Goal: Task Accomplishment & Management: Manage account settings

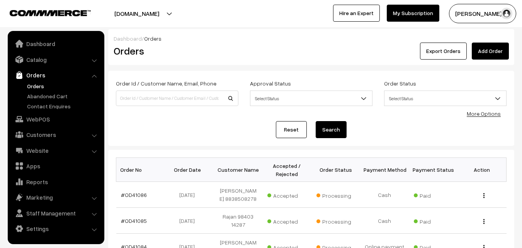
scroll to position [39, 0]
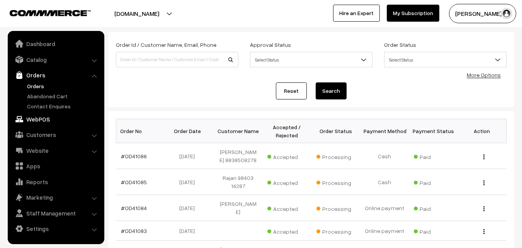
click at [40, 117] on link "WebPOS" at bounding box center [56, 119] width 92 height 14
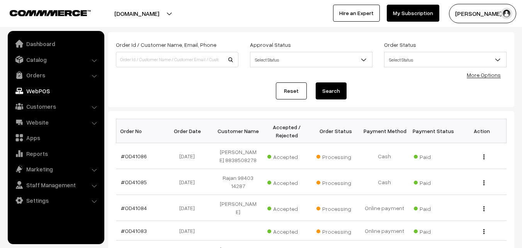
click at [38, 89] on link "WebPOS" at bounding box center [56, 91] width 92 height 14
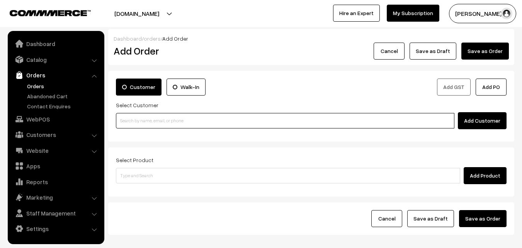
click at [133, 119] on input at bounding box center [285, 120] width 339 height 15
paste input "7550249469"
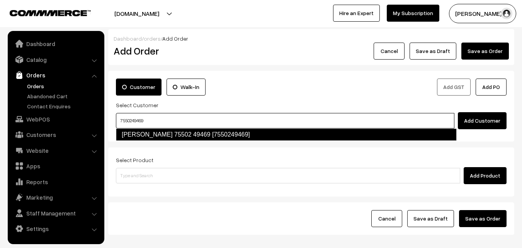
click at [141, 129] on link "Sharanya 75502 49469 [7550249469]" at bounding box center [286, 134] width 341 height 12
type input "7550249469"
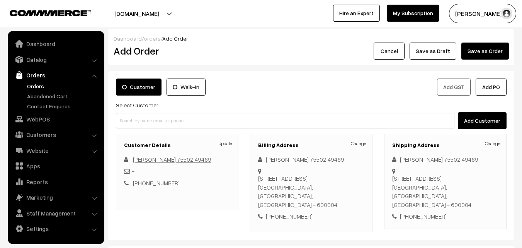
click at [169, 156] on link "[PERSON_NAME] 75502 49469" at bounding box center [172, 159] width 78 height 7
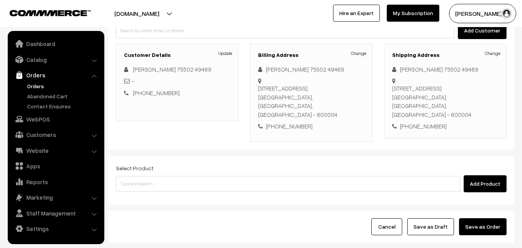
scroll to position [132, 0]
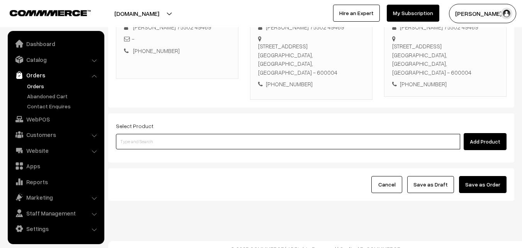
click at [178, 134] on input at bounding box center [288, 141] width 344 height 15
paste input "22nd With Rice"
type input "22nd With Rice"
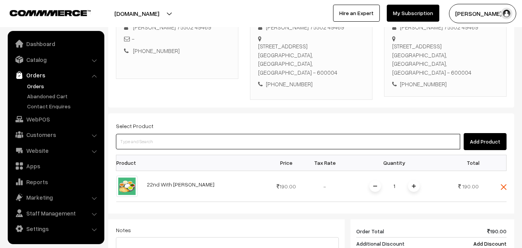
click at [208, 134] on input at bounding box center [288, 141] width 344 height 15
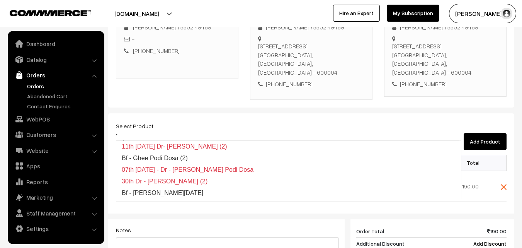
type input "Bf - Ghee Pongal"
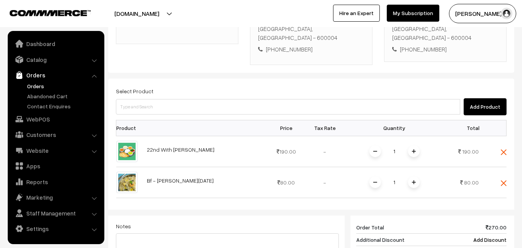
scroll to position [325, 0]
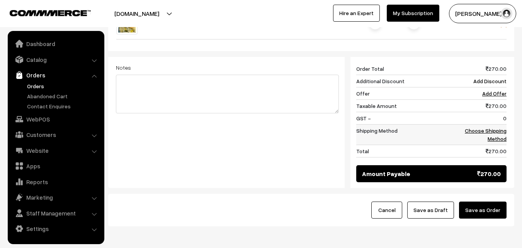
click at [494, 127] on link "Choose Shipping Method" at bounding box center [486, 134] width 42 height 15
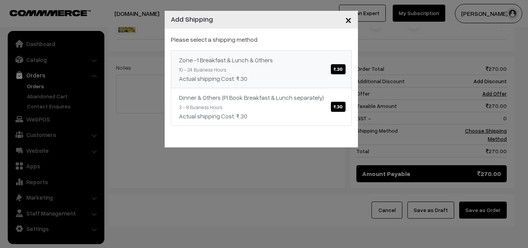
click at [277, 73] on link "Zone -1 Breakfast & Lunch & Others ₹.30 10 - 24 Business Hours Actual shipping …" at bounding box center [261, 69] width 181 height 38
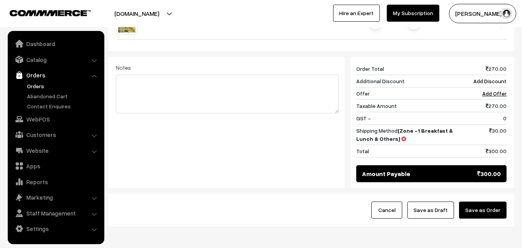
click at [438, 208] on button "Save as Draft" at bounding box center [430, 209] width 47 height 17
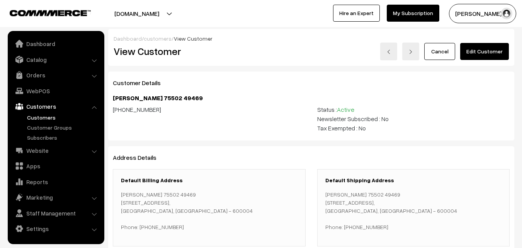
click at [496, 53] on link "Edit Customer" at bounding box center [484, 51] width 49 height 17
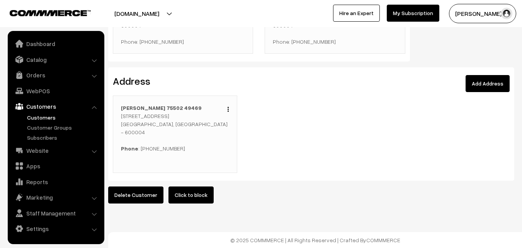
scroll to position [242, 0]
click at [228, 107] on img "button" at bounding box center [228, 109] width 1 height 5
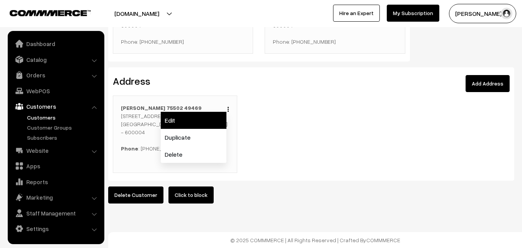
click at [208, 115] on link "Edit" at bounding box center [194, 120] width 66 height 17
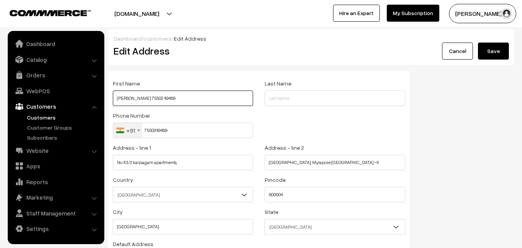
drag, startPoint x: 134, startPoint y: 97, endPoint x: 187, endPoint y: 99, distance: 53.8
click at [187, 99] on input "[PERSON_NAME] 75502 49469" at bounding box center [183, 97] width 140 height 15
paste input "+971 52 420 2499"
type input "[PERSON_NAME] [PHONE_NUMBER]"
click at [500, 45] on button "Save" at bounding box center [493, 51] width 31 height 17
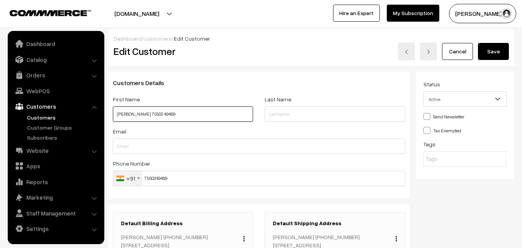
drag, startPoint x: 136, startPoint y: 112, endPoint x: 179, endPoint y: 114, distance: 42.9
click at [179, 114] on input "[PERSON_NAME] 75502 49469" at bounding box center [183, 113] width 140 height 15
paste input "[PHONE_NUMBER]"
type input "[PERSON_NAME] [PHONE_NUMBER]"
drag, startPoint x: 508, startPoint y: 47, endPoint x: 501, endPoint y: 55, distance: 11.2
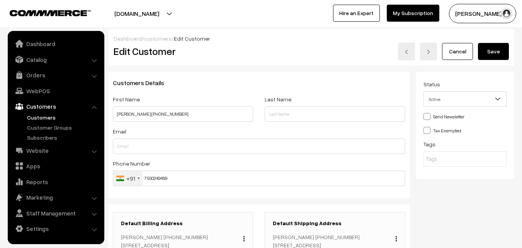
click at [508, 48] on button "Save" at bounding box center [493, 51] width 31 height 17
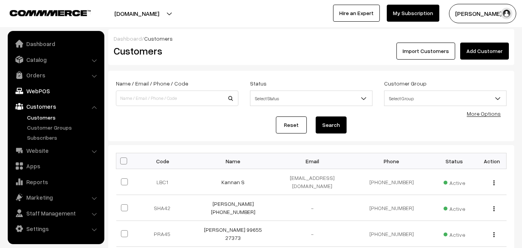
click at [29, 89] on link "WebPOS" at bounding box center [56, 91] width 92 height 14
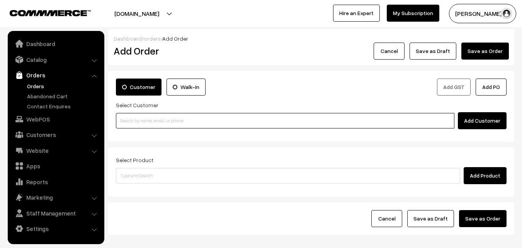
drag, startPoint x: 0, startPoint y: 0, endPoint x: 144, endPoint y: 121, distance: 187.9
click at [145, 121] on input at bounding box center [285, 120] width 339 height 15
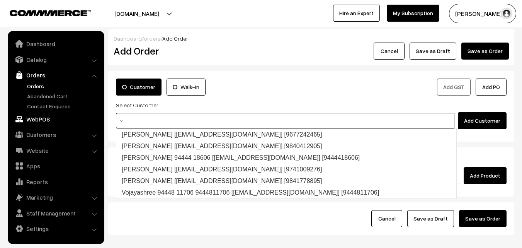
drag, startPoint x: 127, startPoint y: 121, endPoint x: 66, endPoint y: 125, distance: 61.6
click at [66, 124] on body "Thank you for showing interest. Our team will call you shortly. Close annamfood…" at bounding box center [261, 145] width 522 height 291
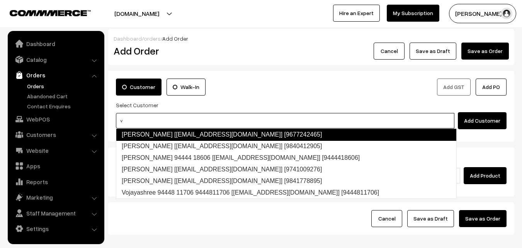
paste input "+971 52 420 2499"
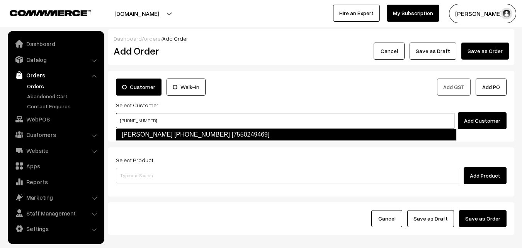
click at [165, 140] on link "Sharanya +971 52 420 2499 [7550249469]" at bounding box center [286, 134] width 341 height 12
type input "+971 52 420 2499"
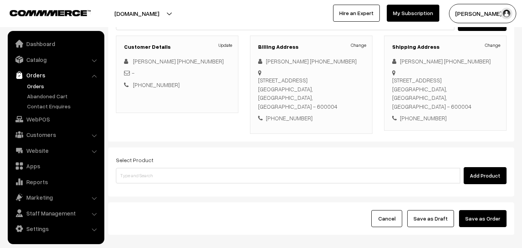
scroll to position [116, 0]
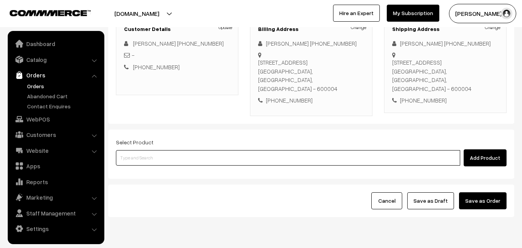
click at [232, 150] on input at bounding box center [288, 157] width 344 height 15
click at [188, 155] on input at bounding box center [288, 157] width 344 height 15
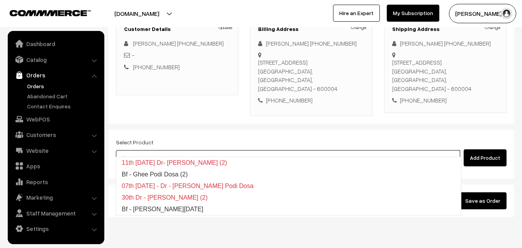
type input "Bf - [PERSON_NAME][DATE]"
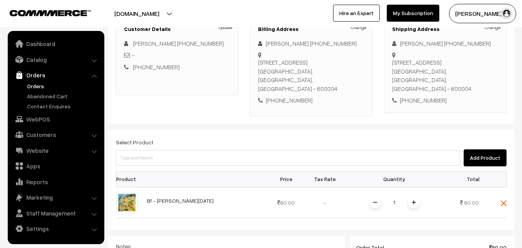
click at [183, 158] on div "Select Product Add Product Product Price Tax Rate Quantity Total 1" at bounding box center [311, 247] width 406 height 237
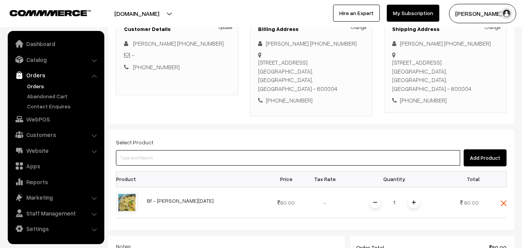
click at [180, 155] on input at bounding box center [288, 157] width 344 height 15
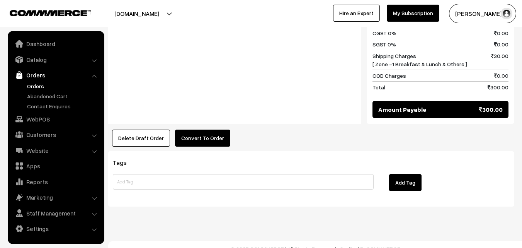
click at [199, 129] on button "Convert To Order" at bounding box center [202, 137] width 55 height 17
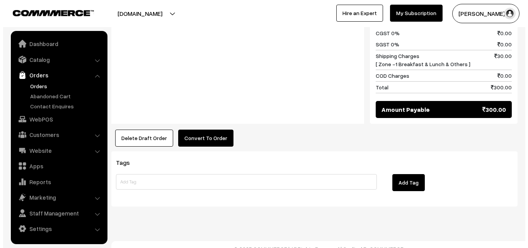
scroll to position [435, 0]
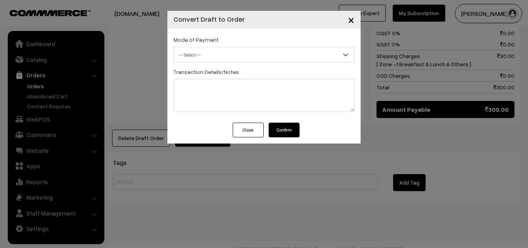
click at [193, 57] on span "-- Select --" at bounding box center [264, 55] width 180 height 14
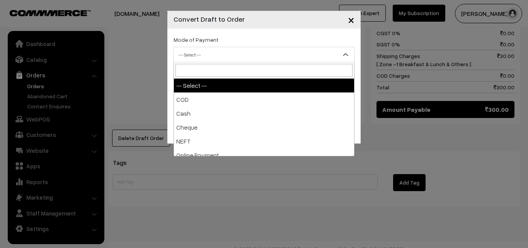
select select "1"
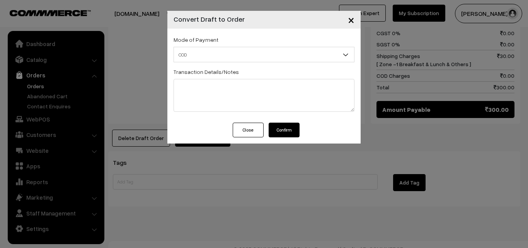
click at [281, 135] on button "Confirm" at bounding box center [284, 130] width 31 height 15
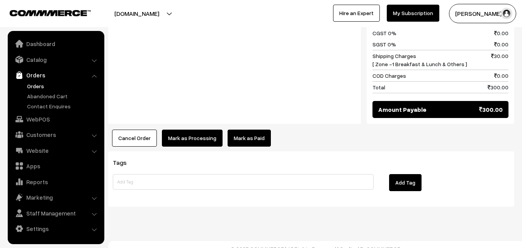
click at [190, 129] on button "Mark as Processing" at bounding box center [192, 137] width 61 height 17
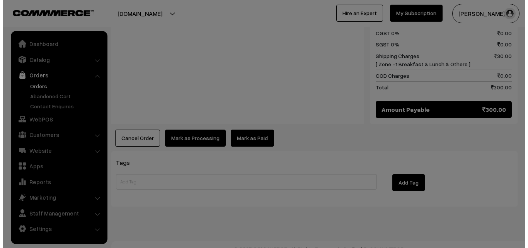
scroll to position [435, 0]
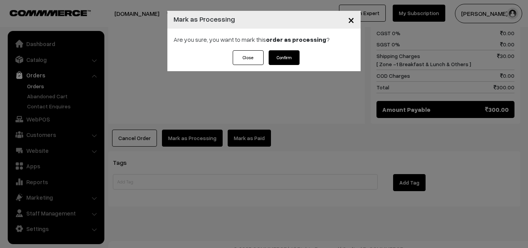
click at [290, 58] on button "Confirm" at bounding box center [284, 57] width 31 height 15
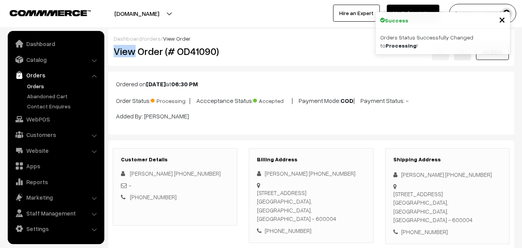
drag, startPoint x: 135, startPoint y: 48, endPoint x: 244, endPoint y: 38, distance: 109.8
click at [256, 40] on div "Dashboard / orders / View Order View Order (# OD41090) Go Back" at bounding box center [311, 47] width 406 height 37
click at [234, 50] on h2 "View Order (# OD41090)" at bounding box center [176, 51] width 124 height 12
copy h2 "Order (# OD41090)"
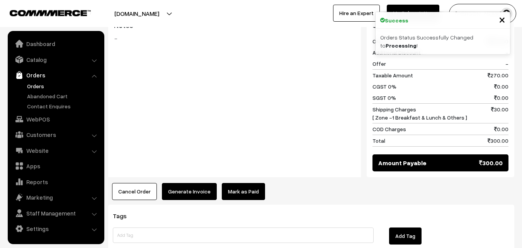
scroll to position [387, 0]
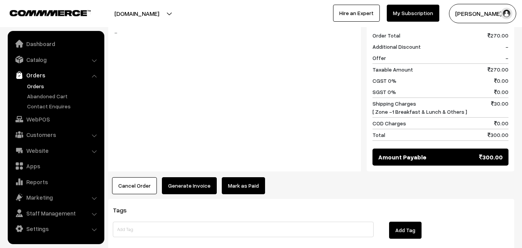
click at [190, 177] on button "Generate Invoice" at bounding box center [189, 185] width 55 height 17
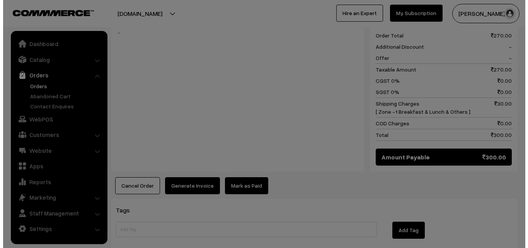
scroll to position [388, 0]
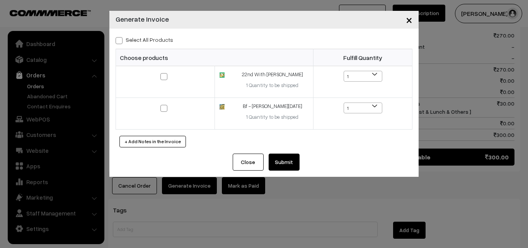
click at [155, 44] on div "Select All Products Choose products Fulfill Quantity 1 1 1 1" at bounding box center [263, 91] width 309 height 125
click at [152, 37] on label "Select All Products" at bounding box center [145, 40] width 58 height 8
click at [121, 37] on input "Select All Products" at bounding box center [118, 39] width 5 height 5
checkbox input "true"
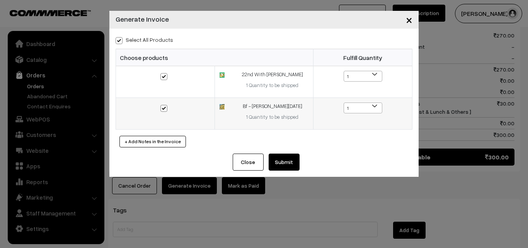
checkbox input "true"
click at [284, 164] on button "Submit" at bounding box center [284, 161] width 31 height 17
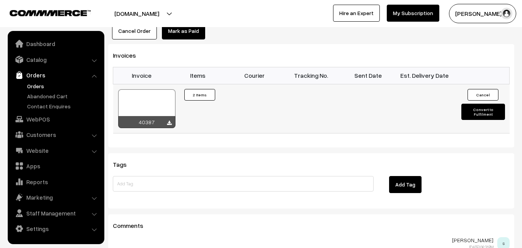
click at [142, 89] on div at bounding box center [146, 108] width 57 height 39
click at [37, 116] on link "WebPOS" at bounding box center [56, 119] width 92 height 14
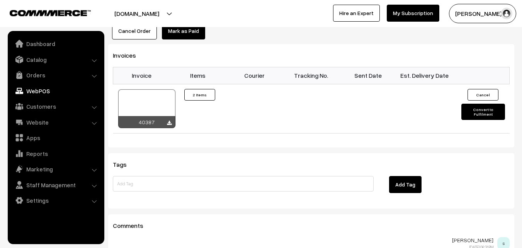
click at [37, 86] on link "WebPOS" at bounding box center [56, 91] width 92 height 14
click at [37, 90] on link "WebPOS" at bounding box center [56, 91] width 92 height 14
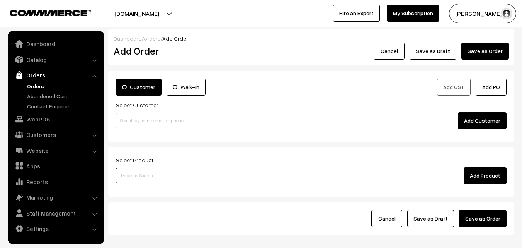
click at [203, 181] on input at bounding box center [288, 175] width 344 height 15
type input "withrice"
paste input "22nd With [PERSON_NAME]"
type input "22nd With [PERSON_NAME]"
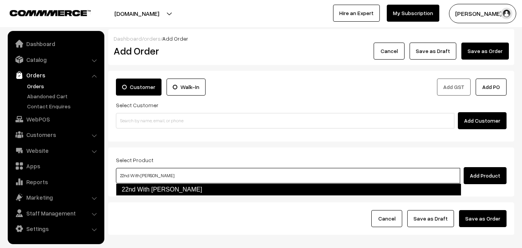
click at [135, 185] on link "22nd With [PERSON_NAME]" at bounding box center [289, 189] width 346 height 12
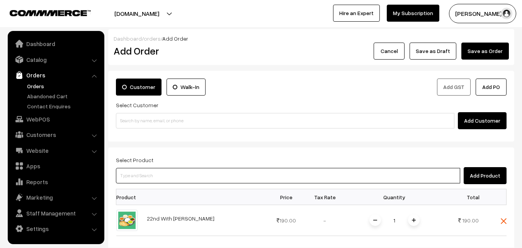
click at [159, 175] on input at bounding box center [288, 175] width 344 height 15
type input "vada"
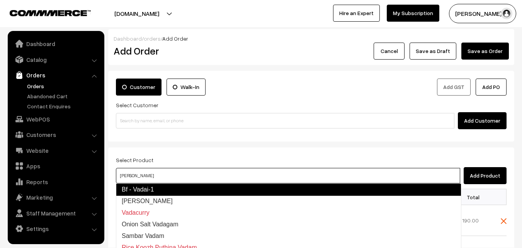
click at [157, 186] on link "Bf - Vadai-1" at bounding box center [289, 189] width 346 height 12
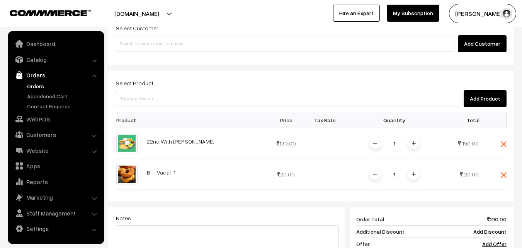
scroll to position [77, 0]
click at [416, 172] on span at bounding box center [414, 174] width 12 height 12
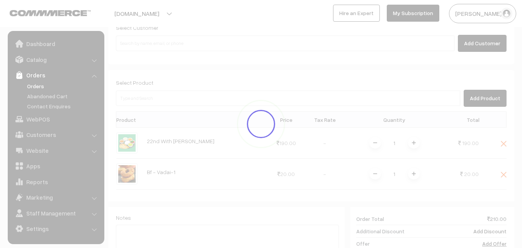
click at [416, 172] on div at bounding box center [261, 124] width 522 height 248
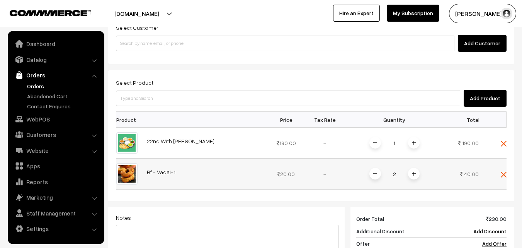
click at [414, 174] on img at bounding box center [414, 174] width 4 height 4
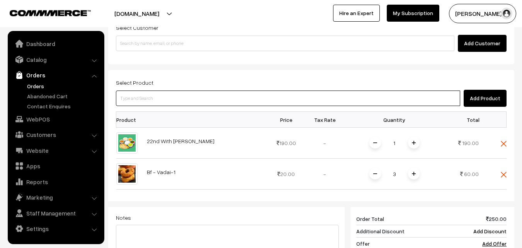
click at [244, 97] on input at bounding box center [288, 97] width 344 height 15
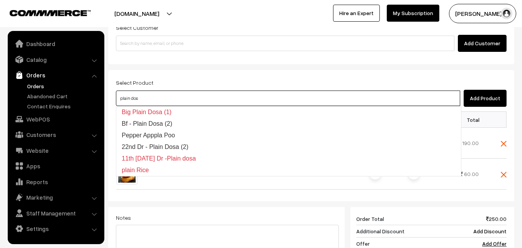
type input "plain dosa"
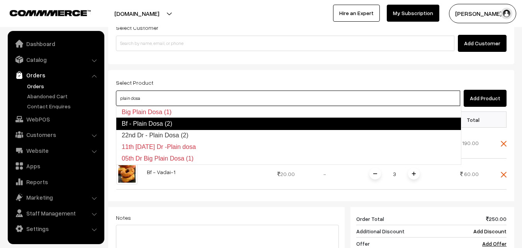
click at [239, 124] on link "Bf - Plain Dosa (2)" at bounding box center [289, 124] width 346 height 12
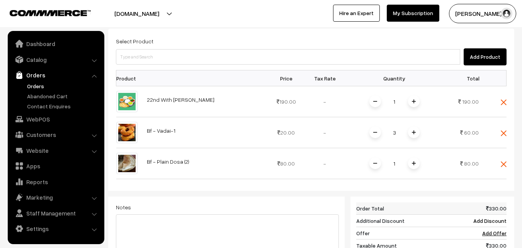
scroll to position [193, 0]
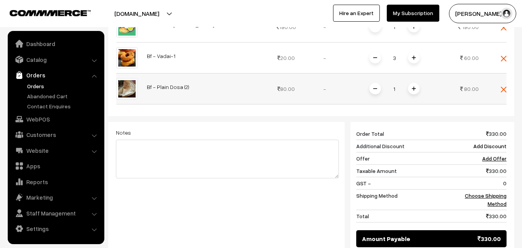
click at [414, 90] on img at bounding box center [414, 89] width 4 height 4
click at [414, 90] on div "Dashboard / orders / Add Order Add Order Cancel Save as Draft Save as Order Sav…" at bounding box center [311, 63] width 406 height 455
click at [414, 90] on img at bounding box center [414, 89] width 4 height 4
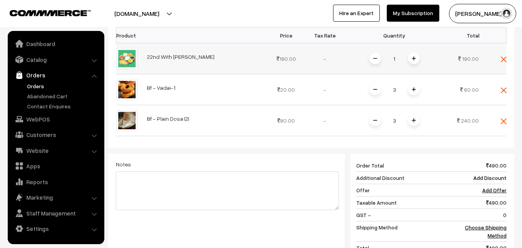
scroll to position [116, 0]
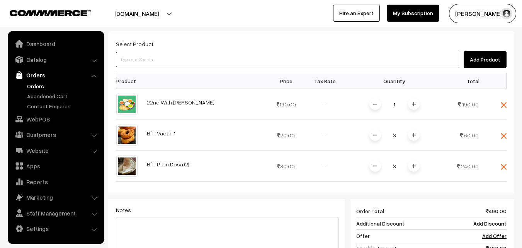
click at [272, 60] on input at bounding box center [288, 59] width 344 height 15
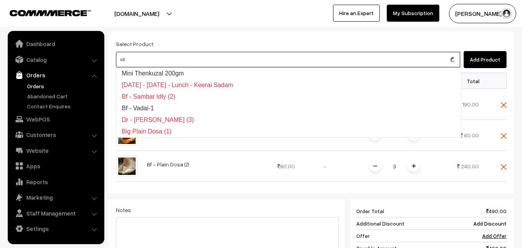
type input "idly"
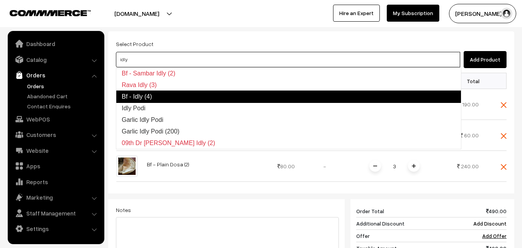
click at [213, 99] on link "Bf - Idly (4)" at bounding box center [289, 96] width 346 height 12
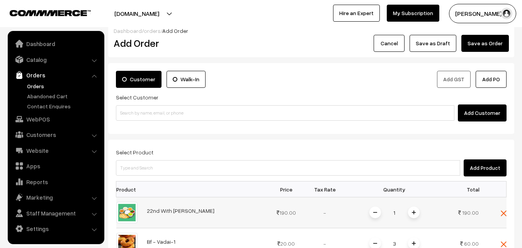
scroll to position [0, 0]
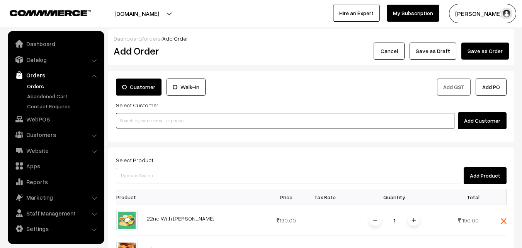
click at [163, 122] on input at bounding box center [285, 120] width 339 height 15
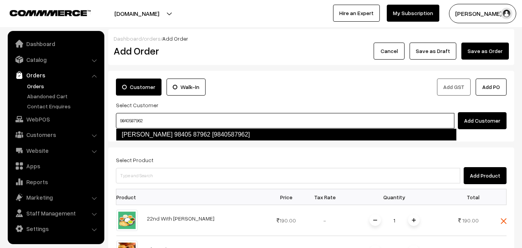
click at [194, 132] on link "Lalitha 98405 87962 [9840587962]" at bounding box center [286, 134] width 341 height 12
type input "9840587962"
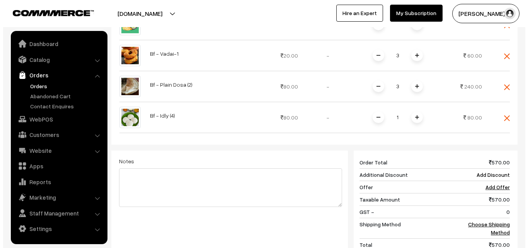
scroll to position [422, 0]
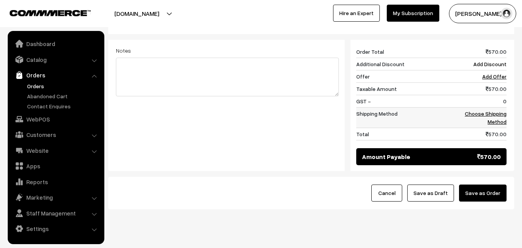
click at [475, 110] on link "Choose Shipping Method" at bounding box center [486, 117] width 42 height 15
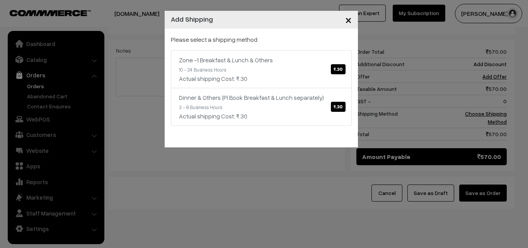
click at [257, 43] on p "Please select a shipping method" at bounding box center [261, 39] width 181 height 9
click at [260, 54] on link "Zone -1 Breakfast & Lunch & Others ₹.30 10 - 24 Business Hours Actual shipping …" at bounding box center [261, 69] width 181 height 38
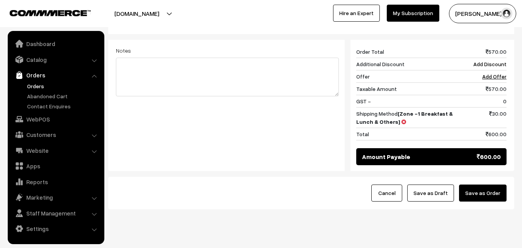
click at [479, 184] on button "Save as Order" at bounding box center [483, 192] width 48 height 17
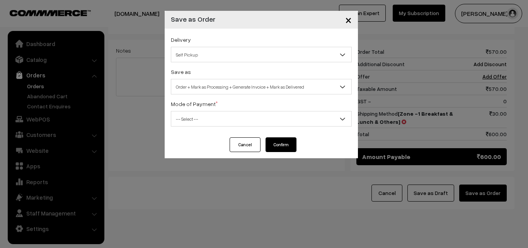
click at [248, 56] on span "Self Pickup" at bounding box center [261, 55] width 180 height 14
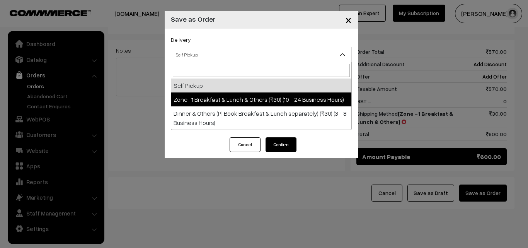
select select "ZON1"
select select "3"
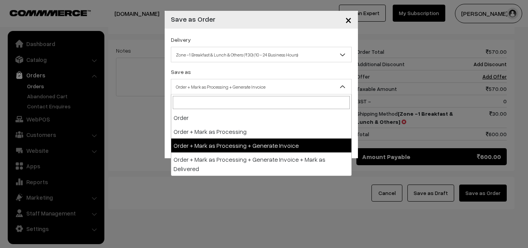
drag, startPoint x: 235, startPoint y: 87, endPoint x: 235, endPoint y: 142, distance: 54.5
click at [235, 89] on span "Order + Mark as Processing + Generate Invoice" at bounding box center [261, 87] width 180 height 14
drag, startPoint x: 235, startPoint y: 144, endPoint x: 234, endPoint y: 138, distance: 6.4
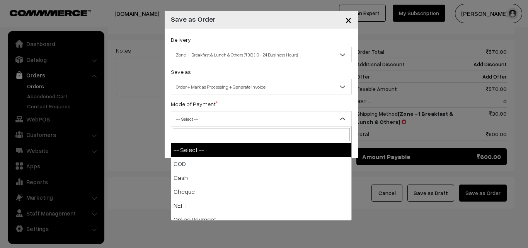
drag, startPoint x: 217, startPoint y: 118, endPoint x: 218, endPoint y: 156, distance: 37.9
click at [217, 118] on span "-- Select --" at bounding box center [261, 119] width 180 height 14
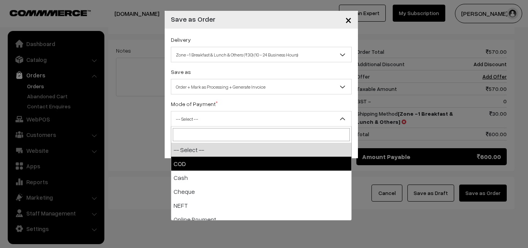
drag, startPoint x: 218, startPoint y: 162, endPoint x: 245, endPoint y: 153, distance: 29.0
select select "1"
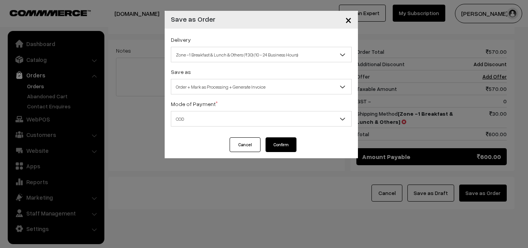
click at [272, 148] on button "Confirm" at bounding box center [281, 144] width 31 height 15
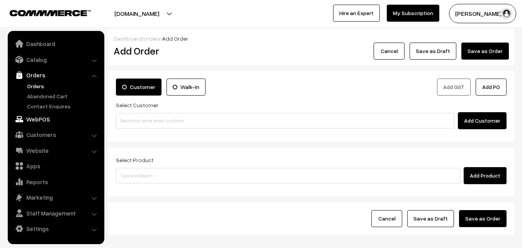
click at [36, 118] on link "WebPOS" at bounding box center [56, 119] width 92 height 14
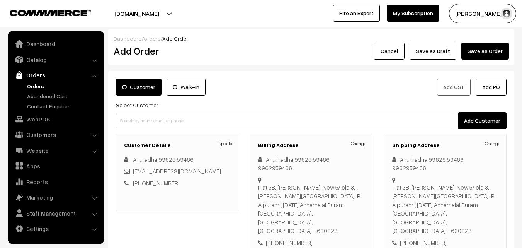
scroll to position [116, 0]
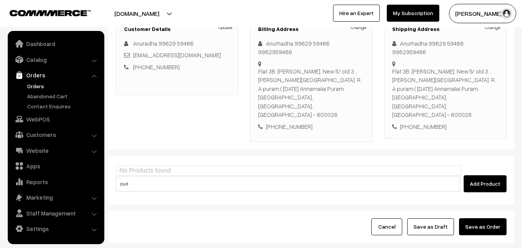
type input "pud"
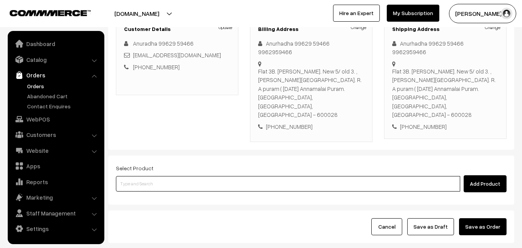
paste input "22nd Puthina Sadam"
type input "22nd"
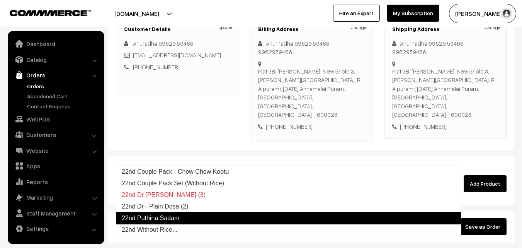
click at [189, 216] on link "22nd Puthina Sadam" at bounding box center [289, 218] width 346 height 12
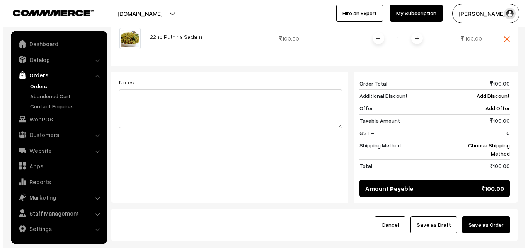
scroll to position [309, 0]
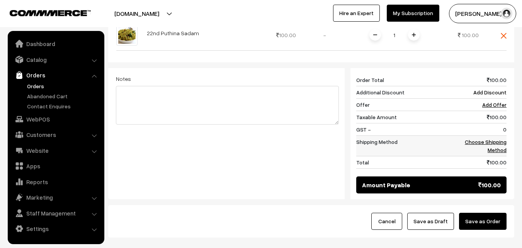
click at [475, 138] on link "Choose Shipping Method" at bounding box center [486, 145] width 42 height 15
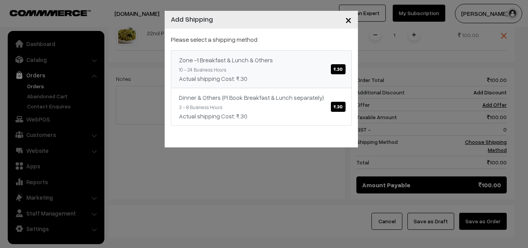
click at [283, 71] on link "Zone -1 Breakfast & Lunch & Others ₹.30 10 - 24 Business Hours Actual shipping …" at bounding box center [261, 69] width 181 height 38
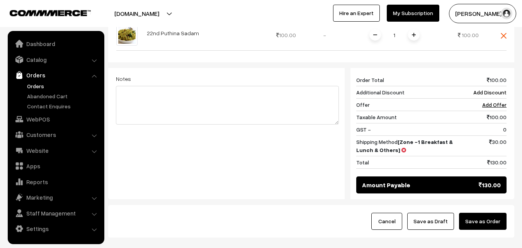
click at [492, 213] on button "Save as Order" at bounding box center [483, 221] width 48 height 17
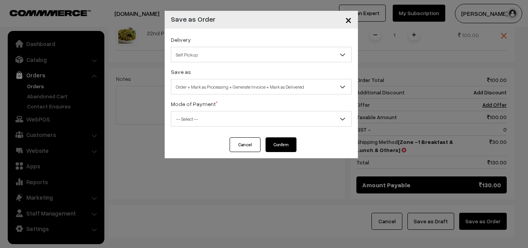
click at [227, 60] on span "Self Pickup" at bounding box center [261, 55] width 180 height 14
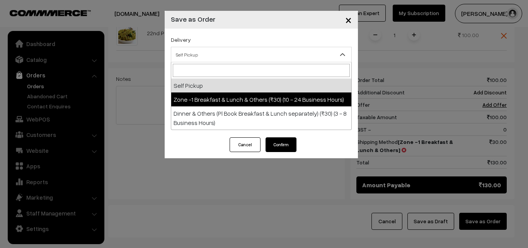
select select "ZON1"
select select "3"
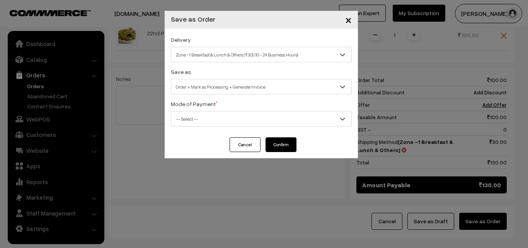
click at [226, 92] on span "Order + Mark as Processing + Generate Invoice" at bounding box center [261, 87] width 180 height 14
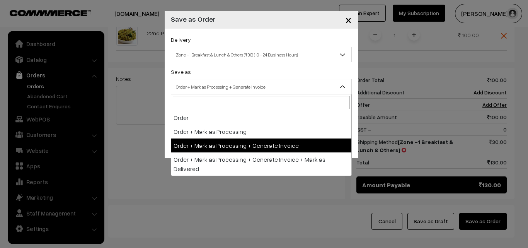
drag, startPoint x: 221, startPoint y: 150, endPoint x: 210, endPoint y: 119, distance: 32.7
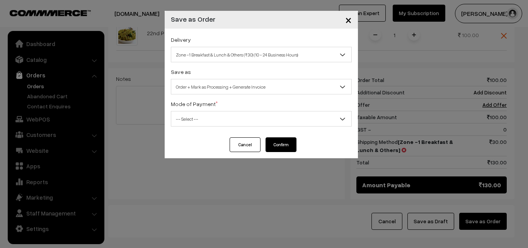
drag, startPoint x: 210, startPoint y: 119, endPoint x: 210, endPoint y: 125, distance: 5.8
click at [210, 120] on span "-- Select --" at bounding box center [261, 119] width 180 height 14
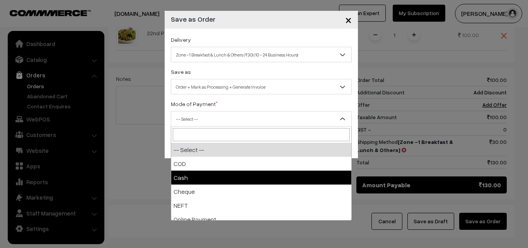
select select "2"
checkbox input "true"
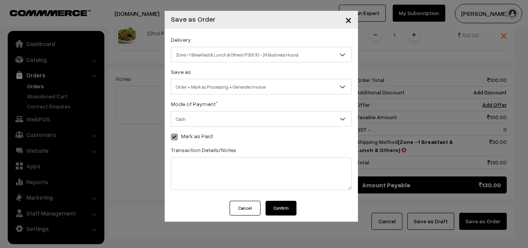
drag, startPoint x: 193, startPoint y: 109, endPoint x: 194, endPoint y: 131, distance: 21.7
click at [193, 110] on div "Mode of Payment * -- Select -- COD Cash Cheque NEFT Online Payment DD Others" at bounding box center [261, 112] width 181 height 27
click at [194, 131] on div "Delivery Self Pickup Zone -1 Breakfast & Lunch & Others (₹30) (10 - 24 Business…" at bounding box center [261, 115] width 193 height 172
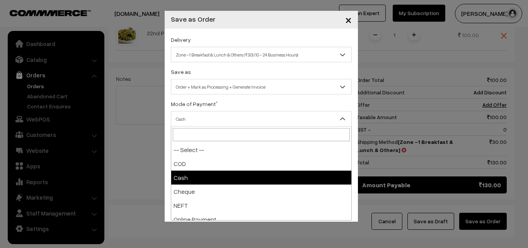
click at [190, 115] on span "Cash" at bounding box center [261, 119] width 180 height 14
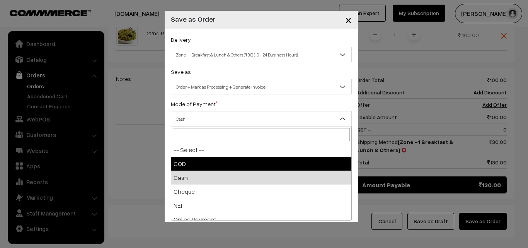
drag, startPoint x: 192, startPoint y: 162, endPoint x: 323, endPoint y: 145, distance: 131.4
select select "1"
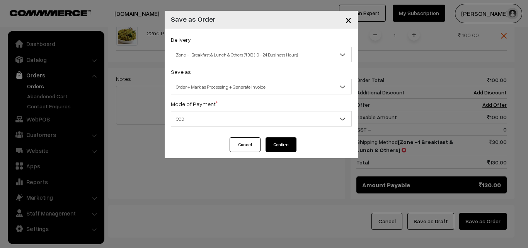
click at [288, 141] on button "Confirm" at bounding box center [281, 144] width 31 height 15
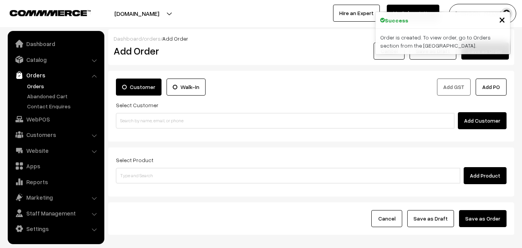
click at [31, 81] on link "Orders" at bounding box center [56, 75] width 92 height 14
click at [31, 83] on link "Orders" at bounding box center [63, 86] width 77 height 8
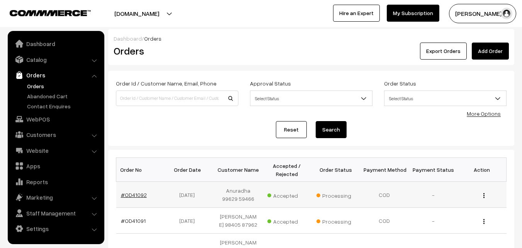
click at [135, 194] on link "#OD41092" at bounding box center [134, 194] width 26 height 7
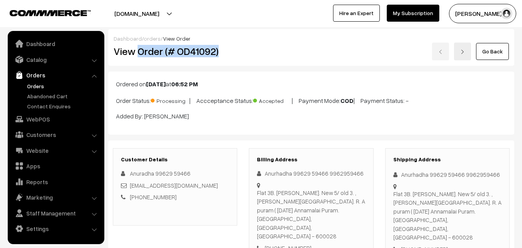
drag, startPoint x: 139, startPoint y: 52, endPoint x: 241, endPoint y: 46, distance: 102.6
click at [241, 46] on div "View Order (# OD41092)" at bounding box center [176, 52] width 136 height 18
copy h2 "Order (# OD41092)"
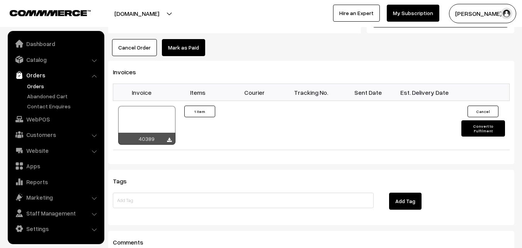
scroll to position [502, 0]
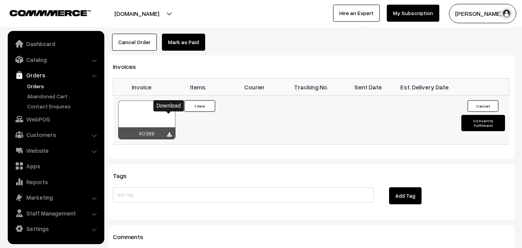
click at [169, 132] on icon at bounding box center [169, 134] width 5 height 5
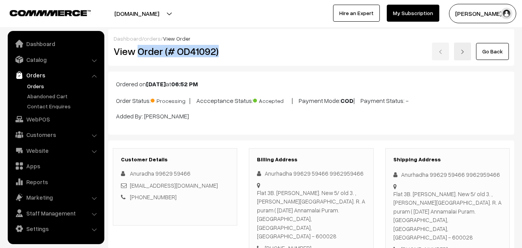
scroll to position [39, 0]
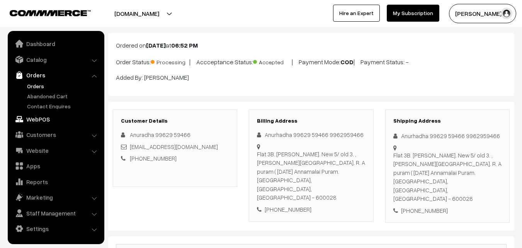
click at [41, 122] on link "WebPOS" at bounding box center [56, 119] width 92 height 14
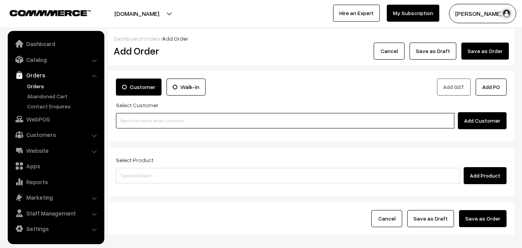
click at [138, 117] on input at bounding box center [285, 120] width 339 height 15
paste input "97908 39656"
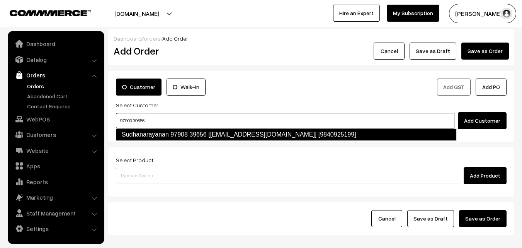
click at [135, 129] on link "Sudhanarayanan 97908 39656 [Annam06@gmail.com] [9840925199]" at bounding box center [286, 134] width 341 height 12
type input "97908 39656"
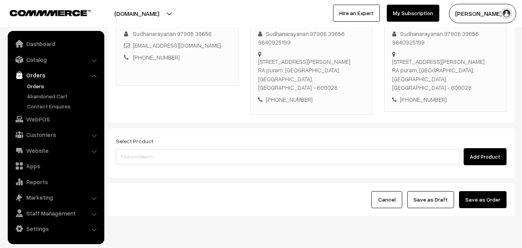
scroll to position [150, 0]
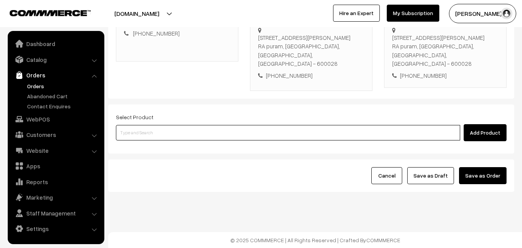
click at [163, 137] on input at bounding box center [288, 132] width 344 height 15
click at [177, 135] on input at bounding box center [288, 132] width 344 height 15
type input "plain dosa"
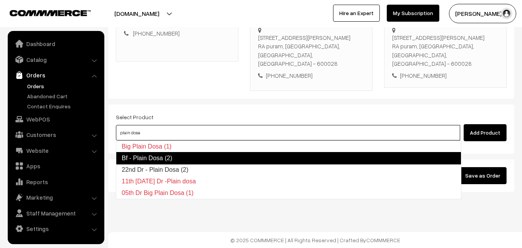
click at [170, 158] on link "Bf - Plain Dosa (2)" at bounding box center [289, 158] width 346 height 12
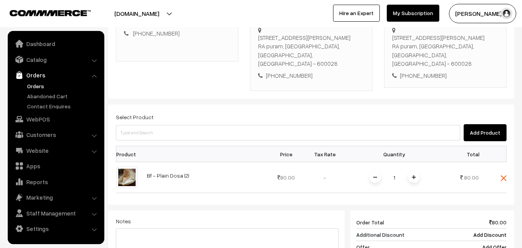
click at [413, 178] on img at bounding box center [414, 177] width 4 height 4
click at [212, 140] on input at bounding box center [288, 132] width 344 height 15
type input "vada"
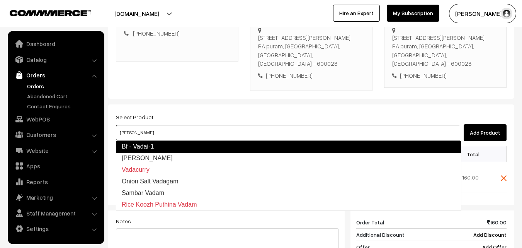
click at [201, 151] on link "Bf - Vadai-1" at bounding box center [289, 146] width 346 height 12
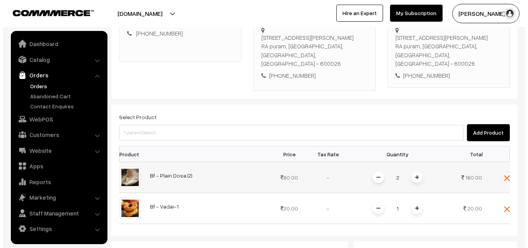
scroll to position [304, 0]
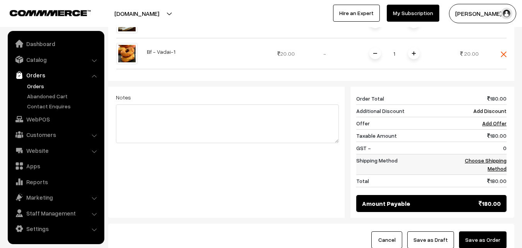
click at [495, 163] on link "Choose Shipping Method" at bounding box center [486, 164] width 42 height 15
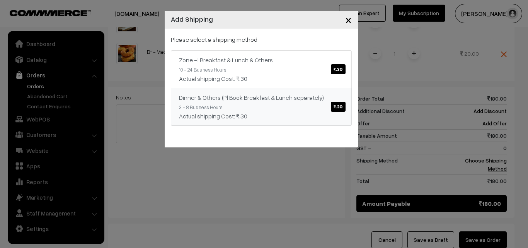
click at [315, 85] on div "Zone -1 Breakfast & Lunch & Others ₹.30 10 - 24 Business Hours Actual shipping …" at bounding box center [261, 87] width 181 height 75
click at [329, 98] on div "Dinner & Others (Pl Book Breakfast & Lunch separately) ₹.30" at bounding box center [261, 97] width 165 height 9
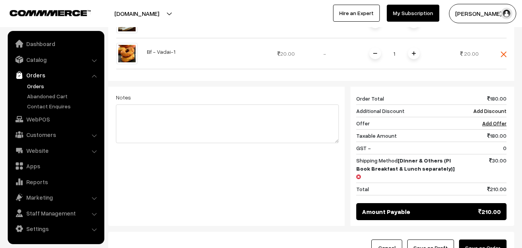
click at [492, 239] on button "Save as Order" at bounding box center [483, 247] width 48 height 17
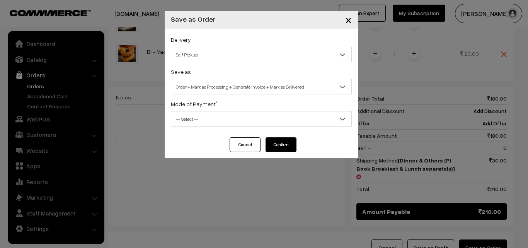
click at [216, 63] on div "Delivery Self Pickup Zone -1 Breakfast & Lunch & Others (₹30) (10 - 24 Business…" at bounding box center [261, 83] width 193 height 109
drag, startPoint x: 210, startPoint y: 53, endPoint x: 210, endPoint y: 60, distance: 6.2
click at [210, 56] on span "Self Pickup" at bounding box center [261, 55] width 180 height 14
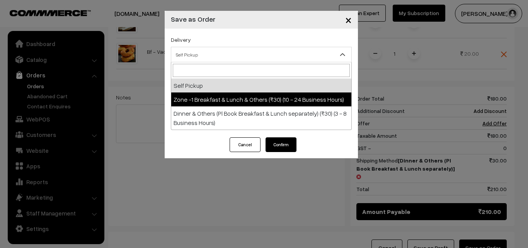
select select "ZON1"
select select "3"
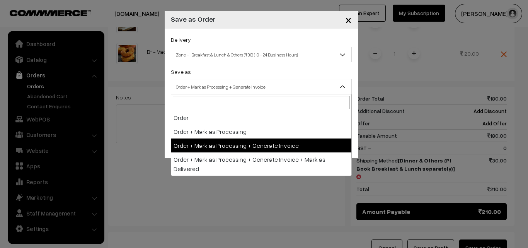
click at [219, 86] on span "Order + Mark as Processing + Generate Invoice" at bounding box center [261, 87] width 180 height 14
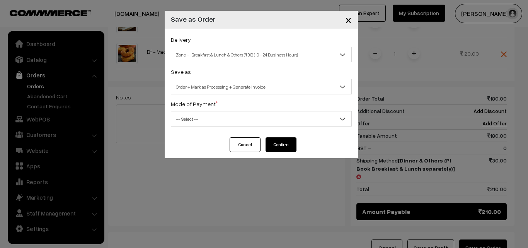
click at [227, 115] on span "-- Select --" at bounding box center [261, 119] width 180 height 14
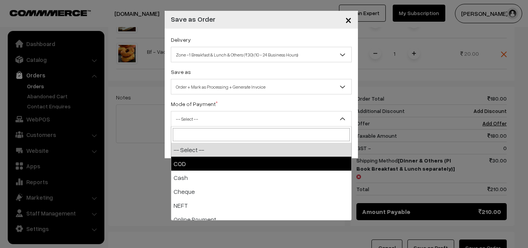
select select "1"
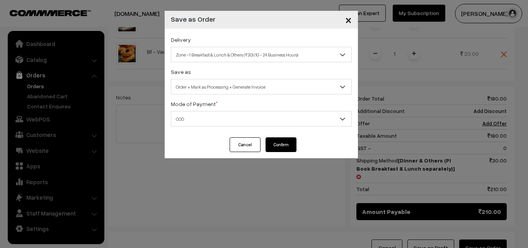
click at [279, 145] on button "Confirm" at bounding box center [281, 144] width 31 height 15
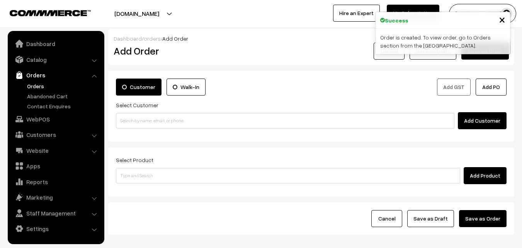
click at [43, 85] on link "Orders" at bounding box center [63, 86] width 77 height 8
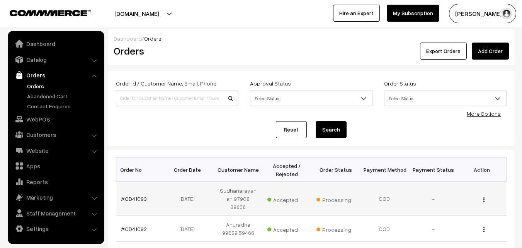
click at [141, 200] on td "#OD41093" at bounding box center [140, 199] width 49 height 34
click at [140, 198] on td "#OD41093" at bounding box center [140, 199] width 49 height 34
click at [139, 195] on link "#OD41093" at bounding box center [134, 198] width 26 height 7
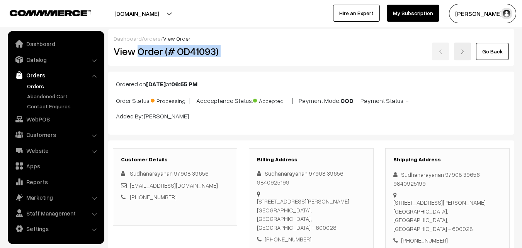
drag, startPoint x: 139, startPoint y: 50, endPoint x: 247, endPoint y: 47, distance: 107.5
click at [247, 47] on div "View Order (# OD41093) Go Back" at bounding box center [311, 52] width 407 height 18
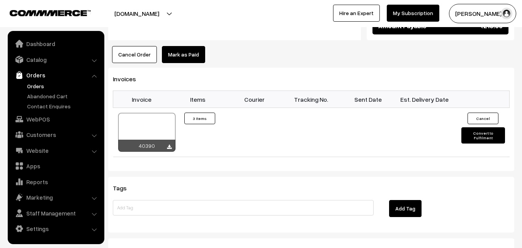
scroll to position [541, 0]
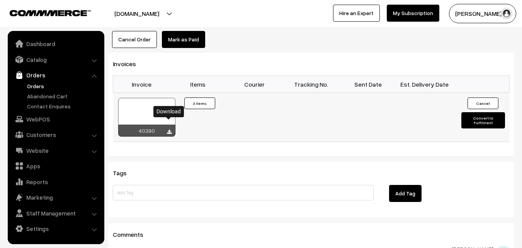
click at [169, 129] on icon at bounding box center [169, 131] width 5 height 5
click at [268, 60] on h3 "Invoices" at bounding box center [311, 63] width 397 height 7
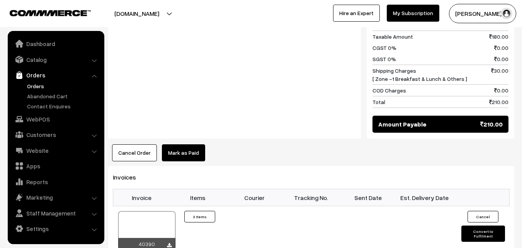
scroll to position [425, 0]
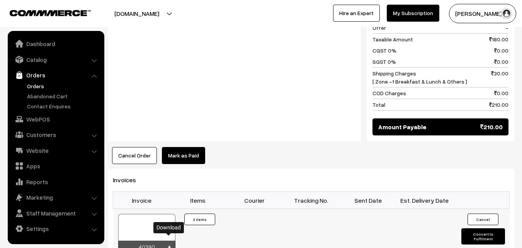
click at [168, 245] on icon at bounding box center [169, 247] width 5 height 5
click at [32, 119] on link "WebPOS" at bounding box center [56, 119] width 92 height 14
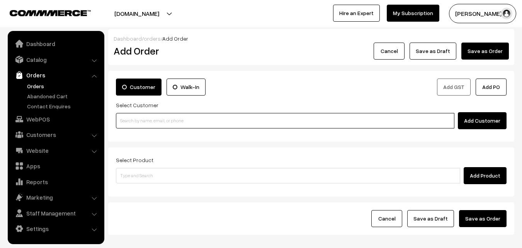
click at [140, 121] on input at bounding box center [285, 120] width 339 height 15
click at [150, 121] on input "rasam" at bounding box center [285, 120] width 339 height 15
type input "r"
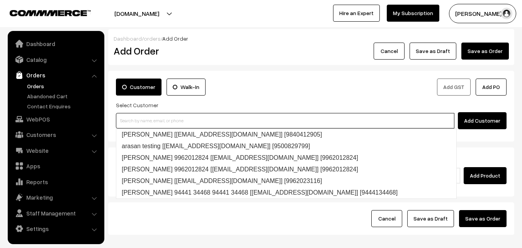
paste input "98845 90865"
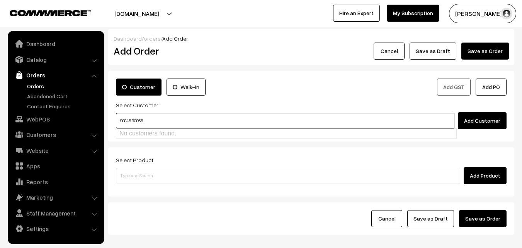
click at [133, 121] on input "98845 90865" at bounding box center [285, 120] width 339 height 15
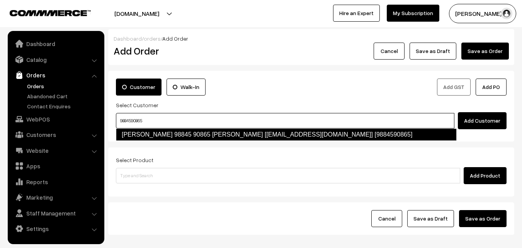
click at [140, 130] on link "Andal Vijayaraghavan 98845 90865 Vijayaraghavan [test702@gmail.com] [9884590865]" at bounding box center [286, 134] width 341 height 12
type input "9884590865"
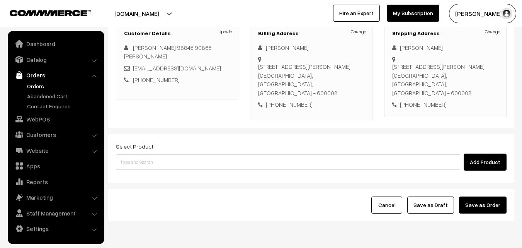
scroll to position [116, 0]
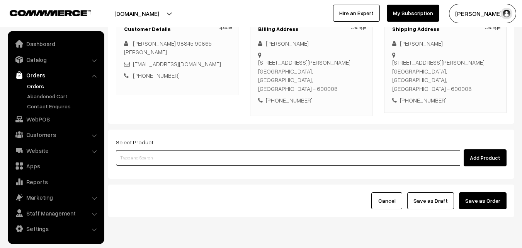
drag, startPoint x: 141, startPoint y: 155, endPoint x: 164, endPoint y: 146, distance: 24.8
click at [141, 155] on input at bounding box center [288, 157] width 344 height 15
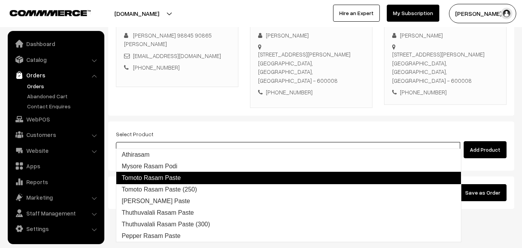
scroll to position [132, 0]
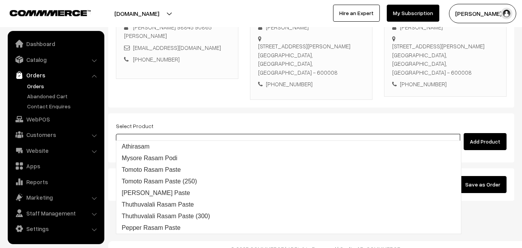
type input "rasam"
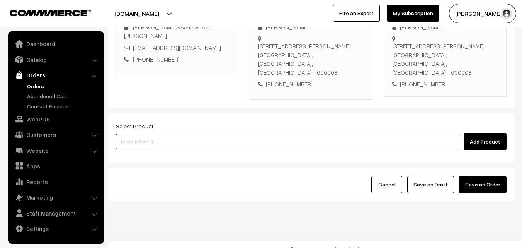
paste input "22nd Couple Pack- Kalyana Rasam"
type input "22nd Couple Pack- Kalyana Rasam"
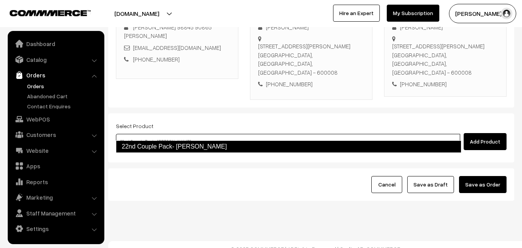
click at [145, 149] on link "22nd Couple Pack- Kalyana Rasam" at bounding box center [289, 146] width 346 height 12
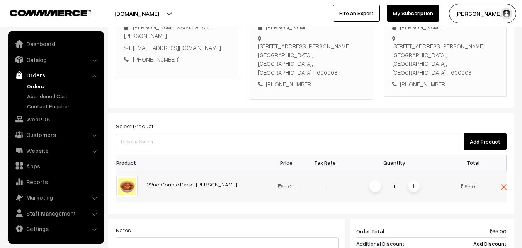
click at [416, 184] on img at bounding box center [414, 186] width 4 height 4
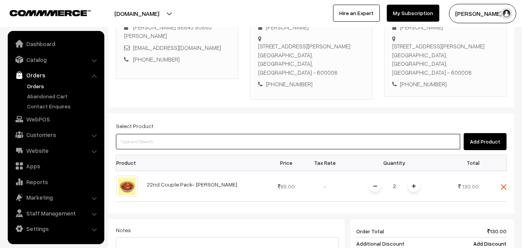
click at [283, 134] on input at bounding box center [288, 141] width 344 height 15
type input "kootu"
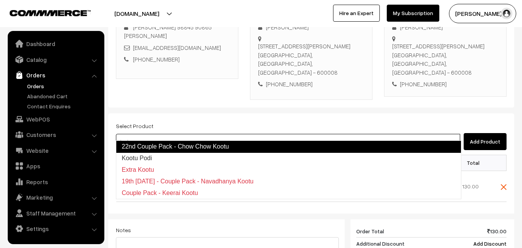
click at [162, 143] on link "22nd Couple Pack - Chow Chow Kootu" at bounding box center [289, 146] width 346 height 12
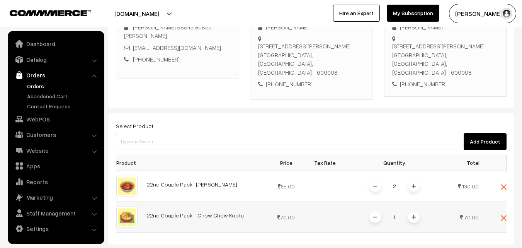
click at [412, 212] on span at bounding box center [414, 217] width 12 height 12
click at [375, 211] on span at bounding box center [376, 217] width 12 height 12
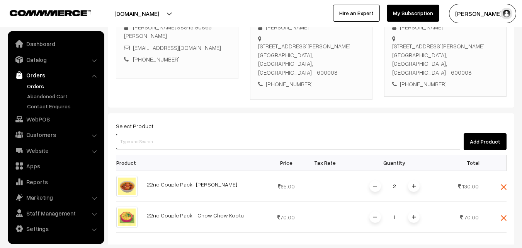
click at [162, 136] on input at bounding box center [288, 141] width 344 height 15
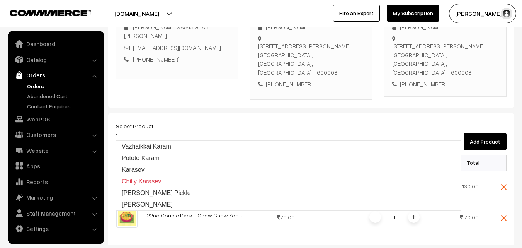
type input "k"
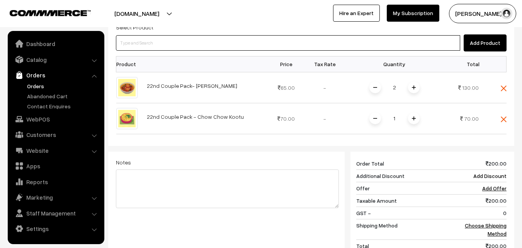
scroll to position [155, 0]
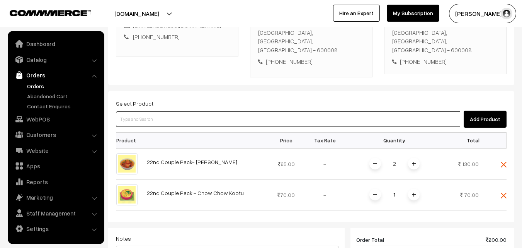
click at [164, 111] on input at bounding box center [288, 118] width 344 height 15
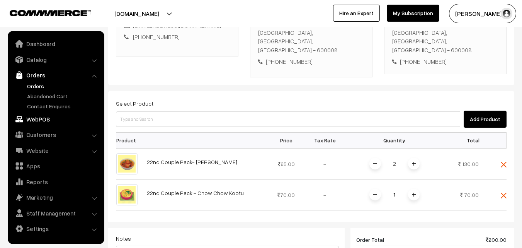
click at [35, 125] on link "WebPOS" at bounding box center [56, 119] width 92 height 14
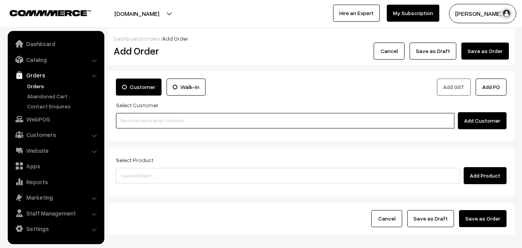
click at [162, 120] on input at bounding box center [285, 120] width 339 height 15
paste input "98411 74436"
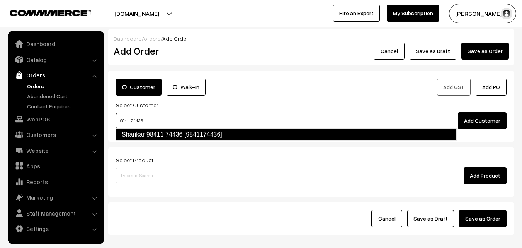
click at [135, 130] on link "Shankar 98411 74436 [9841174436]" at bounding box center [286, 134] width 341 height 12
type input "98411 74436"
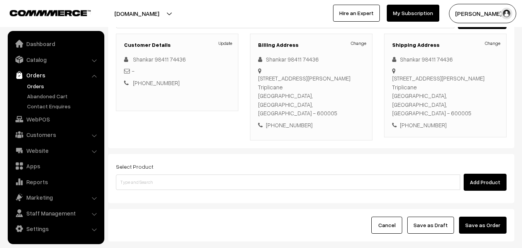
scroll to position [132, 0]
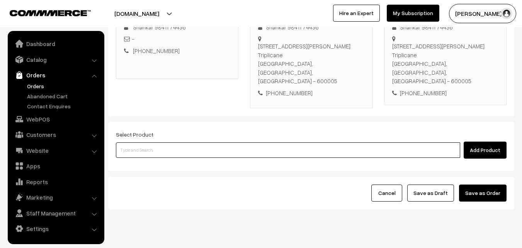
click at [150, 142] on input at bounding box center [288, 149] width 344 height 15
type input "baby"
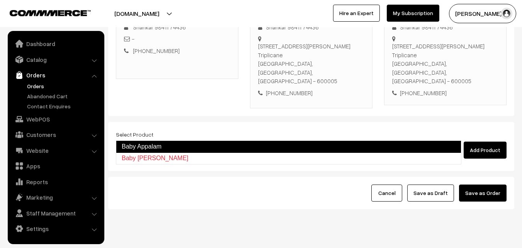
click at [147, 145] on link "Baby Appalam" at bounding box center [289, 146] width 346 height 12
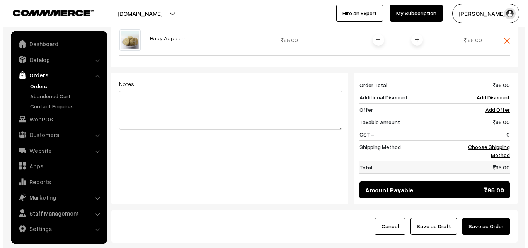
scroll to position [320, 0]
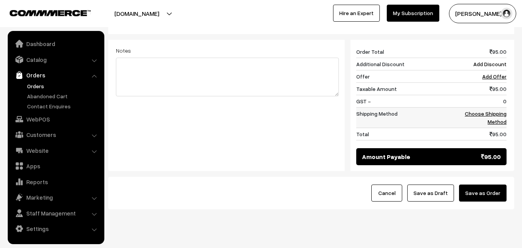
click at [487, 110] on link "Choose Shipping Method" at bounding box center [486, 117] width 42 height 15
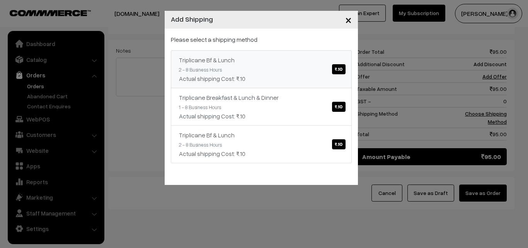
click at [310, 54] on link "Triplicane Bf & Lunch ₹.10 2 - 8 Business Hours Actual shipping Cost: ₹.10" at bounding box center [261, 69] width 181 height 38
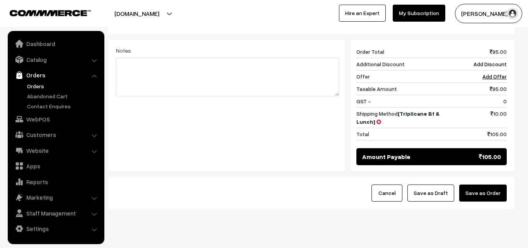
scroll to position [312, 0]
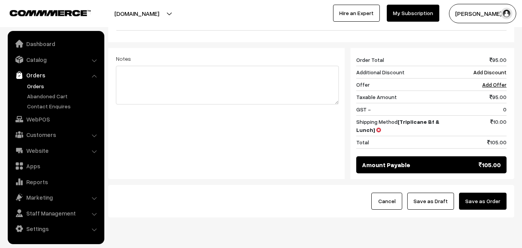
click at [491, 192] on button "Save as Order" at bounding box center [483, 200] width 48 height 17
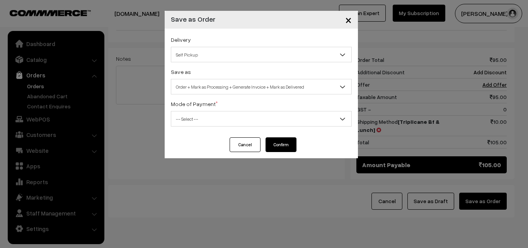
click at [251, 53] on span "Self Pickup" at bounding box center [261, 55] width 180 height 14
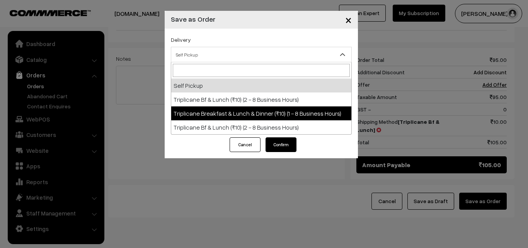
select select "TO1"
select select "3"
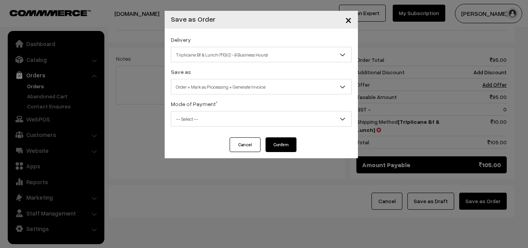
click at [245, 97] on div "Delivery Self Pickup Triplicane Bf & Lunch (₹10) (2 - 8 Business Hours) Triplic…" at bounding box center [261, 83] width 193 height 109
click at [244, 93] on span "Order + Mark as Processing + Generate Invoice" at bounding box center [261, 87] width 180 height 14
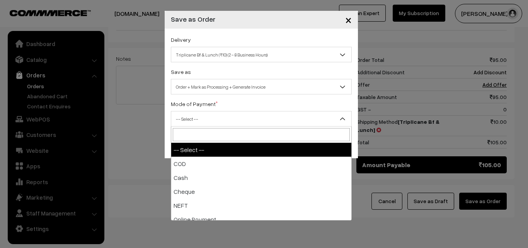
select select "1"
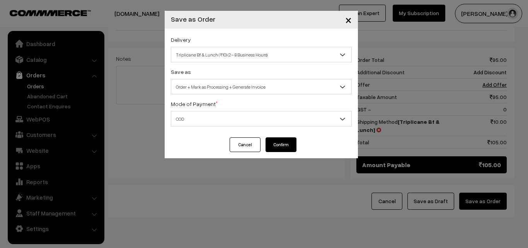
click at [283, 139] on button "Confirm" at bounding box center [281, 144] width 31 height 15
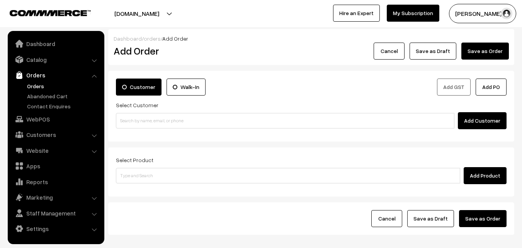
click at [40, 89] on link "Orders" at bounding box center [63, 86] width 77 height 8
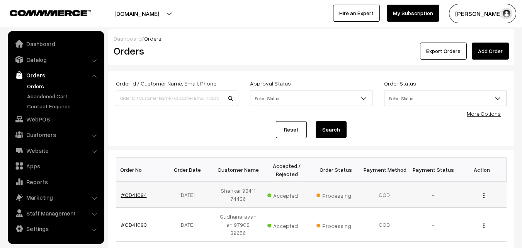
click at [134, 198] on link "#OD41094" at bounding box center [134, 194] width 26 height 7
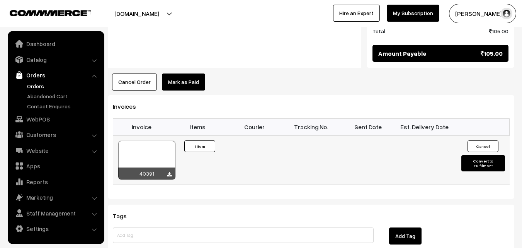
scroll to position [464, 0]
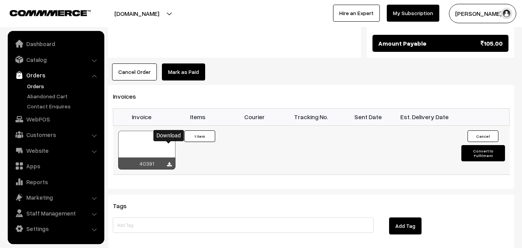
click at [170, 162] on icon at bounding box center [169, 164] width 5 height 5
click at [36, 118] on link "WebPOS" at bounding box center [56, 119] width 92 height 14
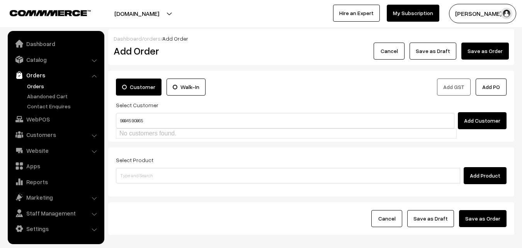
click at [135, 121] on input "98845 90865" at bounding box center [285, 120] width 339 height 15
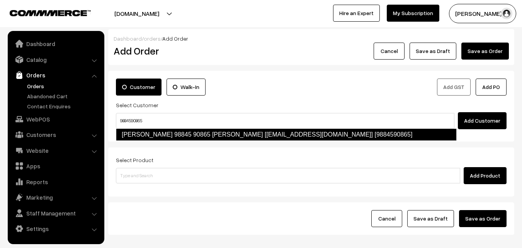
click at [146, 134] on link "[PERSON_NAME] 98845 90865 [PERSON_NAME] [[EMAIL_ADDRESS][DOMAIN_NAME]] [9884590…" at bounding box center [286, 134] width 341 height 12
type input "9884590865"
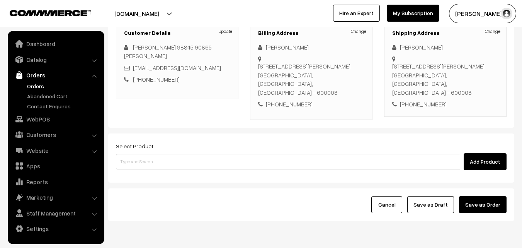
scroll to position [116, 0]
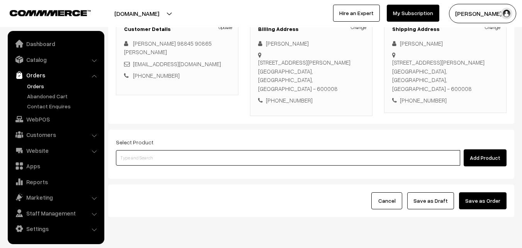
click at [138, 152] on input at bounding box center [288, 157] width 344 height 15
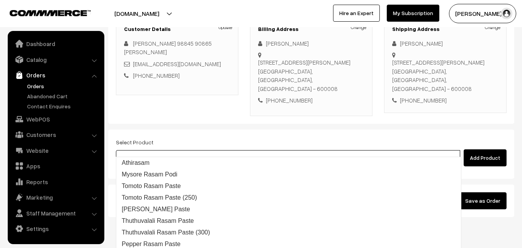
type input "rasam"
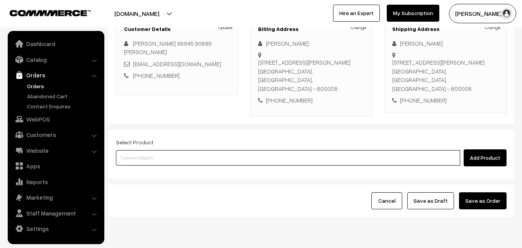
paste input "22nd Couple Pack- [PERSON_NAME]"
type input "22nd Couple Pack- [PERSON_NAME]"
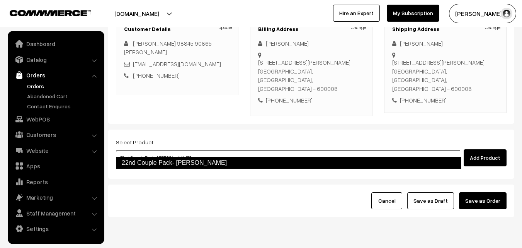
click at [133, 159] on link "22nd Couple Pack- [PERSON_NAME]" at bounding box center [289, 163] width 346 height 12
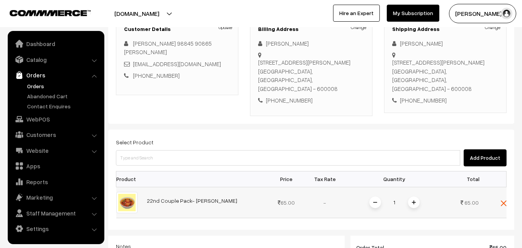
click at [414, 200] on img at bounding box center [414, 202] width 4 height 4
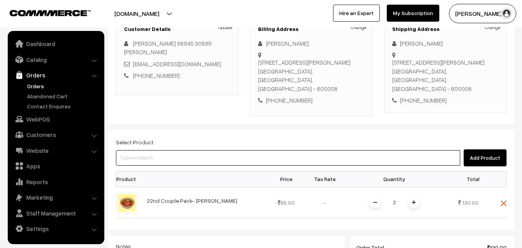
click at [285, 153] on input at bounding box center [288, 157] width 344 height 15
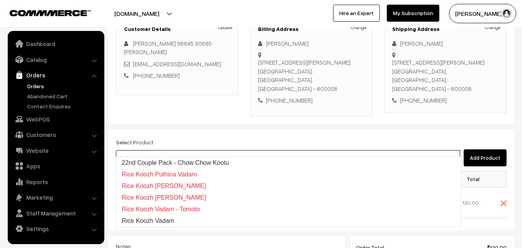
type input "kootu"
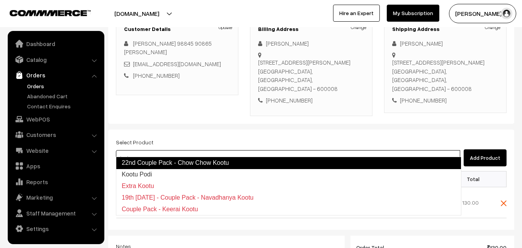
click at [274, 165] on link "22nd Couple Pack - Chow Chow Kootu" at bounding box center [289, 163] width 346 height 12
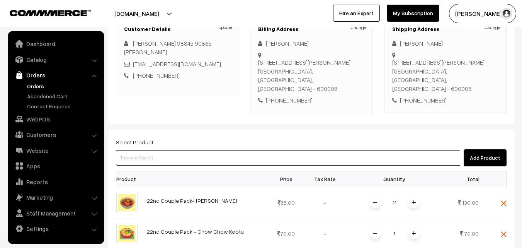
click at [164, 150] on input at bounding box center [288, 157] width 344 height 15
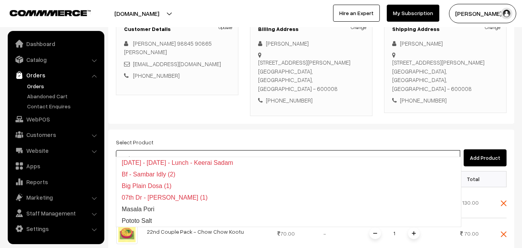
type input "sambar"
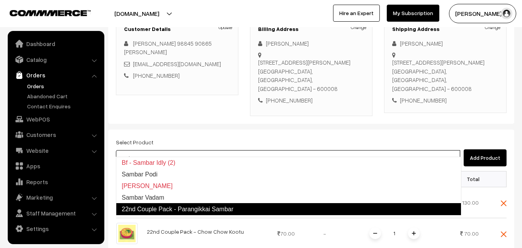
click at [170, 207] on link "22nd Couple Pack - Parangikkai Sambar" at bounding box center [289, 209] width 346 height 12
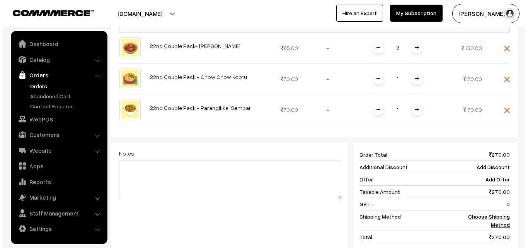
scroll to position [348, 0]
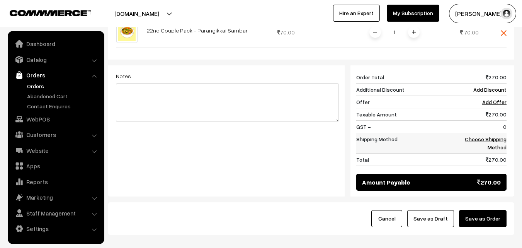
click at [486, 136] on link "Choose Shipping Method" at bounding box center [486, 143] width 42 height 15
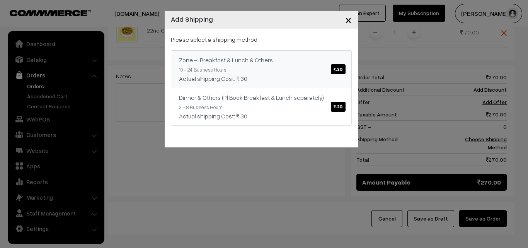
click at [270, 61] on div "Zone -1 Breakfast & Lunch & Others ₹.30" at bounding box center [261, 59] width 165 height 9
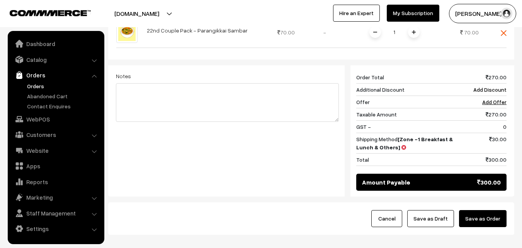
click at [487, 210] on button "Save as Order" at bounding box center [483, 218] width 48 height 17
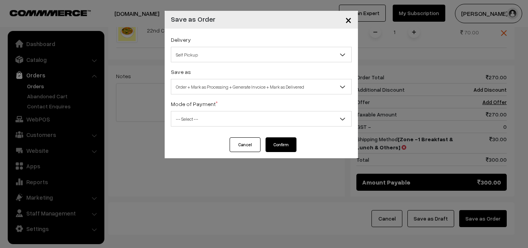
click at [212, 52] on span "Self Pickup" at bounding box center [261, 55] width 180 height 14
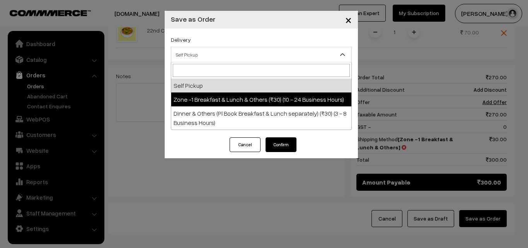
select select "ZON1"
select select "3"
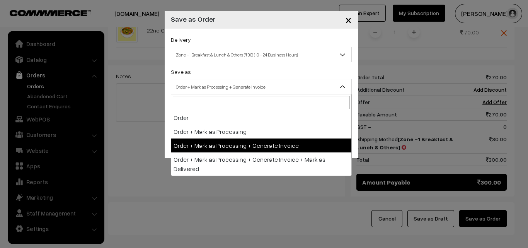
click at [208, 88] on span "Order + Mark as Processing + Generate Invoice" at bounding box center [261, 87] width 180 height 14
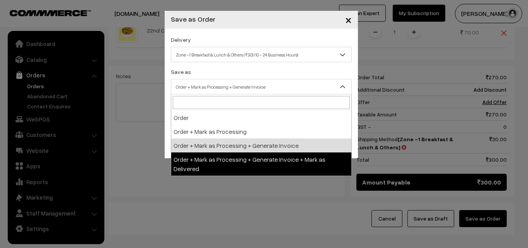
drag, startPoint x: 207, startPoint y: 153, endPoint x: 194, endPoint y: 129, distance: 27.5
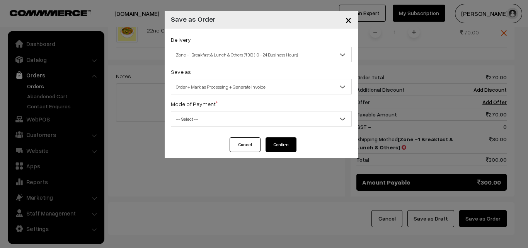
click at [191, 88] on span "Order + Mark as Processing + Generate Invoice" at bounding box center [261, 87] width 180 height 14
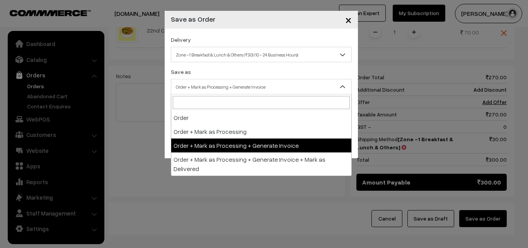
drag, startPoint x: 205, startPoint y: 146, endPoint x: 182, endPoint y: 128, distance: 29.4
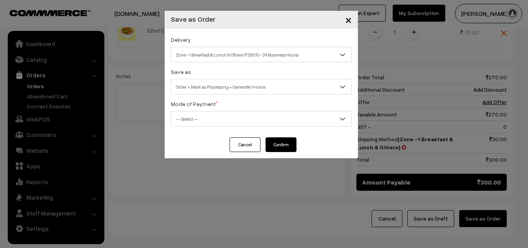
click at [177, 122] on span "-- Select --" at bounding box center [261, 119] width 180 height 14
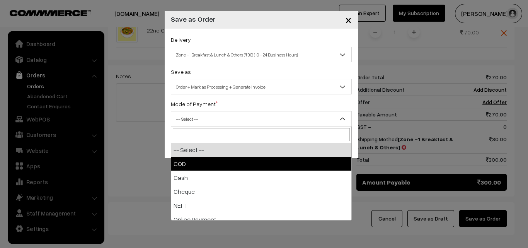
drag, startPoint x: 189, startPoint y: 169, endPoint x: 238, endPoint y: 153, distance: 50.6
select select "1"
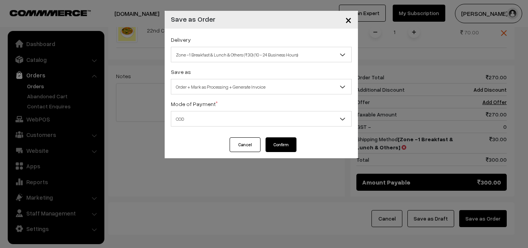
click at [282, 144] on button "Confirm" at bounding box center [281, 144] width 31 height 15
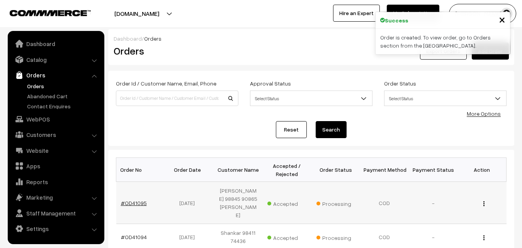
click at [138, 201] on link "#OD41095" at bounding box center [134, 202] width 26 height 7
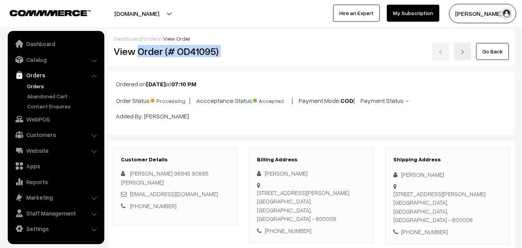
drag, startPoint x: 0, startPoint y: 0, endPoint x: 384, endPoint y: 61, distance: 389.0
click at [384, 61] on div "Dashboard / orders / View Order View Order (# OD41095) Go Back" at bounding box center [311, 47] width 406 height 37
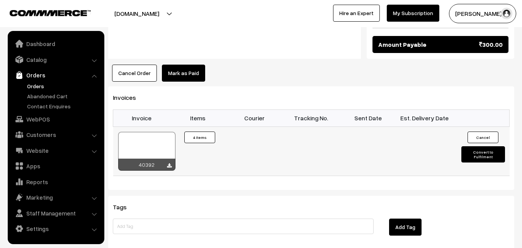
scroll to position [580, 0]
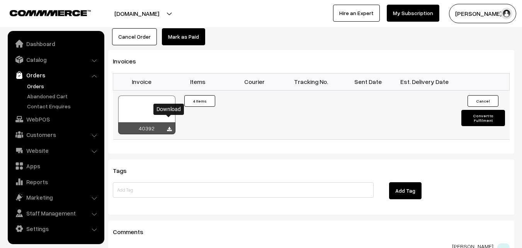
click at [170, 127] on icon at bounding box center [169, 129] width 5 height 5
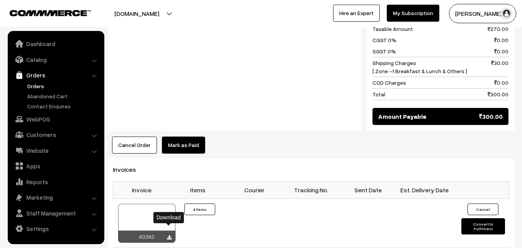
scroll to position [464, 0]
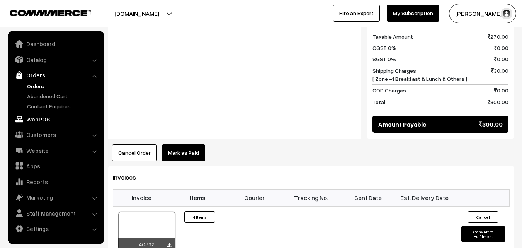
click at [56, 122] on link "WebPOS" at bounding box center [56, 119] width 92 height 14
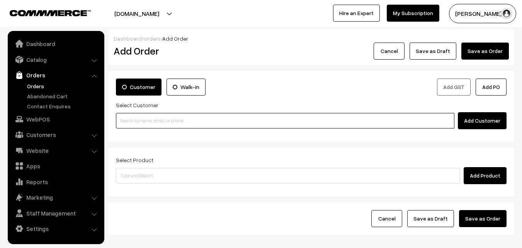
click at [145, 124] on input at bounding box center [285, 120] width 339 height 15
paste input "89392 59675"
click at [134, 120] on input "89392 59675" at bounding box center [285, 120] width 339 height 15
click at [153, 132] on link "suneethy 8939259675 [8939259675]" at bounding box center [286, 135] width 340 height 12
type input "8939259675"
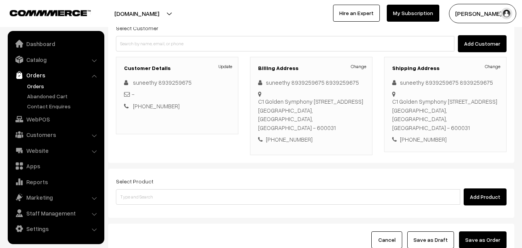
scroll to position [77, 0]
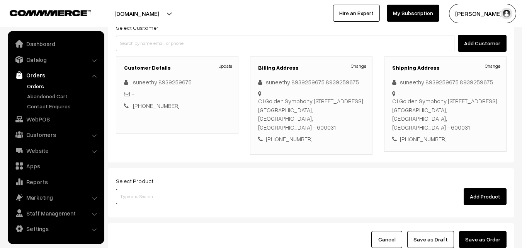
click at [138, 194] on input at bounding box center [288, 196] width 344 height 15
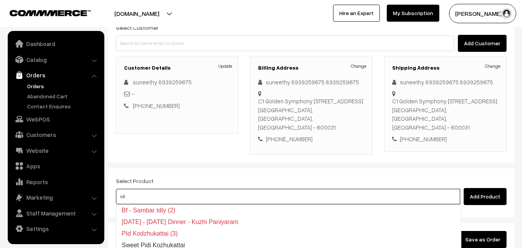
type input "idly"
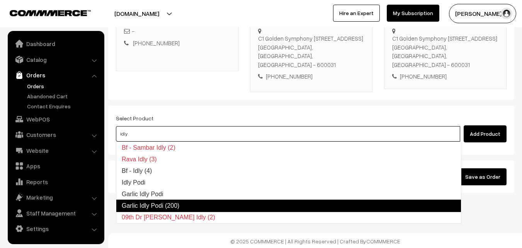
scroll to position [141, 0]
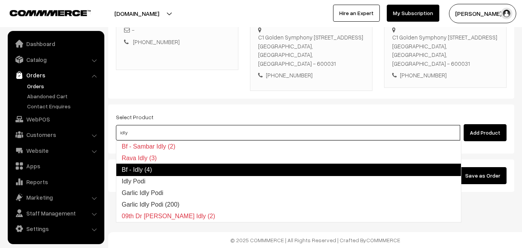
click at [145, 172] on link "Bf - Idly (4)" at bounding box center [289, 169] width 346 height 12
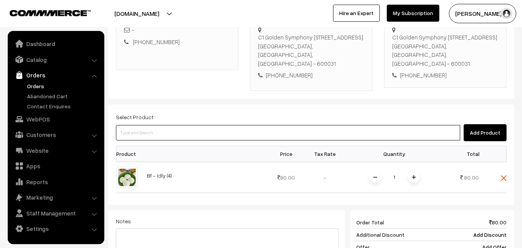
click at [158, 126] on input at bounding box center [288, 132] width 344 height 15
type input "vada"
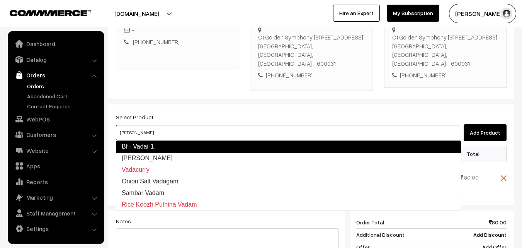
click at [144, 146] on link "Bf - Vadai-1" at bounding box center [289, 146] width 346 height 12
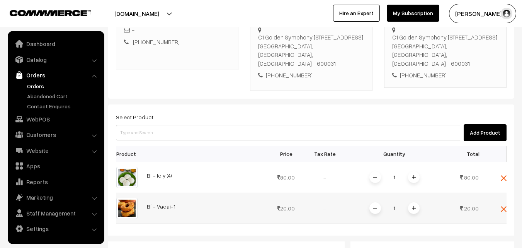
click at [416, 212] on span at bounding box center [414, 208] width 12 height 12
click at [172, 134] on input at bounding box center [288, 132] width 344 height 15
type input "k"
type input "jeera"
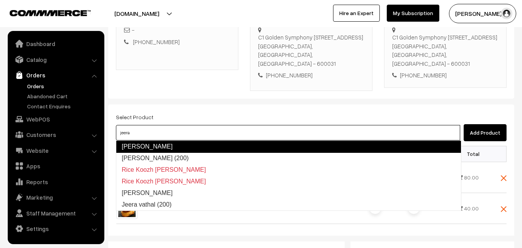
click at [172, 155] on link "Jeera Pappad (200)" at bounding box center [288, 158] width 345 height 12
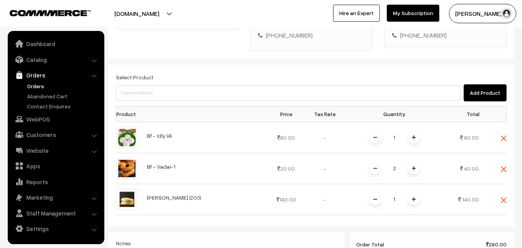
scroll to position [257, 0]
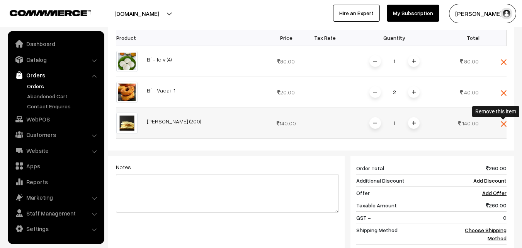
click at [503, 123] on img at bounding box center [504, 124] width 6 height 6
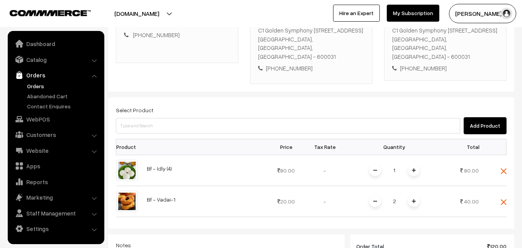
scroll to position [141, 0]
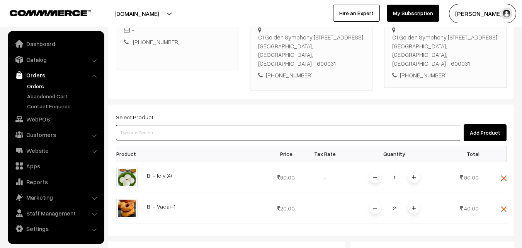
click at [130, 126] on input at bounding box center [288, 132] width 344 height 15
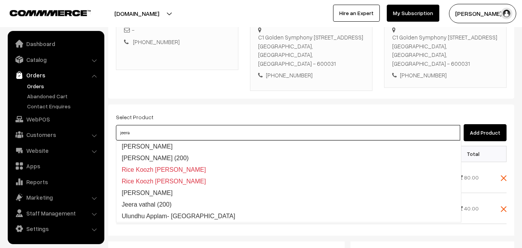
type input "jeera"
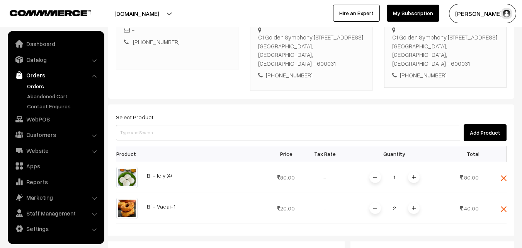
click at [211, 116] on div "Select Product Add Product" at bounding box center [311, 126] width 391 height 29
click at [207, 130] on input at bounding box center [288, 132] width 344 height 15
type input "jeera appapla"
paste input "Jeera Appalapoo"
type input "Jeera Appalapoo"
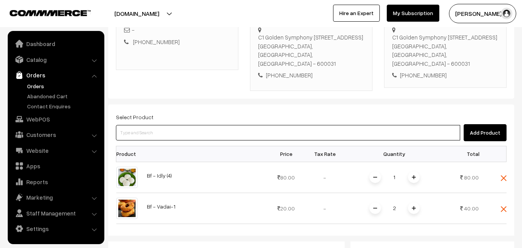
click at [132, 133] on input at bounding box center [288, 132] width 344 height 15
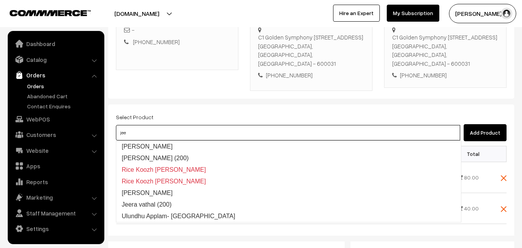
type input "jee"
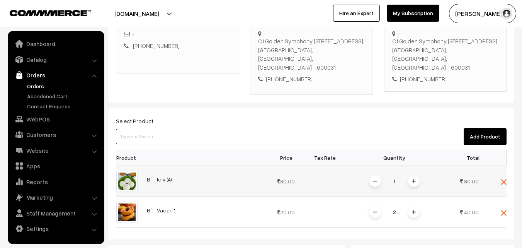
scroll to position [147, 0]
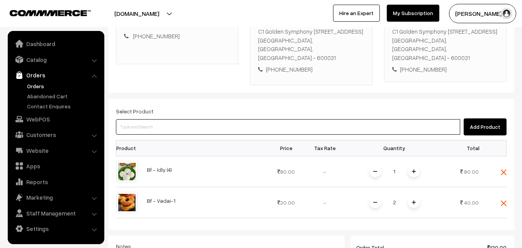
click at [203, 130] on input at bounding box center [288, 126] width 344 height 15
type input "jeera app"
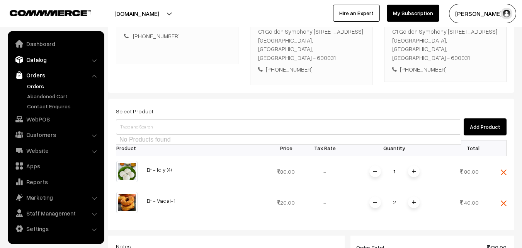
click at [36, 61] on link "Catalog" at bounding box center [56, 60] width 92 height 14
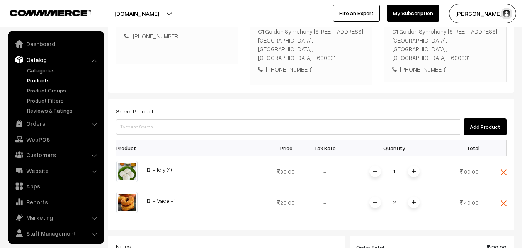
click at [37, 81] on link "Products" at bounding box center [63, 80] width 77 height 8
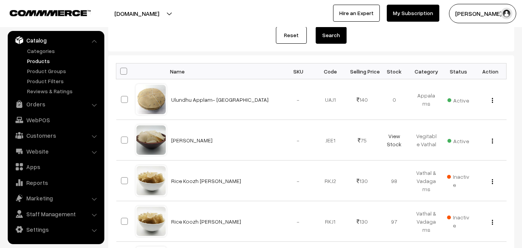
scroll to position [129, 0]
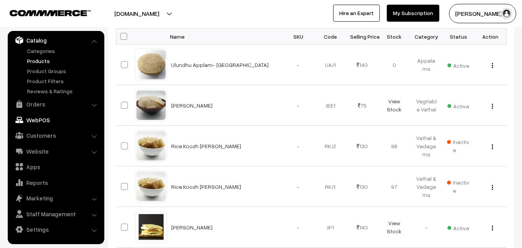
click at [41, 122] on link "WebPOS" at bounding box center [56, 120] width 92 height 14
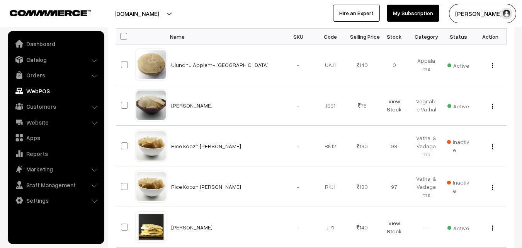
scroll to position [0, 0]
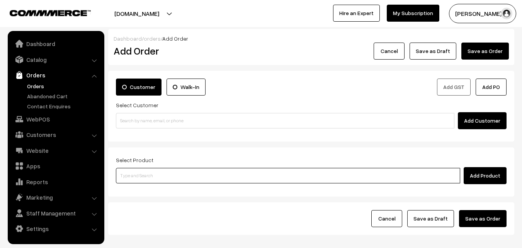
click at [136, 177] on input at bounding box center [288, 175] width 344 height 15
type input "j"
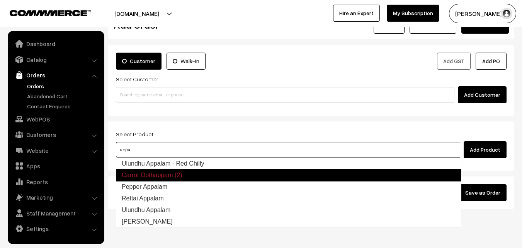
scroll to position [39, 0]
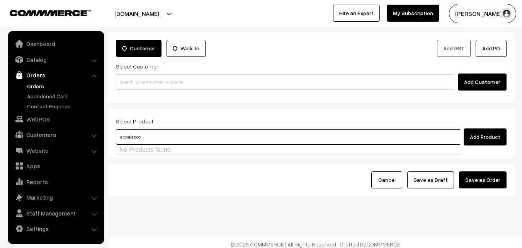
type input "appalapoo"
type input "corn app"
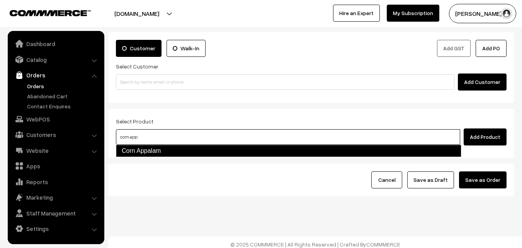
click at [196, 152] on link "Corn Appalam" at bounding box center [289, 151] width 346 height 12
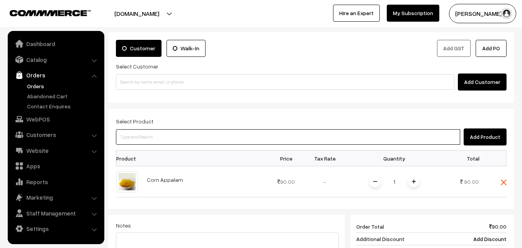
click at [133, 137] on input at bounding box center [288, 136] width 344 height 15
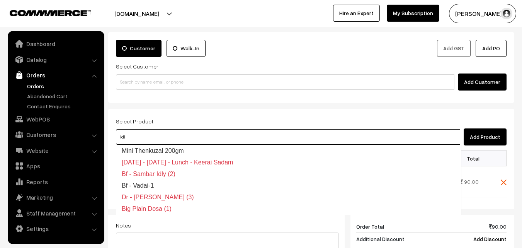
type input "idly"
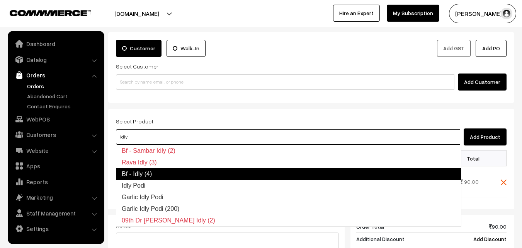
click at [156, 170] on link "Bf - Idly (4)" at bounding box center [289, 174] width 346 height 12
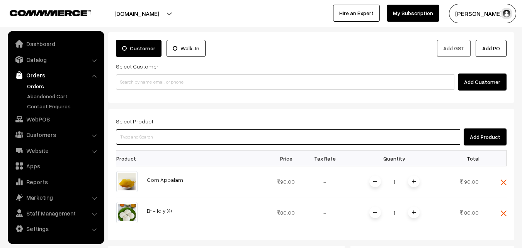
click at [136, 138] on input at bounding box center [288, 136] width 344 height 15
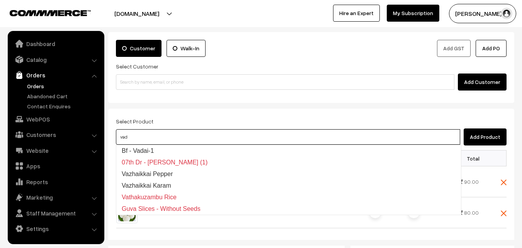
type input "vada"
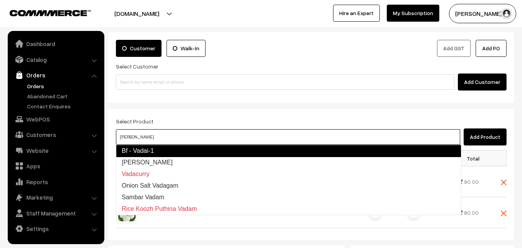
click at [137, 148] on link "Bf - Vadai-1" at bounding box center [289, 151] width 346 height 12
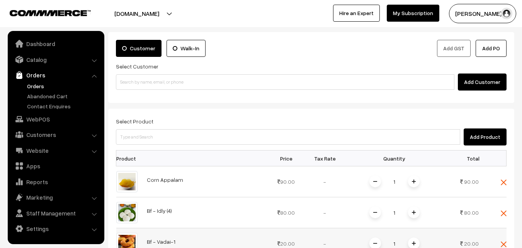
click at [414, 242] on img at bounding box center [414, 243] width 4 height 4
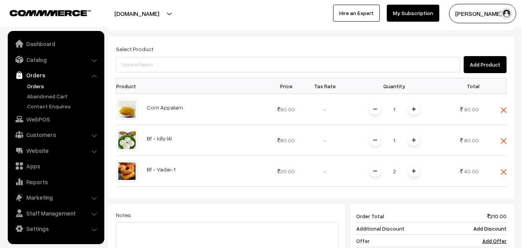
scroll to position [116, 0]
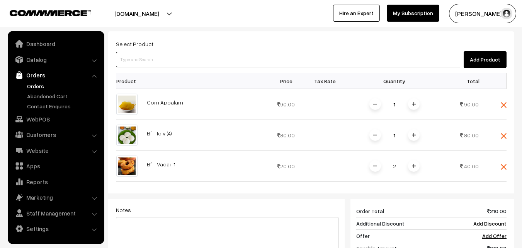
click at [147, 61] on input at bounding box center [288, 59] width 344 height 15
type input "jeera"
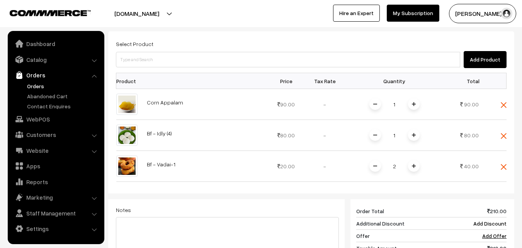
click at [243, 51] on div "Add Product" at bounding box center [311, 59] width 391 height 17
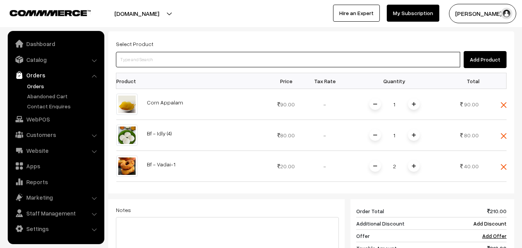
click at [214, 58] on input at bounding box center [288, 59] width 344 height 15
type input "jee"
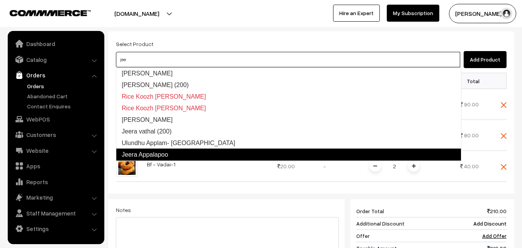
click at [183, 156] on link "Jeera Appalapoo" at bounding box center [289, 154] width 346 height 12
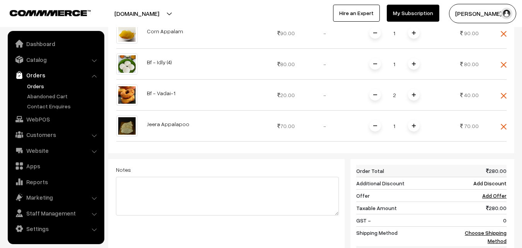
scroll to position [193, 0]
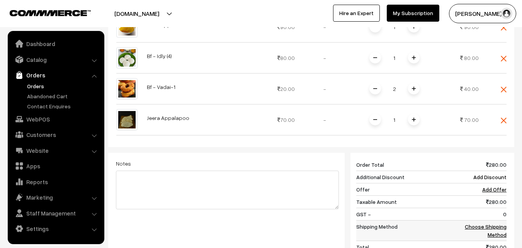
click at [484, 225] on link "Choose Shipping Method" at bounding box center [486, 230] width 42 height 15
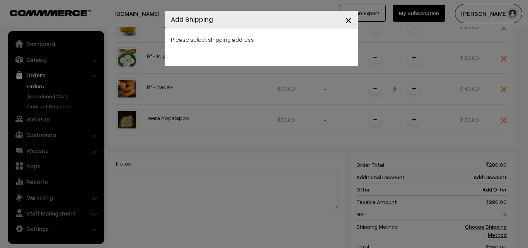
click at [346, 20] on span "×" at bounding box center [348, 19] width 7 height 14
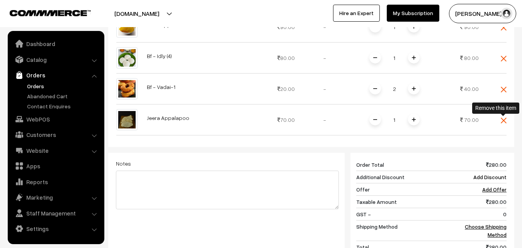
drag, startPoint x: 504, startPoint y: 123, endPoint x: 502, endPoint y: 73, distance: 50.3
click at [503, 122] on img at bounding box center [504, 121] width 6 height 6
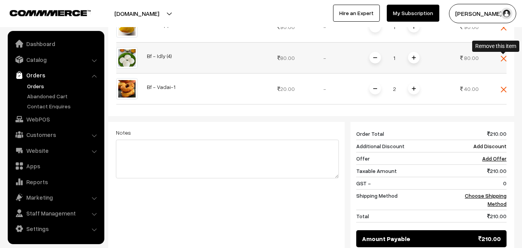
click at [504, 55] on span at bounding box center [504, 57] width 6 height 7
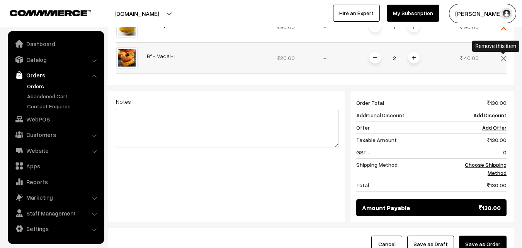
click at [505, 58] on img at bounding box center [504, 59] width 6 height 6
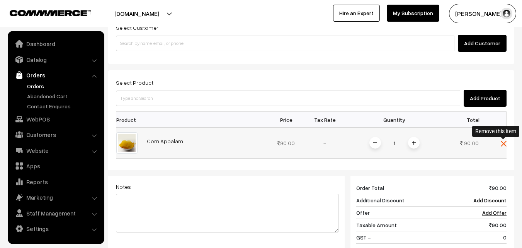
click at [501, 145] on img at bounding box center [504, 144] width 6 height 6
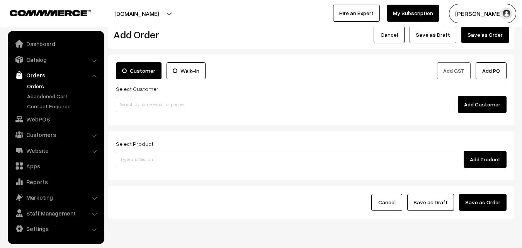
scroll to position [4, 0]
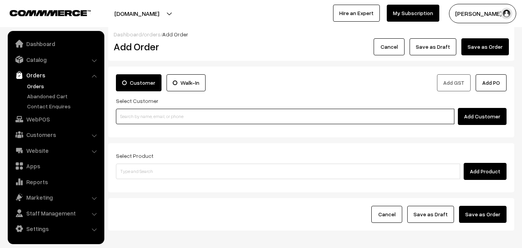
click at [223, 120] on input at bounding box center [285, 116] width 339 height 15
paste input "89392 59675"
click at [134, 118] on input "89392 59675" at bounding box center [285, 116] width 339 height 15
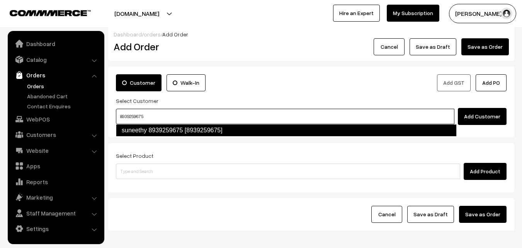
click at [189, 132] on link "suneethy 8939259675 [8939259675]" at bounding box center [286, 130] width 341 height 12
type input "8939259675"
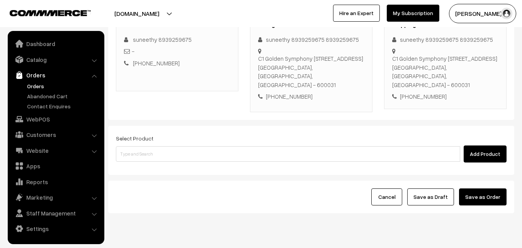
scroll to position [120, 0]
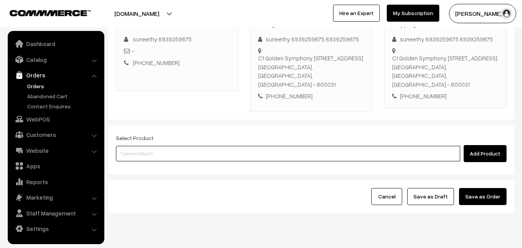
click at [165, 151] on input at bounding box center [288, 153] width 344 height 15
type input "jeera"
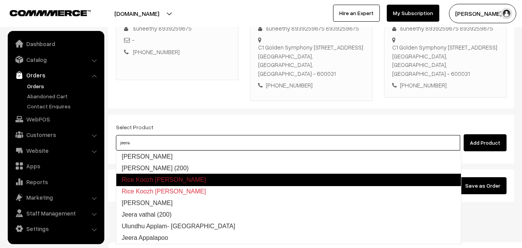
scroll to position [141, 0]
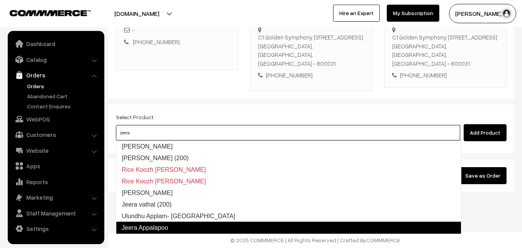
click at [156, 229] on link "Jeera Appalapoo" at bounding box center [289, 227] width 346 height 12
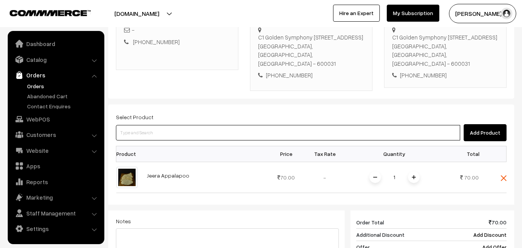
click at [164, 133] on input at bounding box center [288, 132] width 344 height 15
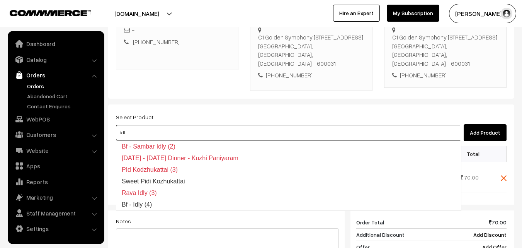
type input "idly"
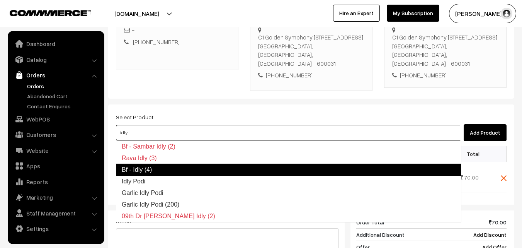
click at [144, 169] on link "Bf - Idly (4)" at bounding box center [289, 169] width 346 height 12
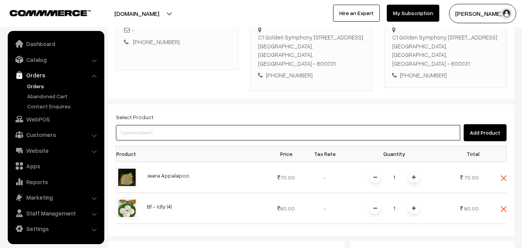
click at [143, 135] on input at bounding box center [288, 132] width 344 height 15
type input "vada"
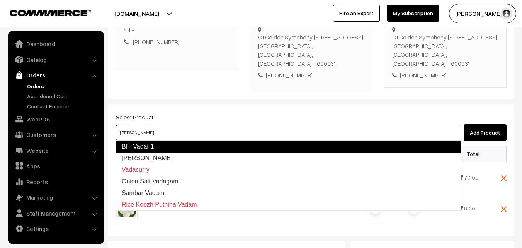
click at [143, 143] on link "Bf - Vadai-1" at bounding box center [289, 146] width 346 height 12
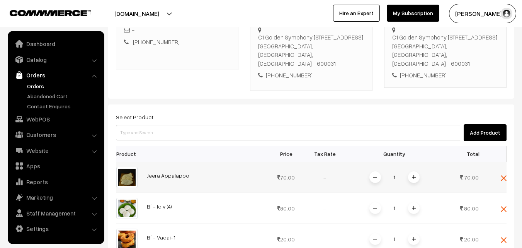
scroll to position [180, 0]
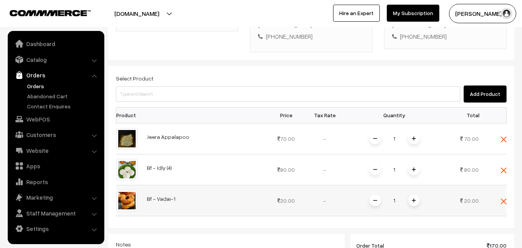
click at [414, 201] on img at bounding box center [414, 200] width 4 height 4
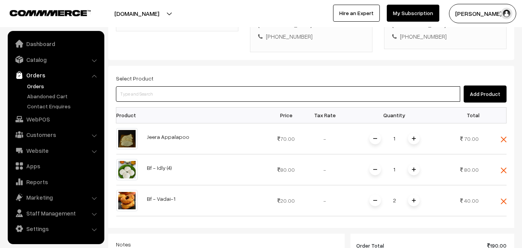
click at [167, 100] on input at bounding box center [288, 93] width 344 height 15
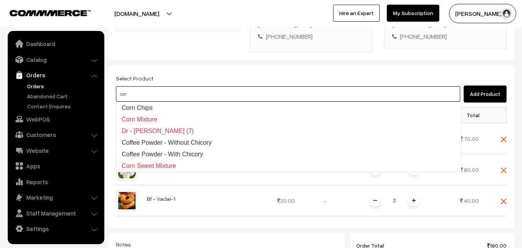
type input "corn"
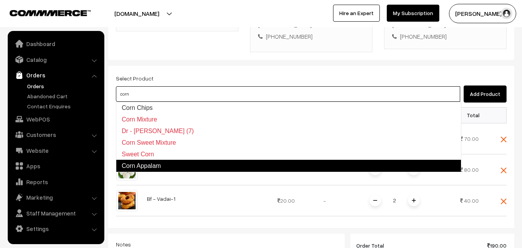
click at [146, 161] on link "Corn Appalam" at bounding box center [289, 166] width 346 height 12
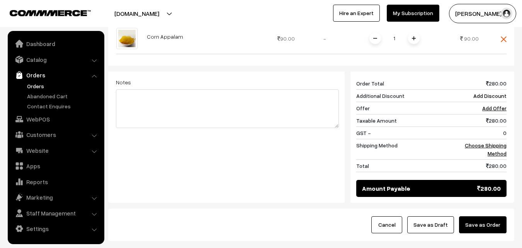
scroll to position [373, 0]
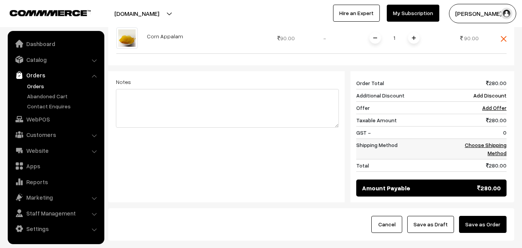
click at [485, 145] on link "Choose Shipping Method" at bounding box center [486, 148] width 42 height 15
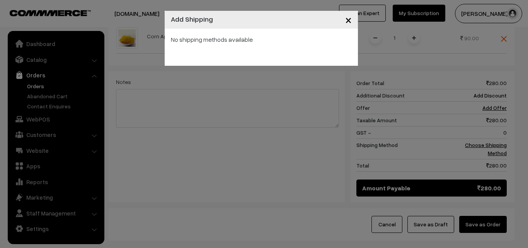
click at [300, 81] on div "× Add Shipping No shipping methods available" at bounding box center [264, 124] width 528 height 248
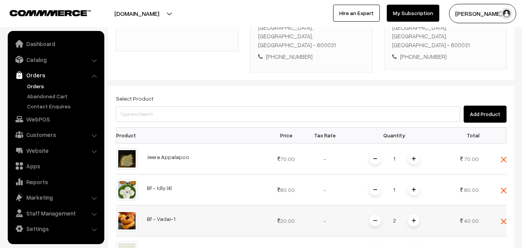
scroll to position [218, 0]
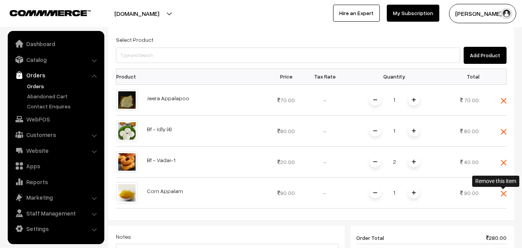
drag, startPoint x: 505, startPoint y: 194, endPoint x: 497, endPoint y: 129, distance: 65.1
click at [505, 194] on img at bounding box center [504, 194] width 6 height 6
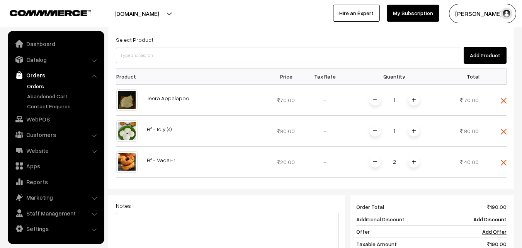
click at [507, 99] on div "Select Product Add Product Product Price Tax Rate Quantity Total 1" at bounding box center [311, 176] width 406 height 299
click at [506, 99] on img at bounding box center [504, 101] width 6 height 6
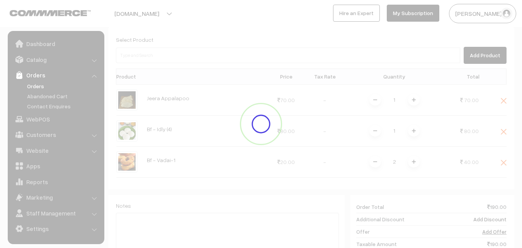
click at [506, 101] on div "Dashboard / orders / Add Order Add Order Cancel Save as Draft Save as Order Sav…" at bounding box center [311, 87] width 406 height 553
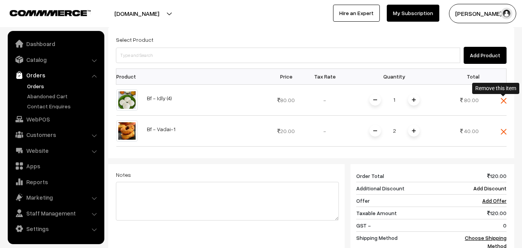
click at [506, 101] on img at bounding box center [504, 101] width 6 height 6
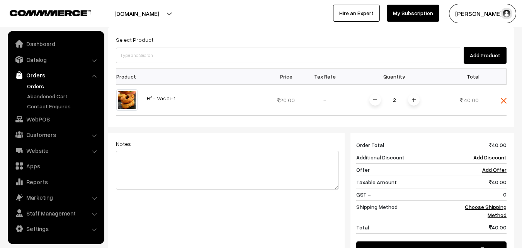
click at [506, 101] on div "Dashboard / orders / Add Order Add Order Cancel Save as Draft Save as Order Sav…" at bounding box center [311, 57] width 406 height 492
click at [506, 101] on img at bounding box center [504, 101] width 6 height 6
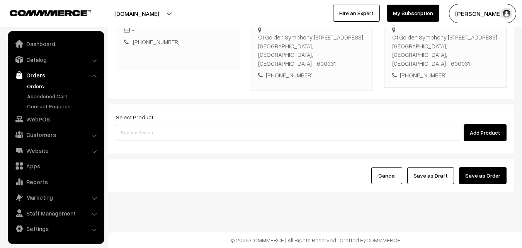
scroll to position [141, 0]
click at [142, 133] on input at bounding box center [288, 132] width 344 height 15
type input "with"
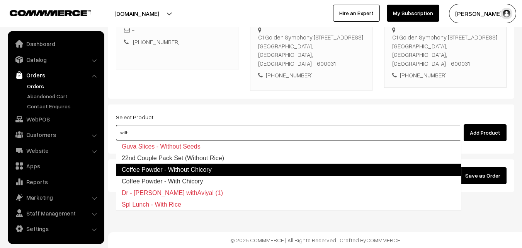
click at [150, 162] on link "22nd Couple Pack Set (Without Rice)" at bounding box center [288, 158] width 345 height 12
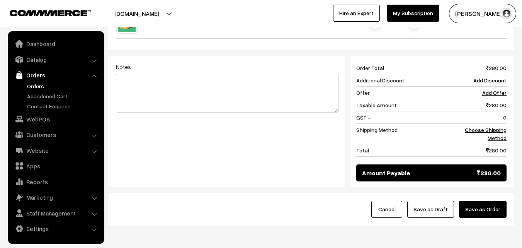
scroll to position [296, 0]
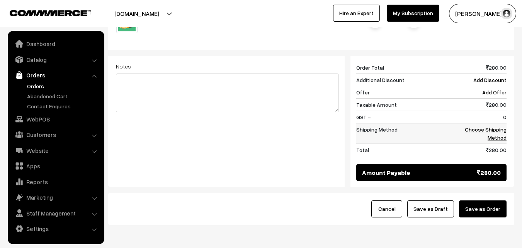
click at [480, 132] on link "Choose Shipping Method" at bounding box center [486, 133] width 42 height 15
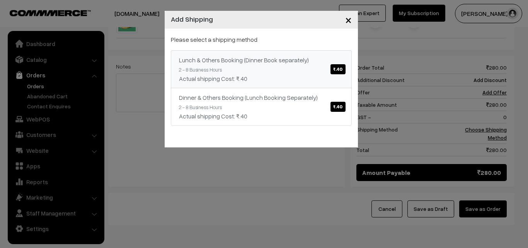
click at [331, 76] on div "Actual shipping Cost: ₹.40" at bounding box center [261, 78] width 165 height 9
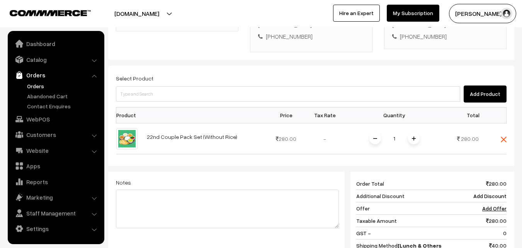
scroll to position [141, 0]
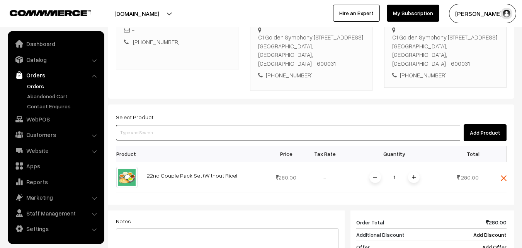
click at [135, 135] on input at bounding box center [288, 132] width 344 height 15
type input "idly"
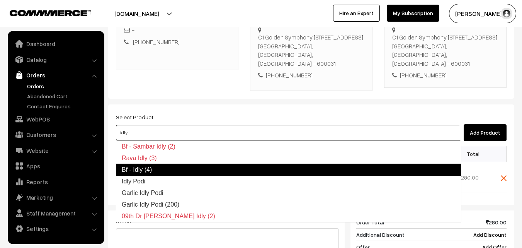
click at [146, 167] on link "Bf - Idly (4)" at bounding box center [289, 169] width 346 height 12
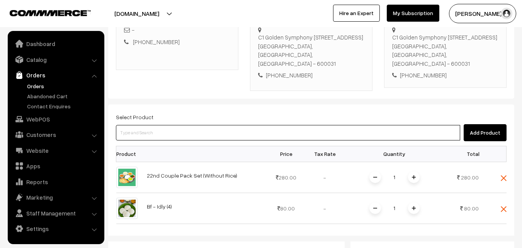
click at [138, 135] on input at bounding box center [288, 132] width 344 height 15
type input "vada"
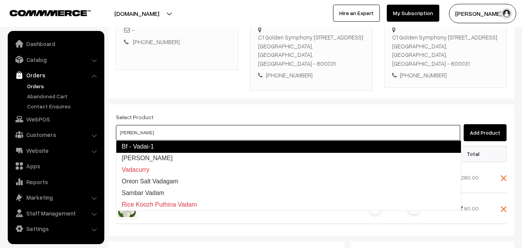
click at [152, 145] on link "Bf - Vadai-1" at bounding box center [289, 146] width 346 height 12
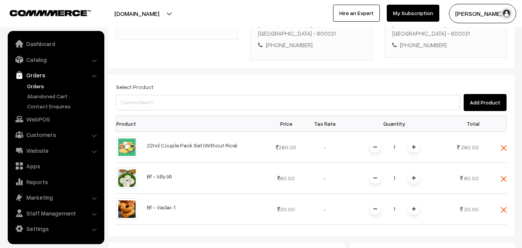
scroll to position [218, 0]
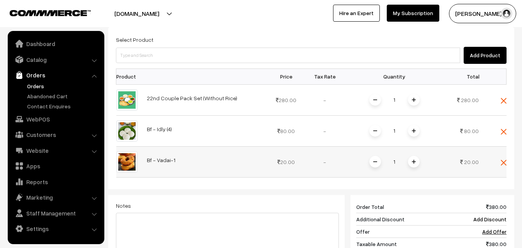
click at [414, 163] on span at bounding box center [414, 162] width 12 height 12
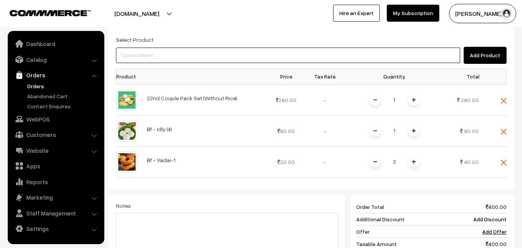
click at [179, 60] on input at bounding box center [288, 55] width 344 height 15
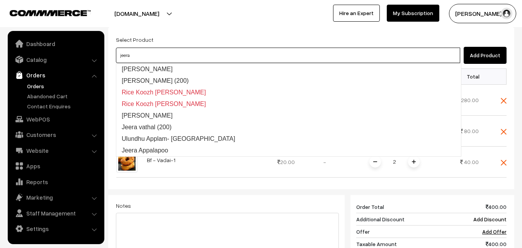
type input "jeera"
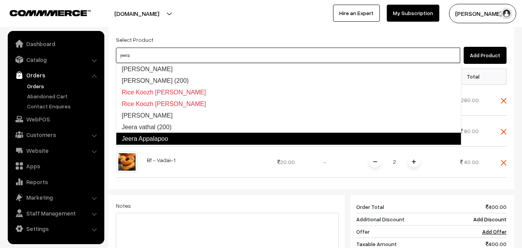
click at [163, 138] on link "Jeera Appalapoo" at bounding box center [289, 139] width 346 height 12
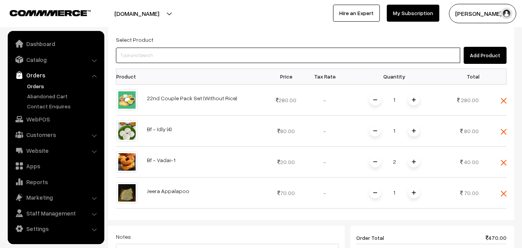
click at [149, 56] on input at bounding box center [288, 55] width 344 height 15
type input "corn"
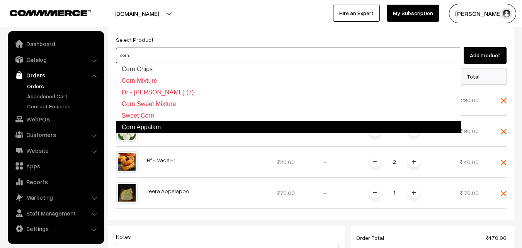
click at [180, 123] on link "Corn Appalam" at bounding box center [289, 127] width 346 height 12
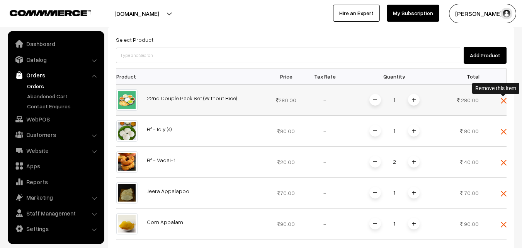
click at [506, 99] on img at bounding box center [504, 101] width 6 height 6
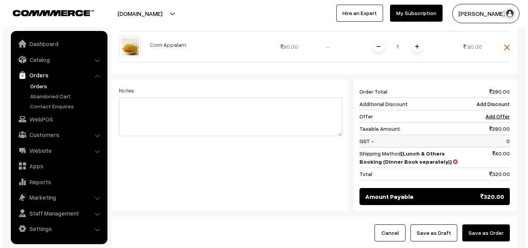
scroll to position [373, 0]
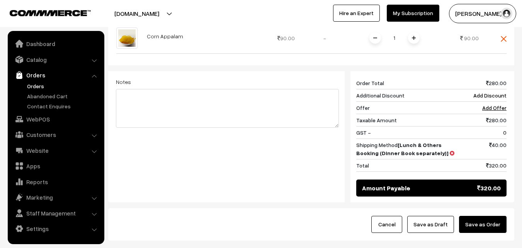
drag, startPoint x: 492, startPoint y: 225, endPoint x: 484, endPoint y: 218, distance: 10.7
click at [491, 225] on button "Save as Order" at bounding box center [483, 224] width 48 height 17
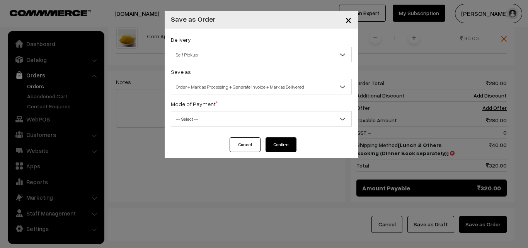
click at [204, 53] on span "Self Pickup" at bounding box center [261, 55] width 180 height 14
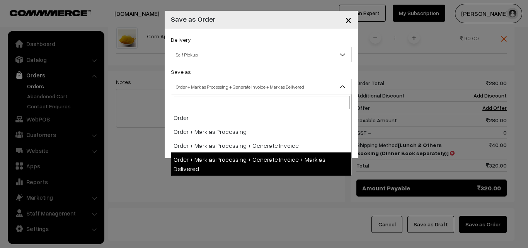
click at [280, 86] on span "Order + Mark as Processing + Generate Invoice + Mark as Delivered" at bounding box center [261, 87] width 180 height 14
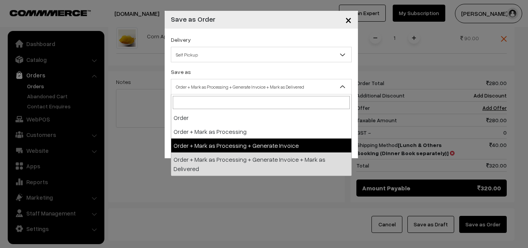
select select "3"
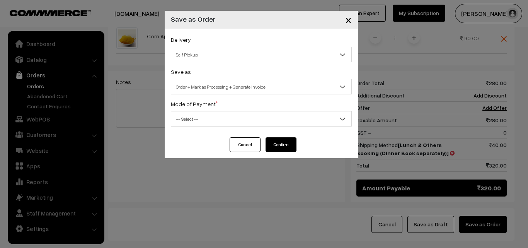
drag, startPoint x: 255, startPoint y: 118, endPoint x: 255, endPoint y: 122, distance: 4.3
click at [255, 122] on span "-- Select --" at bounding box center [261, 119] width 180 height 14
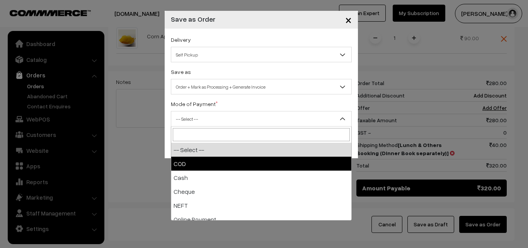
select select "1"
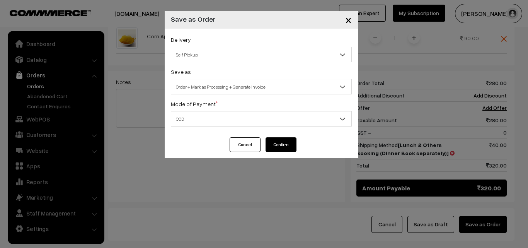
click at [271, 150] on button "Confirm" at bounding box center [281, 144] width 31 height 15
click at [266, 141] on button "Confirm" at bounding box center [281, 144] width 31 height 15
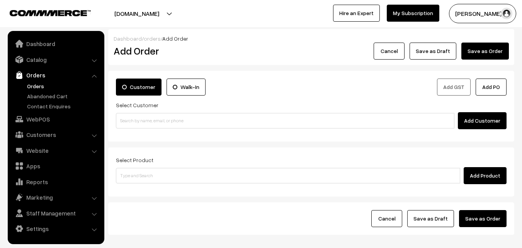
click at [33, 86] on link "Orders" at bounding box center [63, 86] width 77 height 8
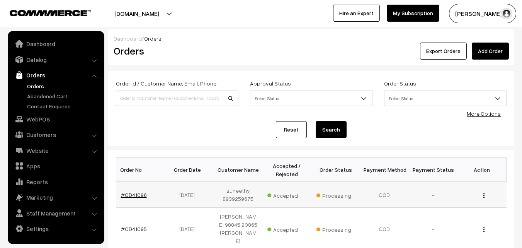
click at [141, 195] on link "#OD41096" at bounding box center [134, 194] width 26 height 7
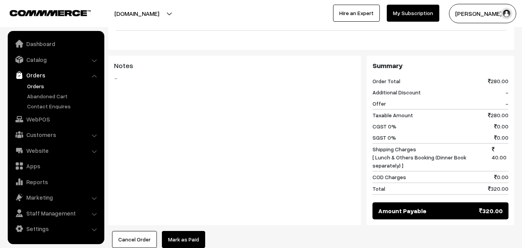
scroll to position [541, 0]
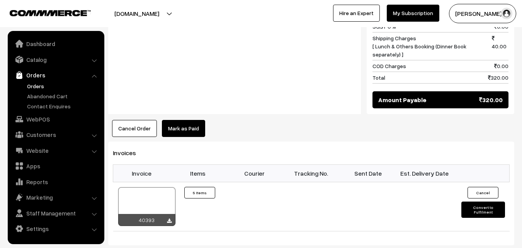
click at [30, 84] on link "Orders" at bounding box center [63, 86] width 77 height 8
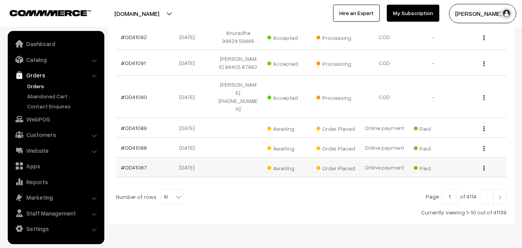
scroll to position [288, 0]
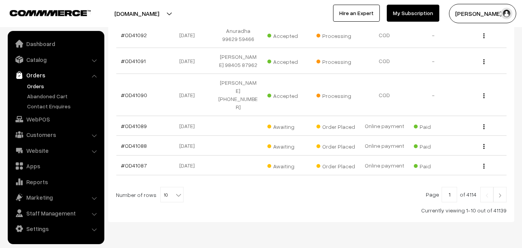
click at [175, 191] on b at bounding box center [179, 195] width 8 height 8
select select "100"
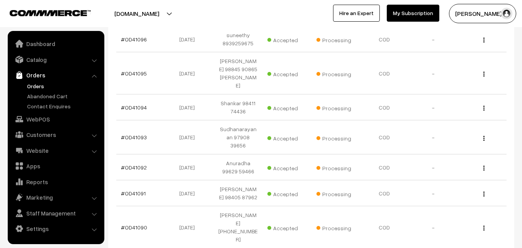
scroll to position [155, 0]
click at [28, 87] on link "Orders" at bounding box center [63, 86] width 77 height 8
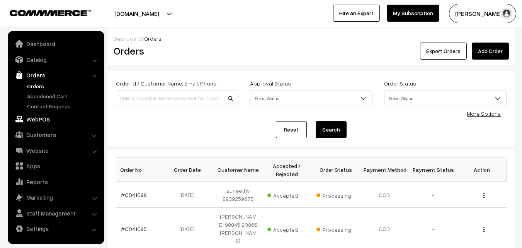
click at [43, 113] on link "WebPOS" at bounding box center [56, 119] width 92 height 14
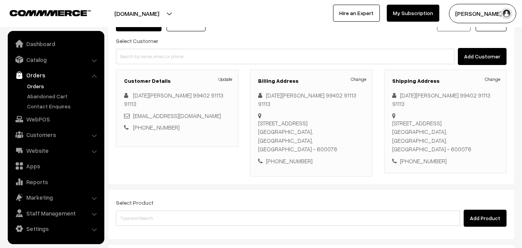
scroll to position [132, 0]
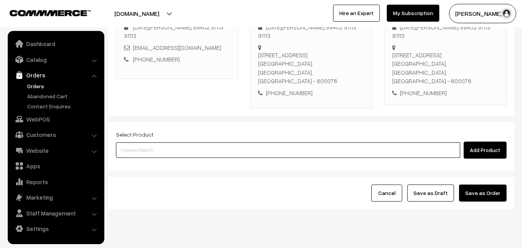
click at [162, 142] on input at bounding box center [288, 149] width 344 height 15
paste input "22nd With [PERSON_NAME]"
type input "22nd With [PERSON_NAME]"
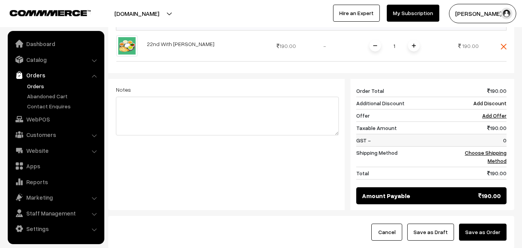
scroll to position [287, 0]
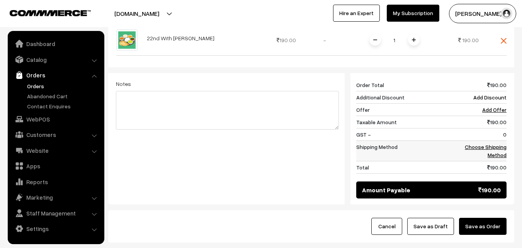
click at [499, 143] on link "Choose Shipping Method" at bounding box center [486, 150] width 42 height 15
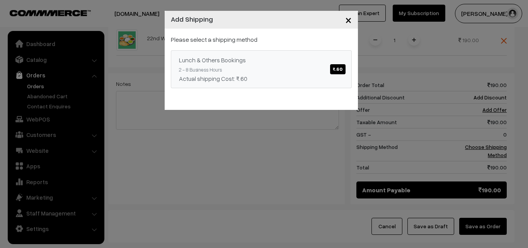
click at [233, 58] on div "Lunch & Others Bookings ₹.60" at bounding box center [261, 59] width 165 height 9
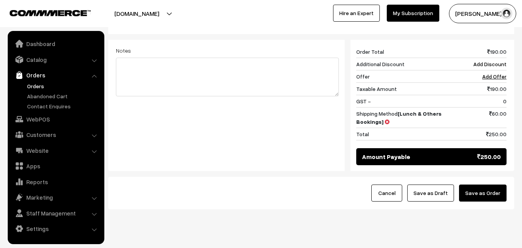
click at [435, 184] on button "Save as Draft" at bounding box center [430, 192] width 47 height 17
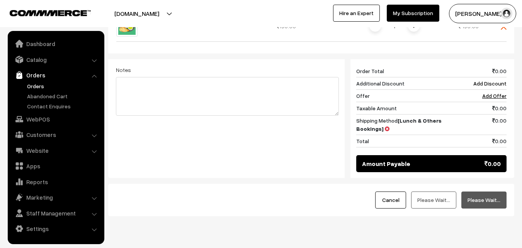
scroll to position [308, 0]
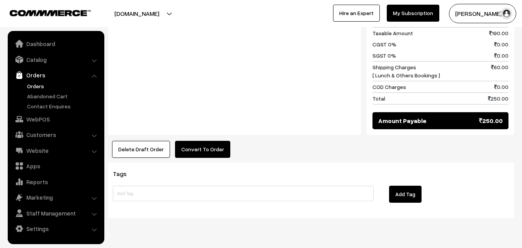
click at [201, 141] on button "Convert To Order" at bounding box center [202, 149] width 55 height 17
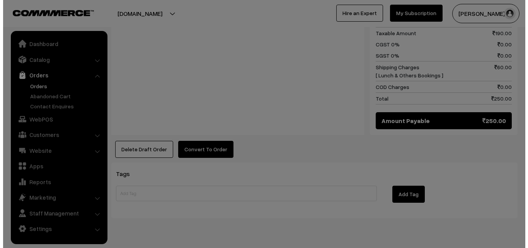
scroll to position [387, 0]
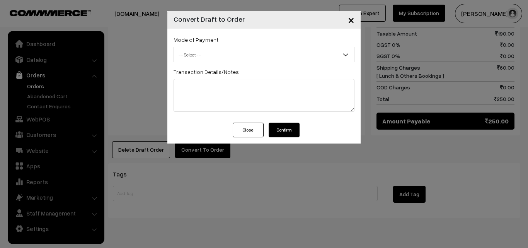
click at [231, 52] on span "-- Select --" at bounding box center [264, 55] width 180 height 14
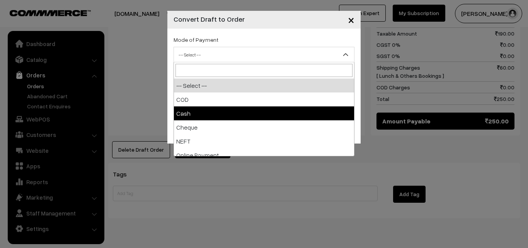
drag, startPoint x: 239, startPoint y: 121, endPoint x: 238, endPoint y: 114, distance: 7.9
select select "3"
checkbox input "true"
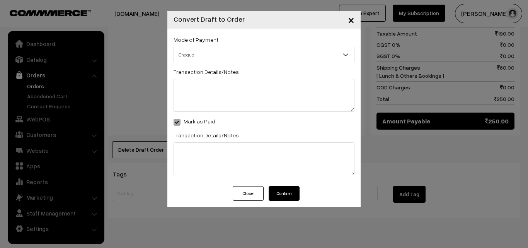
click at [236, 51] on span "Cheque" at bounding box center [264, 55] width 180 height 14
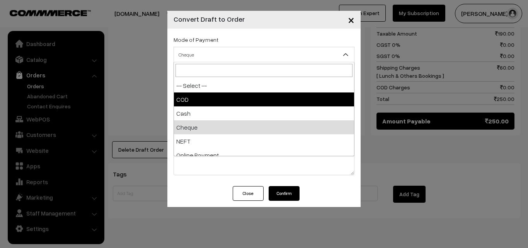
select select "1"
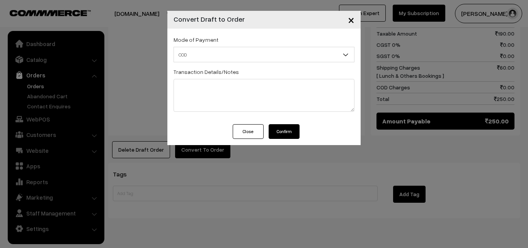
drag, startPoint x: 276, startPoint y: 146, endPoint x: 276, endPoint y: 138, distance: 7.7
click at [276, 143] on div "× Convert Draft to Order Mode of Payment -- Select -- COD Close" at bounding box center [264, 124] width 528 height 248
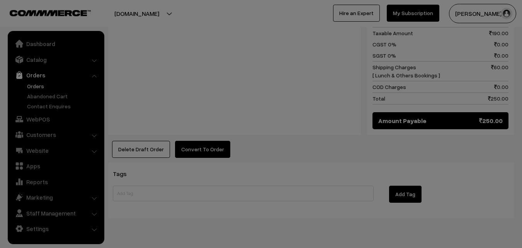
click at [279, 128] on div at bounding box center [261, 124] width 522 height 248
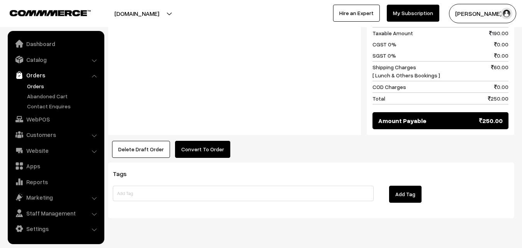
click at [197, 141] on button "Convert To Order" at bounding box center [202, 149] width 55 height 17
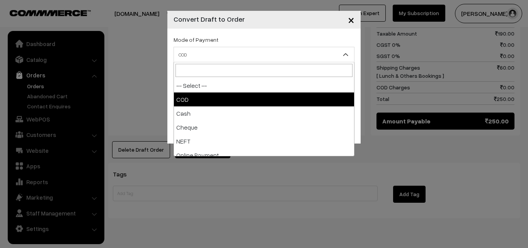
click at [272, 48] on span "COD" at bounding box center [264, 54] width 181 height 15
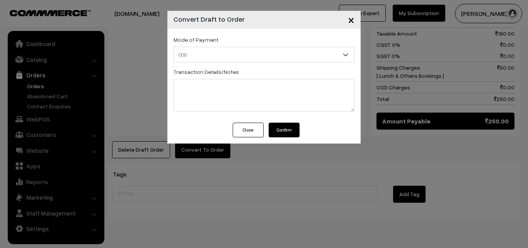
click at [293, 129] on button "Confirm" at bounding box center [284, 130] width 31 height 15
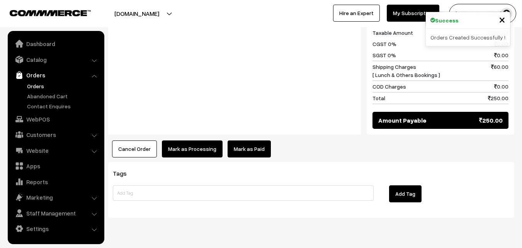
click at [181, 140] on button "Mark as Processing" at bounding box center [192, 148] width 61 height 17
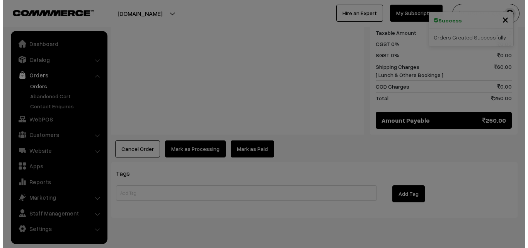
scroll to position [387, 0]
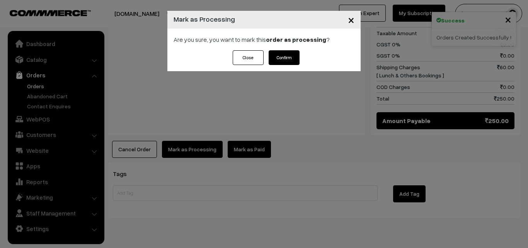
click at [293, 54] on button "Confirm" at bounding box center [284, 57] width 31 height 15
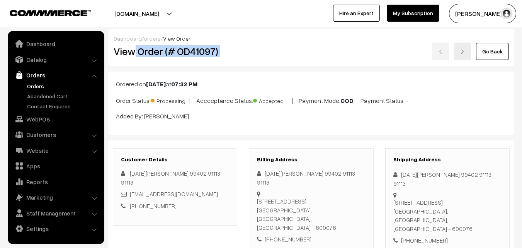
drag, startPoint x: 220, startPoint y: 49, endPoint x: 302, endPoint y: 46, distance: 82.8
click at [305, 48] on div "View Order (# OD41097) Go Back" at bounding box center [311, 52] width 407 height 18
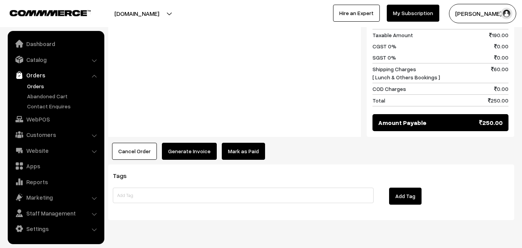
scroll to position [387, 0]
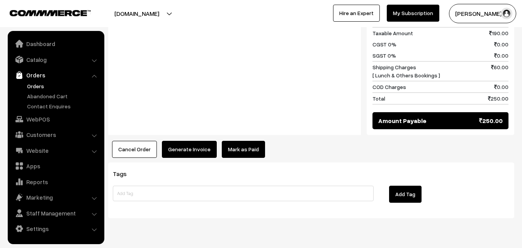
click at [191, 117] on div "Notes -" at bounding box center [234, 55] width 253 height 162
click at [191, 141] on button "Generate Invoice" at bounding box center [189, 149] width 55 height 17
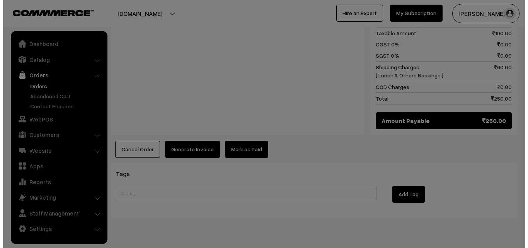
scroll to position [387, 0]
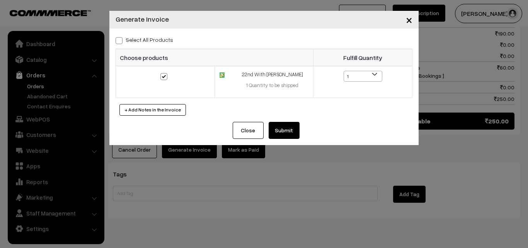
click at [285, 128] on button "Submit" at bounding box center [284, 130] width 31 height 17
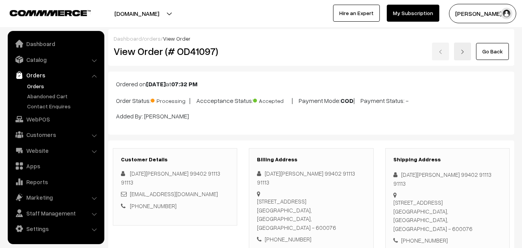
scroll to position [387, 0]
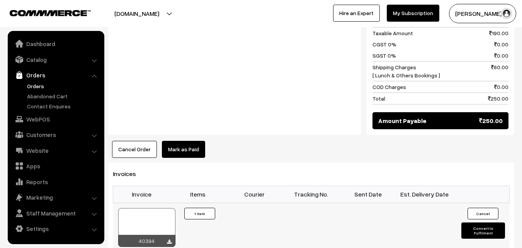
click at [151, 208] on div at bounding box center [146, 227] width 57 height 39
click at [45, 122] on link "WebPOS" at bounding box center [56, 119] width 92 height 14
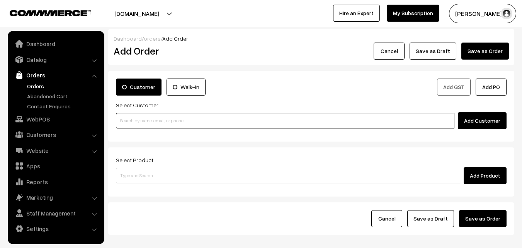
click at [148, 118] on input at bounding box center [285, 120] width 339 height 15
click at [136, 120] on input at bounding box center [285, 120] width 339 height 15
paste input "91760 29648"
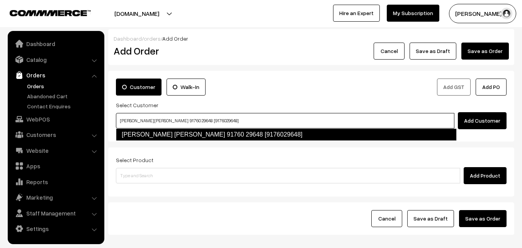
type input "[PERSON_NAME] [PERSON_NAME] 91760 29648 [9176029648]"
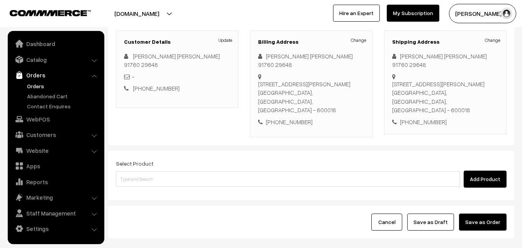
scroll to position [116, 0]
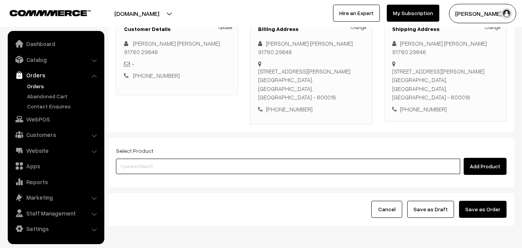
click at [168, 158] on input at bounding box center [288, 165] width 344 height 15
paste input "22nd Without Rice..."
type input "22nd Without Rice..."
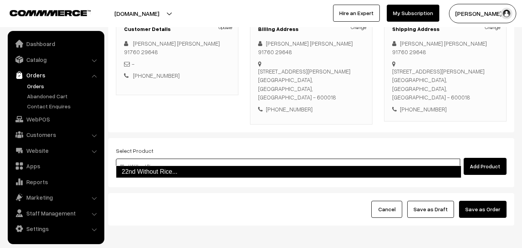
click at [156, 171] on link "22nd Without Rice..." at bounding box center [289, 171] width 346 height 12
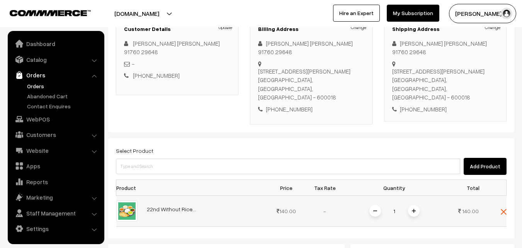
drag, startPoint x: 403, startPoint y: 191, endPoint x: 414, endPoint y: 207, distance: 19.1
click at [408, 197] on td "1" at bounding box center [394, 211] width 100 height 31
click at [414, 207] on span at bounding box center [414, 211] width 12 height 12
click at [414, 209] on img at bounding box center [414, 211] width 4 height 4
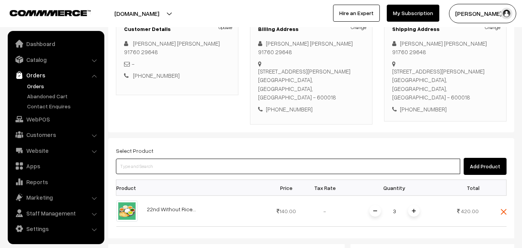
click at [203, 160] on input at bounding box center [288, 165] width 344 height 15
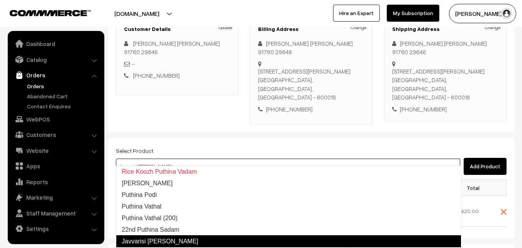
type input "22nd Puthina Sadam"
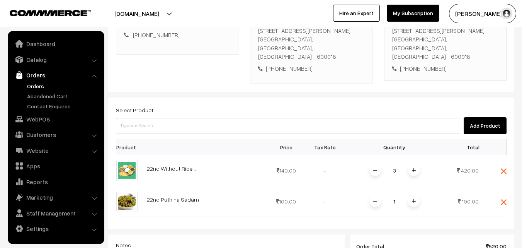
scroll to position [271, 0]
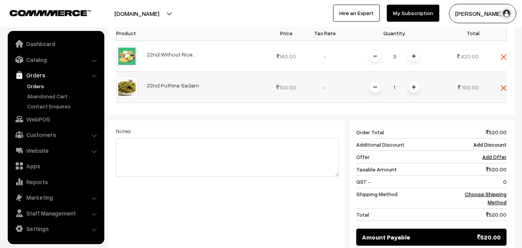
click at [414, 85] on img at bounding box center [414, 87] width 4 height 4
click at [497, 188] on td "Choose Shipping Method" at bounding box center [483, 198] width 48 height 20
click at [495, 191] on link "Choose Shipping Method" at bounding box center [486, 198] width 42 height 15
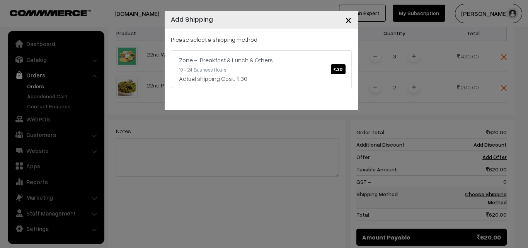
click at [221, 61] on div "Zone -1 Breakfast & Lunch & Others ₹.30" at bounding box center [261, 59] width 165 height 9
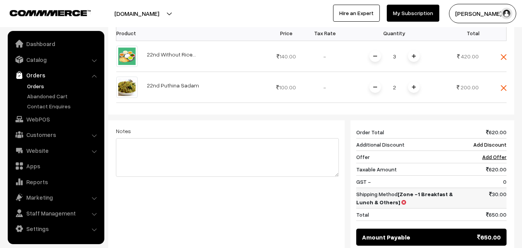
scroll to position [360, 0]
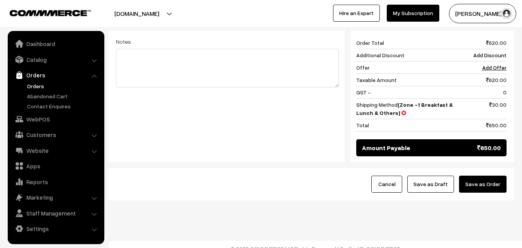
click at [435, 177] on button "Save as Draft" at bounding box center [430, 183] width 47 height 17
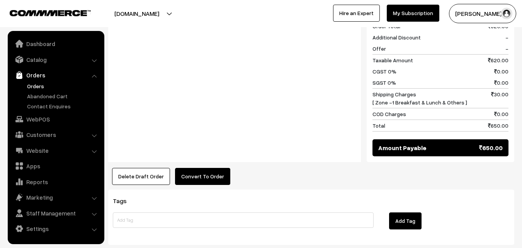
click at [198, 168] on button "Convert To Order" at bounding box center [202, 176] width 55 height 17
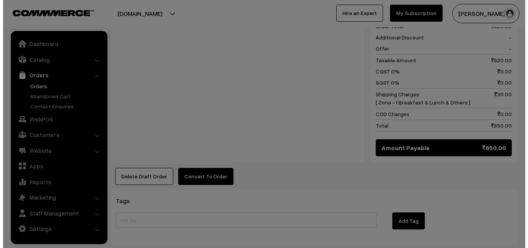
scroll to position [405, 0]
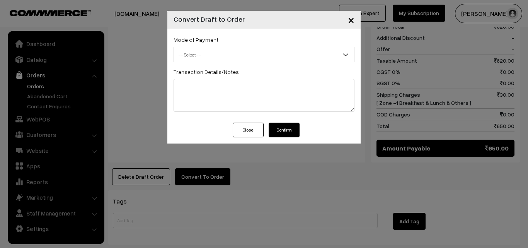
click at [227, 48] on span "-- Select --" at bounding box center [264, 54] width 181 height 15
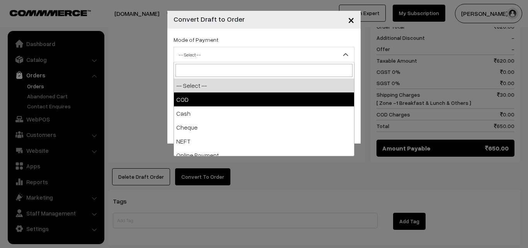
select select "1"
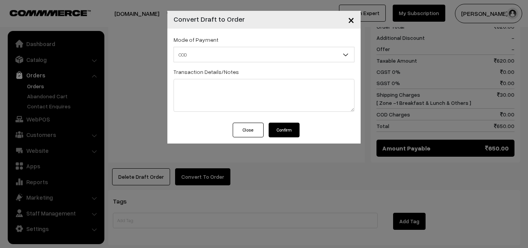
click at [292, 133] on button "Confirm" at bounding box center [284, 130] width 31 height 15
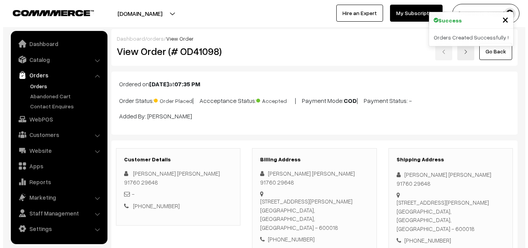
scroll to position [406, 0]
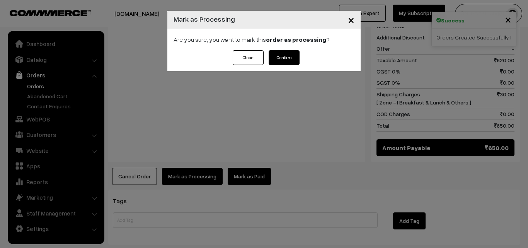
click at [293, 41] on strong "order as processing" at bounding box center [296, 40] width 60 height 8
click at [287, 56] on button "Confirm" at bounding box center [284, 57] width 31 height 15
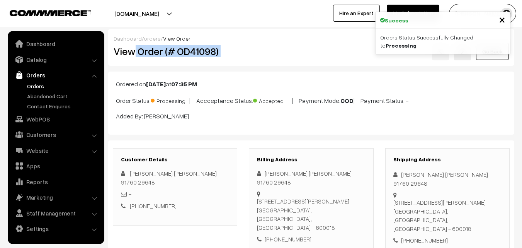
drag, startPoint x: 135, startPoint y: 52, endPoint x: 274, endPoint y: 49, distance: 139.2
click at [274, 49] on div "View Order (# OD41098) Go Back" at bounding box center [311, 52] width 407 height 18
copy div "Order (# OD41098)"
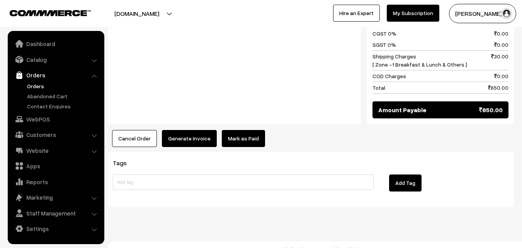
scroll to position [443, 0]
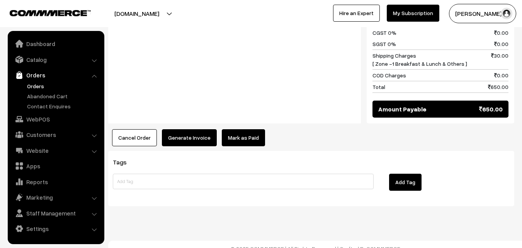
click at [179, 130] on button "Generate Invoice" at bounding box center [189, 137] width 55 height 17
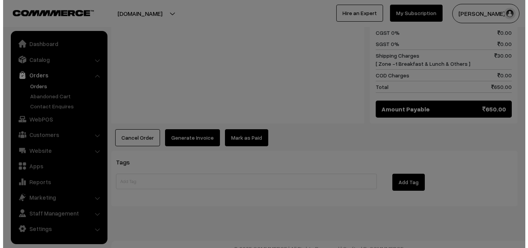
scroll to position [444, 0]
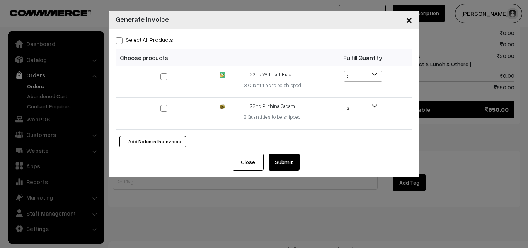
click at [155, 37] on label "Select All Products" at bounding box center [145, 40] width 58 height 8
click at [121, 37] on input "Select All Products" at bounding box center [118, 39] width 5 height 5
checkbox input "true"
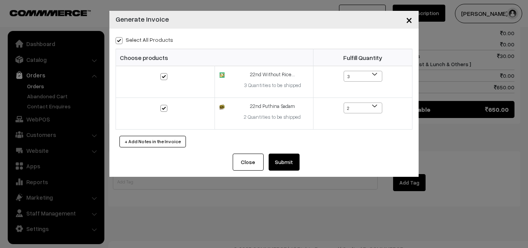
click at [289, 158] on button "Submit" at bounding box center [284, 161] width 31 height 17
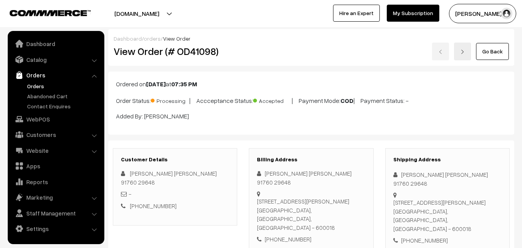
scroll to position [443, 0]
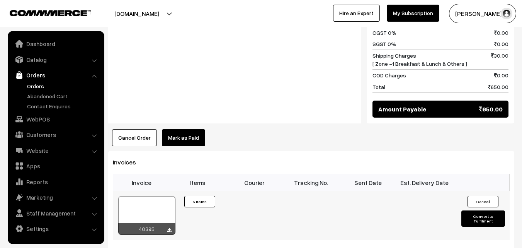
click at [146, 196] on div at bounding box center [146, 215] width 57 height 39
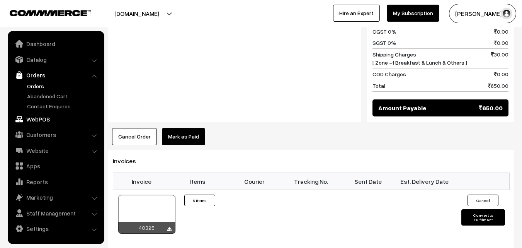
click at [43, 122] on link "WebPOS" at bounding box center [56, 119] width 92 height 14
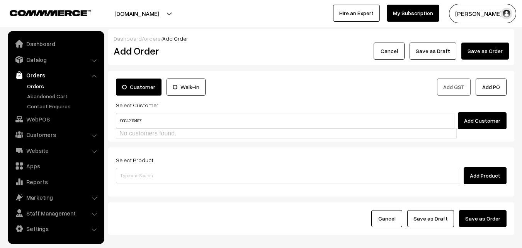
click at [135, 119] on input "98842 18487" at bounding box center [285, 120] width 339 height 15
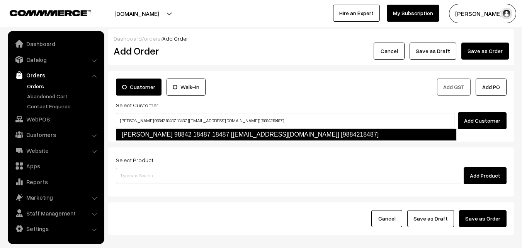
type input "vijayalakshmi 98842 18487 18487 [test513@gmail.com] [9884218487]"
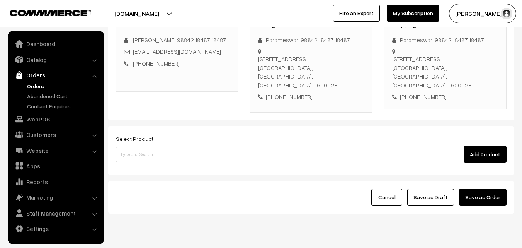
scroll to position [120, 0]
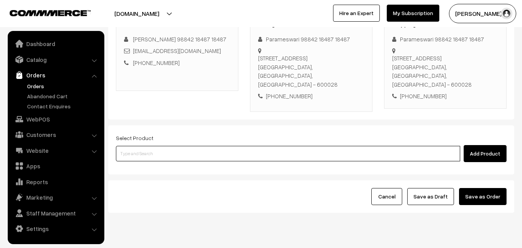
click at [248, 146] on input at bounding box center [288, 153] width 344 height 15
click at [230, 146] on input at bounding box center [288, 153] width 344 height 15
type input "Cut Mango Pickle"
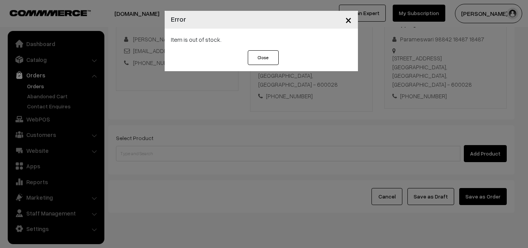
click at [263, 61] on button "Close" at bounding box center [263, 57] width 31 height 15
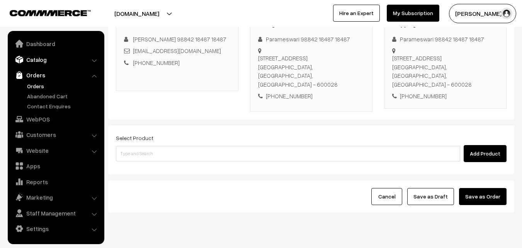
click at [45, 60] on link "Catalog" at bounding box center [56, 60] width 92 height 14
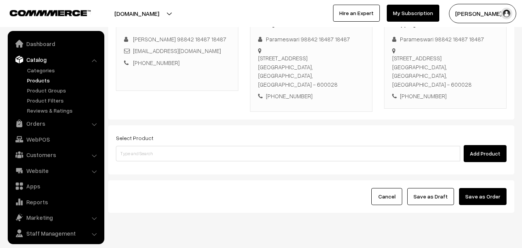
click at [49, 78] on link "Products" at bounding box center [63, 80] width 77 height 8
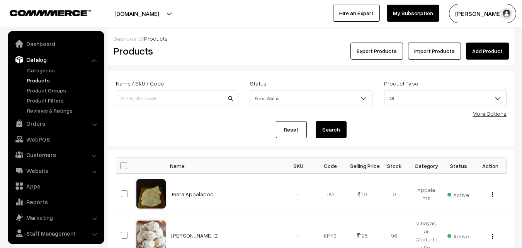
scroll to position [19, 0]
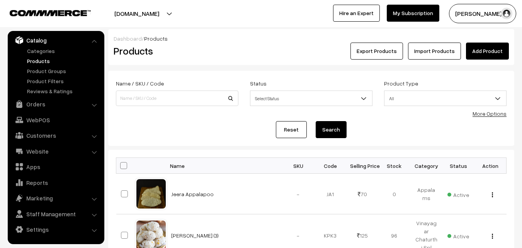
click at [46, 61] on link "Products" at bounding box center [63, 61] width 77 height 8
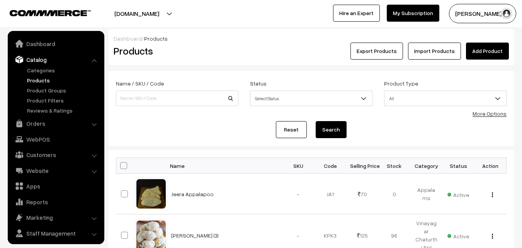
scroll to position [19, 0]
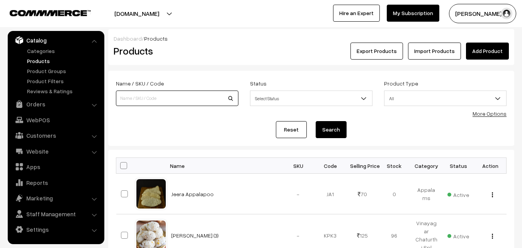
click at [163, 97] on input at bounding box center [177, 97] width 123 height 15
type input "cut man"
click at [316, 121] on button "Search" at bounding box center [331, 129] width 31 height 17
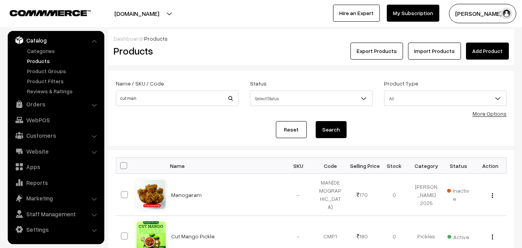
scroll to position [155, 0]
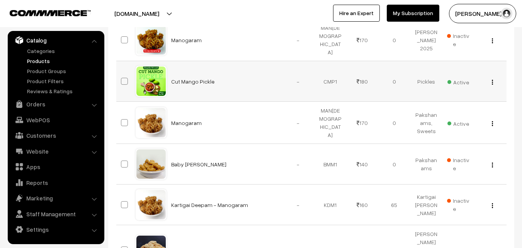
click at [492, 79] on button "button" at bounding box center [493, 82] width 2 height 6
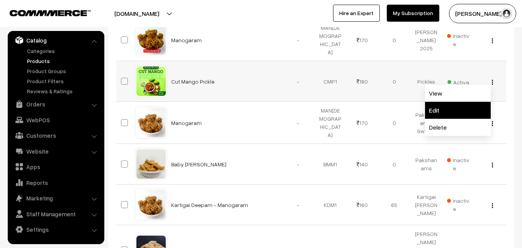
click at [454, 108] on link "Edit" at bounding box center [458, 110] width 66 height 17
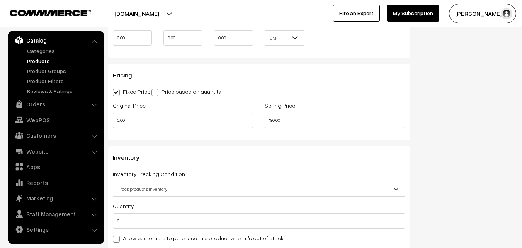
scroll to position [773, 0]
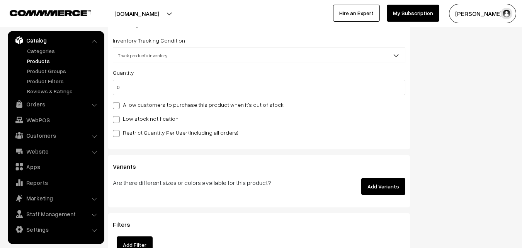
click at [134, 105] on label "Allow customers to purchase this product when it's out of stock" at bounding box center [198, 104] width 171 height 8
click at [118, 105] on input "Allow customers to purchase this product when it's out of stock" at bounding box center [115, 104] width 5 height 5
checkbox input "true"
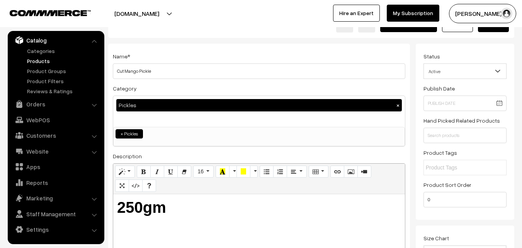
scroll to position [0, 0]
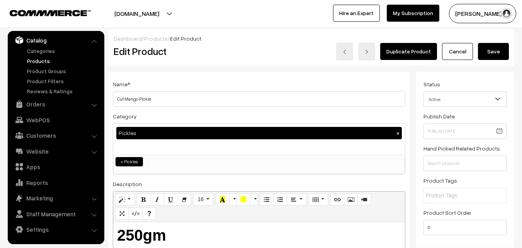
click at [495, 47] on button "Save" at bounding box center [493, 51] width 31 height 17
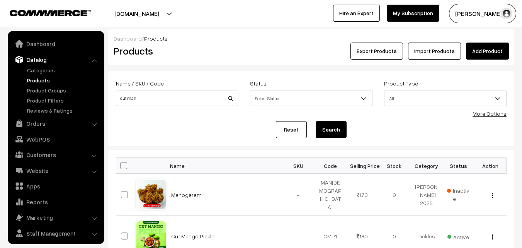
scroll to position [19, 0]
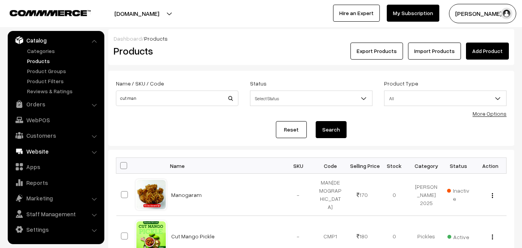
drag, startPoint x: 46, startPoint y: 124, endPoint x: 42, endPoint y: 119, distance: 6.0
click at [46, 123] on link "WebPOS" at bounding box center [56, 120] width 92 height 14
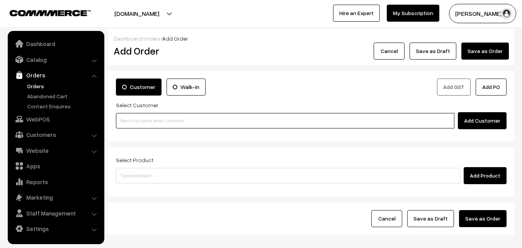
click at [168, 113] on input at bounding box center [285, 120] width 339 height 15
paste input "98842 18487"
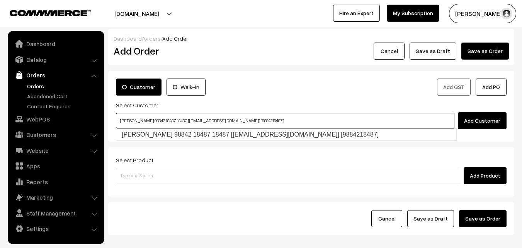
type input "[PERSON_NAME] 98842 18487 18487 [[EMAIL_ADDRESS][DOMAIN_NAME]] [9884218487]"
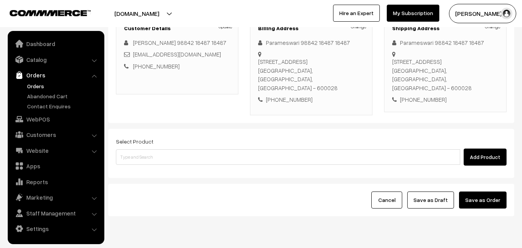
scroll to position [120, 0]
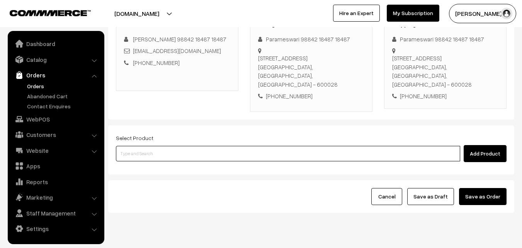
click at [228, 146] on input at bounding box center [288, 153] width 344 height 15
click at [224, 146] on input at bounding box center [288, 153] width 344 height 15
type input "c"
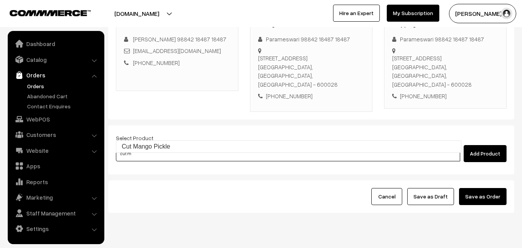
type input "Cut Mango Pickle"
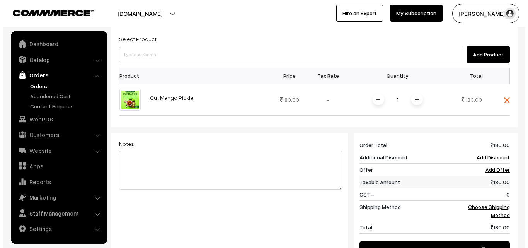
scroll to position [236, 0]
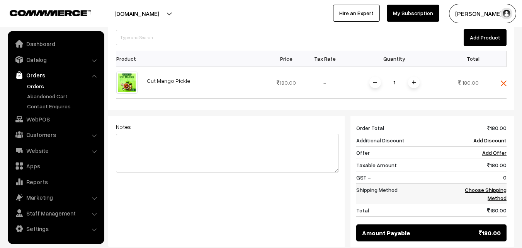
click at [496, 186] on link "Choose Shipping Method" at bounding box center [486, 193] width 42 height 15
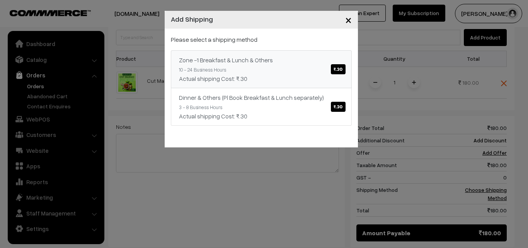
click at [259, 68] on link "Zone -1 Breakfast & Lunch & Others ₹.30 10 - 24 Business Hours Actual shipping …" at bounding box center [261, 69] width 181 height 38
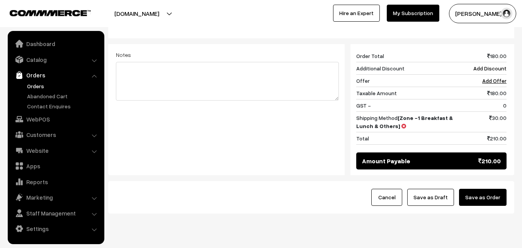
scroll to position [309, 0]
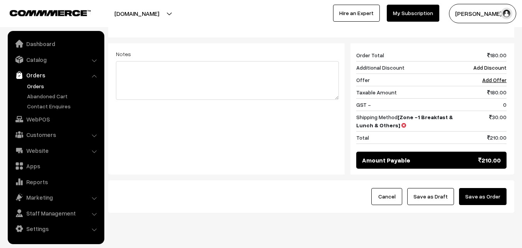
click at [430, 180] on div "Cancel Save as Draft Save as Order" at bounding box center [311, 196] width 406 height 32
click at [434, 188] on button "Save as Draft" at bounding box center [430, 196] width 47 height 17
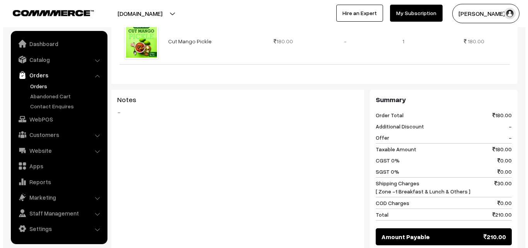
scroll to position [271, 0]
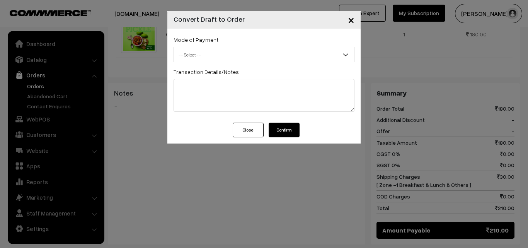
click at [201, 51] on span "-- Select --" at bounding box center [264, 55] width 180 height 14
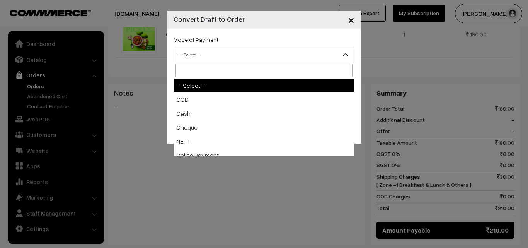
select select "1"
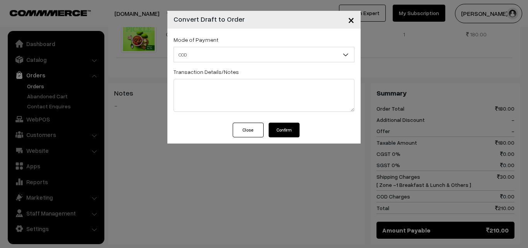
click at [284, 124] on button "Confirm" at bounding box center [284, 130] width 31 height 15
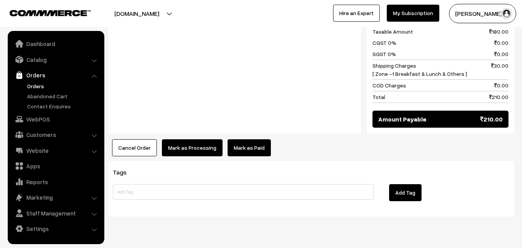
click at [187, 139] on button "Mark as Processing" at bounding box center [192, 147] width 61 height 17
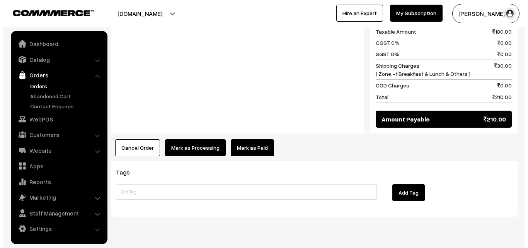
scroll to position [381, 0]
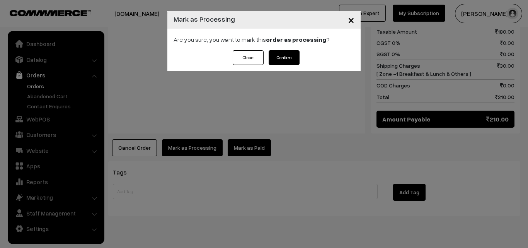
click at [289, 56] on button "Confirm" at bounding box center [284, 57] width 31 height 15
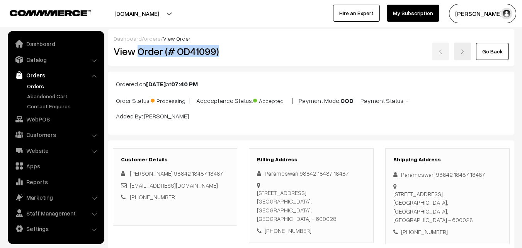
copy h2 "Order (# OD41099)"
drag, startPoint x: 140, startPoint y: 47, endPoint x: 268, endPoint y: 45, distance: 127.9
click at [268, 47] on div "View Order (# OD41099) Go Back" at bounding box center [311, 52] width 407 height 18
copy div "Order (# OD41099)"
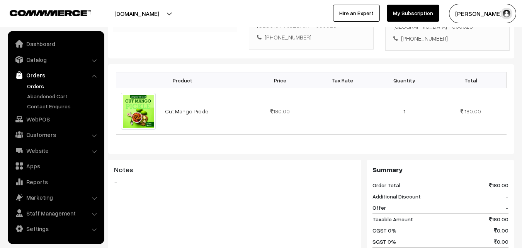
scroll to position [381, 0]
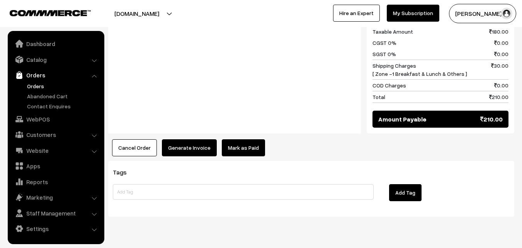
click at [193, 139] on button "Generate Invoice" at bounding box center [189, 147] width 55 height 17
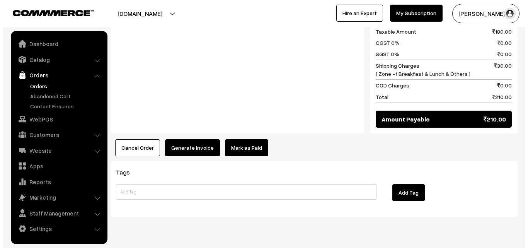
scroll to position [381, 0]
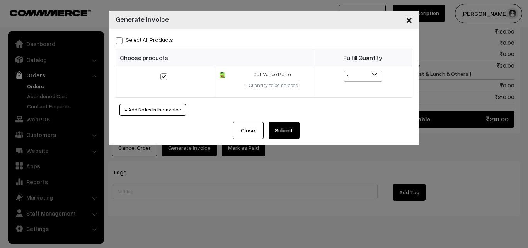
drag, startPoint x: 290, startPoint y: 129, endPoint x: 286, endPoint y: 147, distance: 18.2
click at [290, 129] on button "Submit" at bounding box center [284, 130] width 31 height 17
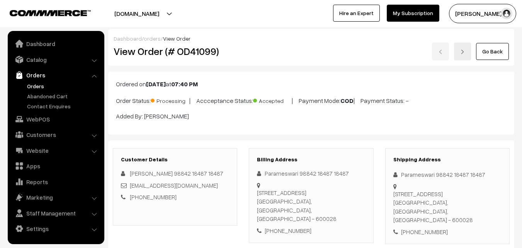
scroll to position [381, 0]
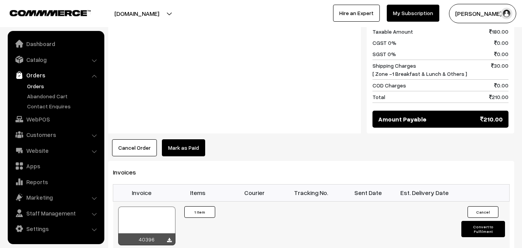
click at [138, 213] on div at bounding box center [146, 225] width 57 height 39
click at [44, 116] on link "WebPOS" at bounding box center [56, 119] width 92 height 14
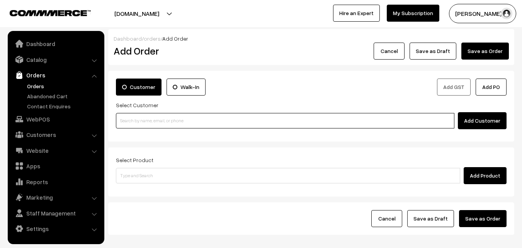
click at [159, 119] on input at bounding box center [285, 120] width 339 height 15
paste input "Pay Above Qr Once Paid Pl share Receipt Must"
type input "Pay Above Qr Once Paid Pl share Receipt Must"
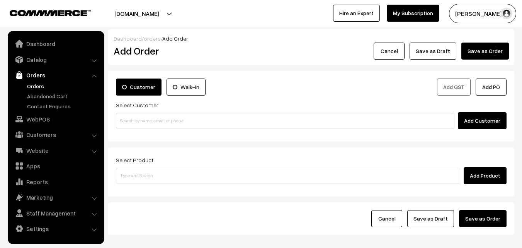
click at [163, 141] on div "Customer Walk-In Add GST Add PO Select Customer Add Customer" at bounding box center [311, 106] width 406 height 71
click at [206, 129] on div "Customer Walk-In Add GST Add PO Select Customer Add Customer" at bounding box center [311, 106] width 406 height 71
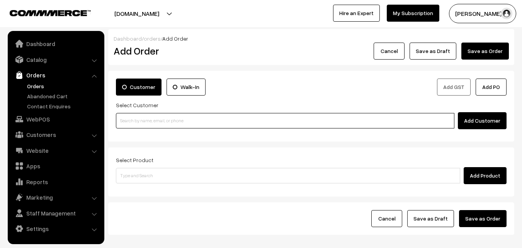
click at [206, 116] on input at bounding box center [285, 120] width 339 height 15
paste input "+971 50 450 6283"
type input "+971 50 450 6283"
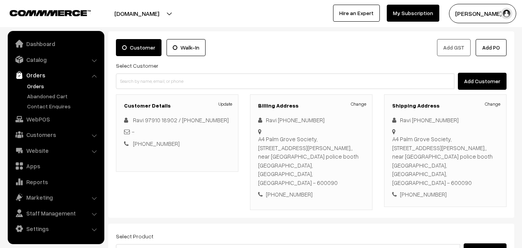
scroll to position [141, 0]
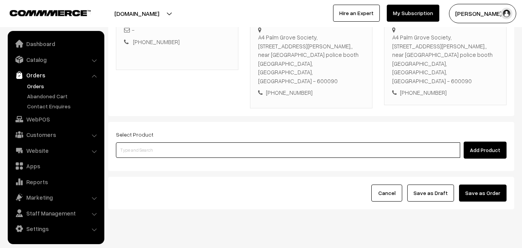
click at [243, 142] on input at bounding box center [288, 149] width 344 height 15
click at [185, 142] on input at bounding box center [288, 149] width 344 height 15
type input "set"
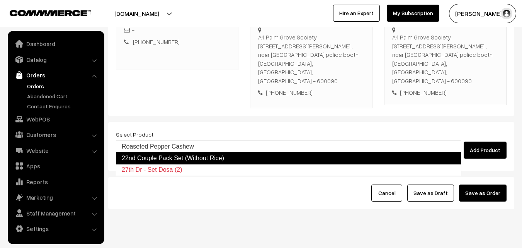
click at [179, 160] on link "22nd Couple Pack Set (Without Rice)" at bounding box center [289, 158] width 346 height 12
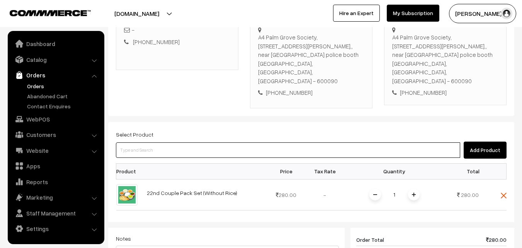
click at [179, 142] on input at bounding box center [288, 149] width 344 height 15
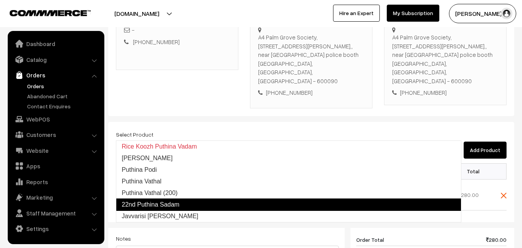
type input "22nd Puthina Sadam"
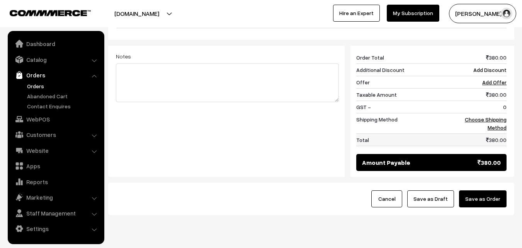
scroll to position [360, 0]
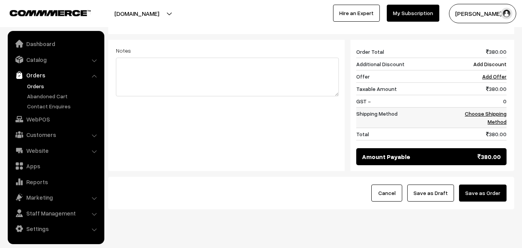
click at [501, 110] on link "Choose Shipping Method" at bounding box center [486, 117] width 42 height 15
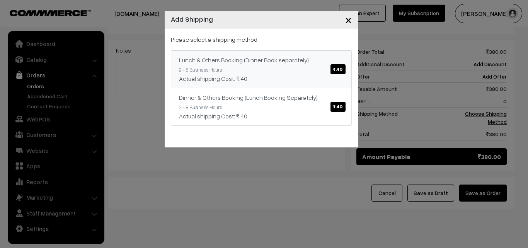
click at [281, 69] on link "Lunch & Others Booking (Dinner Book separately) ₹.40 2 - 8 Business Hours Actua…" at bounding box center [261, 69] width 181 height 38
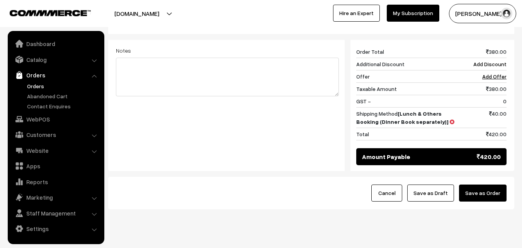
click at [439, 184] on button "Save as Draft" at bounding box center [430, 192] width 47 height 17
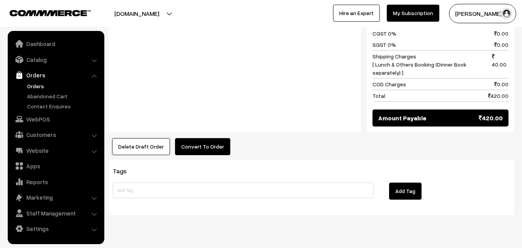
click at [200, 138] on button "Convert To Order" at bounding box center [202, 146] width 55 height 17
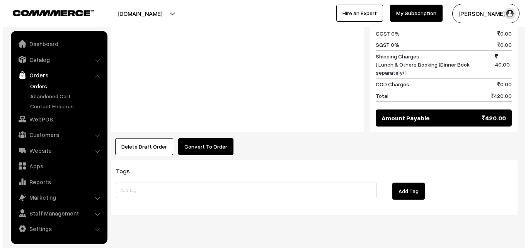
scroll to position [444, 0]
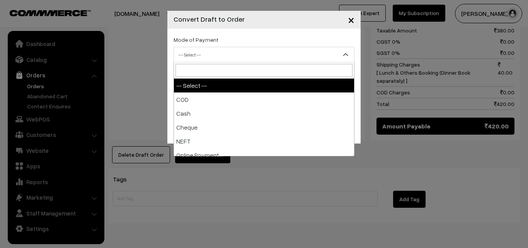
drag, startPoint x: 239, startPoint y: 50, endPoint x: 240, endPoint y: 62, distance: 11.7
click at [239, 50] on span "-- Select --" at bounding box center [264, 55] width 180 height 14
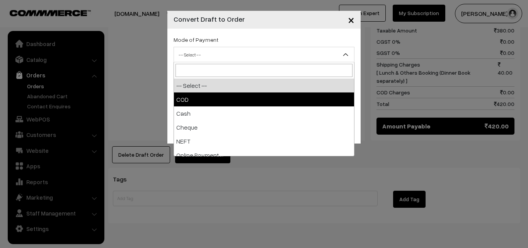
select select "1"
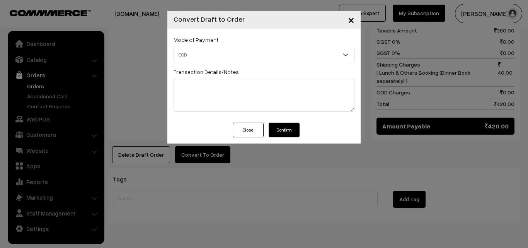
drag, startPoint x: 287, startPoint y: 121, endPoint x: 287, endPoint y: 129, distance: 8.5
click at [287, 121] on div "Mode of Payment -- Select -- COD Cash" at bounding box center [263, 76] width 193 height 94
click at [287, 129] on button "Confirm" at bounding box center [284, 130] width 31 height 15
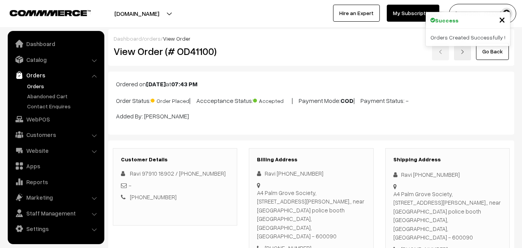
scroll to position [443, 0]
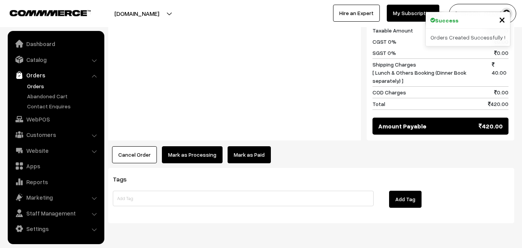
click at [186, 146] on button "Mark as Processing" at bounding box center [192, 154] width 61 height 17
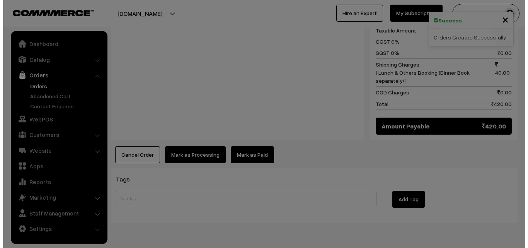
scroll to position [444, 0]
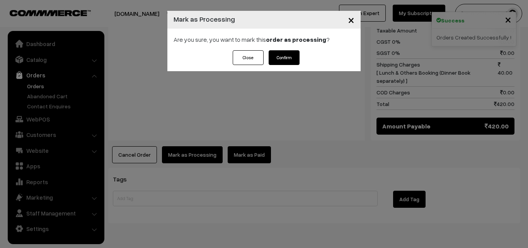
click at [287, 57] on button "Confirm" at bounding box center [284, 57] width 31 height 15
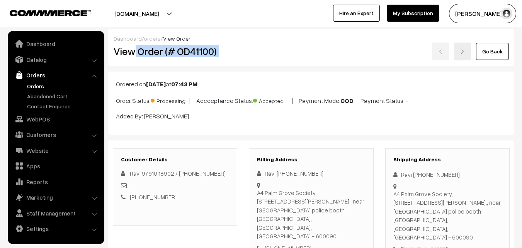
drag, startPoint x: 134, startPoint y: 54, endPoint x: 279, endPoint y: 54, distance: 144.9
click at [279, 54] on div "View Order (# OD41100) Go Back" at bounding box center [311, 52] width 407 height 18
copy div "Order (# OD41100)"
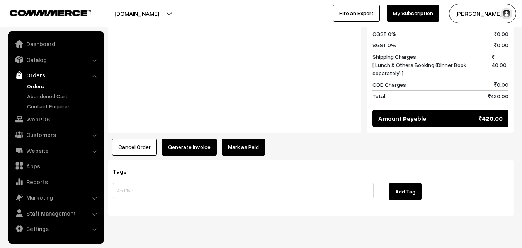
scroll to position [451, 0]
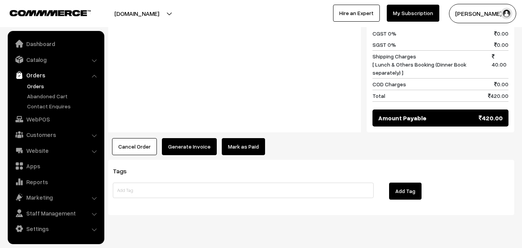
click at [183, 138] on button "Generate Invoice" at bounding box center [189, 146] width 55 height 17
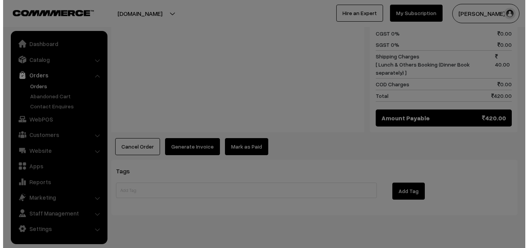
scroll to position [444, 0]
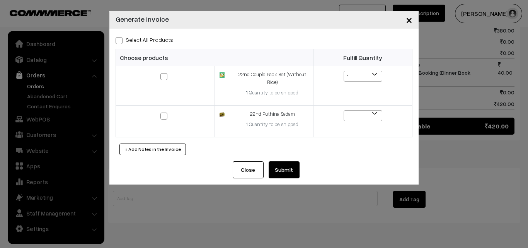
click at [148, 40] on label "Select All Products" at bounding box center [145, 40] width 58 height 8
click at [121, 40] on input "Select All Products" at bounding box center [118, 39] width 5 height 5
checkbox input "true"
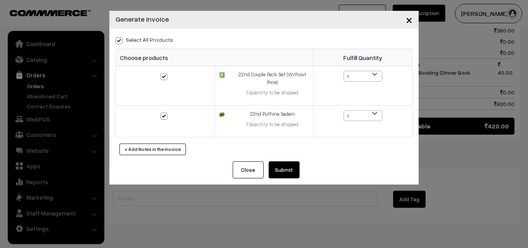
click at [274, 165] on button "Submit" at bounding box center [284, 169] width 31 height 17
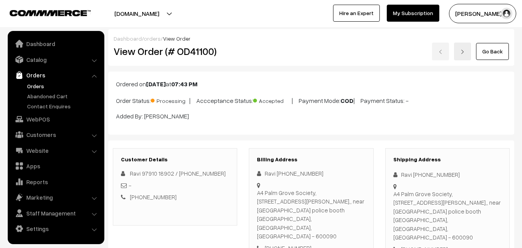
scroll to position [444, 0]
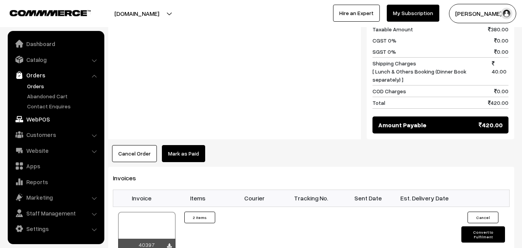
click at [30, 123] on link "WebPOS" at bounding box center [56, 119] width 92 height 14
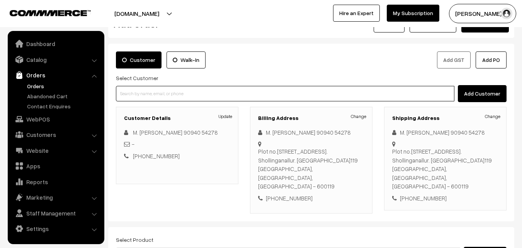
scroll to position [77, 0]
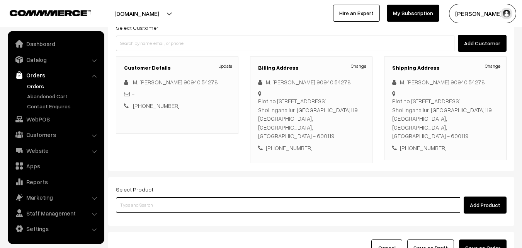
click at [184, 197] on input at bounding box center [288, 204] width 344 height 15
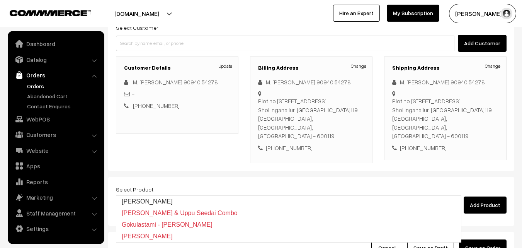
type input "[PERSON_NAME]"
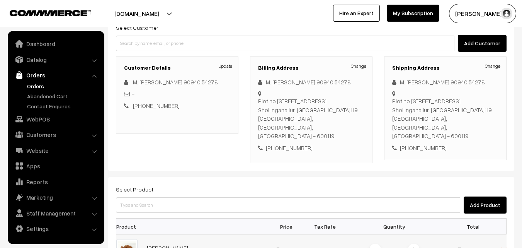
scroll to position [193, 0]
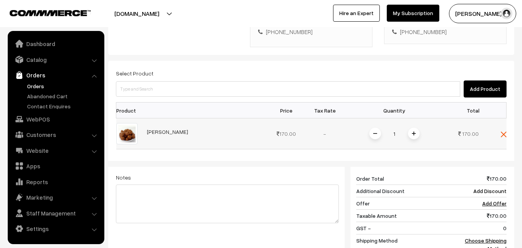
click at [417, 127] on div "1" at bounding box center [395, 134] width 58 height 14
click at [419, 128] on span at bounding box center [414, 134] width 12 height 12
click at [367, 80] on div "Add Product" at bounding box center [311, 88] width 391 height 17
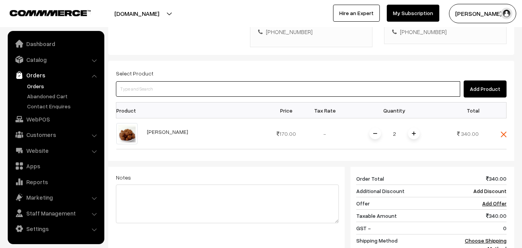
click at [368, 81] on input at bounding box center [288, 88] width 344 height 15
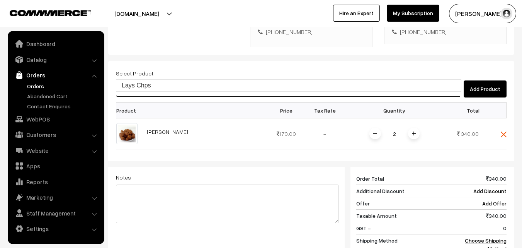
type input "Lays Chps"
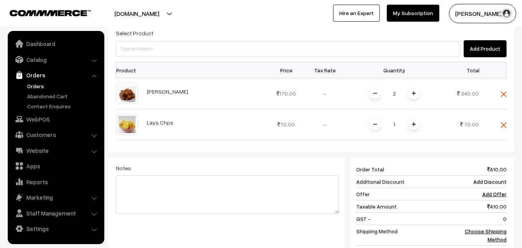
scroll to position [271, 0]
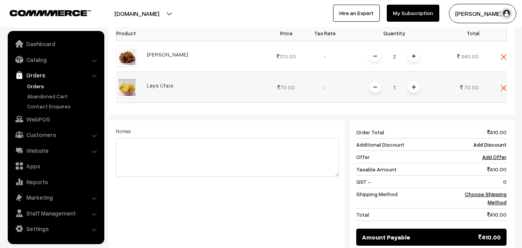
drag, startPoint x: 417, startPoint y: 70, endPoint x: 451, endPoint y: 134, distance: 72.6
click at [416, 81] on span at bounding box center [414, 87] width 12 height 12
click at [502, 188] on td "Choose Shipping Method" at bounding box center [483, 198] width 48 height 20
click at [506, 191] on link "Choose Shipping Method" at bounding box center [486, 198] width 42 height 15
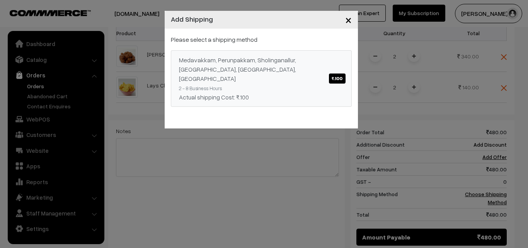
click at [278, 92] on div "Actual shipping Cost: ₹.100" at bounding box center [261, 96] width 165 height 9
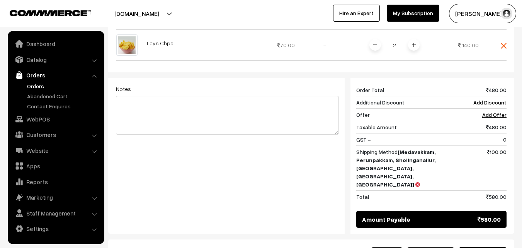
scroll to position [348, 0]
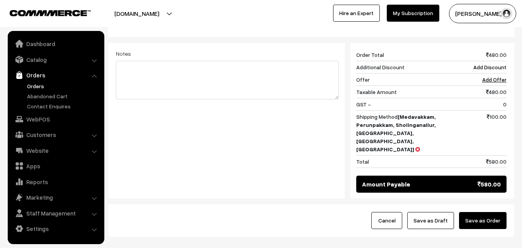
click at [444, 212] on button "Save as Draft" at bounding box center [430, 220] width 47 height 17
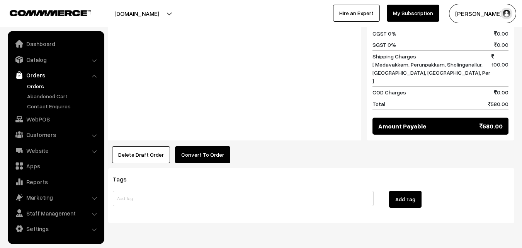
click at [211, 146] on button "Convert To Order" at bounding box center [202, 154] width 55 height 17
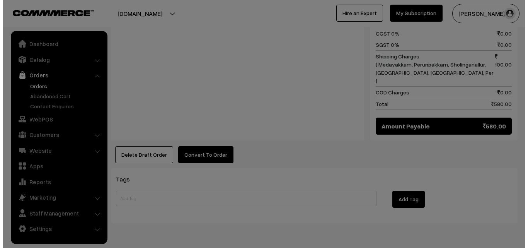
scroll to position [443, 0]
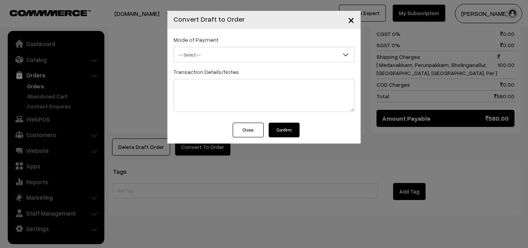
drag, startPoint x: 233, startPoint y: 64, endPoint x: 234, endPoint y: 60, distance: 4.2
click at [233, 63] on div "Mode of Payment -- Select -- COD Cash -- Select -- Transaction Details/Notes" at bounding box center [263, 76] width 193 height 94
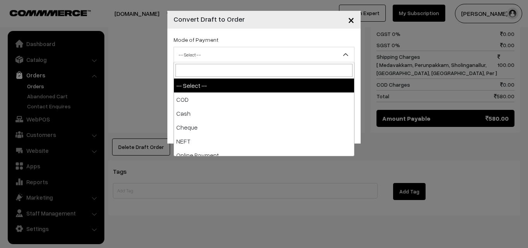
click at [234, 56] on span "-- Select --" at bounding box center [264, 55] width 180 height 14
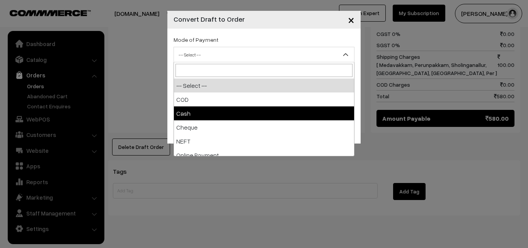
select select "2"
checkbox input "true"
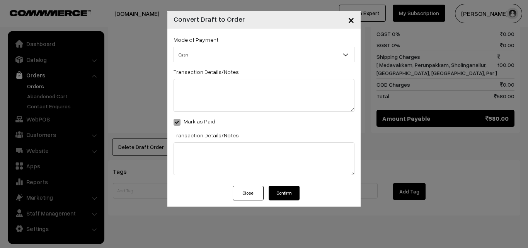
click at [282, 179] on div "Mode of Payment -- Select -- COD Cash" at bounding box center [263, 107] width 193 height 157
click at [281, 188] on button "Confirm" at bounding box center [284, 193] width 31 height 15
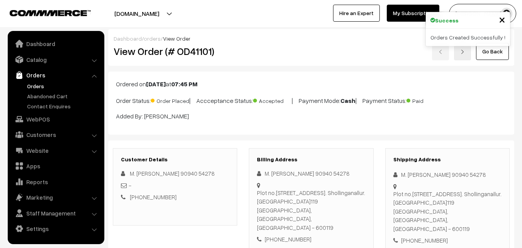
scroll to position [442, 0]
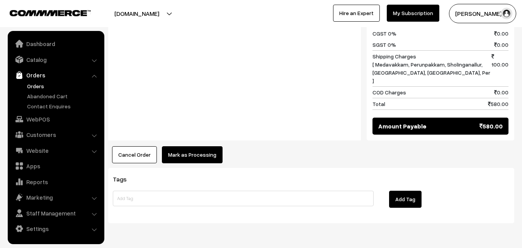
click at [179, 146] on button "Mark as Processing" at bounding box center [192, 154] width 61 height 17
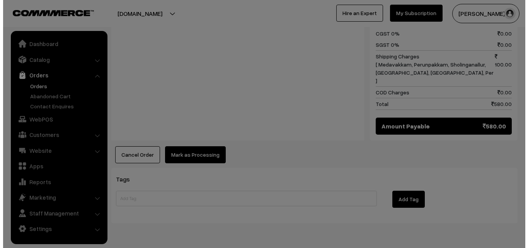
scroll to position [443, 0]
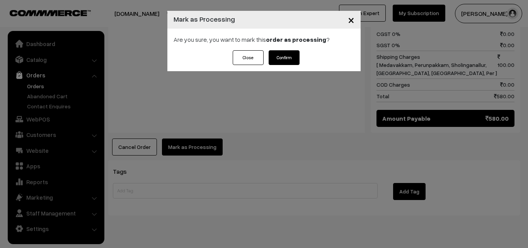
click at [285, 58] on button "Confirm" at bounding box center [284, 57] width 31 height 15
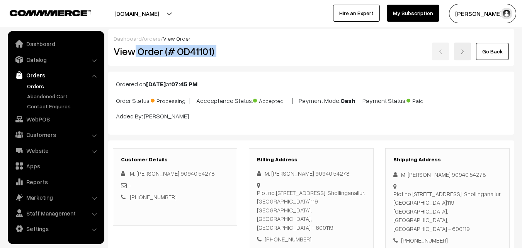
drag, startPoint x: 136, startPoint y: 54, endPoint x: 303, endPoint y: 64, distance: 166.8
click at [303, 64] on div "Dashboard / orders / View Order View Order (# OD41101) Go Back" at bounding box center [311, 47] width 406 height 37
copy div "Order (# OD41101)"
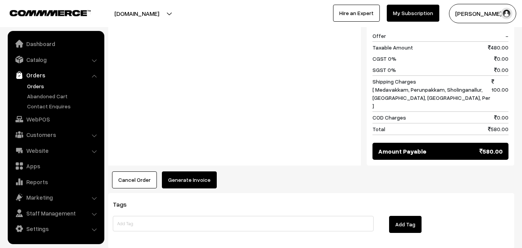
scroll to position [404, 0]
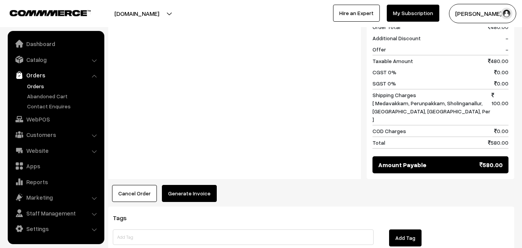
drag, startPoint x: 486, startPoint y: 184, endPoint x: 487, endPoint y: 197, distance: 12.8
click at [486, 206] on div "Tags Add Tag" at bounding box center [311, 233] width 406 height 55
drag, startPoint x: 176, startPoint y: 180, endPoint x: 191, endPoint y: 173, distance: 16.1
click at [192, 154] on div "Product Price Tax Rate Quantity Total Vella Seedai 170.00" at bounding box center [311, 32] width 406 height 339
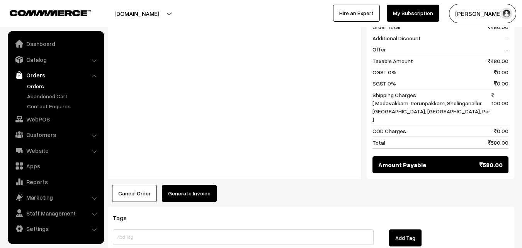
click at [191, 185] on button "Generate Invoice" at bounding box center [189, 193] width 55 height 17
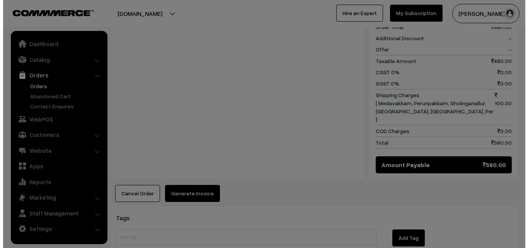
scroll to position [405, 0]
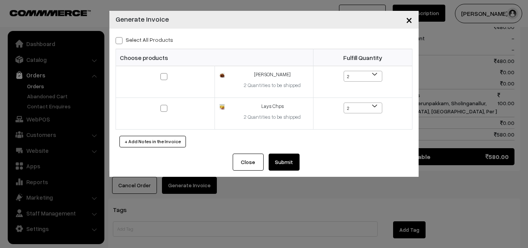
click at [165, 36] on label "Select All Products" at bounding box center [145, 40] width 58 height 8
click at [121, 37] on input "Select All Products" at bounding box center [118, 39] width 5 height 5
checkbox input "true"
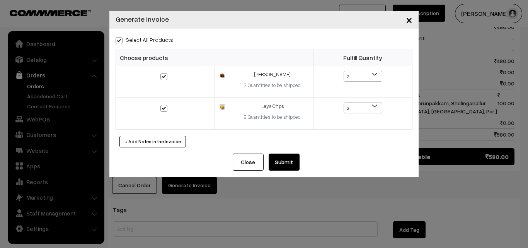
click at [286, 162] on button "Submit" at bounding box center [284, 161] width 31 height 17
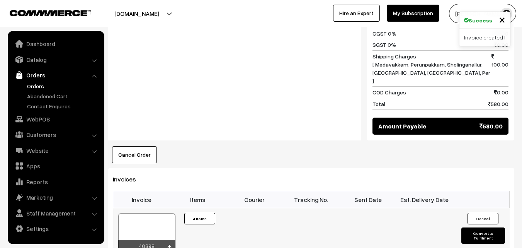
scroll to position [442, 0]
click at [145, 213] on div at bounding box center [146, 232] width 57 height 39
click at [33, 124] on link "WebPOS" at bounding box center [56, 119] width 92 height 14
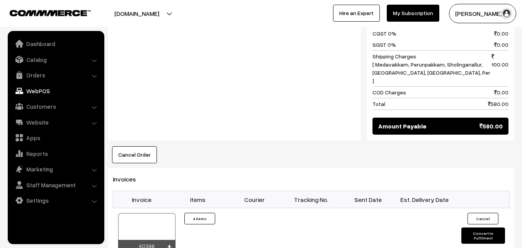
click at [154, 146] on button "Cancel Order" at bounding box center [134, 154] width 45 height 17
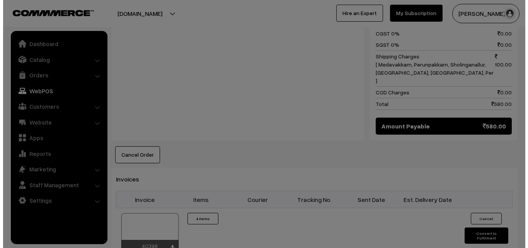
scroll to position [443, 0]
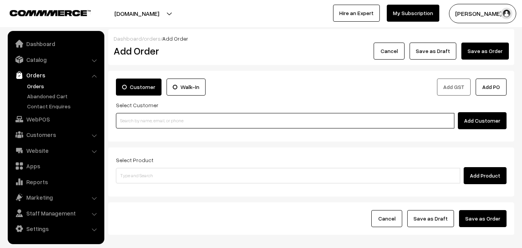
click at [167, 121] on input at bounding box center [285, 120] width 339 height 15
paste input "98401 40417"
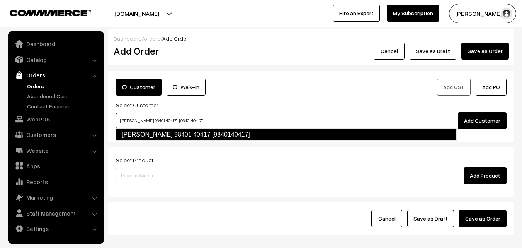
type input "Sugantha 98401 40417 [9840140417]"
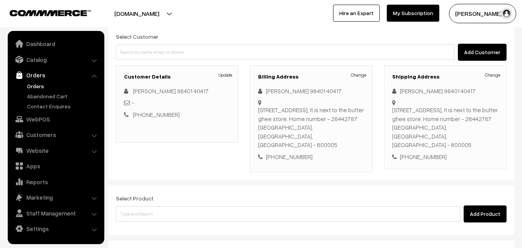
scroll to position [141, 0]
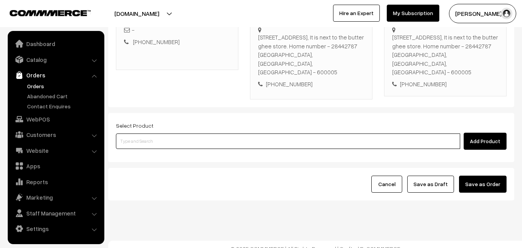
click at [297, 134] on input at bounding box center [288, 140] width 344 height 15
click at [232, 133] on input at bounding box center [288, 140] width 344 height 15
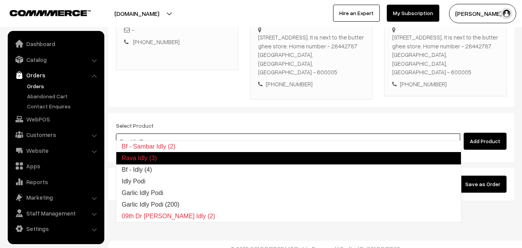
type input "Bf - Idly (4)"
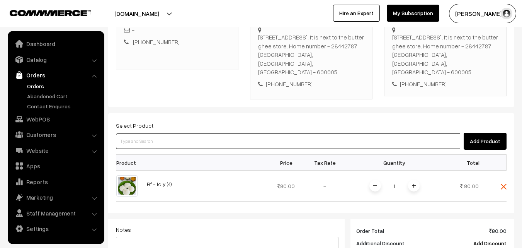
click at [232, 133] on input at bounding box center [288, 140] width 344 height 15
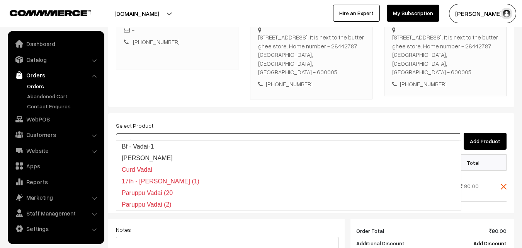
type input "Bf - Vadai-1"
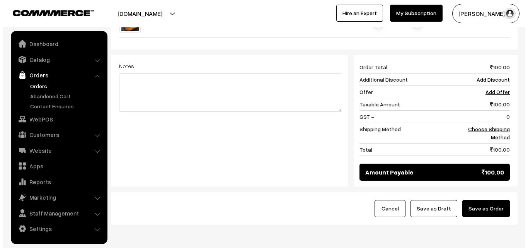
scroll to position [360, 0]
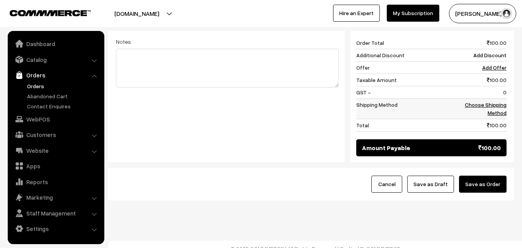
click at [502, 102] on link "Choose Shipping Method" at bounding box center [486, 108] width 42 height 15
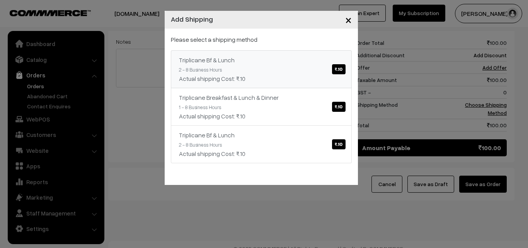
click at [303, 73] on link "Triplicane Bf & Lunch ₹.10 2 - 8 Business Hours Actual shipping Cost: ₹.10" at bounding box center [261, 69] width 181 height 38
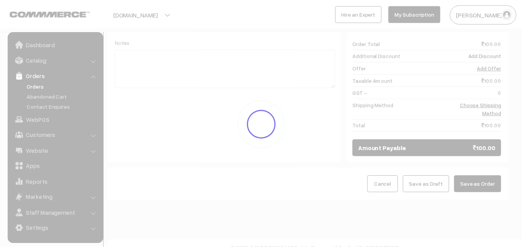
scroll to position [352, 0]
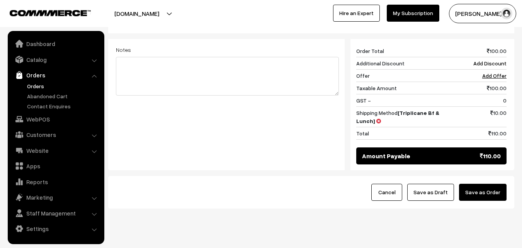
click at [443, 184] on button "Save as Draft" at bounding box center [430, 192] width 47 height 17
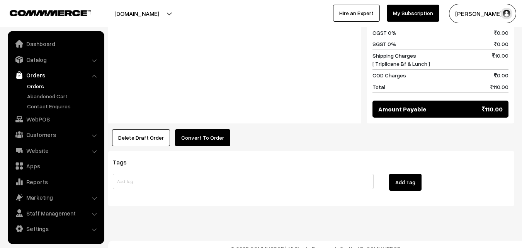
click at [205, 131] on button "Convert To Order" at bounding box center [202, 137] width 55 height 17
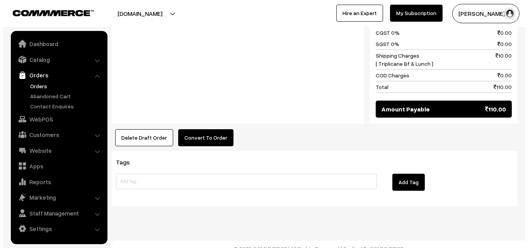
scroll to position [444, 0]
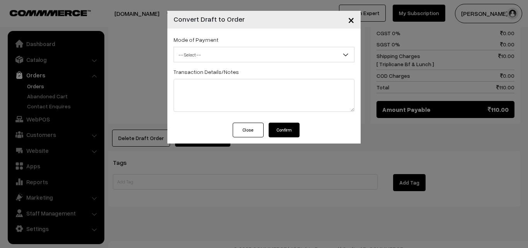
click at [209, 49] on span "-- Select --" at bounding box center [264, 55] width 180 height 14
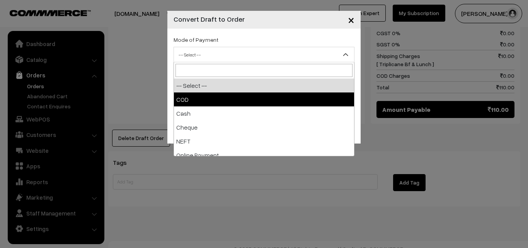
select select "1"
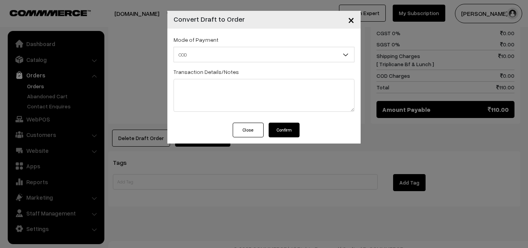
click at [281, 129] on button "Confirm" at bounding box center [284, 130] width 31 height 15
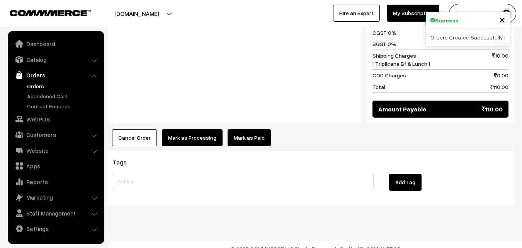
click at [188, 129] on button "Mark as Processing" at bounding box center [192, 137] width 61 height 17
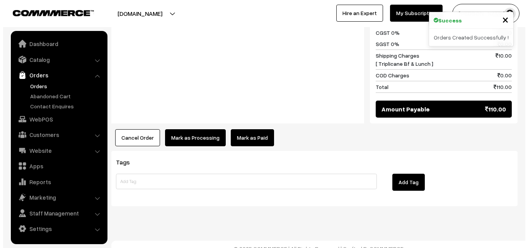
scroll to position [444, 0]
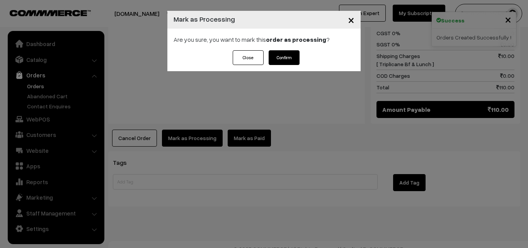
click at [284, 53] on button "Confirm" at bounding box center [284, 57] width 31 height 15
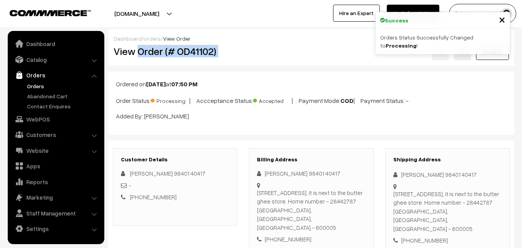
drag, startPoint x: 138, startPoint y: 53, endPoint x: 265, endPoint y: 54, distance: 126.4
click at [266, 54] on div "View Order (# OD41102) Go Back" at bounding box center [311, 52] width 407 height 18
copy div "Order (# OD41102)"
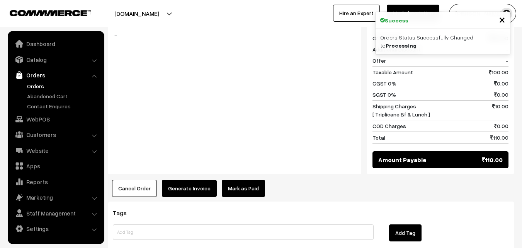
scroll to position [443, 0]
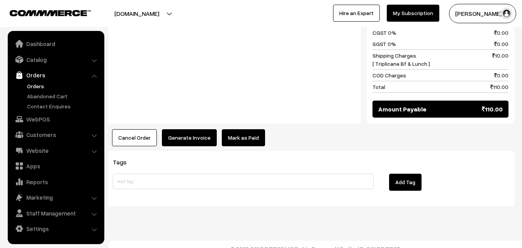
click at [177, 131] on button "Generate Invoice" at bounding box center [189, 137] width 55 height 17
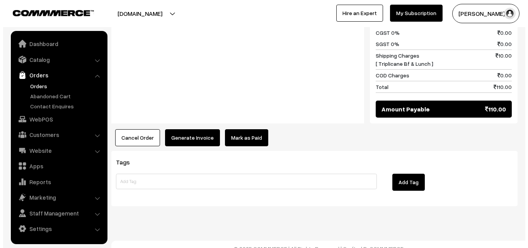
scroll to position [444, 0]
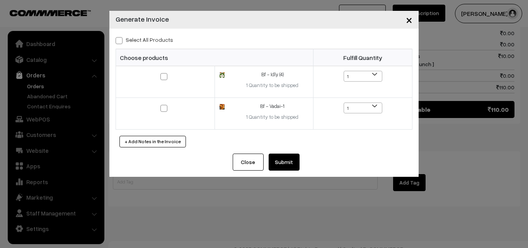
click at [166, 39] on label "Select All Products" at bounding box center [145, 40] width 58 height 8
click at [121, 39] on input "Select All Products" at bounding box center [118, 39] width 5 height 5
checkbox input "true"
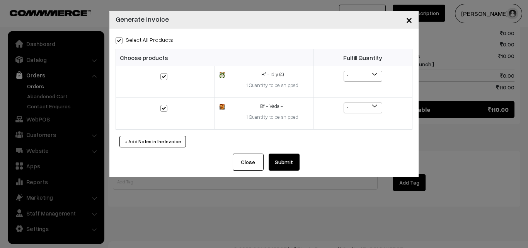
click at [285, 157] on button "Submit" at bounding box center [284, 161] width 31 height 17
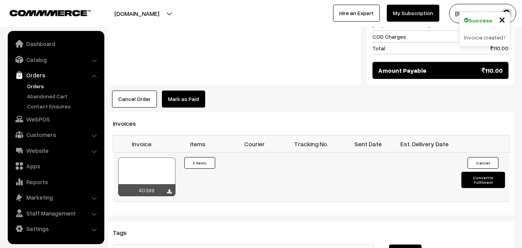
click at [155, 157] on div at bounding box center [146, 176] width 57 height 39
click at [39, 109] on link "Contact Enquires" at bounding box center [63, 106] width 77 height 8
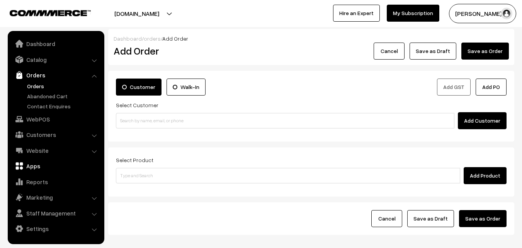
drag, startPoint x: 39, startPoint y: 119, endPoint x: 63, endPoint y: 144, distance: 35.0
click at [39, 119] on link "WebPOS" at bounding box center [56, 119] width 92 height 14
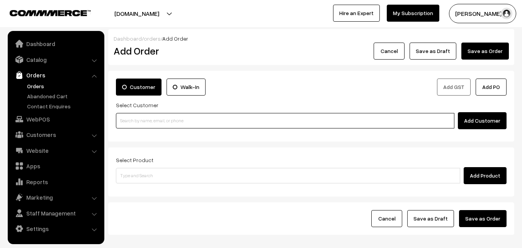
paste input "98401 40417"
click at [149, 121] on input "98401 40417" at bounding box center [285, 120] width 339 height 15
paste input "98401 40417"
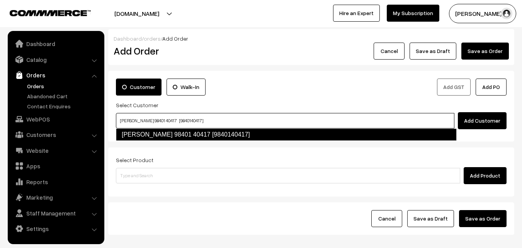
type input "Sugantha 98401 40417 [9840140417]"
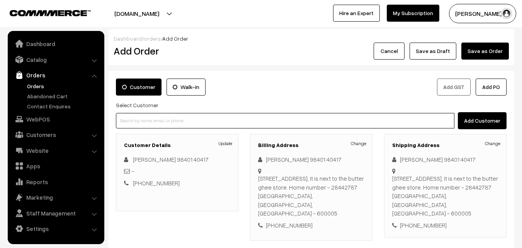
click at [155, 119] on input at bounding box center [285, 120] width 339 height 15
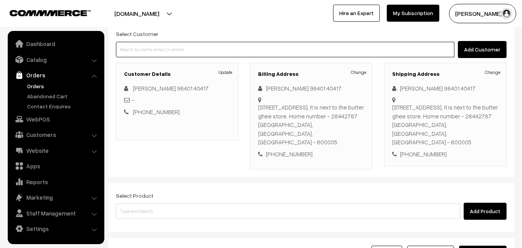
scroll to position [141, 0]
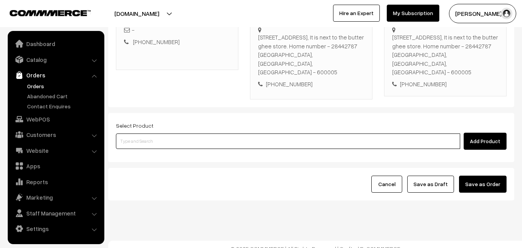
click at [189, 133] on input at bounding box center [288, 140] width 344 height 15
type input "p-lain"
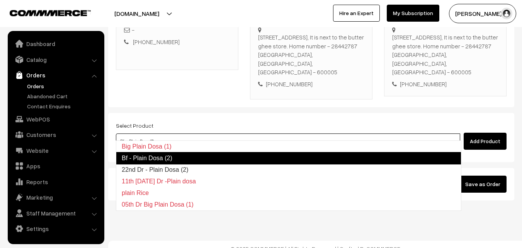
type input "22nd Dr - Plain Dosa (2)"
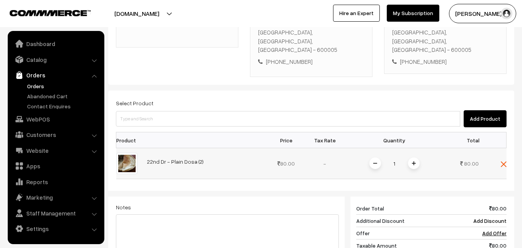
scroll to position [257, 0]
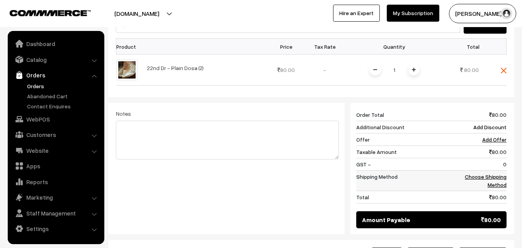
click at [501, 174] on link "Choose Shipping Method" at bounding box center [486, 180] width 42 height 15
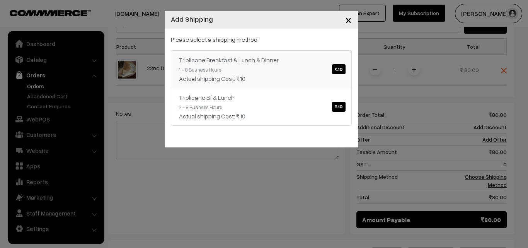
click at [294, 85] on link "Triplicane Breakfast & Lunch & Dinner ₹.10 1 - 8 Business Hours Actual shipping…" at bounding box center [261, 69] width 181 height 38
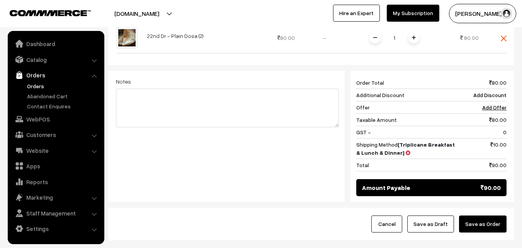
scroll to position [329, 0]
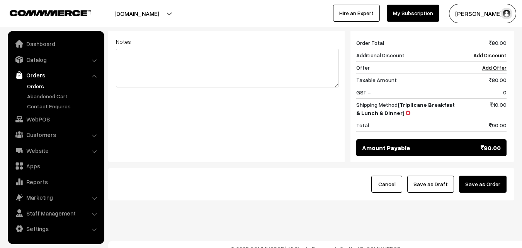
click at [431, 175] on button "Save as Draft" at bounding box center [430, 183] width 47 height 17
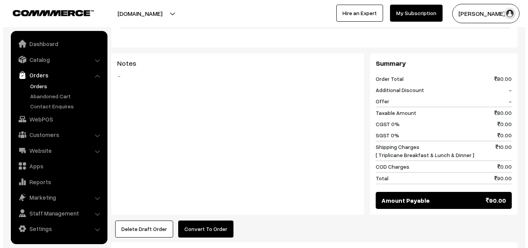
scroll to position [309, 0]
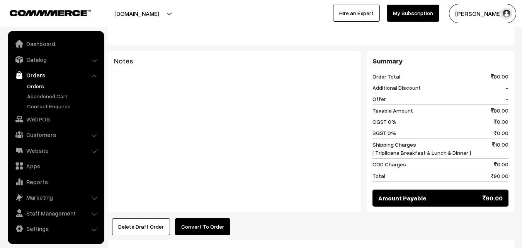
click at [209, 222] on button "Convert To Order" at bounding box center [202, 226] width 55 height 17
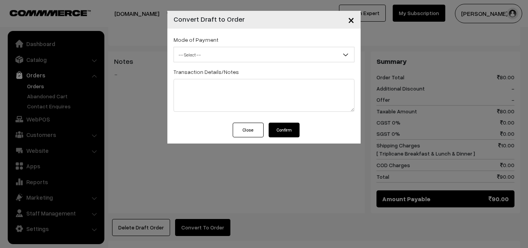
click at [217, 58] on span "-- Select --" at bounding box center [264, 55] width 180 height 14
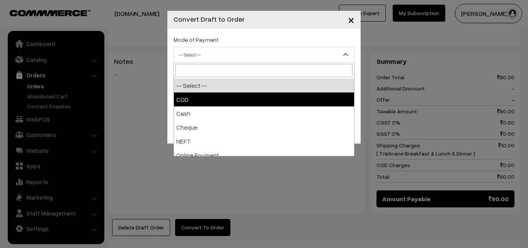
select select "1"
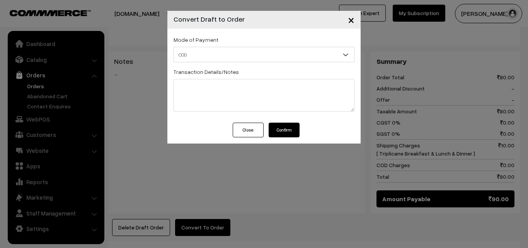
click at [294, 133] on button "Confirm" at bounding box center [284, 130] width 31 height 15
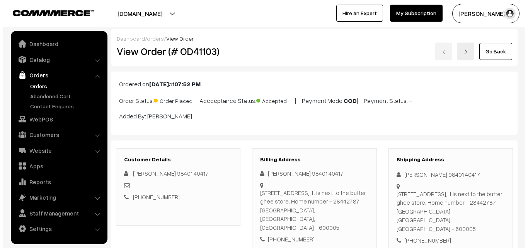
scroll to position [309, 0]
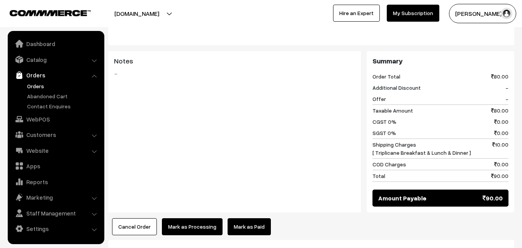
click at [180, 223] on button "Mark as Processing" at bounding box center [192, 226] width 61 height 17
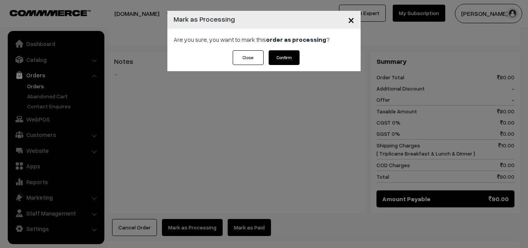
click at [288, 51] on button "Confirm" at bounding box center [284, 57] width 31 height 15
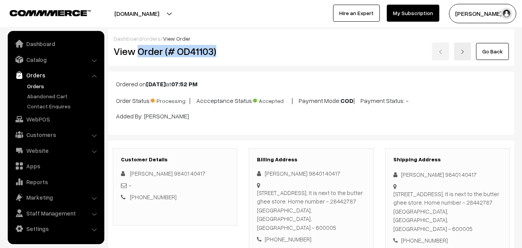
drag, startPoint x: 140, startPoint y: 52, endPoint x: 244, endPoint y: 53, distance: 103.6
click at [244, 53] on div "View Order (# OD41103) Go Back" at bounding box center [311, 52] width 407 height 18
copy div "Order (# OD41103)"
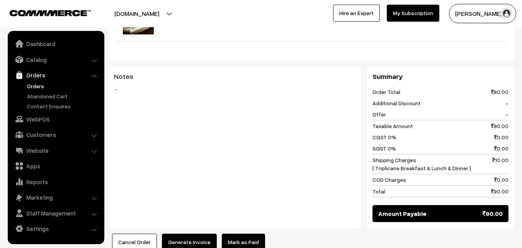
scroll to position [348, 0]
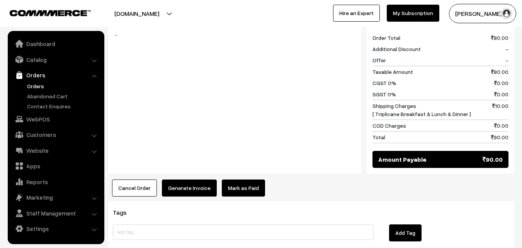
click at [174, 186] on button "Generate Invoice" at bounding box center [189, 187] width 55 height 17
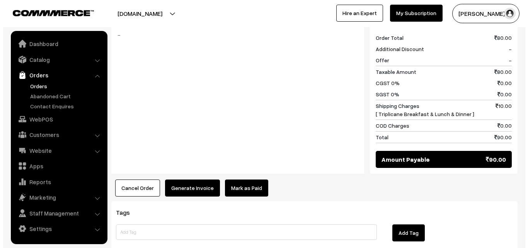
scroll to position [349, 0]
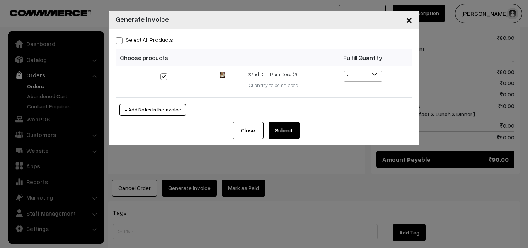
drag, startPoint x: 299, startPoint y: 121, endPoint x: 295, endPoint y: 127, distance: 7.2
click at [300, 121] on div "Select All Products Choose products Fulfill Quantity 1 1" at bounding box center [263, 75] width 309 height 93
click at [295, 127] on button "Submit" at bounding box center [284, 130] width 31 height 17
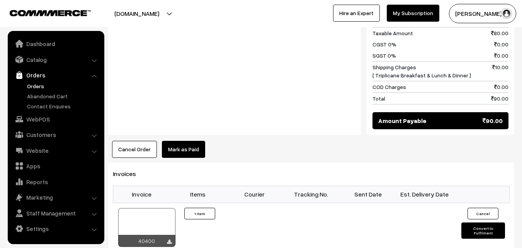
scroll to position [387, 0]
click at [39, 83] on link "Orders" at bounding box center [63, 86] width 77 height 8
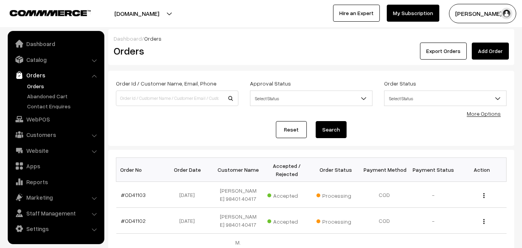
click at [152, 100] on input at bounding box center [177, 97] width 123 height 15
click at [137, 96] on input "9363251235" at bounding box center [177, 97] width 123 height 15
type input "9363251235"
click at [316, 121] on button "Search" at bounding box center [331, 129] width 31 height 17
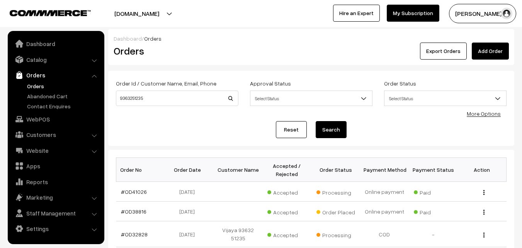
click at [43, 83] on link "Orders" at bounding box center [63, 86] width 77 height 8
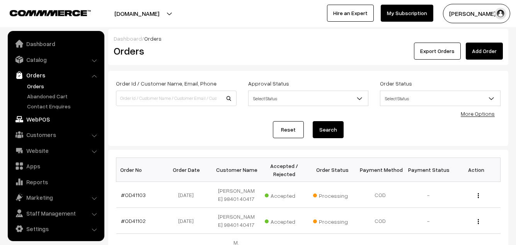
click at [42, 116] on link "WebPOS" at bounding box center [56, 119] width 92 height 14
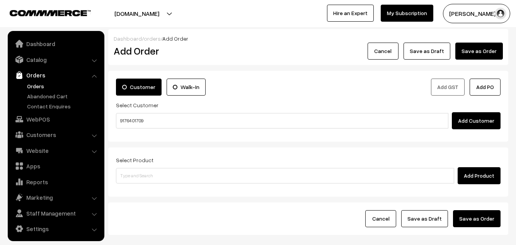
scroll to position [2, 0]
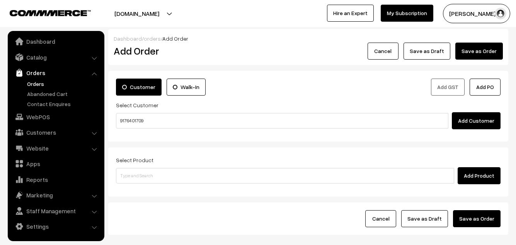
click at [136, 120] on input "91764 01709" at bounding box center [282, 120] width 332 height 15
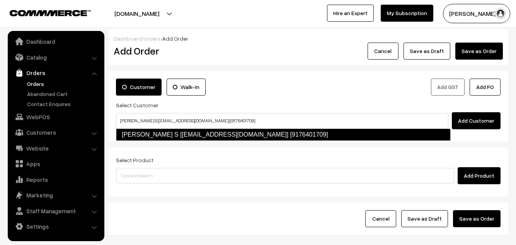
type input "[PERSON_NAME] S [[EMAIL_ADDRESS][DOMAIN_NAME]] [9176401709]"
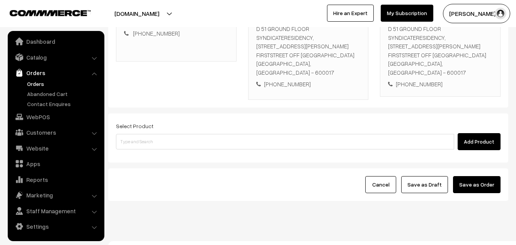
scroll to position [153, 0]
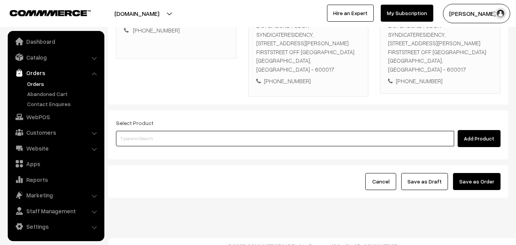
click at [165, 131] on input at bounding box center [285, 138] width 338 height 15
click at [263, 131] on input at bounding box center [285, 138] width 338 height 15
click at [175, 131] on input at bounding box center [285, 138] width 338 height 15
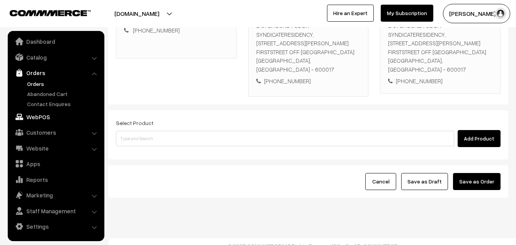
click at [41, 116] on link "WebPOS" at bounding box center [56, 117] width 92 height 14
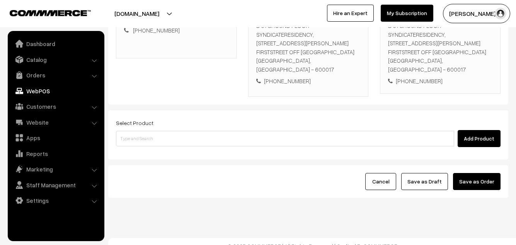
scroll to position [0, 0]
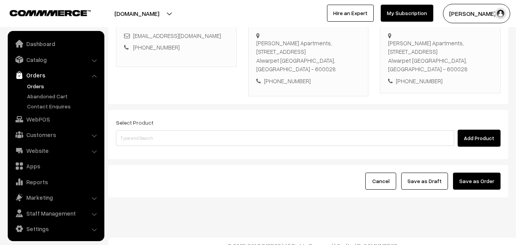
scroll to position [2, 0]
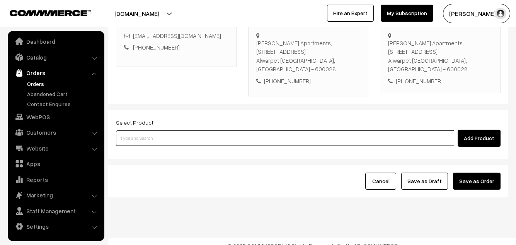
click at [181, 130] on input at bounding box center [285, 137] width 338 height 15
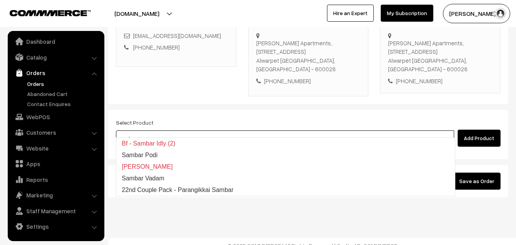
type input "22nd Couple Pack - Parangikkai Sambar"
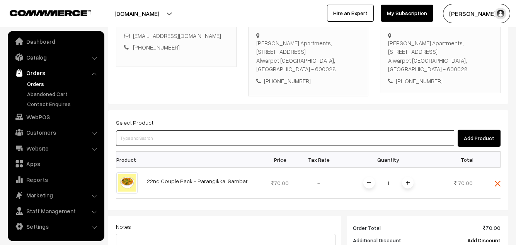
click at [181, 130] on input at bounding box center [285, 137] width 338 height 15
click at [195, 136] on input at bounding box center [285, 137] width 338 height 15
click at [195, 133] on input at bounding box center [285, 137] width 338 height 15
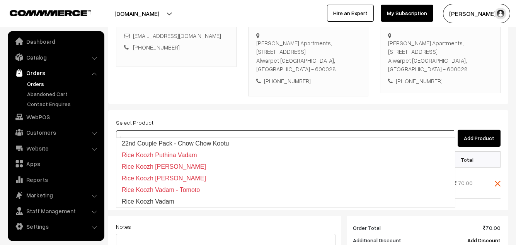
type input "22nd Couple Pack - Chow Chow Kootu"
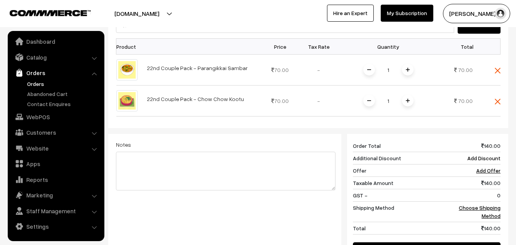
scroll to position [260, 0]
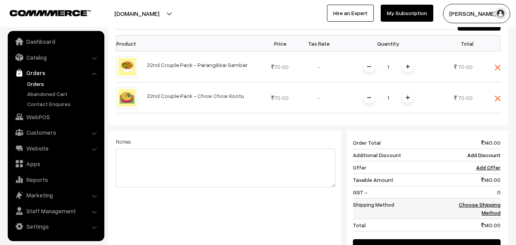
click at [493, 201] on link "Choose Shipping Method" at bounding box center [480, 208] width 42 height 15
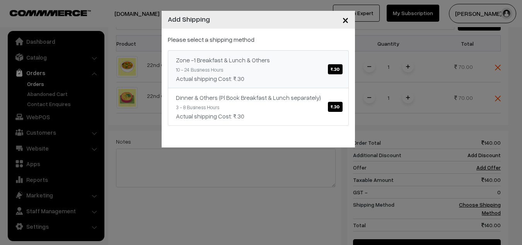
click at [264, 58] on div "Zone -1 Breakfast & Lunch & Others ₹.30" at bounding box center [258, 59] width 165 height 9
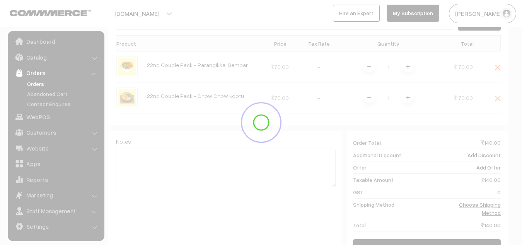
click at [264, 75] on div at bounding box center [261, 122] width 522 height 245
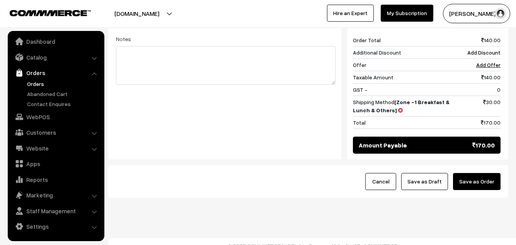
scroll to position [363, 0]
click at [434, 180] on button "Save as Draft" at bounding box center [424, 180] width 47 height 17
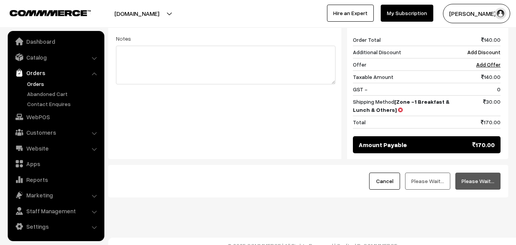
scroll to position [322, 0]
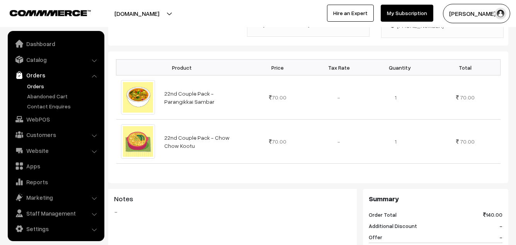
scroll to position [2, 0]
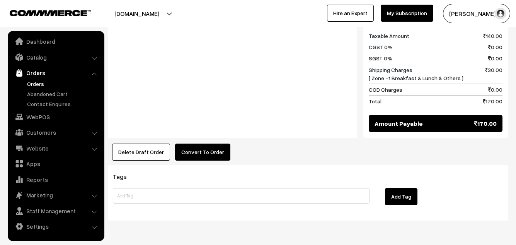
click at [198, 143] on button "Convert To Order" at bounding box center [202, 151] width 55 height 17
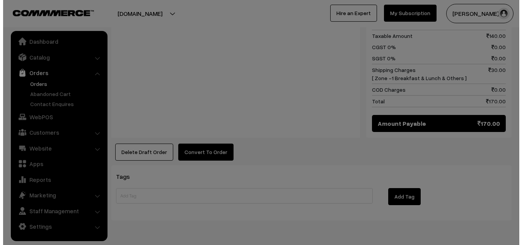
scroll to position [437, 0]
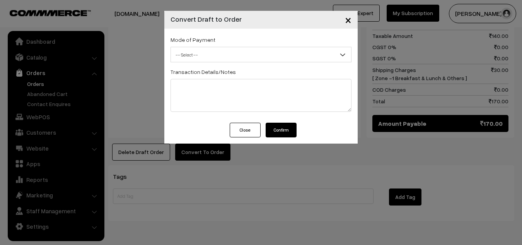
click at [194, 124] on div "Close Confirm" at bounding box center [260, 133] width 193 height 21
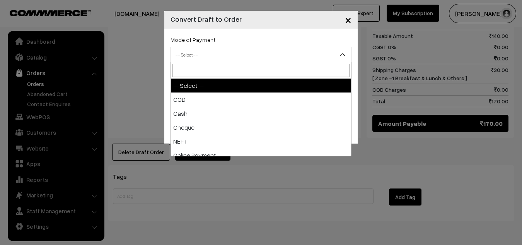
click at [221, 49] on span "-- Select --" at bounding box center [261, 55] width 180 height 14
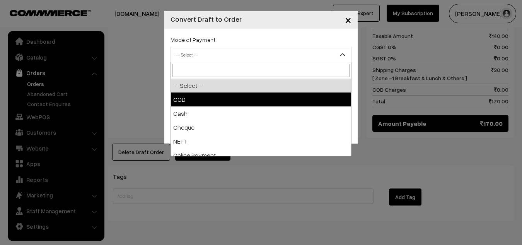
select select "1"
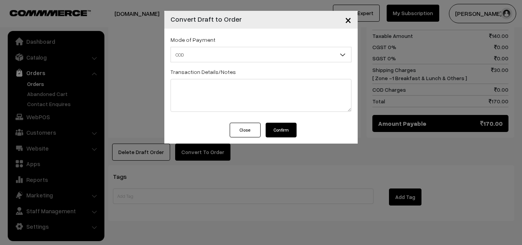
drag, startPoint x: 278, startPoint y: 129, endPoint x: 278, endPoint y: 137, distance: 8.2
click at [278, 128] on button "Confirm" at bounding box center [281, 130] width 31 height 15
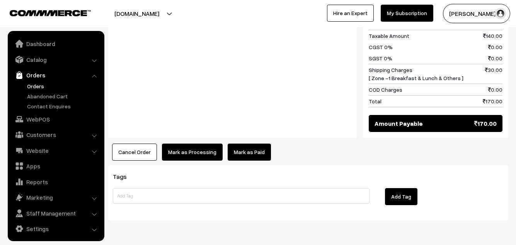
scroll to position [2, 0]
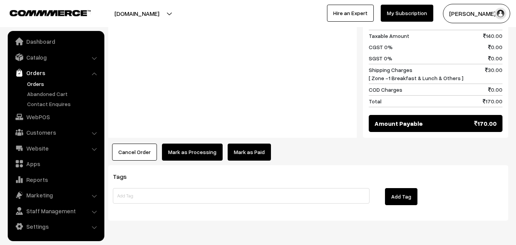
click at [156, 70] on div "Notes -" at bounding box center [232, 57] width 249 height 162
click at [187, 143] on button "Mark as Processing" at bounding box center [192, 151] width 61 height 17
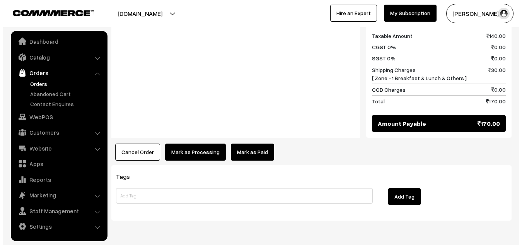
scroll to position [437, 0]
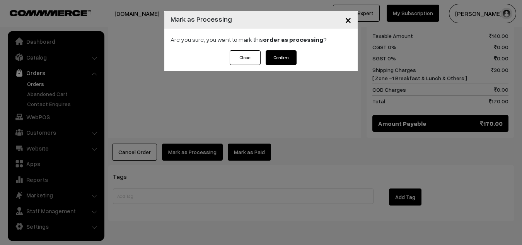
click at [288, 60] on button "Confirm" at bounding box center [281, 57] width 31 height 15
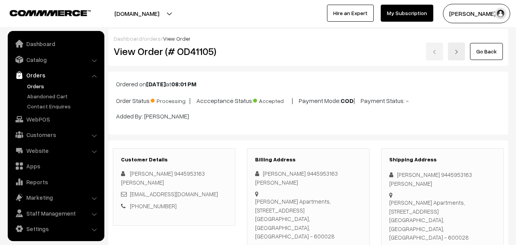
scroll to position [2, 0]
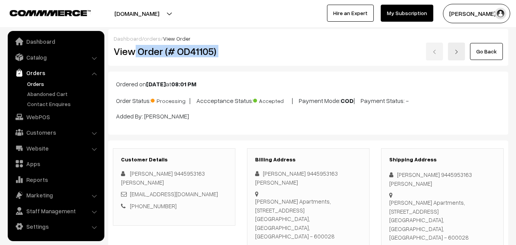
drag, startPoint x: 236, startPoint y: 54, endPoint x: 252, endPoint y: 52, distance: 16.3
click at [259, 53] on div "View Order (# OD41105) Go Back" at bounding box center [308, 52] width 401 height 18
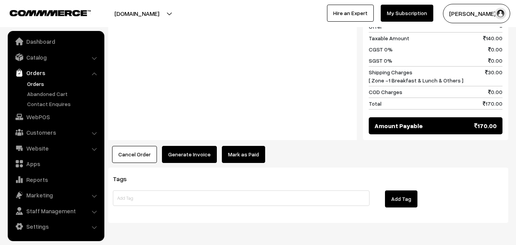
scroll to position [436, 0]
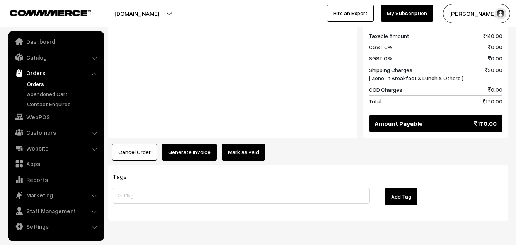
click at [179, 143] on button "Generate Invoice" at bounding box center [189, 151] width 55 height 17
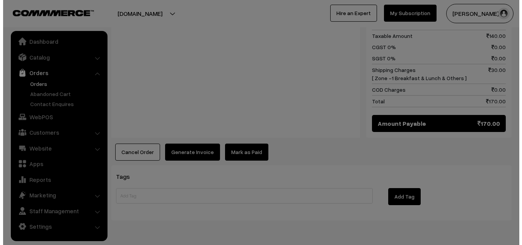
scroll to position [437, 0]
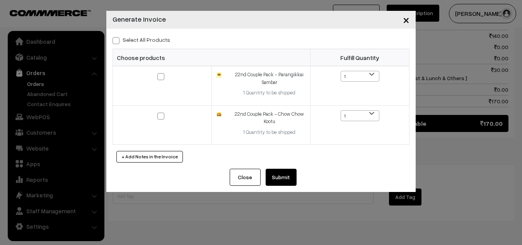
click at [160, 40] on label "Select All Products" at bounding box center [141, 40] width 58 height 8
click at [118, 40] on input "Select All Products" at bounding box center [114, 39] width 5 height 5
checkbox input "true"
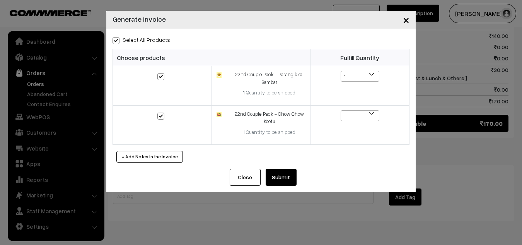
click at [278, 182] on button "Submit" at bounding box center [281, 177] width 31 height 17
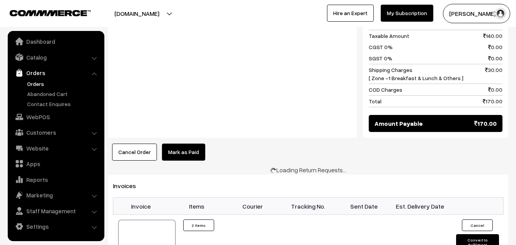
scroll to position [437, 0]
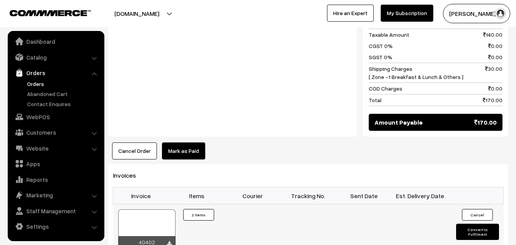
click at [137, 209] on div at bounding box center [146, 228] width 57 height 39
click at [54, 119] on link "WebPOS" at bounding box center [56, 117] width 92 height 14
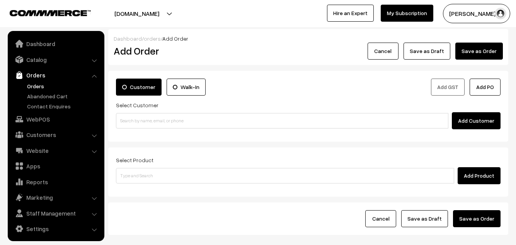
scroll to position [2, 0]
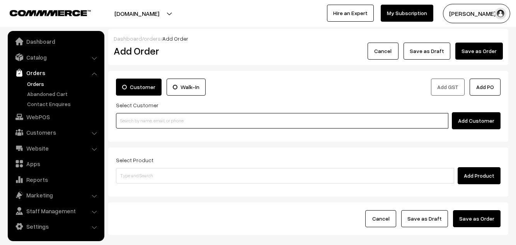
paste input "91764 01709"
click at [137, 120] on input "91764 01709" at bounding box center [282, 120] width 332 height 15
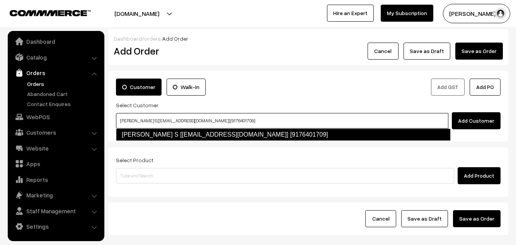
type input "JAYARAMAN S [rushtosj@yahoo.com] [9176401709]"
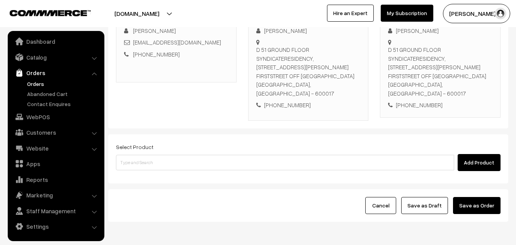
scroll to position [153, 0]
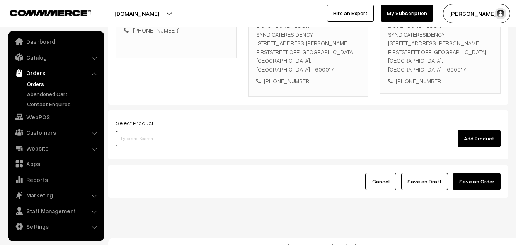
click at [181, 133] on input at bounding box center [285, 138] width 338 height 15
click at [158, 131] on input at bounding box center [285, 138] width 338 height 15
paste input "22nd With Rice"
type input "22nd With Rice"
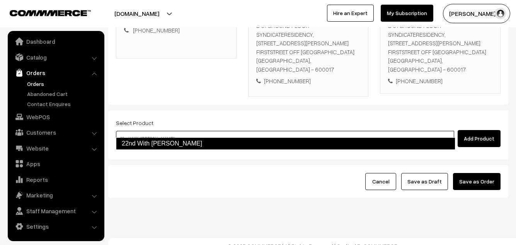
click at [147, 140] on link "22nd With [PERSON_NAME]" at bounding box center [285, 143] width 339 height 12
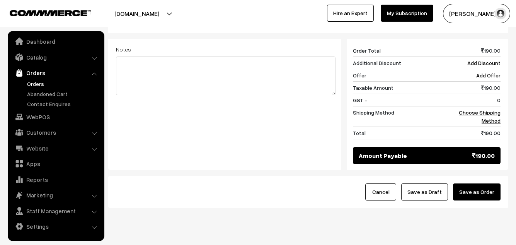
scroll to position [341, 0]
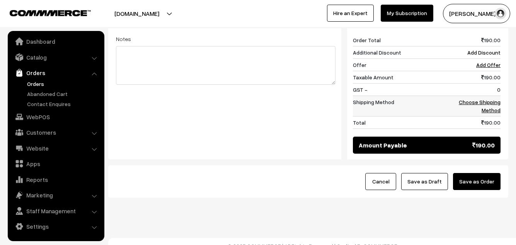
click at [488, 95] on td "Choose Shipping Method" at bounding box center [476, 105] width 47 height 20
click at [490, 98] on td "Choose Shipping Method" at bounding box center [476, 105] width 47 height 20
click at [475, 99] on link "Choose Shipping Method" at bounding box center [480, 106] width 42 height 15
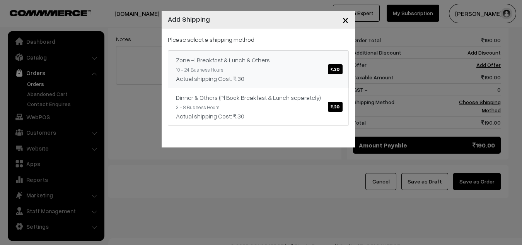
click at [278, 70] on link "Zone -1 Breakfast & Lunch & Others ₹.30 10 - 24 Business Hours Actual shipping …" at bounding box center [258, 69] width 181 height 38
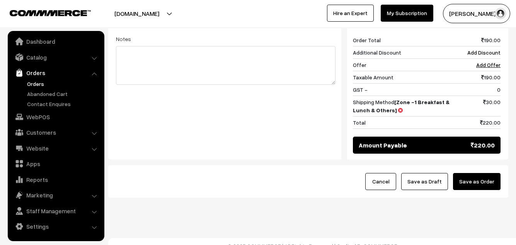
click at [423, 174] on button "Save as Draft" at bounding box center [424, 181] width 47 height 17
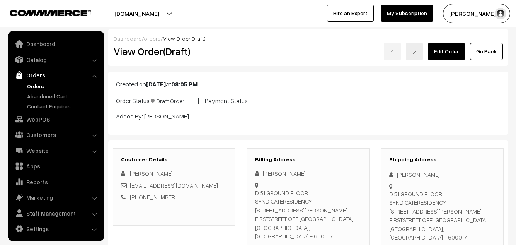
scroll to position [2, 0]
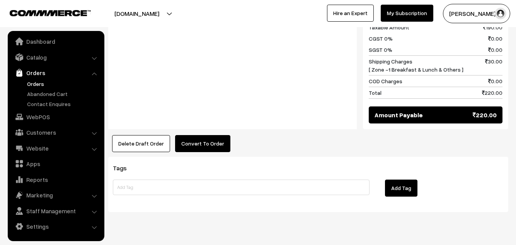
click at [200, 135] on button "Convert To Order" at bounding box center [202, 143] width 55 height 17
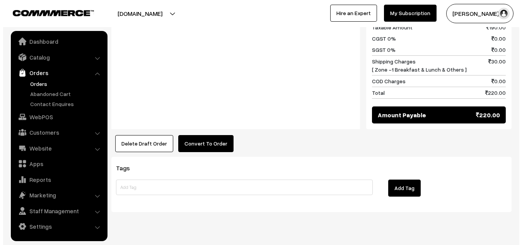
scroll to position [401, 0]
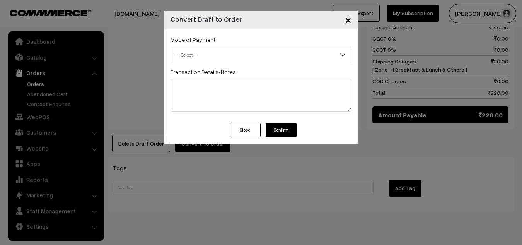
click at [220, 55] on span "-- Select --" at bounding box center [261, 55] width 180 height 14
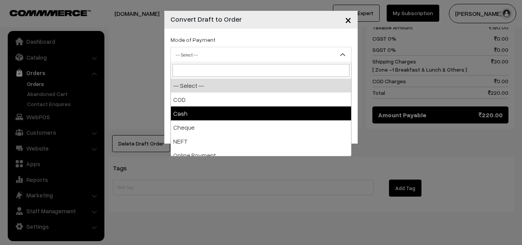
select select "2"
checkbox input "true"
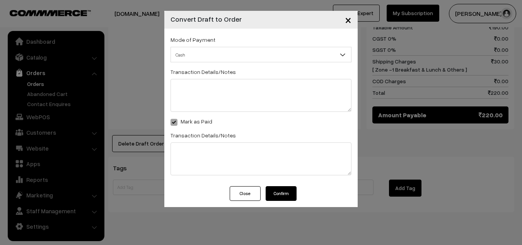
click at [291, 191] on button "Confirm" at bounding box center [281, 193] width 31 height 15
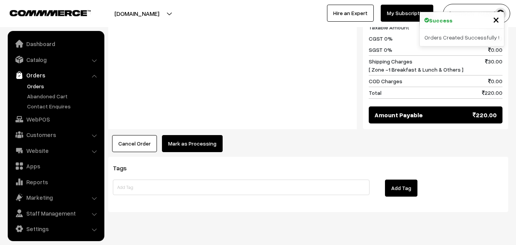
scroll to position [2, 0]
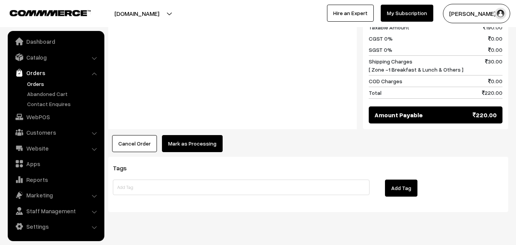
click at [209, 135] on button "Mark as Processing" at bounding box center [192, 143] width 61 height 17
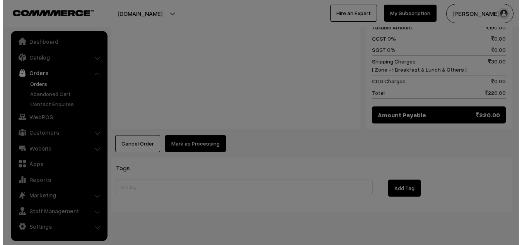
scroll to position [401, 0]
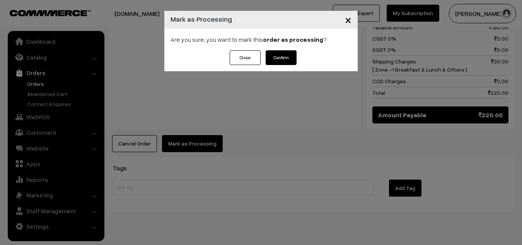
click at [280, 61] on button "Confirm" at bounding box center [281, 57] width 31 height 15
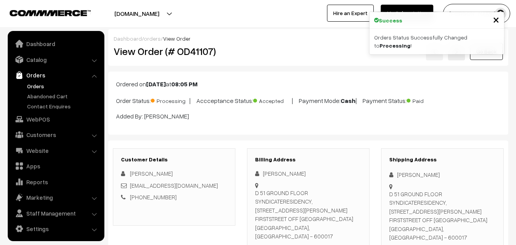
scroll to position [2, 0]
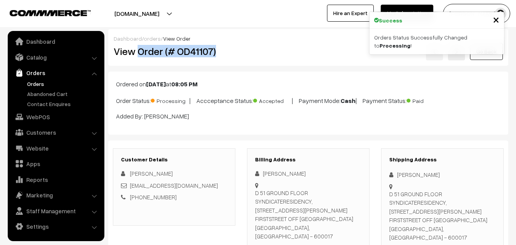
drag, startPoint x: 138, startPoint y: 49, endPoint x: 224, endPoint y: 58, distance: 86.6
click at [224, 58] on div "View Order (# OD41107)" at bounding box center [175, 52] width 134 height 18
copy h2 "Order (# OD41107)"
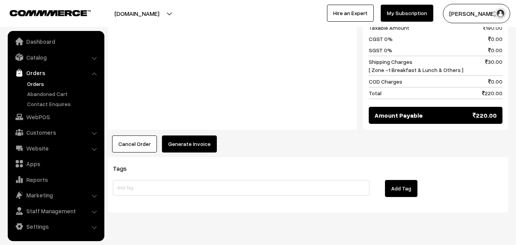
scroll to position [400, 0]
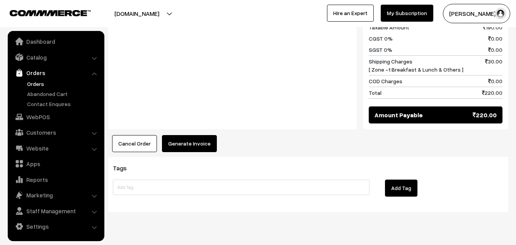
click at [285, 107] on div "Notes -" at bounding box center [232, 49] width 249 height 162
click at [188, 135] on button "Generate Invoice" at bounding box center [189, 143] width 55 height 17
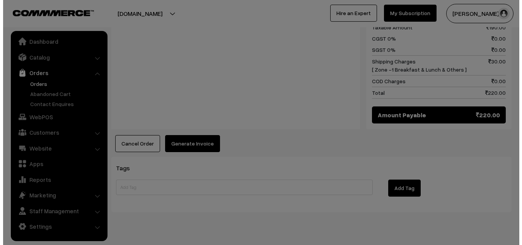
scroll to position [401, 0]
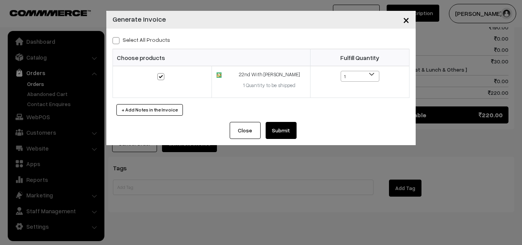
click at [279, 129] on button "Submit" at bounding box center [281, 130] width 31 height 17
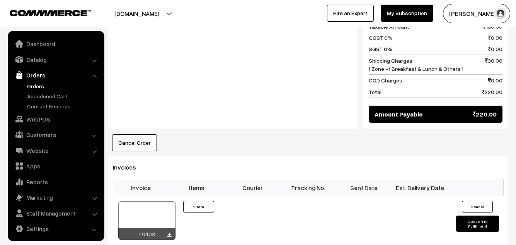
scroll to position [2, 0]
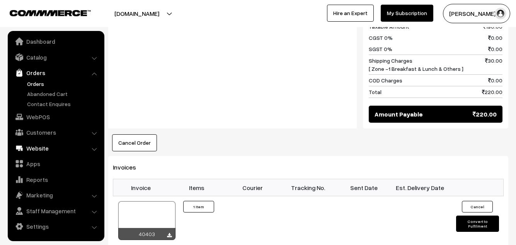
click at [48, 121] on link "WebPOS" at bounding box center [56, 117] width 92 height 14
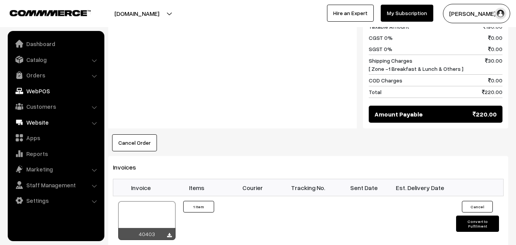
scroll to position [0, 0]
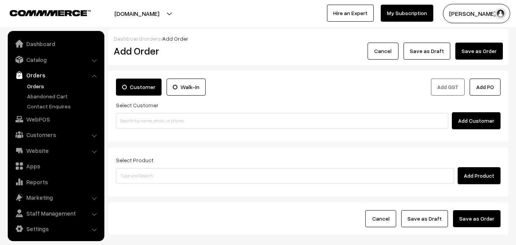
click at [140, 126] on input at bounding box center [282, 120] width 332 height 15
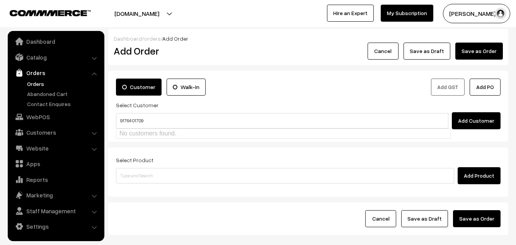
click at [139, 138] on ul "No customers found." at bounding box center [283, 133] width 335 height 10
click at [131, 116] on input "91764 01709" at bounding box center [282, 120] width 332 height 15
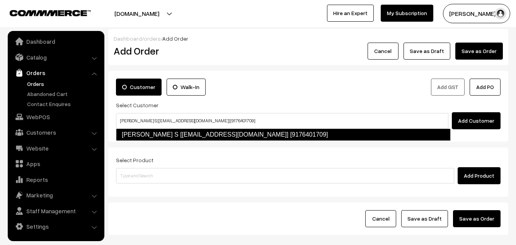
type input "[PERSON_NAME] S [[EMAIL_ADDRESS][DOMAIN_NAME]] [9176401709]"
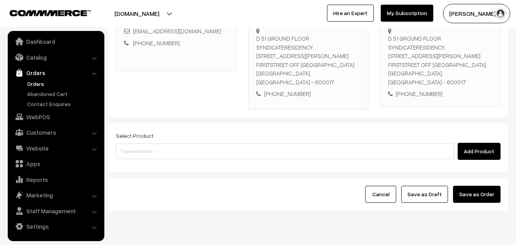
scroll to position [153, 0]
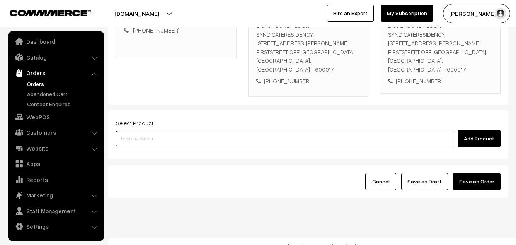
click at [165, 131] on input at bounding box center [285, 138] width 338 height 15
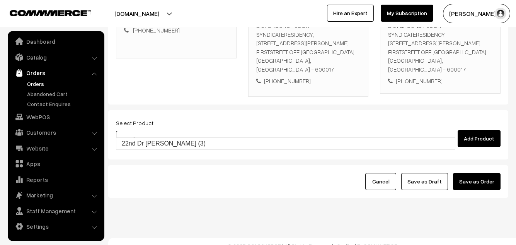
type input "22nd Dr [PERSON_NAME] (3)"
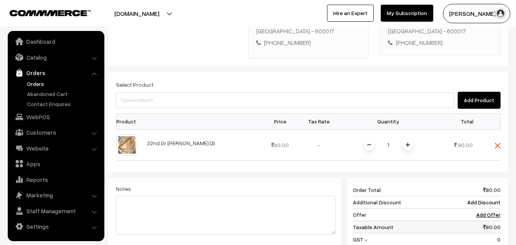
scroll to position [191, 0]
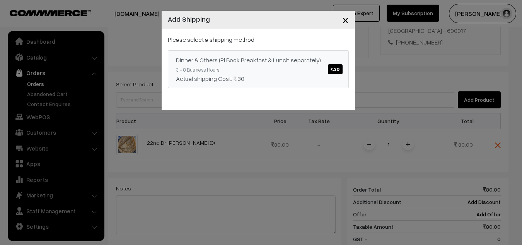
click at [259, 71] on link "Dinner & Others (Pl Book Breakfast & Lunch separately) ₹.30 3 - 8 Business Hour…" at bounding box center [258, 69] width 181 height 38
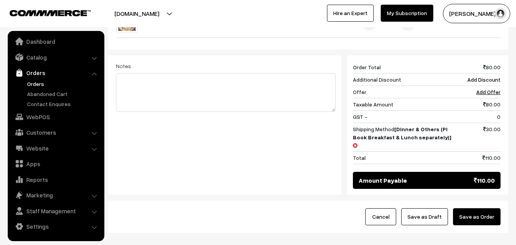
scroll to position [333, 0]
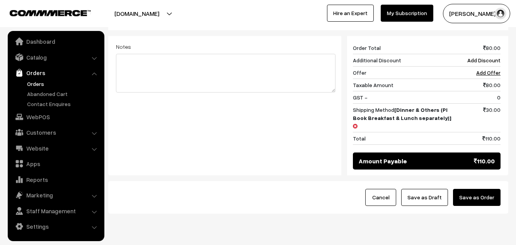
click at [434, 189] on button "Save as Draft" at bounding box center [424, 197] width 47 height 17
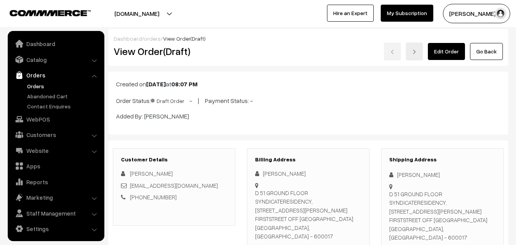
scroll to position [2, 0]
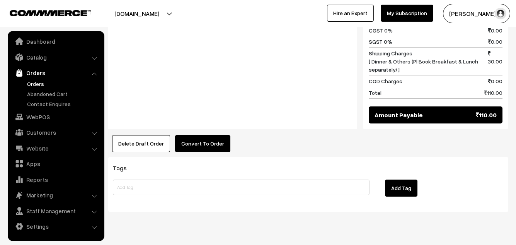
click at [203, 135] on button "Convert To Order" at bounding box center [202, 143] width 55 height 17
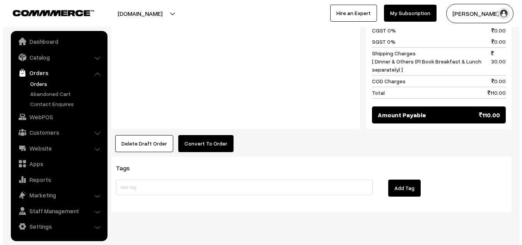
scroll to position [409, 0]
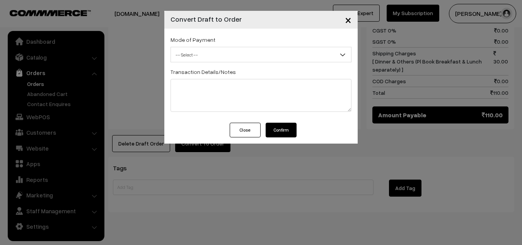
click at [221, 51] on span "-- Select --" at bounding box center [261, 55] width 180 height 14
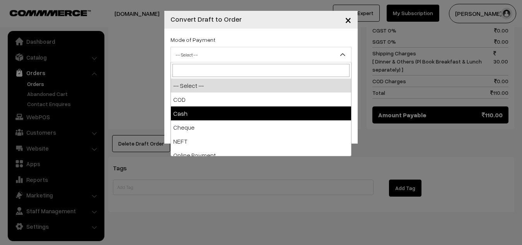
select select "2"
checkbox input "true"
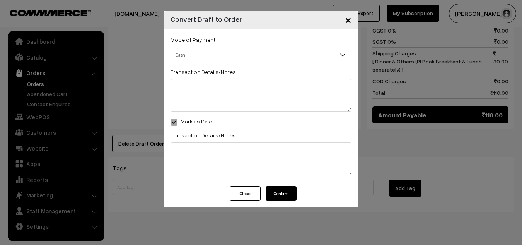
drag, startPoint x: 270, startPoint y: 193, endPoint x: 168, endPoint y: 163, distance: 106.7
click at [271, 193] on button "Confirm" at bounding box center [281, 193] width 31 height 15
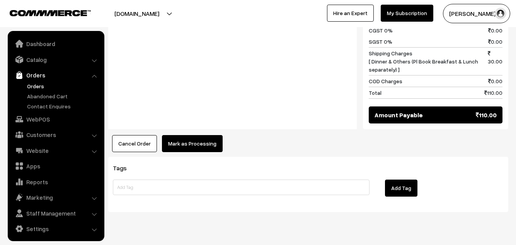
scroll to position [2, 0]
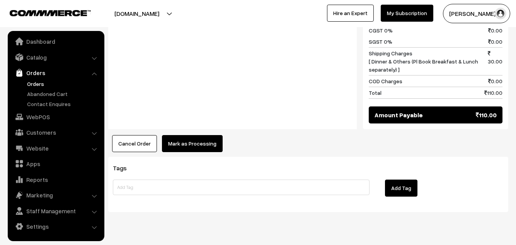
click at [196, 135] on button "Mark as Processing" at bounding box center [192, 143] width 61 height 17
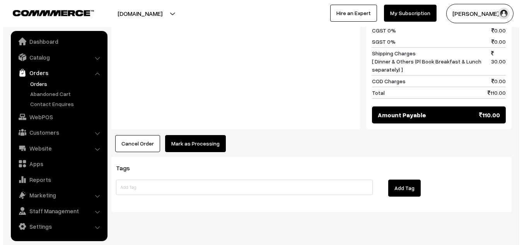
scroll to position [409, 0]
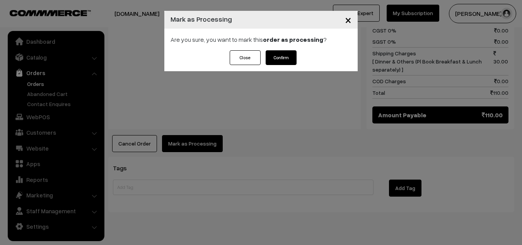
click at [281, 56] on button "Confirm" at bounding box center [281, 57] width 31 height 15
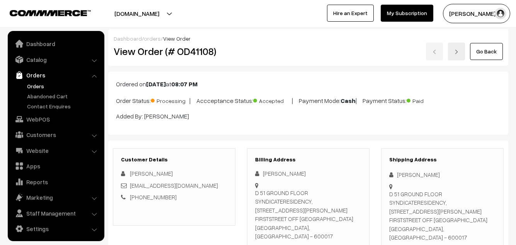
scroll to position [2, 0]
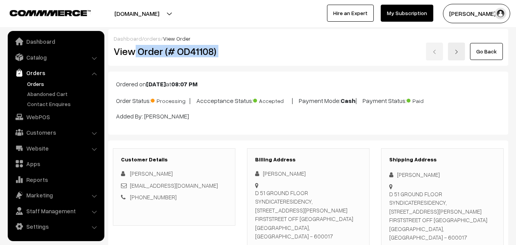
drag, startPoint x: 136, startPoint y: 53, endPoint x: 282, endPoint y: 54, distance: 145.7
click at [282, 54] on div "View Order (# OD41108) Go Back" at bounding box center [308, 52] width 401 height 18
copy div "Order (# OD41108)"
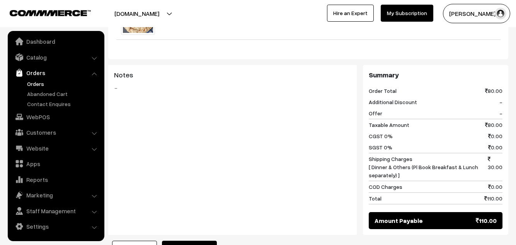
scroll to position [387, 0]
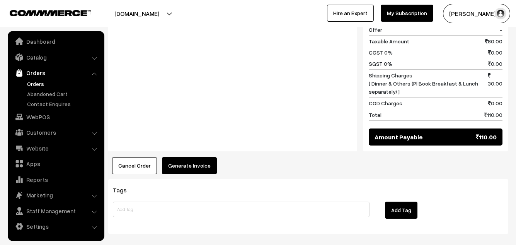
click at [185, 157] on button "Generate Invoice" at bounding box center [189, 165] width 55 height 17
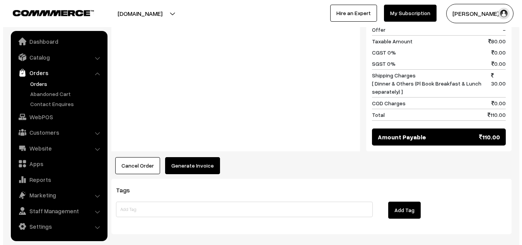
scroll to position [387, 0]
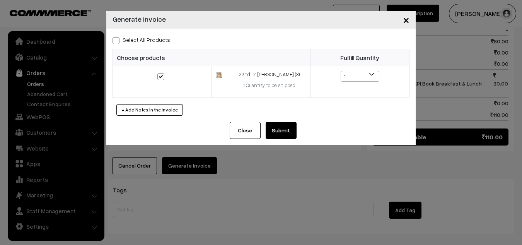
click at [284, 131] on button "Submit" at bounding box center [281, 130] width 31 height 17
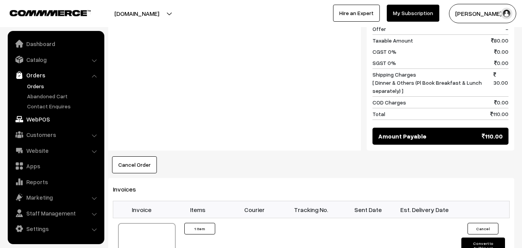
click at [47, 117] on link "WebPOS" at bounding box center [56, 119] width 92 height 14
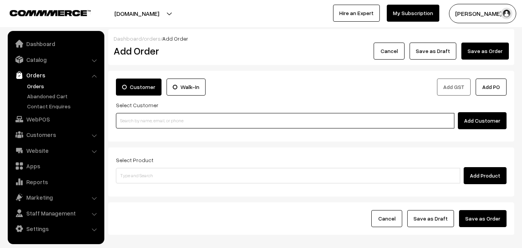
click at [160, 118] on input at bounding box center [285, 120] width 339 height 15
paste input "99625 60898"
click at [140, 118] on input "99625 60898" at bounding box center [285, 120] width 339 height 15
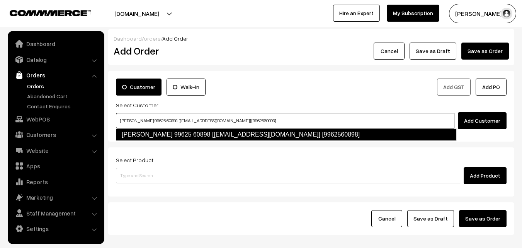
type input "[PERSON_NAME] 99625 60898 [[EMAIL_ADDRESS][DOMAIN_NAME]] [9962560898]"
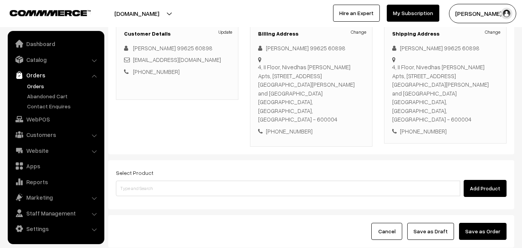
scroll to position [116, 0]
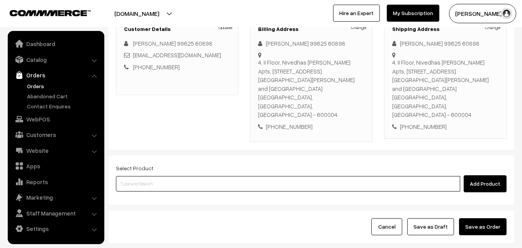
click at [211, 176] on input at bounding box center [288, 183] width 344 height 15
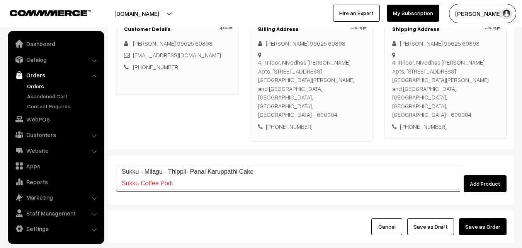
type input "Sukku - Milagu - Thippli- Panai Karuppathi Cake"
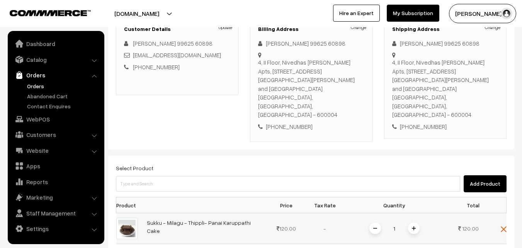
click at [414, 226] on img at bounding box center [414, 228] width 4 height 4
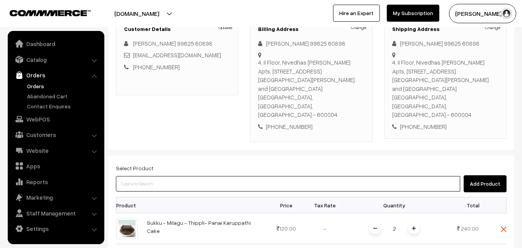
click at [377, 176] on input at bounding box center [288, 183] width 344 height 15
click at [219, 176] on input at bounding box center [288, 183] width 344 height 15
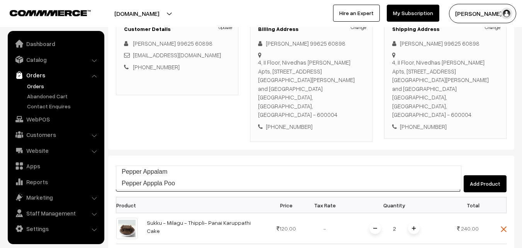
type input "Pepper Apppla Poo"
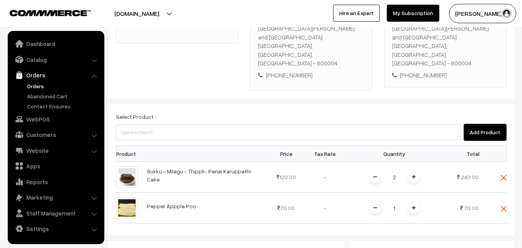
scroll to position [309, 0]
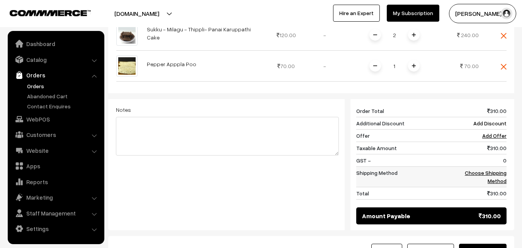
click at [495, 167] on td "Choose Shipping Method" at bounding box center [483, 177] width 48 height 20
click at [496, 169] on link "Choose Shipping Method" at bounding box center [486, 176] width 42 height 15
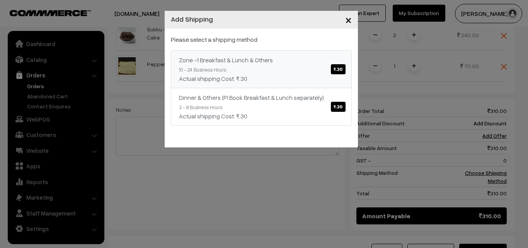
click at [312, 62] on div "Zone -1 Breakfast & Lunch & Others ₹.30" at bounding box center [261, 59] width 165 height 9
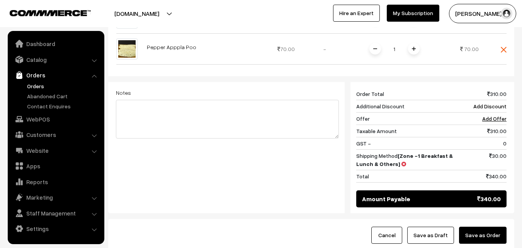
scroll to position [321, 0]
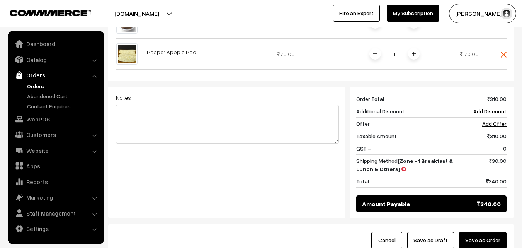
drag, startPoint x: 436, startPoint y: 215, endPoint x: 335, endPoint y: 201, distance: 101.8
click at [436, 232] on button "Save as Draft" at bounding box center [430, 240] width 47 height 17
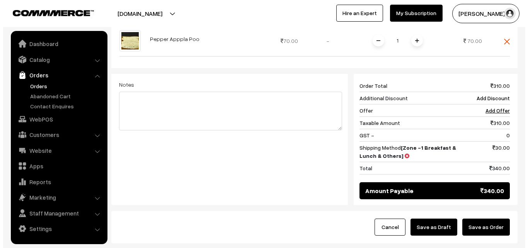
scroll to position [324, 0]
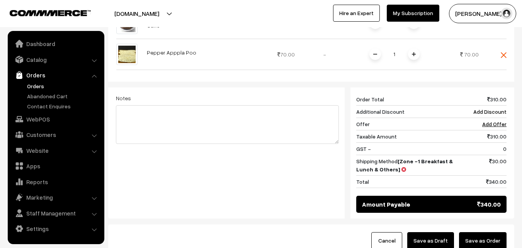
click at [482, 232] on button "Save as Order" at bounding box center [483, 240] width 48 height 17
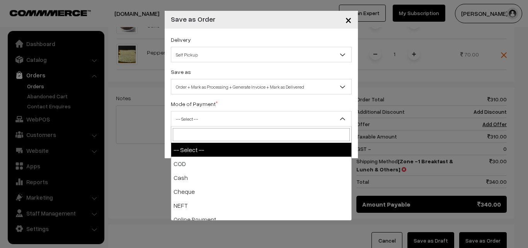
click at [206, 120] on span "-- Select --" at bounding box center [261, 119] width 180 height 14
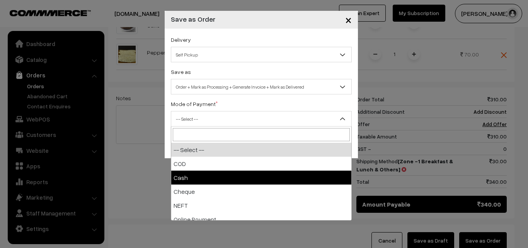
select select "2"
checkbox input "true"
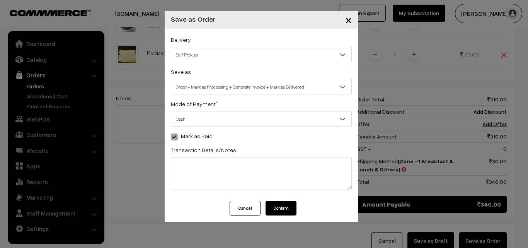
click at [209, 80] on span "Order + Mark as Processing + Generate Invoice + Mark as Delivered" at bounding box center [261, 87] width 180 height 14
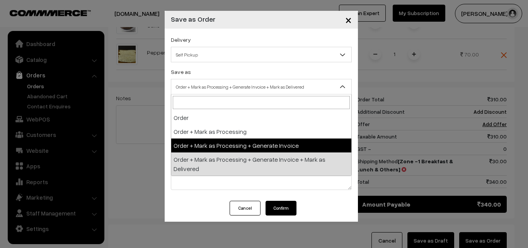
select select "3"
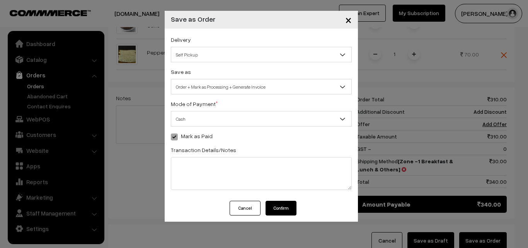
click at [273, 206] on button "Confirm" at bounding box center [281, 208] width 31 height 15
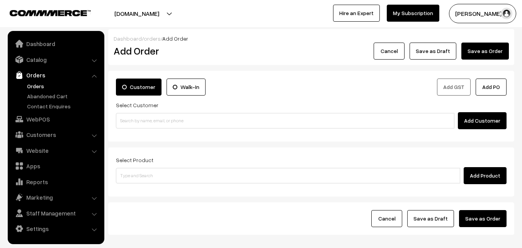
click at [43, 85] on link "Orders" at bounding box center [63, 86] width 77 height 8
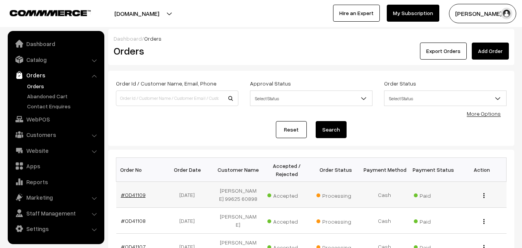
click at [135, 196] on link "#OD41109" at bounding box center [133, 194] width 25 height 7
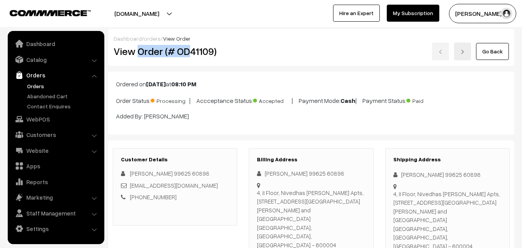
drag, startPoint x: 138, startPoint y: 51, endPoint x: 278, endPoint y: 96, distance: 147.2
click at [256, 55] on div "View Order (# OD41109) Go Back" at bounding box center [311, 52] width 407 height 18
copy h2 "Order (# OD"
copy div "Order (# OD41109)"
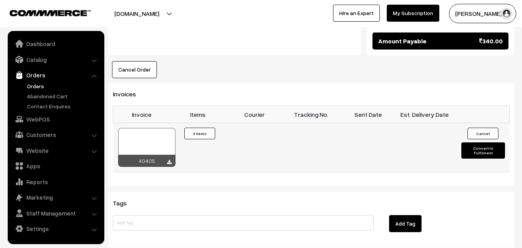
scroll to position [425, 0]
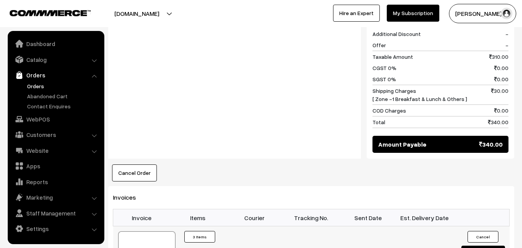
click at [147, 231] on div at bounding box center [146, 250] width 57 height 39
click at [41, 126] on ul "Dashboard Catalog" at bounding box center [56, 137] width 97 height 213
click at [47, 116] on link "WebPOS" at bounding box center [56, 119] width 92 height 14
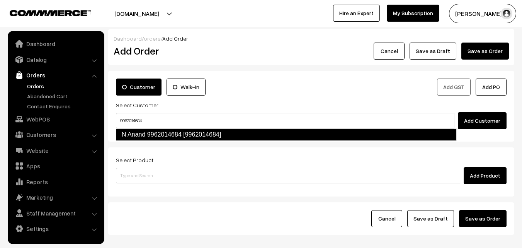
click at [145, 135] on link "N Anand 9962014684 [9962014684]" at bounding box center [286, 134] width 341 height 12
type input "9962014684"
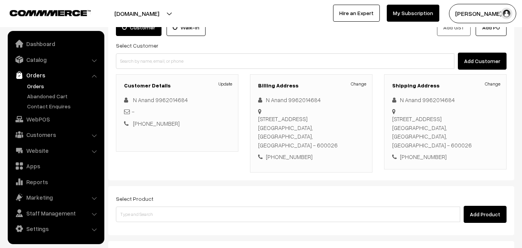
scroll to position [141, 0]
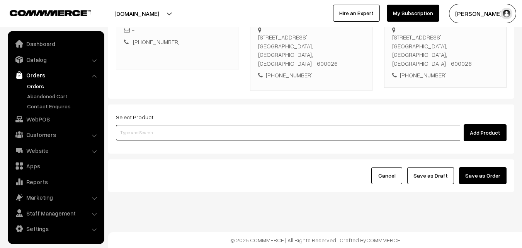
click at [180, 137] on input at bounding box center [288, 132] width 344 height 15
paste input "22nd Without Rice..."
type input "22nd Without Rice..."
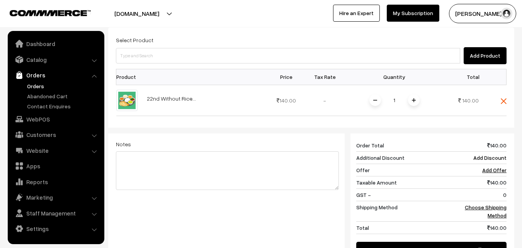
scroll to position [218, 0]
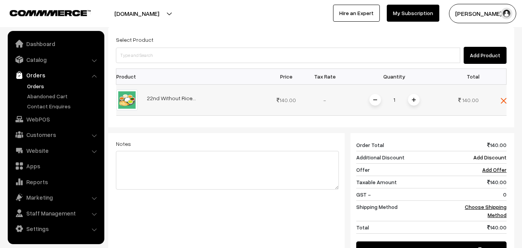
click at [417, 100] on span at bounding box center [414, 100] width 12 height 12
click at [497, 206] on link "Choose Shipping Method" at bounding box center [486, 210] width 42 height 15
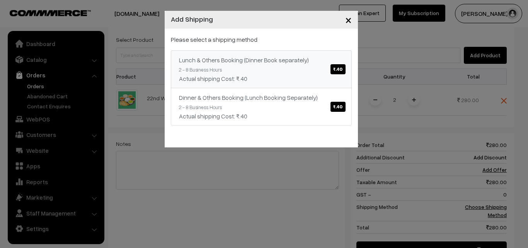
click at [301, 62] on div "Lunch & Others Booking (Dinner Book separately) ₹.40" at bounding box center [261, 59] width 165 height 9
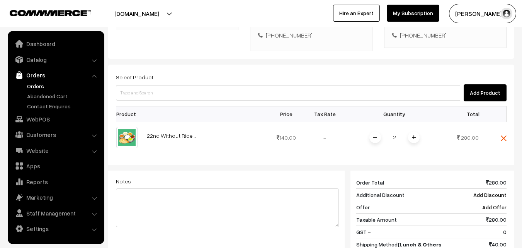
scroll to position [141, 0]
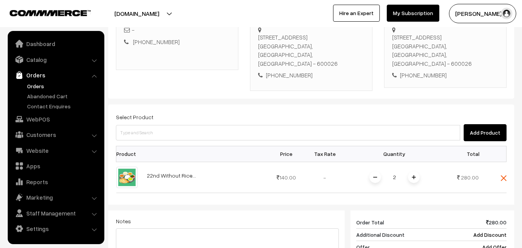
click at [291, 71] on div "+91 9962014684" at bounding box center [311, 75] width 106 height 9
copy div "9962014684"
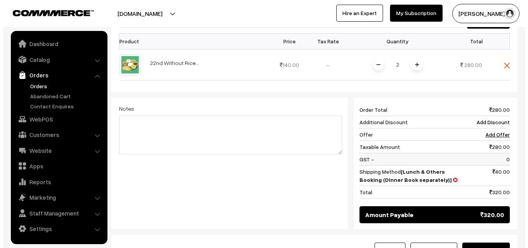
scroll to position [257, 0]
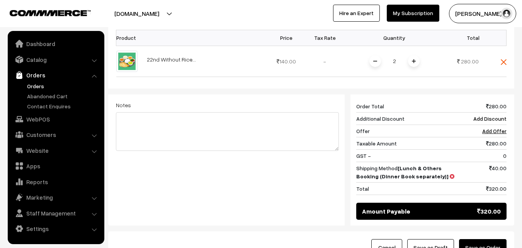
click at [501, 242] on button "Save as Order" at bounding box center [483, 247] width 48 height 17
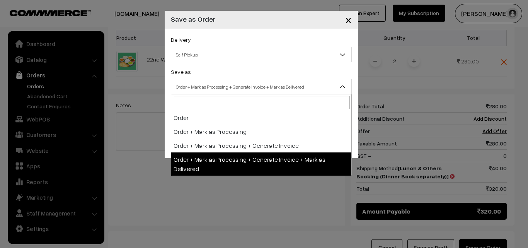
click at [204, 84] on span "Order + Mark as Processing + Generate Invoice + Mark as Delivered" at bounding box center [261, 87] width 180 height 14
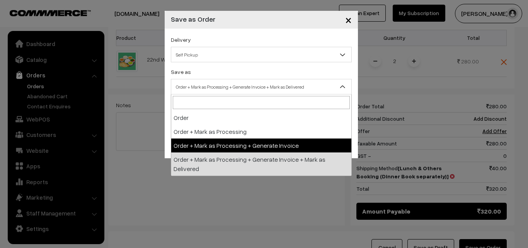
select select "3"
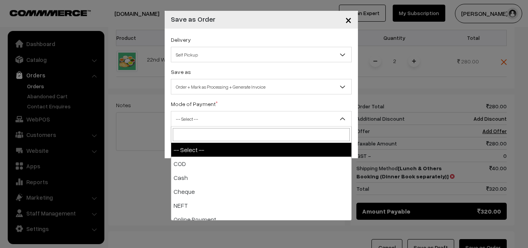
click at [194, 123] on span "-- Select --" at bounding box center [261, 119] width 180 height 14
select select "1"
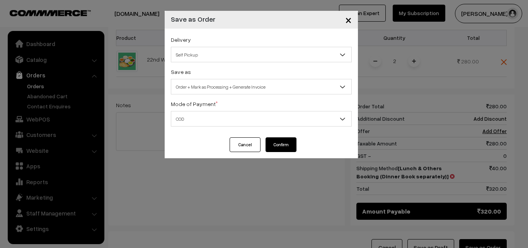
click at [285, 150] on button "Confirm" at bounding box center [281, 144] width 31 height 15
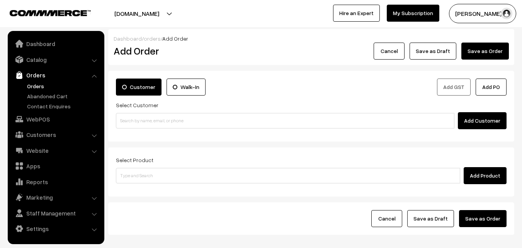
click at [34, 87] on link "Orders" at bounding box center [63, 86] width 77 height 8
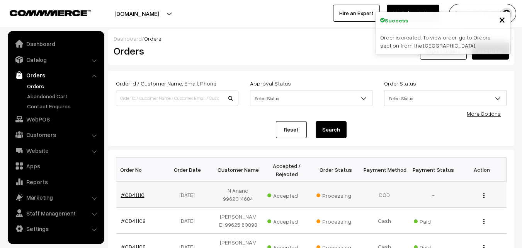
click at [133, 192] on link "#OD41110" at bounding box center [133, 194] width 24 height 7
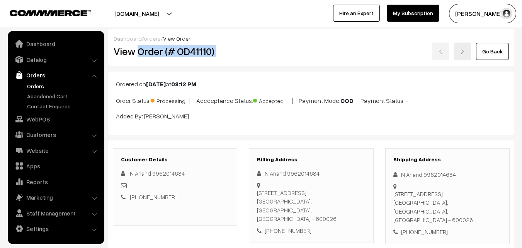
drag, startPoint x: 243, startPoint y: 53, endPoint x: 271, endPoint y: 53, distance: 27.8
click at [271, 53] on div "View Order (# OD41110) Go Back" at bounding box center [311, 52] width 407 height 18
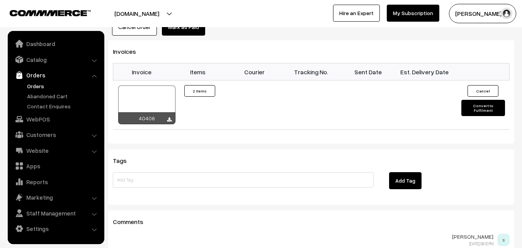
scroll to position [464, 0]
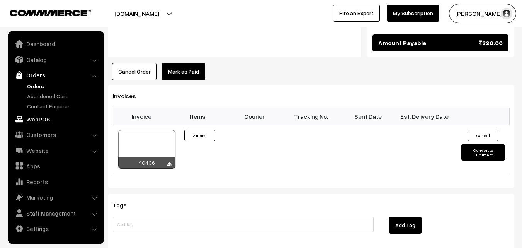
click at [43, 118] on link "WebPOS" at bounding box center [56, 119] width 92 height 14
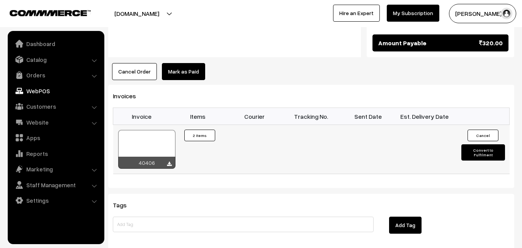
click at [185, 128] on td "Invoice #40406 × Products Quantity 2 Items" at bounding box center [198, 149] width 57 height 49
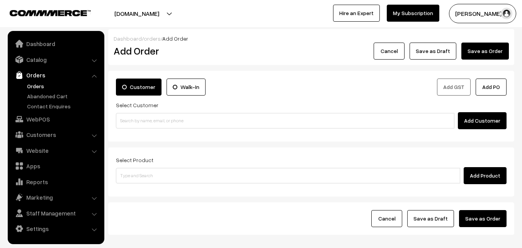
click at [37, 87] on link "Orders" at bounding box center [63, 86] width 77 height 8
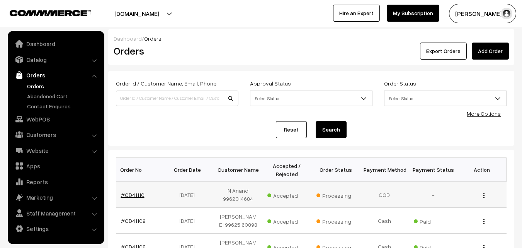
click at [133, 196] on link "#OD41110" at bounding box center [133, 194] width 24 height 7
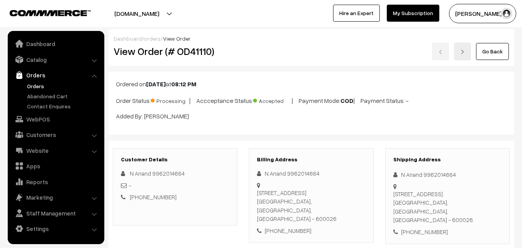
scroll to position [464, 0]
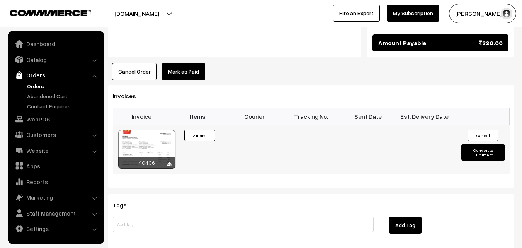
click at [138, 132] on div at bounding box center [146, 149] width 57 height 39
click at [49, 119] on link "WebPOS" at bounding box center [56, 119] width 92 height 14
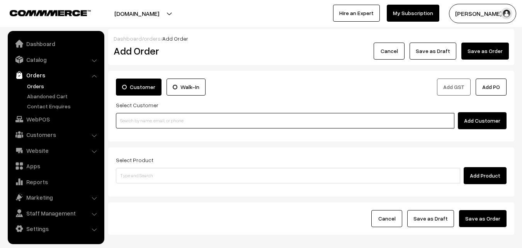
click at [153, 124] on input at bounding box center [285, 120] width 339 height 15
paste input "80569 32293"
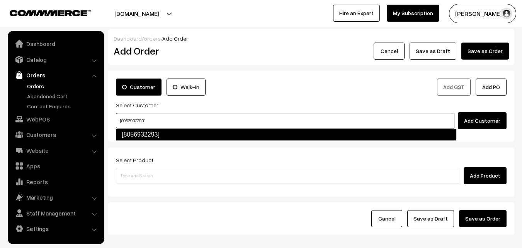
type input "[8056932293]"
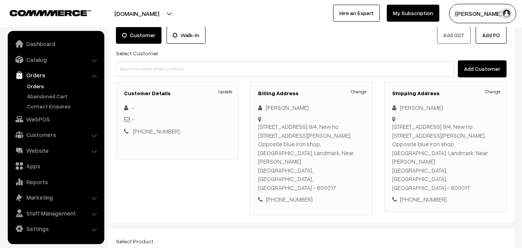
scroll to position [150, 0]
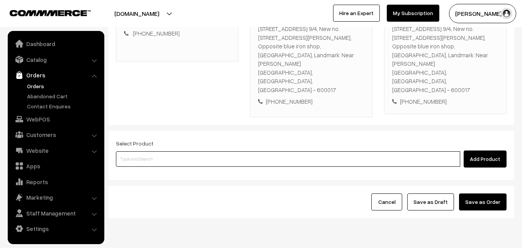
click at [244, 151] on input at bounding box center [288, 158] width 344 height 15
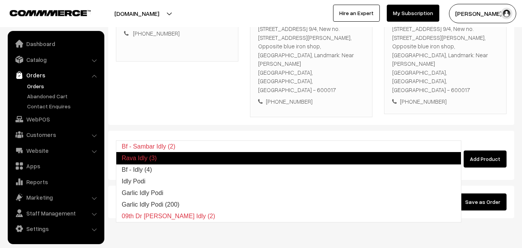
type input "Bf - Idly (4)"
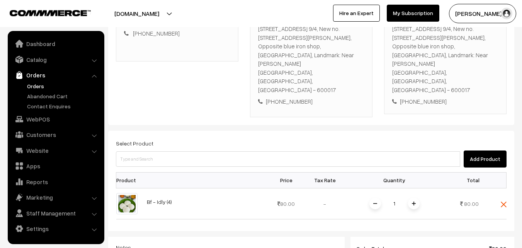
click at [230, 138] on div "Select Product Add Product" at bounding box center [311, 152] width 391 height 29
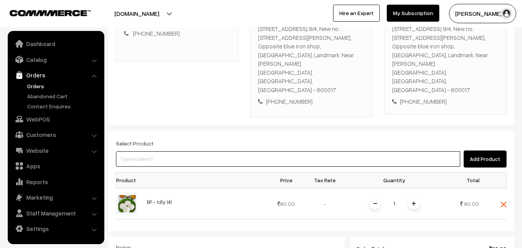
click at [239, 151] on input at bounding box center [288, 158] width 344 height 15
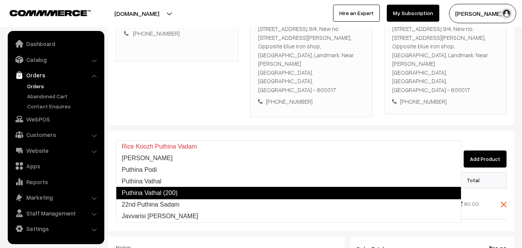
type input "22nd Puthina Sadam"
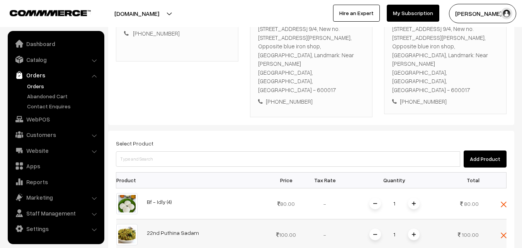
click at [414, 232] on img at bounding box center [414, 234] width 4 height 4
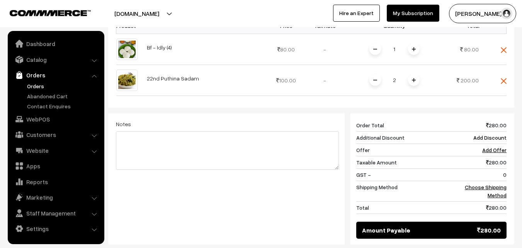
scroll to position [304, 0]
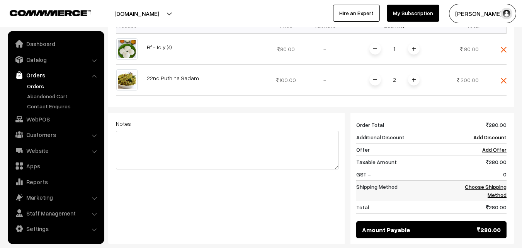
click at [495, 183] on link "Choose Shipping Method" at bounding box center [486, 190] width 42 height 15
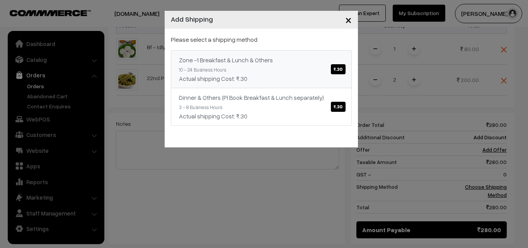
click at [278, 70] on link "Zone -1 Breakfast & Lunch & Others ₹.30 10 - 24 Business Hours Actual shipping …" at bounding box center [261, 69] width 181 height 38
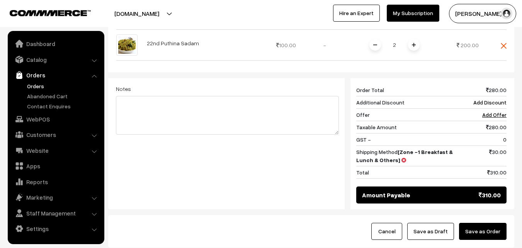
scroll to position [368, 0]
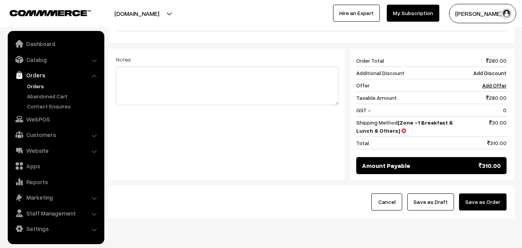
click at [438, 193] on button "Save as Draft" at bounding box center [430, 201] width 47 height 17
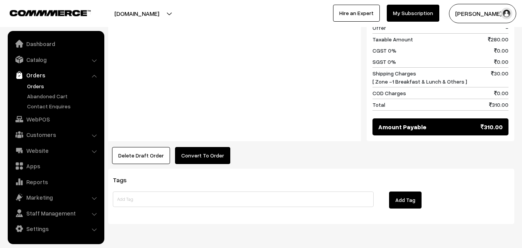
click at [213, 147] on button "Convert To Order" at bounding box center [202, 155] width 55 height 17
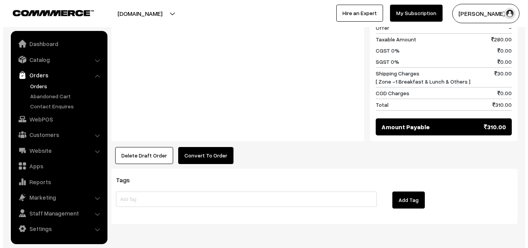
scroll to position [453, 0]
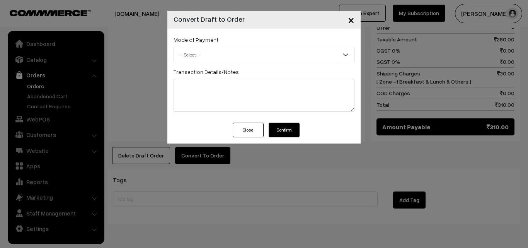
click at [225, 43] on div "Mode of Payment -- Select -- COD Cash Cheque -- Select --" at bounding box center [264, 48] width 181 height 27
click at [223, 54] on span "-- Select --" at bounding box center [264, 55] width 180 height 14
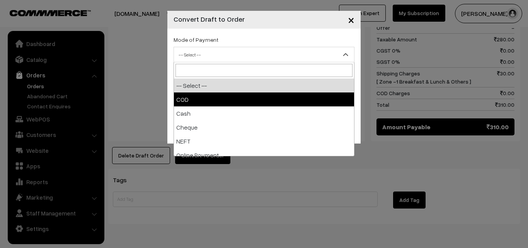
select select "1"
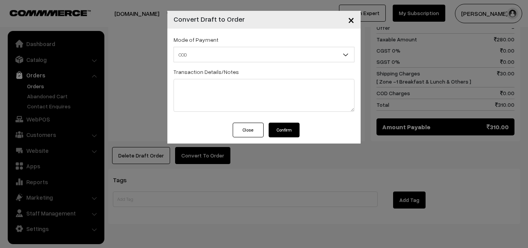
click at [281, 132] on button "Confirm" at bounding box center [284, 130] width 31 height 15
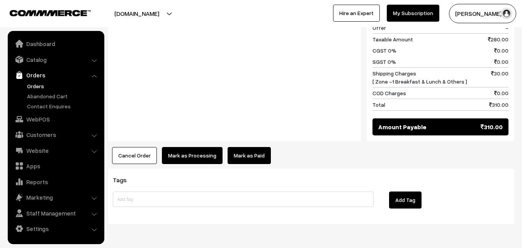
click at [188, 147] on button "Mark as Processing" at bounding box center [192, 155] width 61 height 17
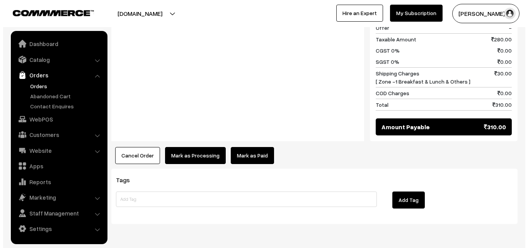
scroll to position [453, 0]
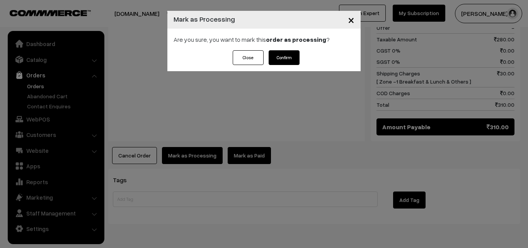
click at [290, 59] on button "Confirm" at bounding box center [284, 57] width 31 height 15
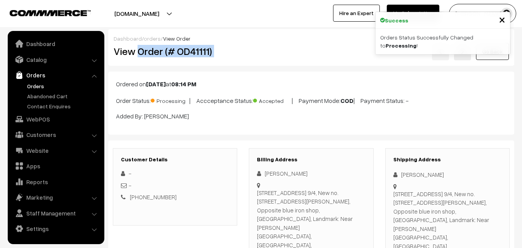
drag, startPoint x: 140, startPoint y: 51, endPoint x: 266, endPoint y: 54, distance: 125.7
click at [266, 54] on div "View Order (# OD41111) Go Back" at bounding box center [311, 52] width 407 height 18
copy div "Order (# OD41111)"
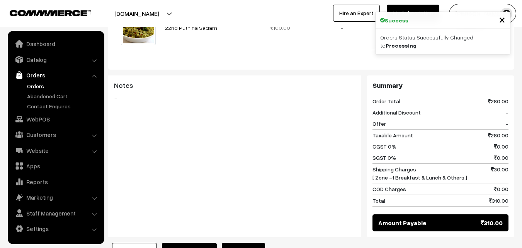
scroll to position [425, 0]
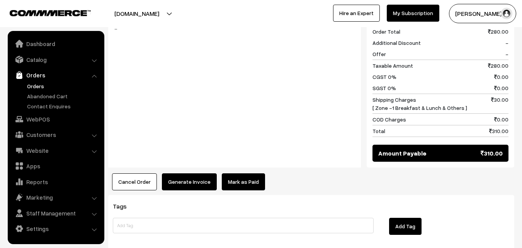
click at [189, 173] on button "Generate Invoice" at bounding box center [189, 181] width 55 height 17
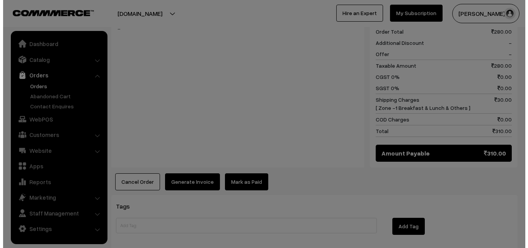
scroll to position [427, 0]
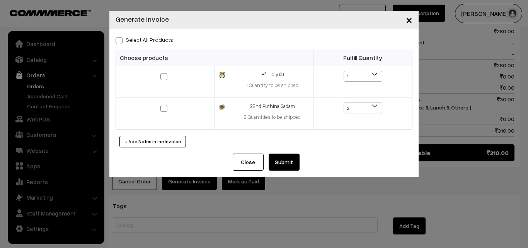
click at [149, 39] on label "Select All Products" at bounding box center [145, 40] width 58 height 8
click at [121, 39] on input "Select All Products" at bounding box center [118, 39] width 5 height 5
checkbox input "true"
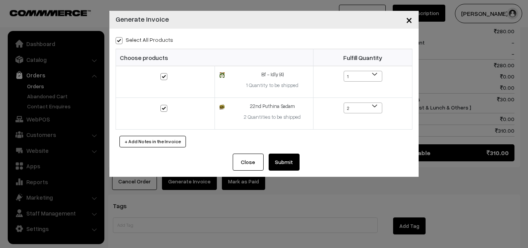
click at [283, 165] on button "Submit" at bounding box center [284, 161] width 31 height 17
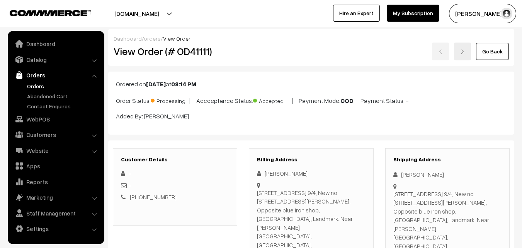
scroll to position [424, 0]
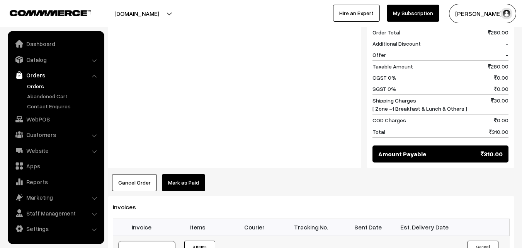
click at [46, 115] on link "WebPOS" at bounding box center [56, 119] width 92 height 14
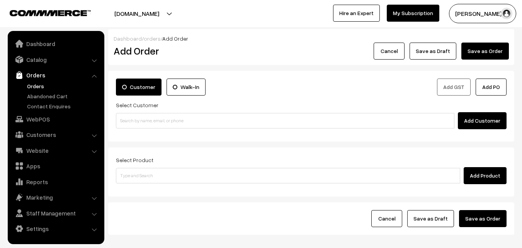
click at [146, 129] on div "Customer Walk-In Add GST Add PO Select Customer Add Customer" at bounding box center [311, 106] width 406 height 71
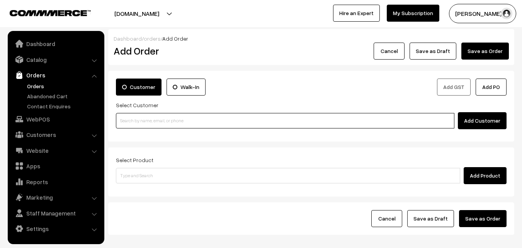
paste input "80569 32293"
click at [148, 118] on input "80569 32293" at bounding box center [285, 120] width 339 height 15
click at [142, 119] on input "80569 32293" at bounding box center [285, 120] width 339 height 15
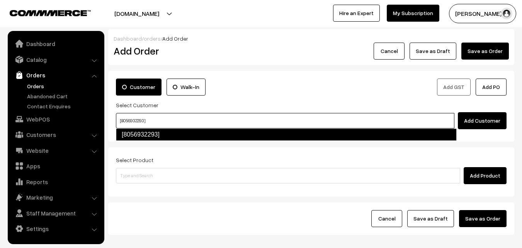
type input "[8056932293]"
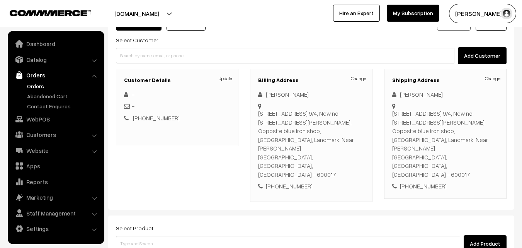
scroll to position [150, 0]
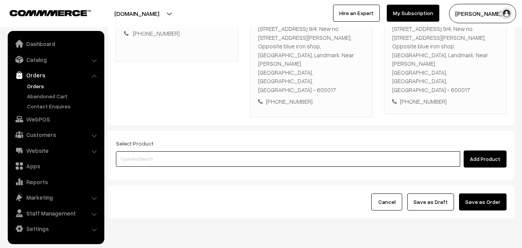
drag, startPoint x: 288, startPoint y: 131, endPoint x: 288, endPoint y: 127, distance: 4.3
click at [289, 151] on input at bounding box center [288, 158] width 344 height 15
click at [196, 151] on input at bounding box center [288, 158] width 344 height 15
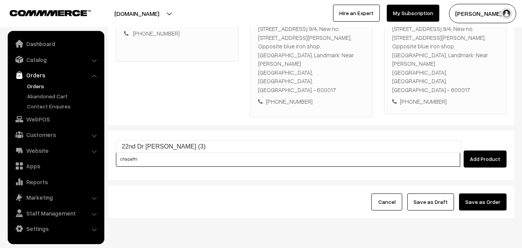
type input "22nd Dr [PERSON_NAME] (3)"
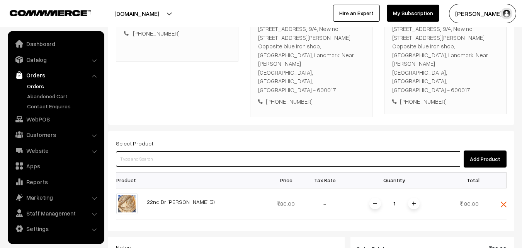
click at [196, 151] on input at bounding box center [288, 158] width 344 height 15
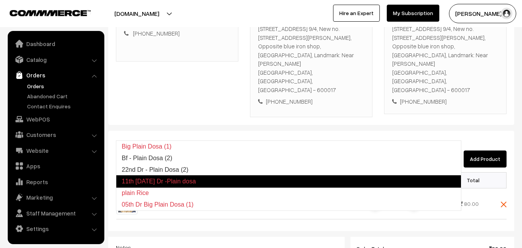
type input "22nd Dr - Plain Dosa (2)"
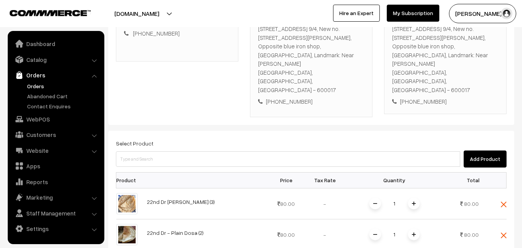
click at [415, 228] on span at bounding box center [414, 234] width 12 height 12
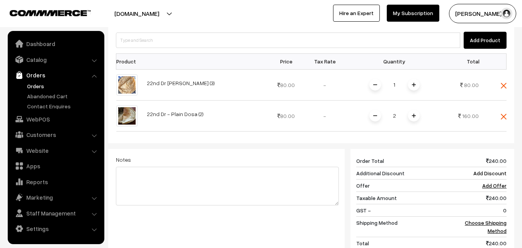
scroll to position [368, 0]
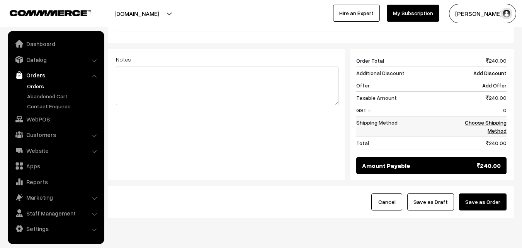
click at [497, 119] on link "Choose Shipping Method" at bounding box center [486, 126] width 42 height 15
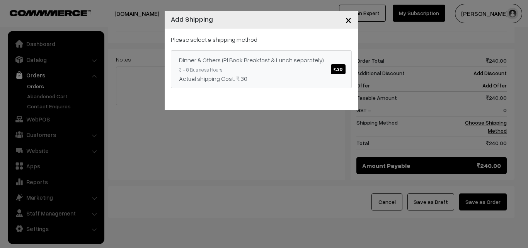
click at [279, 67] on link "Dinner & Others (Pl Book Breakfast & Lunch separately) ₹.30 3 - 8 Business Hour…" at bounding box center [261, 69] width 181 height 38
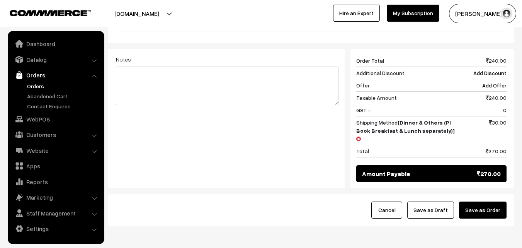
click at [444, 201] on button "Save as Draft" at bounding box center [430, 209] width 47 height 17
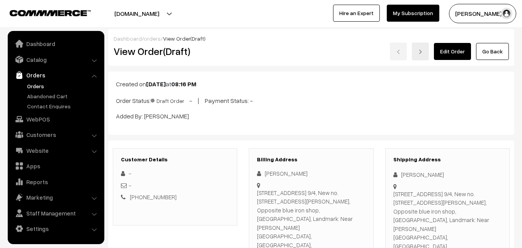
scroll to position [232, 0]
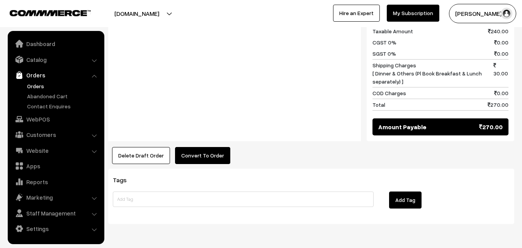
click at [207, 147] on button "Convert To Order" at bounding box center [202, 155] width 55 height 17
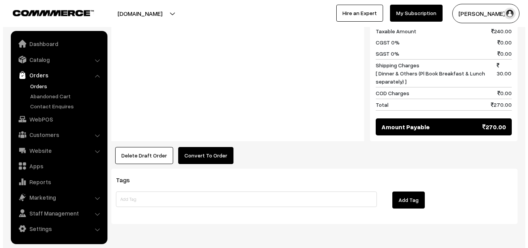
scroll to position [461, 0]
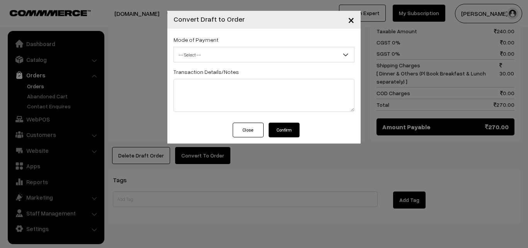
click at [232, 46] on div "Mode of Payment -- Select -- COD Cash Cheque -- Select --" at bounding box center [264, 48] width 181 height 27
click at [229, 55] on span "-- Select --" at bounding box center [264, 55] width 180 height 14
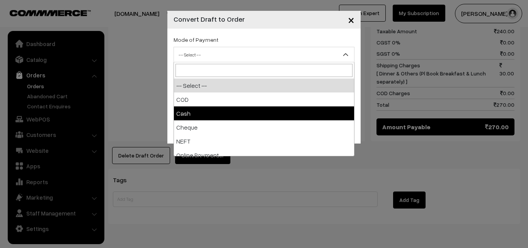
select select "2"
checkbox input "true"
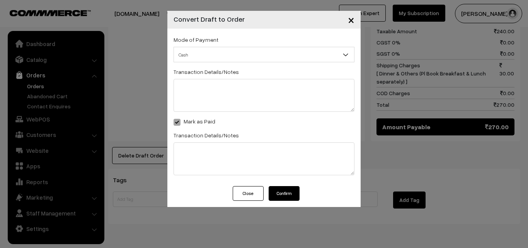
click at [285, 184] on div "Mode of Payment -- Select -- COD Cash" at bounding box center [263, 107] width 193 height 157
click at [284, 195] on button "Confirm" at bounding box center [284, 193] width 31 height 15
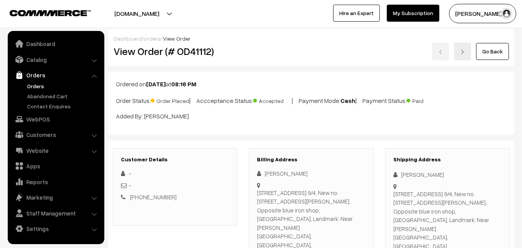
scroll to position [460, 0]
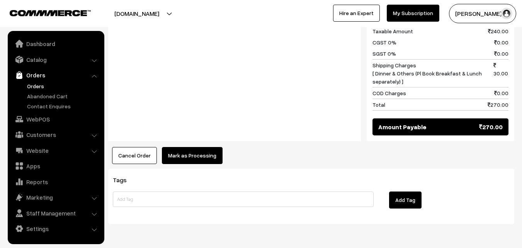
click at [172, 147] on button "Mark as Processing" at bounding box center [192, 155] width 61 height 17
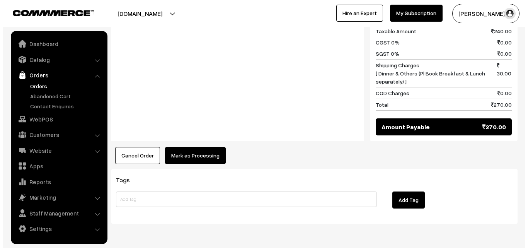
scroll to position [461, 0]
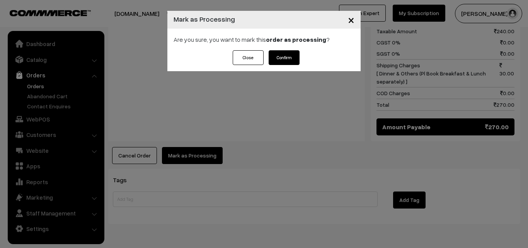
click at [294, 55] on button "Confirm" at bounding box center [284, 57] width 31 height 15
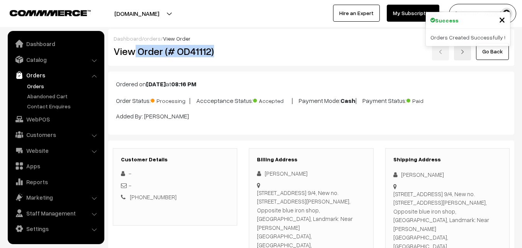
drag, startPoint x: 137, startPoint y: 53, endPoint x: 218, endPoint y: 53, distance: 81.6
click at [218, 53] on h2 "View Order (# OD41112)" at bounding box center [176, 51] width 124 height 12
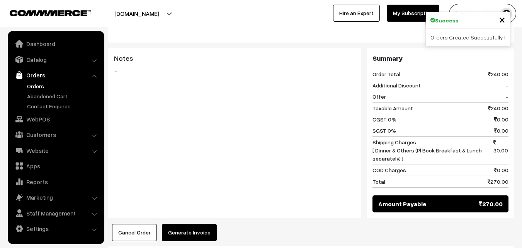
scroll to position [425, 0]
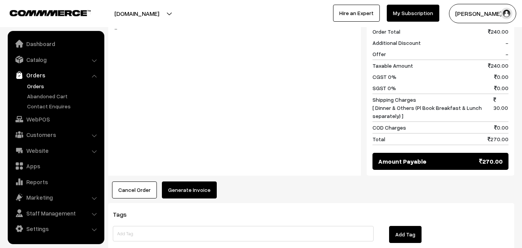
click at [170, 181] on button "Generate Invoice" at bounding box center [189, 189] width 55 height 17
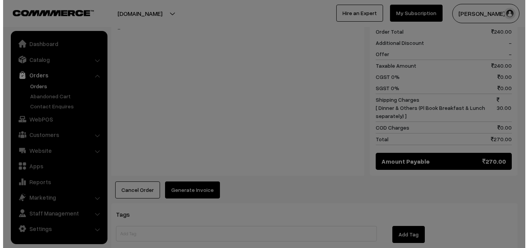
scroll to position [427, 0]
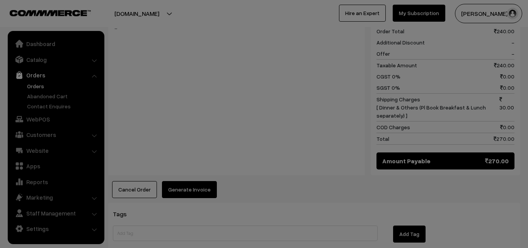
drag, startPoint x: 170, startPoint y: 170, endPoint x: 176, endPoint y: 167, distance: 6.6
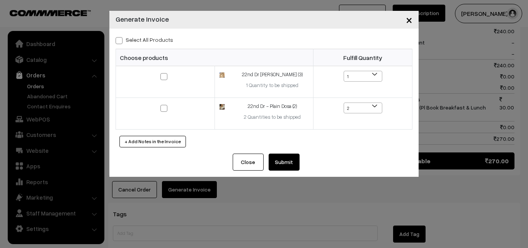
click at [153, 40] on label "Select All Products" at bounding box center [145, 40] width 58 height 8
click at [121, 40] on input "Select All Products" at bounding box center [118, 39] width 5 height 5
checkbox input "true"
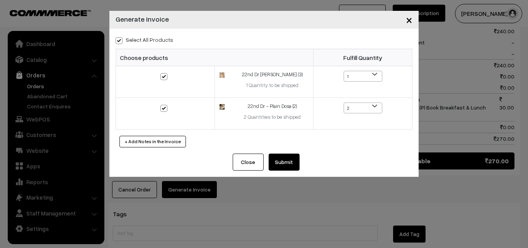
click at [291, 163] on button "Submit" at bounding box center [284, 161] width 31 height 17
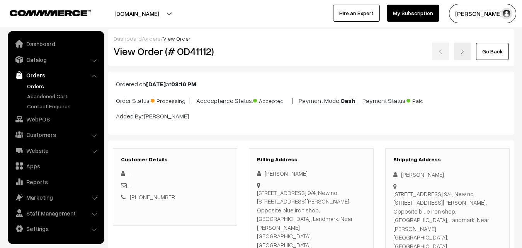
scroll to position [424, 0]
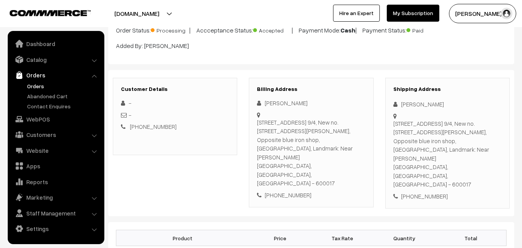
scroll to position [0, 0]
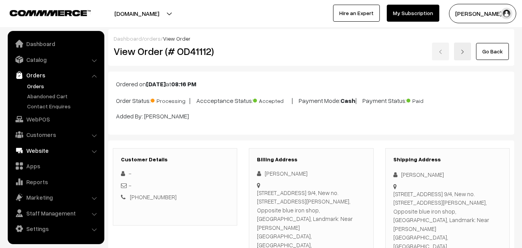
click at [37, 122] on link "WebPOS" at bounding box center [56, 119] width 92 height 14
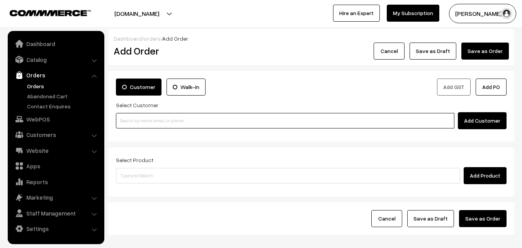
click at [185, 125] on input at bounding box center [285, 120] width 339 height 15
paste input "98407 80510"
click at [133, 117] on input "98407 80510" at bounding box center [285, 120] width 339 height 15
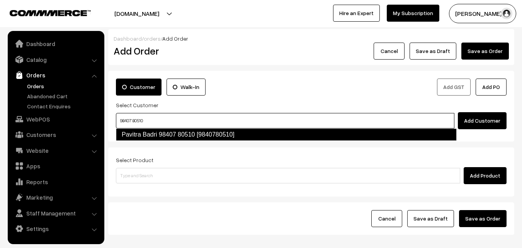
type input "98407 80510"
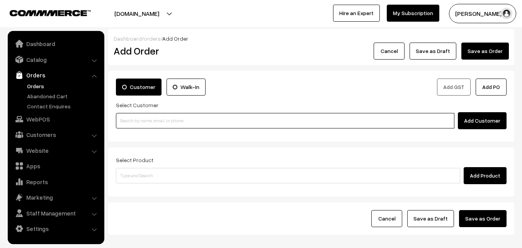
click at [176, 123] on input at bounding box center [285, 120] width 339 height 15
click at [146, 125] on input at bounding box center [285, 120] width 339 height 15
paste input "98407 80510"
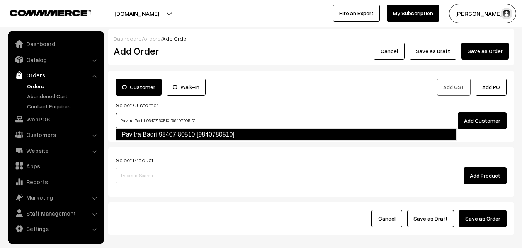
type input "Pavitra Badri 98407 80510 [9840780510]"
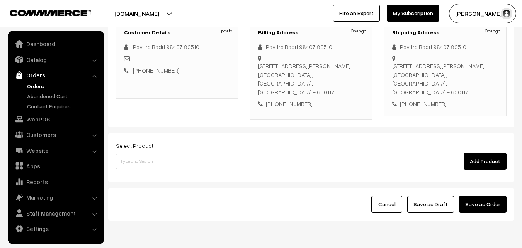
scroll to position [116, 0]
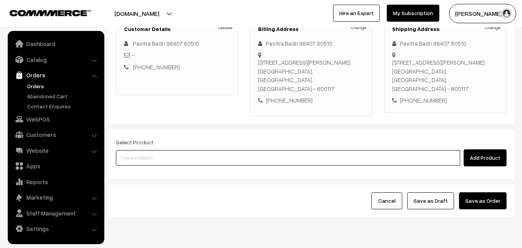
click at [271, 157] on input at bounding box center [288, 157] width 344 height 15
click at [228, 163] on input at bounding box center [288, 157] width 344 height 15
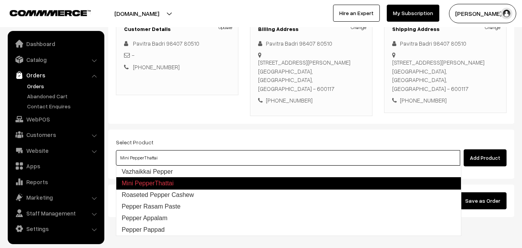
type input "Vazhaikkai Pepper"
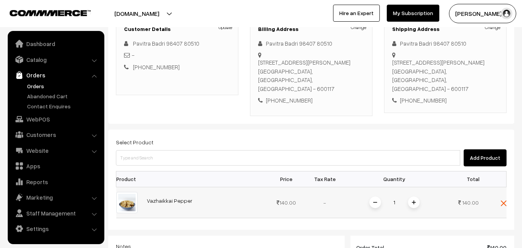
click at [415, 200] on img at bounding box center [414, 202] width 4 height 4
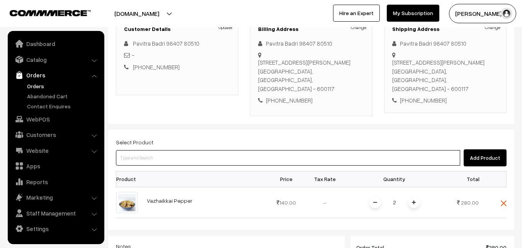
click at [374, 162] on input at bounding box center [288, 157] width 344 height 15
click at [212, 158] on input at bounding box center [288, 157] width 344 height 15
type input "Murungai Keerai Kollu Podi"
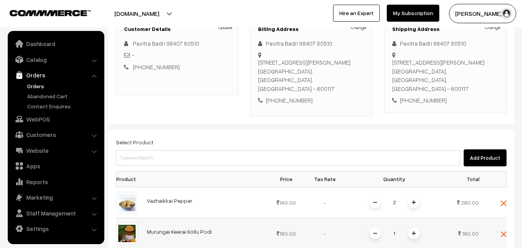
click at [416, 235] on span at bounding box center [414, 233] width 12 height 12
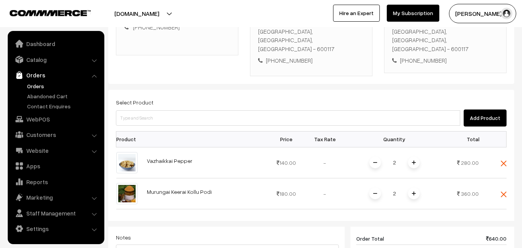
scroll to position [155, 0]
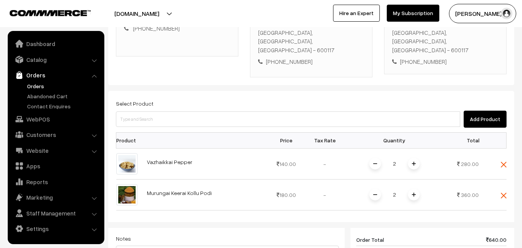
click at [383, 111] on div "Add Product" at bounding box center [311, 119] width 391 height 17
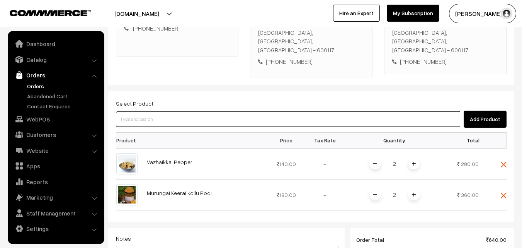
click at [312, 114] on input at bounding box center [288, 118] width 344 height 15
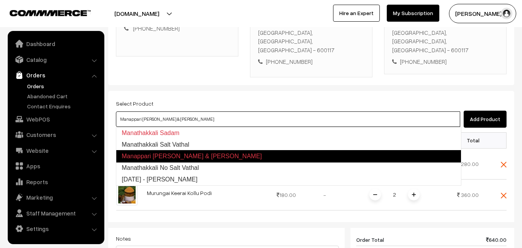
type input "Manathakkali Salt Vathal"
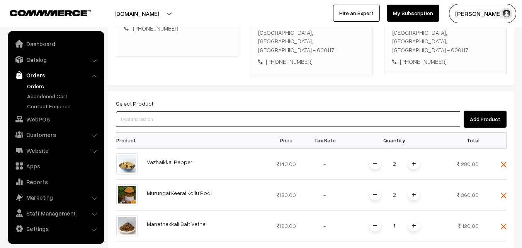
click at [267, 123] on input at bounding box center [288, 118] width 344 height 15
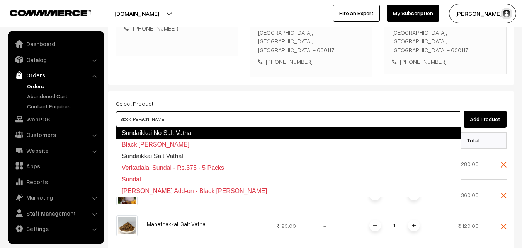
type input "Sundaikkai Salt Vathal"
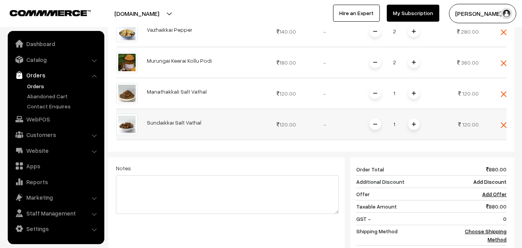
scroll to position [309, 0]
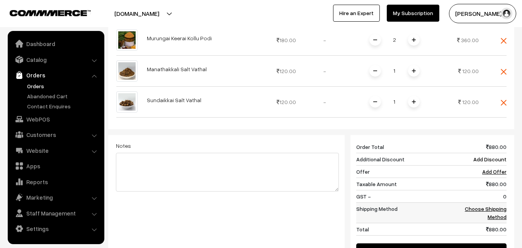
click at [501, 215] on link "Choose Shipping Method" at bounding box center [486, 212] width 42 height 15
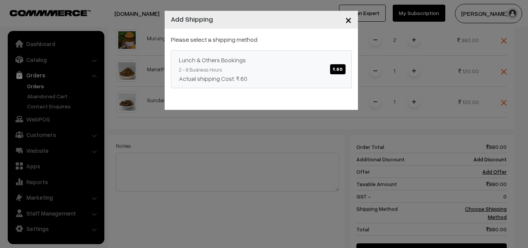
click at [278, 68] on link "Lunch & Others Bookings ₹.60 2 - 8 Business Hours Actual shipping Cost: ₹.60" at bounding box center [261, 69] width 181 height 38
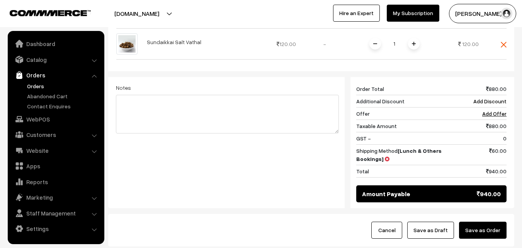
scroll to position [422, 0]
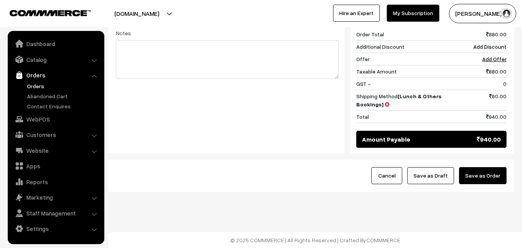
click at [429, 177] on button "Save as Draft" at bounding box center [430, 175] width 47 height 17
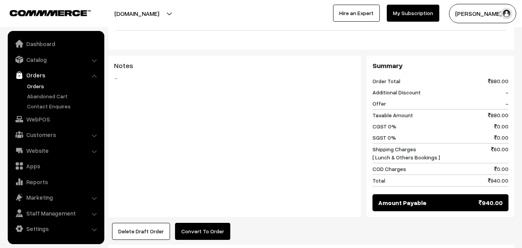
scroll to position [502, 0]
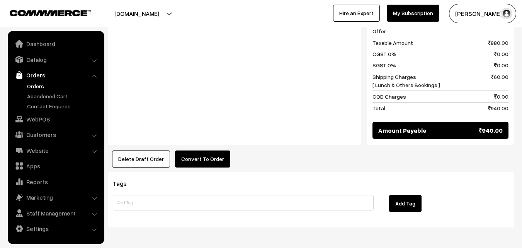
click at [211, 144] on div "Notes -" at bounding box center [234, 64] width 253 height 162
click at [208, 158] on button "Convert To Order" at bounding box center [202, 158] width 55 height 17
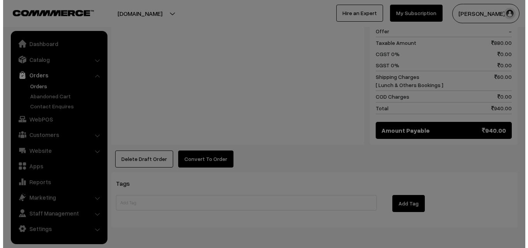
scroll to position [505, 0]
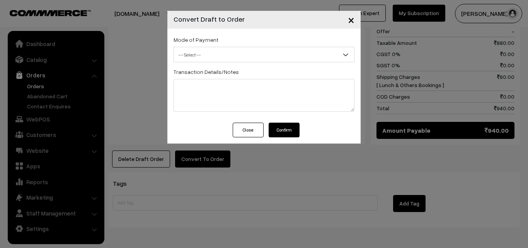
drag, startPoint x: 231, startPoint y: 52, endPoint x: 232, endPoint y: 60, distance: 8.6
click at [232, 52] on span "-- Select --" at bounding box center [264, 55] width 180 height 14
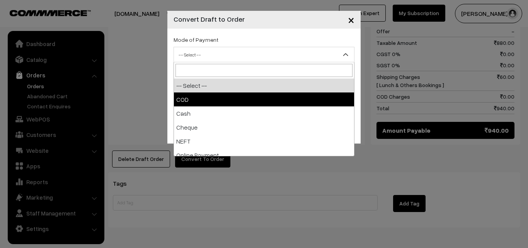
select select "1"
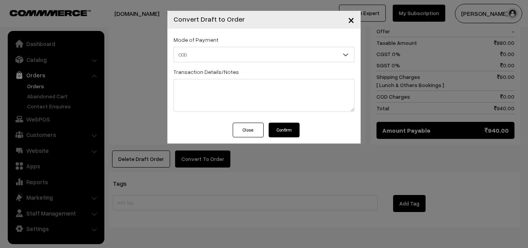
click at [292, 131] on button "Confirm" at bounding box center [284, 130] width 31 height 15
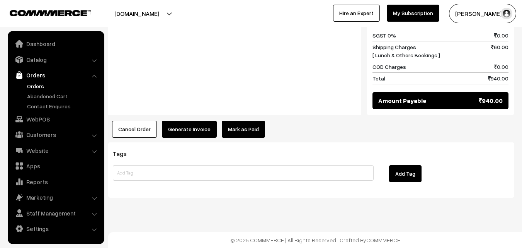
click at [181, 133] on button "Generate Invoice" at bounding box center [189, 129] width 55 height 17
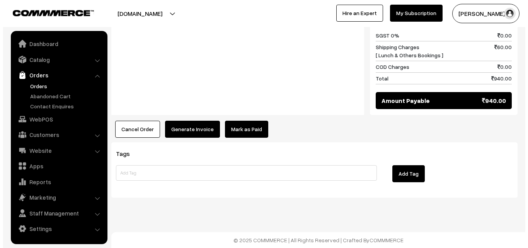
scroll to position [535, 0]
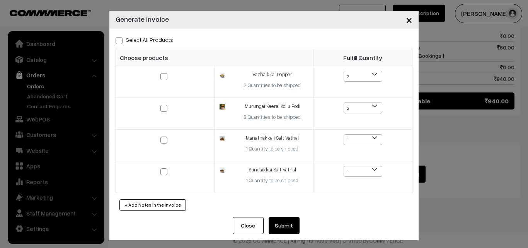
drag, startPoint x: 152, startPoint y: 39, endPoint x: 169, endPoint y: 61, distance: 27.3
click at [153, 41] on label "Select All Products" at bounding box center [145, 40] width 58 height 8
click at [121, 41] on input "Select All Products" at bounding box center [118, 39] width 5 height 5
checkbox input "true"
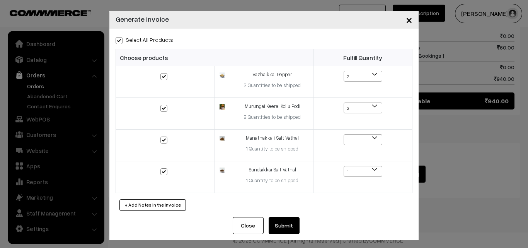
checkbox input "true"
click at [285, 218] on button "Submit" at bounding box center [284, 225] width 31 height 17
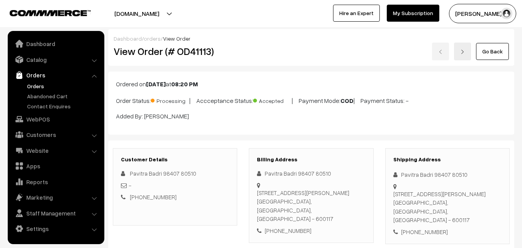
scroll to position [532, 0]
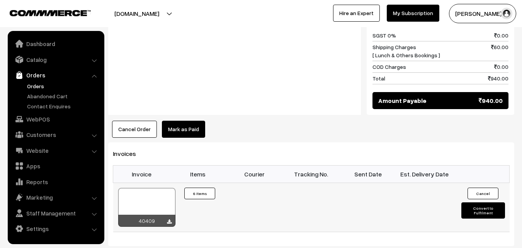
click at [138, 203] on div at bounding box center [146, 207] width 57 height 39
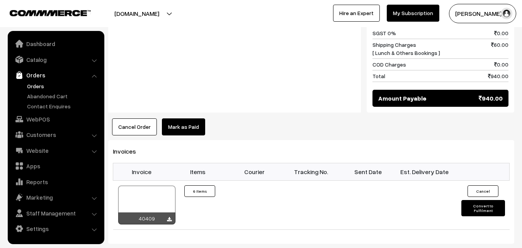
click at [46, 89] on link "Orders" at bounding box center [63, 86] width 77 height 8
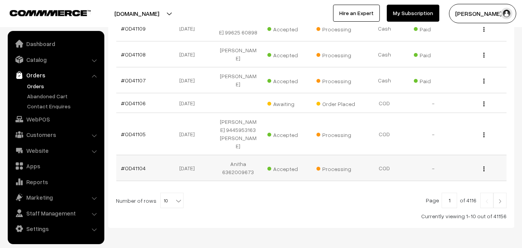
scroll to position [267, 0]
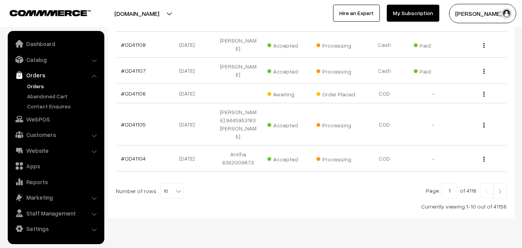
click at [175, 187] on b at bounding box center [179, 191] width 8 height 8
select select "100"
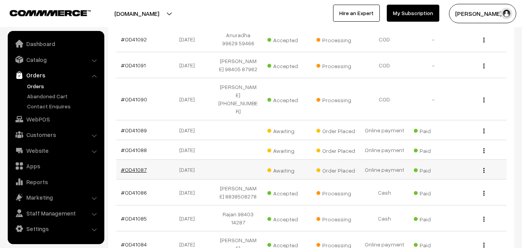
scroll to position [773, 0]
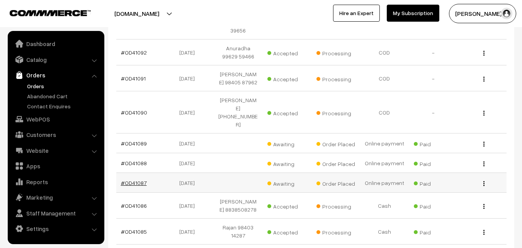
click at [135, 179] on link "#OD41087" at bounding box center [134, 182] width 26 height 7
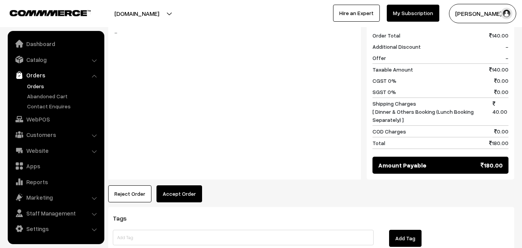
click at [174, 185] on button "Accept Order" at bounding box center [180, 193] width 46 height 17
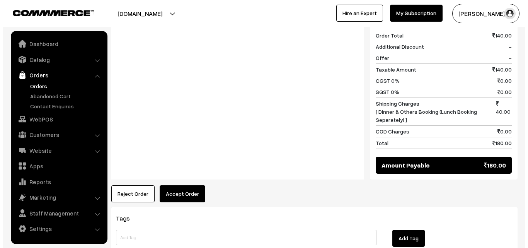
scroll to position [354, 0]
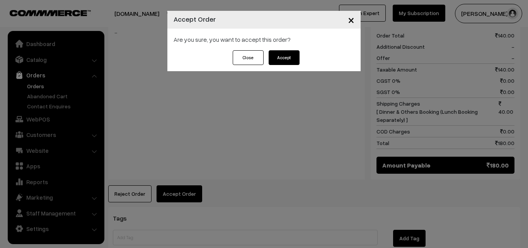
click at [281, 57] on button "Accept" at bounding box center [284, 57] width 31 height 15
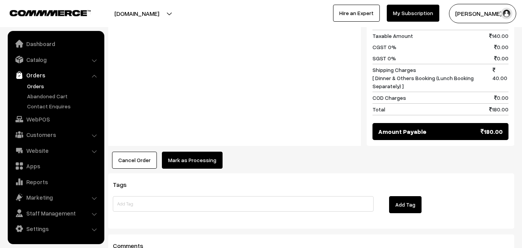
click at [180, 152] on button "Mark as Processing" at bounding box center [192, 160] width 61 height 17
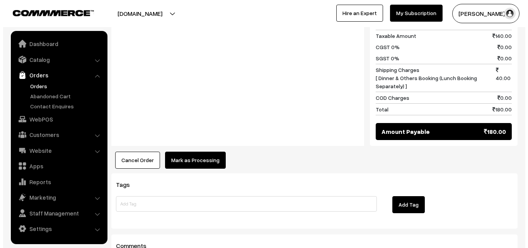
scroll to position [387, 0]
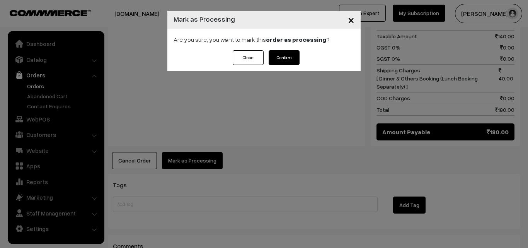
click at [288, 53] on button "Confirm" at bounding box center [284, 57] width 31 height 15
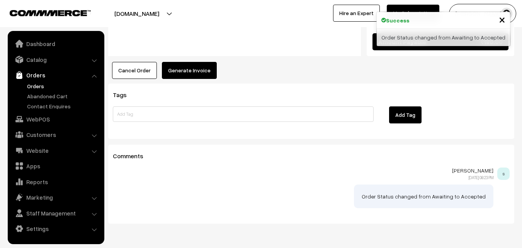
click at [191, 62] on button "Generate Invoice" at bounding box center [189, 70] width 55 height 17
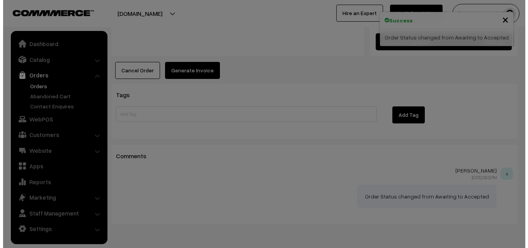
scroll to position [477, 0]
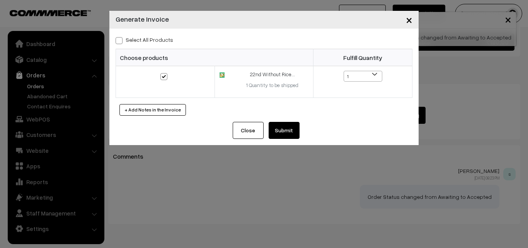
click at [285, 129] on button "Submit" at bounding box center [284, 130] width 31 height 17
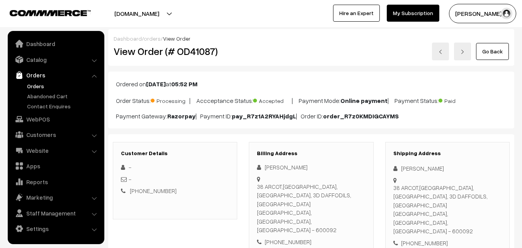
scroll to position [476, 0]
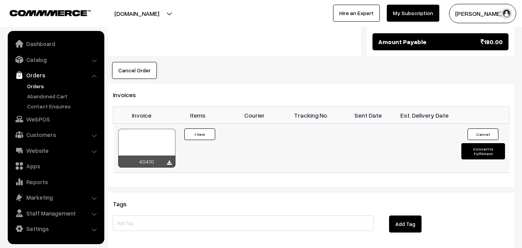
click at [157, 129] on div at bounding box center [146, 148] width 57 height 39
click at [39, 85] on link "Orders" at bounding box center [63, 86] width 77 height 8
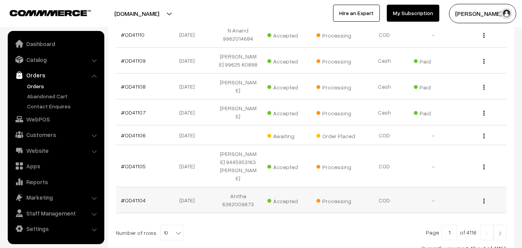
scroll to position [267, 0]
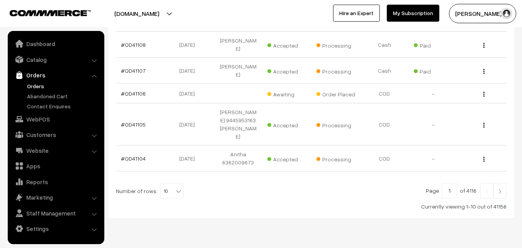
click at [169, 183] on span "10" at bounding box center [172, 190] width 22 height 15
drag, startPoint x: 166, startPoint y: 155, endPoint x: 162, endPoint y: 155, distance: 3.9
select select "100"
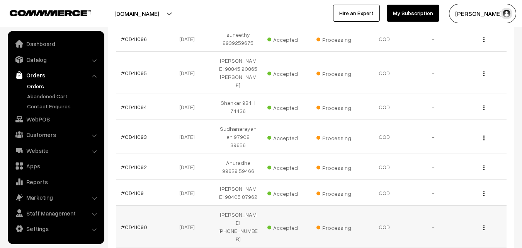
scroll to position [696, 0]
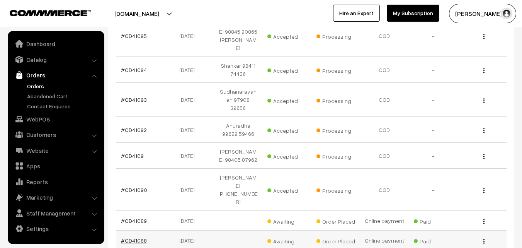
click at [133, 237] on link "#OD41088" at bounding box center [134, 240] width 26 height 7
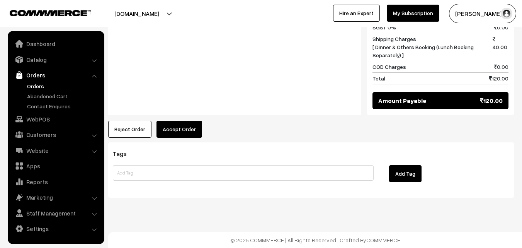
click at [179, 129] on button "Accept Order" at bounding box center [180, 129] width 46 height 17
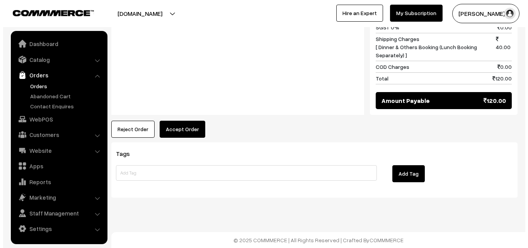
scroll to position [392, 0]
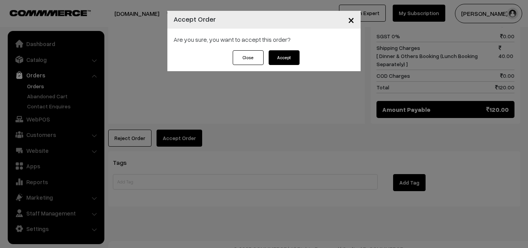
click at [283, 58] on button "Accept" at bounding box center [284, 57] width 31 height 15
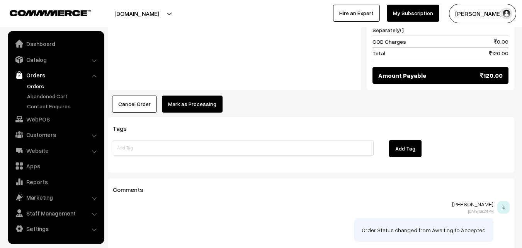
click at [187, 99] on button "Mark as Processing" at bounding box center [192, 103] width 61 height 17
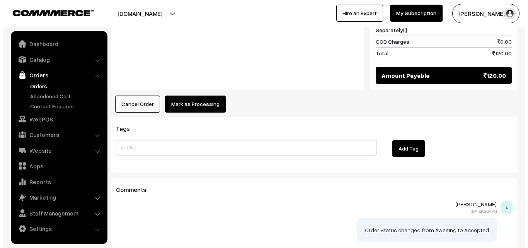
scroll to position [417, 0]
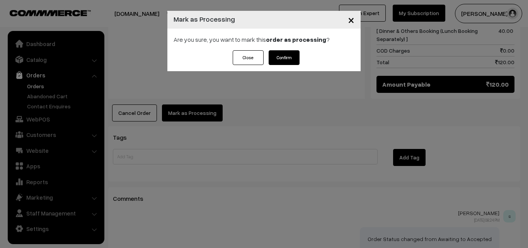
click at [279, 57] on button "Confirm" at bounding box center [284, 57] width 31 height 15
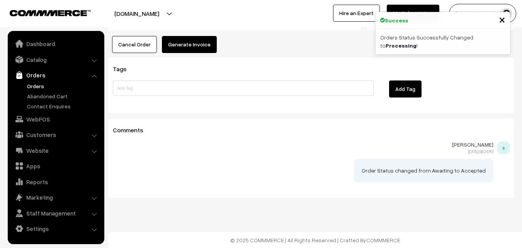
click at [187, 47] on button "Generate Invoice" at bounding box center [189, 44] width 55 height 17
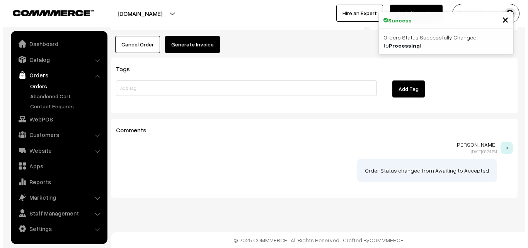
scroll to position [477, 0]
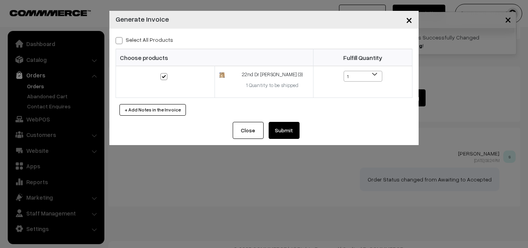
click at [276, 121] on div "Select All Products Choose products Fulfill Quantity 1 1" at bounding box center [263, 75] width 309 height 93
click at [273, 130] on button "Submit" at bounding box center [284, 130] width 31 height 17
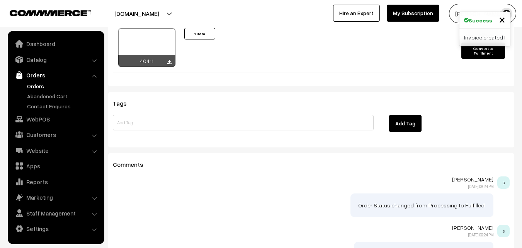
scroll to position [485, 0]
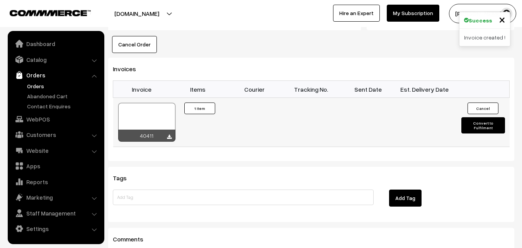
click at [150, 131] on div "40411" at bounding box center [146, 135] width 57 height 12
click at [150, 122] on div at bounding box center [146, 122] width 57 height 39
click at [34, 83] on link "Orders" at bounding box center [63, 86] width 77 height 8
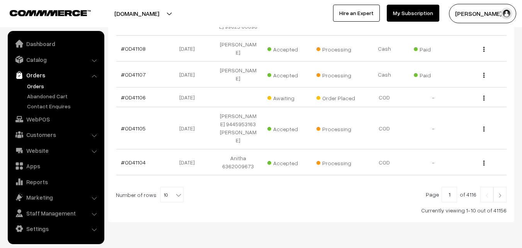
scroll to position [267, 0]
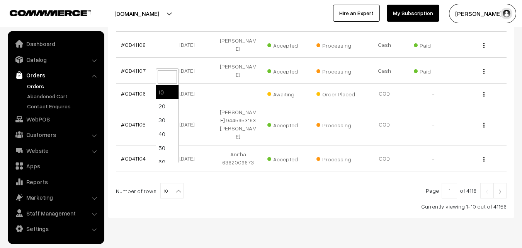
click at [162, 183] on span "10" at bounding box center [172, 190] width 22 height 15
select select "100"
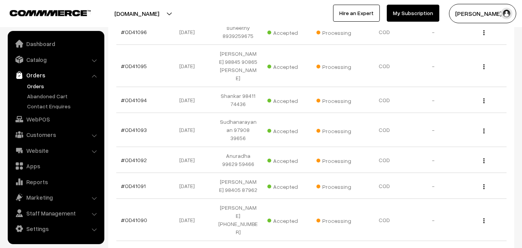
scroll to position [734, 0]
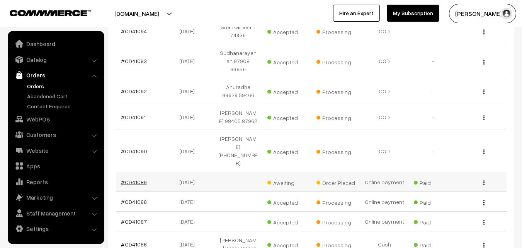
click at [136, 179] on link "#OD41089" at bounding box center [134, 182] width 26 height 7
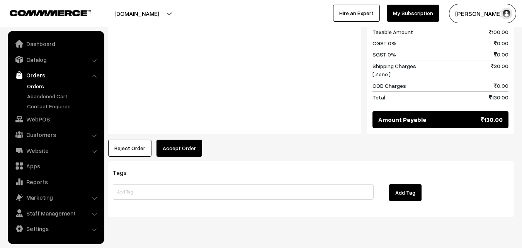
click at [188, 140] on button "Accept Order" at bounding box center [180, 148] width 46 height 17
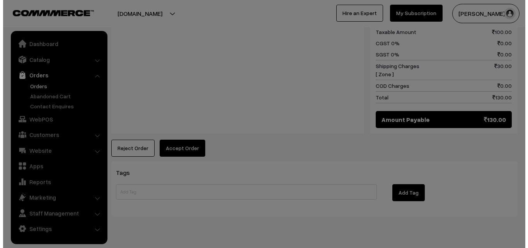
scroll to position [374, 0]
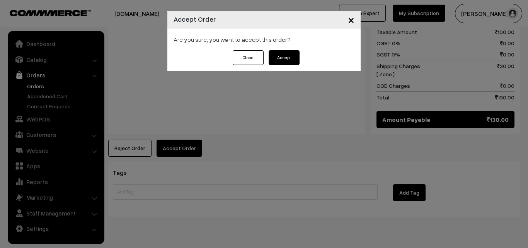
click at [282, 58] on button "Accept" at bounding box center [284, 57] width 31 height 15
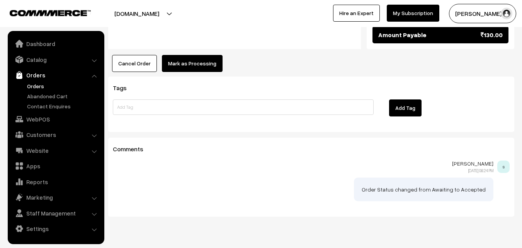
click at [188, 55] on button "Mark as Processing" at bounding box center [192, 63] width 61 height 17
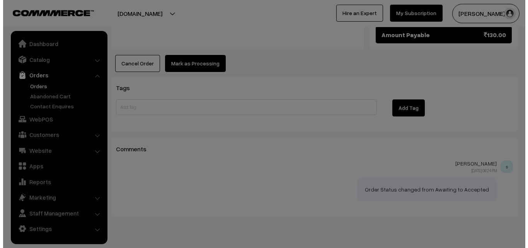
scroll to position [458, 0]
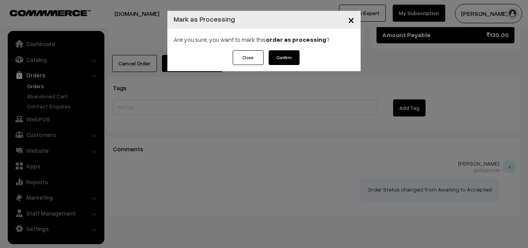
drag, startPoint x: 288, startPoint y: 52, endPoint x: 284, endPoint y: 56, distance: 5.5
click at [287, 52] on button "Confirm" at bounding box center [284, 57] width 31 height 15
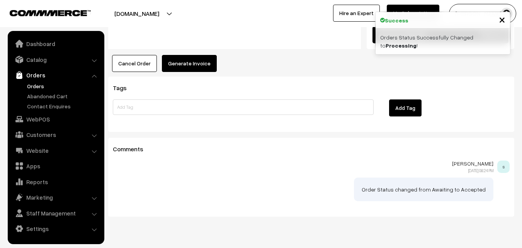
drag, startPoint x: 194, startPoint y: 31, endPoint x: 199, endPoint y: 49, distance: 18.8
click at [199, 55] on button "Generate Invoice" at bounding box center [189, 63] width 55 height 17
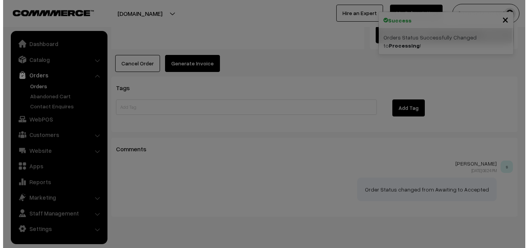
scroll to position [458, 0]
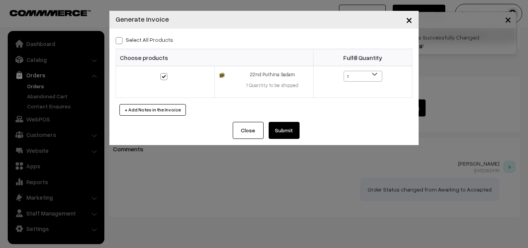
drag, startPoint x: 283, startPoint y: 137, endPoint x: 279, endPoint y: 133, distance: 4.9
click at [283, 136] on button "Submit" at bounding box center [284, 130] width 31 height 17
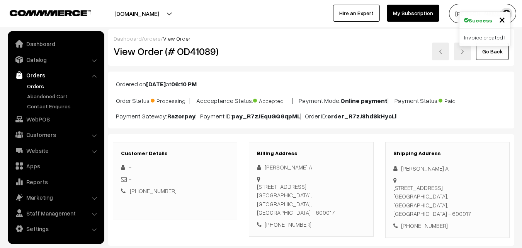
scroll to position [458, 0]
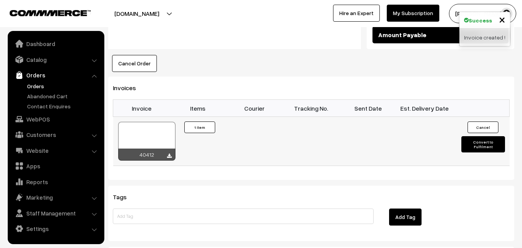
click at [156, 122] on div at bounding box center [146, 141] width 57 height 39
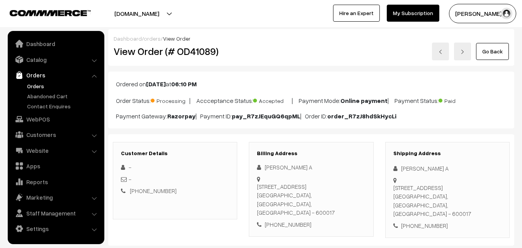
scroll to position [373, 0]
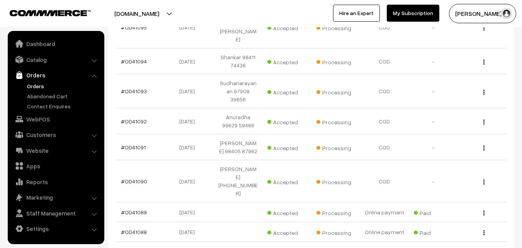
scroll to position [666, 0]
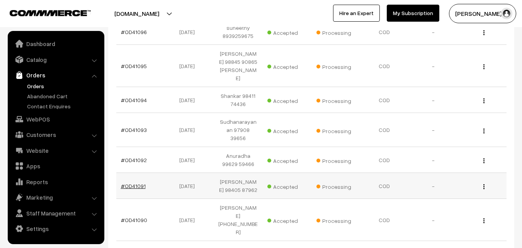
click at [141, 182] on link "#OD41091" at bounding box center [133, 185] width 25 height 7
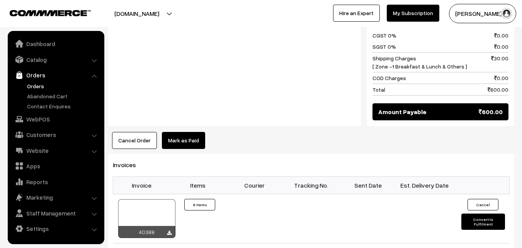
scroll to position [541, 0]
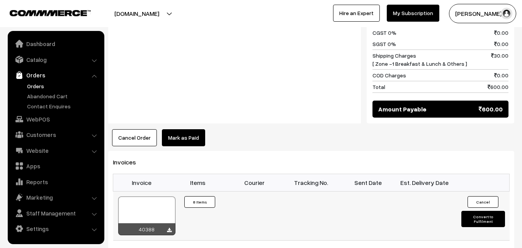
click at [163, 196] on div at bounding box center [146, 215] width 57 height 39
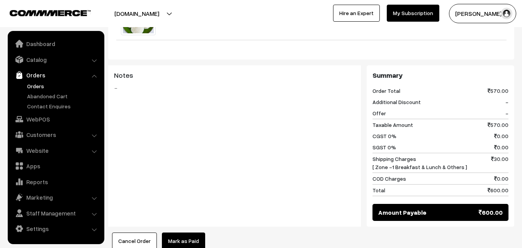
scroll to position [580, 0]
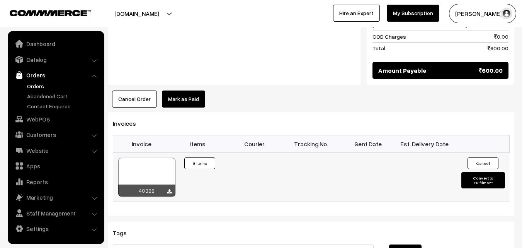
click at [149, 158] on div at bounding box center [146, 177] width 57 height 39
click at [39, 85] on link "Orders" at bounding box center [63, 86] width 77 height 8
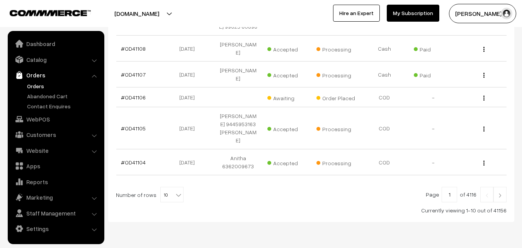
scroll to position [267, 0]
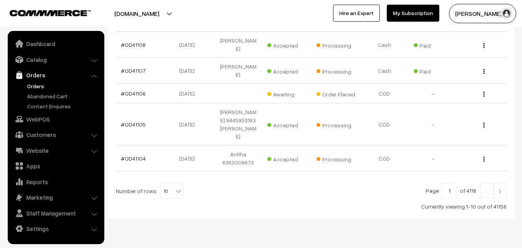
drag, startPoint x: 167, startPoint y: 181, endPoint x: 169, endPoint y: 167, distance: 14.0
click at [167, 183] on div "Page 1 of 4116 Number of rows 10 20 30 40 50 60 70 80 90 100 10 Currently viewi…" at bounding box center [311, 196] width 391 height 27
click at [169, 183] on span "10" at bounding box center [172, 190] width 22 height 15
select select "100"
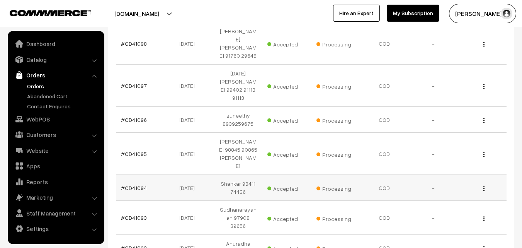
scroll to position [580, 0]
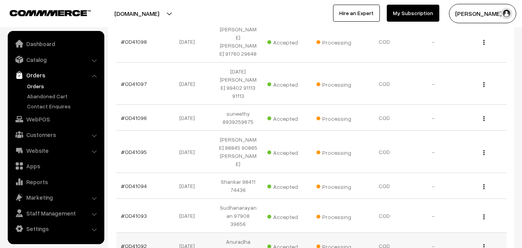
click at [138, 242] on link "#OD41092" at bounding box center [134, 245] width 26 height 7
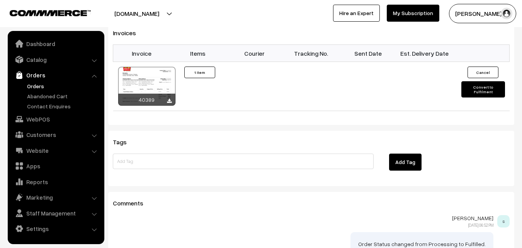
scroll to position [541, 0]
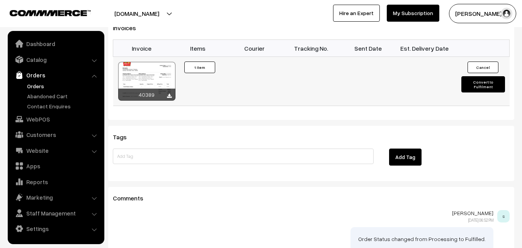
click at [143, 65] on div at bounding box center [146, 81] width 57 height 39
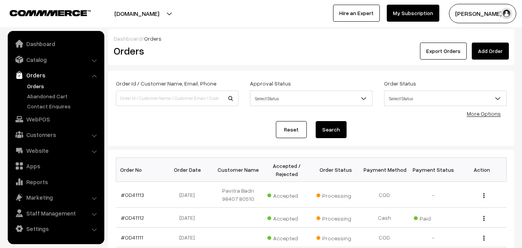
scroll to position [580, 0]
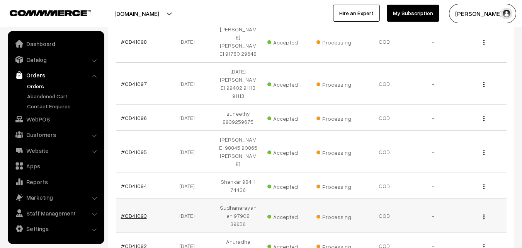
click at [129, 212] on link "#OD41093" at bounding box center [134, 215] width 26 height 7
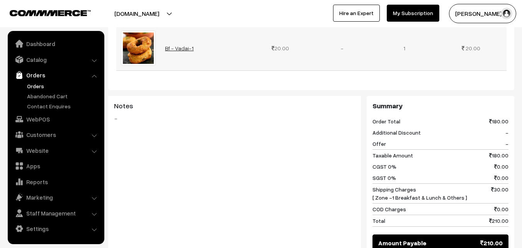
scroll to position [502, 0]
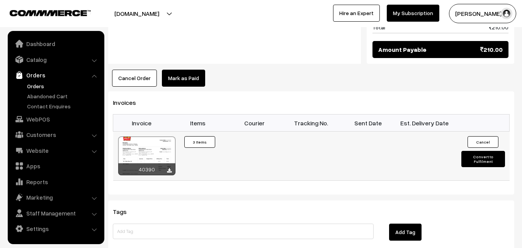
click at [146, 140] on div at bounding box center [146, 155] width 57 height 39
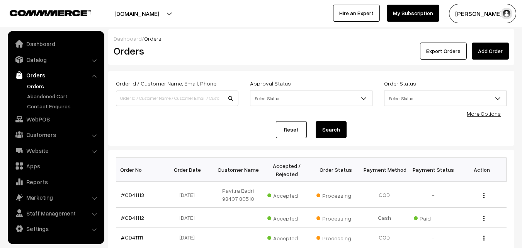
scroll to position [580, 0]
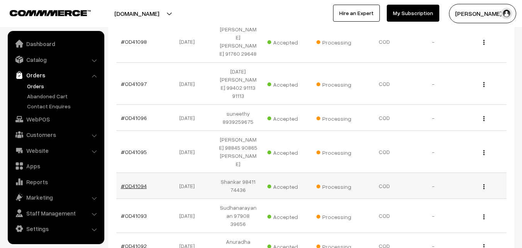
click at [134, 182] on link "#OD41094" at bounding box center [134, 185] width 26 height 7
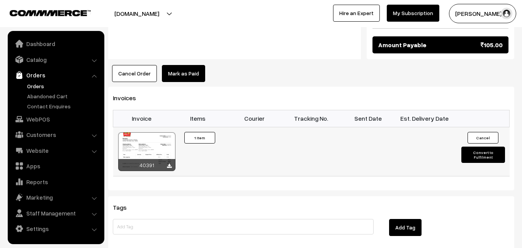
scroll to position [464, 0]
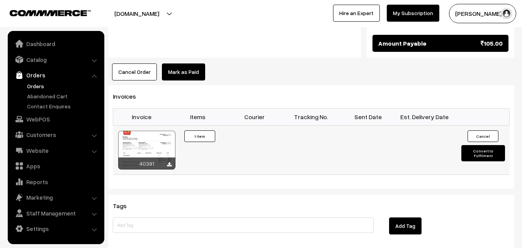
click at [153, 133] on div at bounding box center [146, 150] width 57 height 39
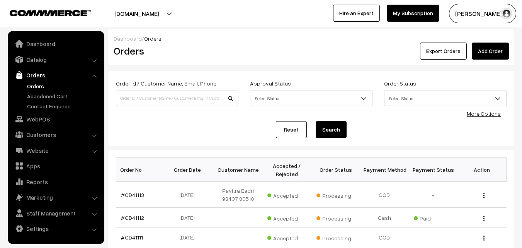
scroll to position [580, 0]
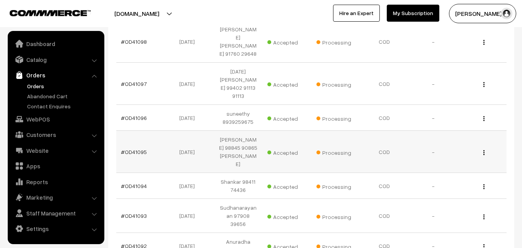
click at [139, 131] on td "#OD41095" at bounding box center [140, 152] width 49 height 42
click at [139, 148] on link "#OD41095" at bounding box center [134, 151] width 26 height 7
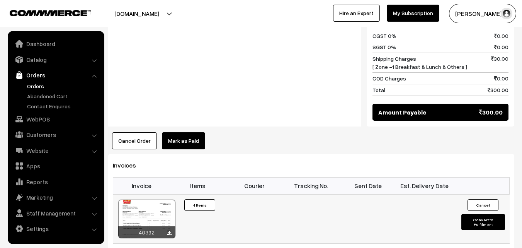
scroll to position [502, 0]
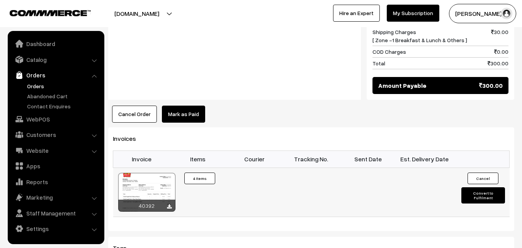
click at [158, 189] on div at bounding box center [146, 192] width 57 height 39
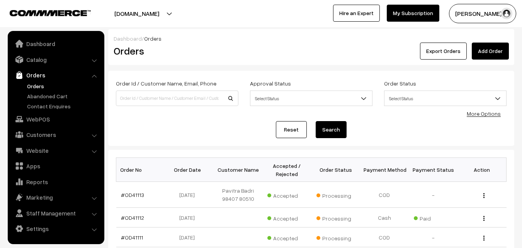
scroll to position [580, 0]
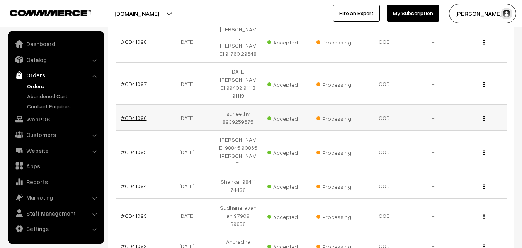
click at [133, 114] on link "#OD41096" at bounding box center [134, 117] width 26 height 7
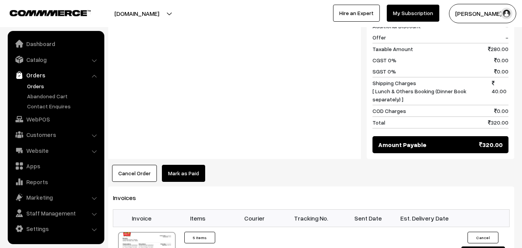
scroll to position [502, 0]
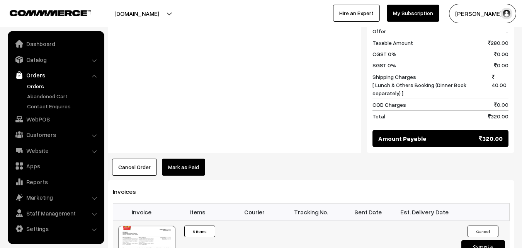
click at [150, 230] on div at bounding box center [146, 245] width 57 height 39
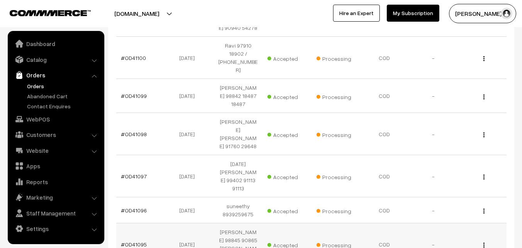
scroll to position [464, 0]
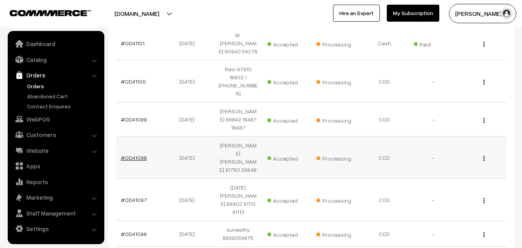
click at [136, 154] on link "#OD41098" at bounding box center [134, 157] width 26 height 7
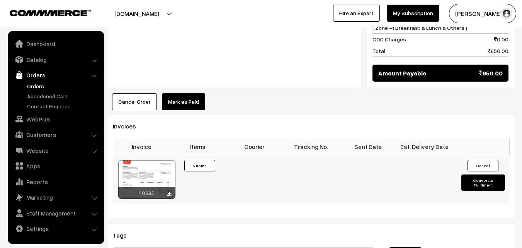
scroll to position [502, 0]
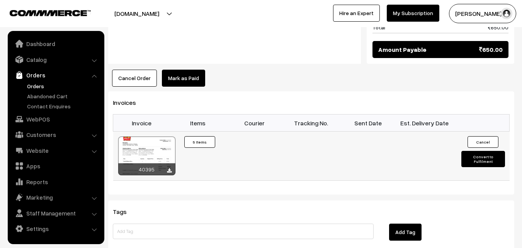
click at [146, 146] on div at bounding box center [146, 155] width 57 height 39
click at [36, 87] on link "Orders" at bounding box center [63, 86] width 77 height 8
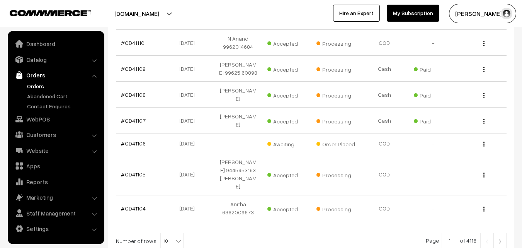
scroll to position [228, 0]
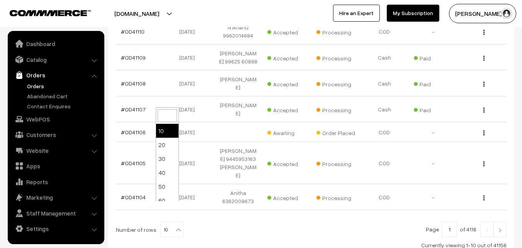
click at [164, 222] on span "10" at bounding box center [172, 229] width 22 height 15
select select "100"
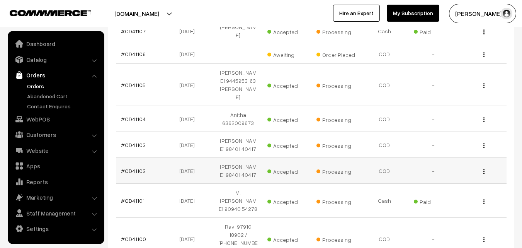
scroll to position [309, 0]
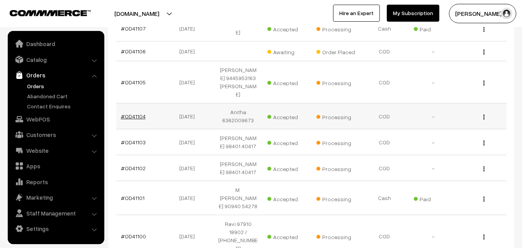
click at [138, 113] on link "#OD41104" at bounding box center [133, 116] width 25 height 7
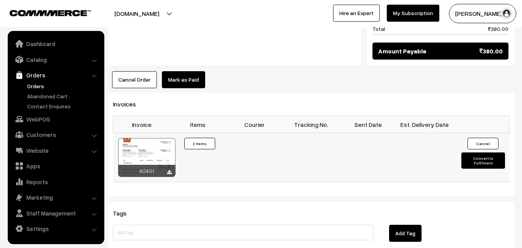
scroll to position [464, 0]
click at [159, 133] on td "40401" at bounding box center [141, 157] width 57 height 49
click at [159, 138] on div at bounding box center [146, 157] width 57 height 39
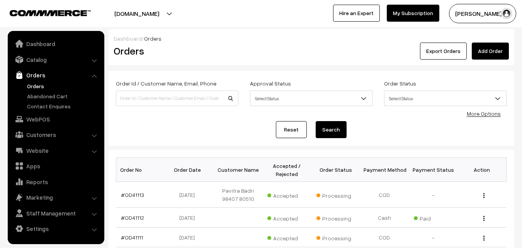
scroll to position [309, 0]
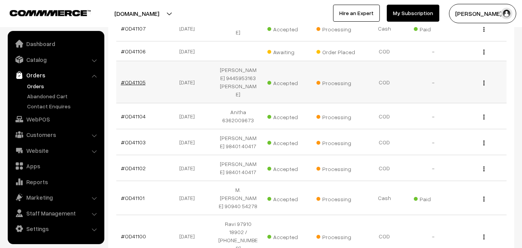
click at [140, 79] on link "#OD41105" at bounding box center [133, 82] width 25 height 7
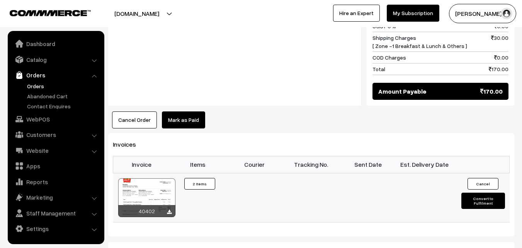
scroll to position [502, 0]
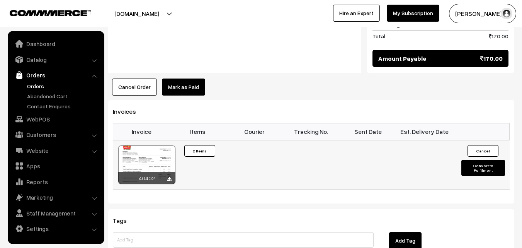
click at [157, 145] on div at bounding box center [146, 164] width 57 height 39
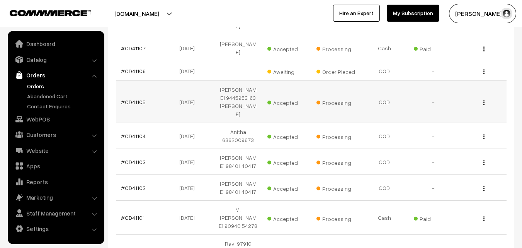
scroll to position [271, 0]
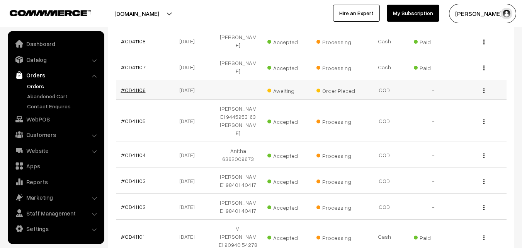
click at [136, 87] on link "#OD41106" at bounding box center [133, 90] width 25 height 7
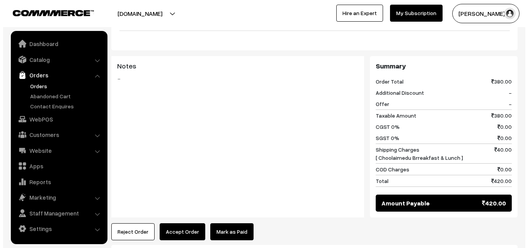
scroll to position [541, 0]
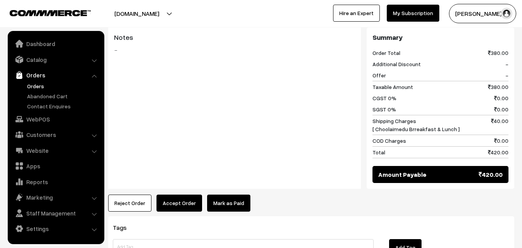
click at [172, 194] on button "Accept Order" at bounding box center [180, 202] width 46 height 17
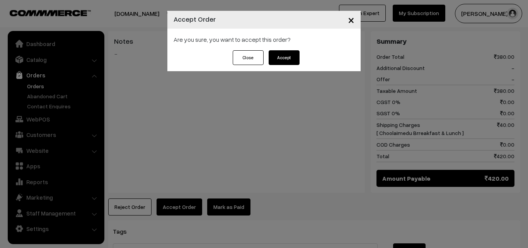
click at [284, 58] on button "Accept" at bounding box center [284, 57] width 31 height 15
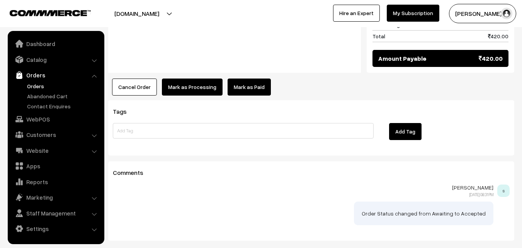
click at [197, 78] on button "Mark as Processing" at bounding box center [192, 86] width 61 height 17
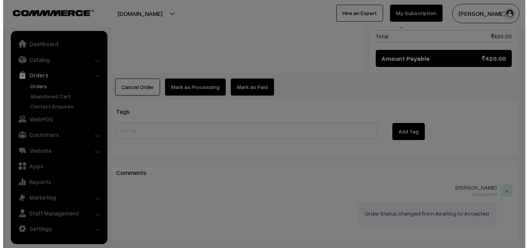
scroll to position [661, 0]
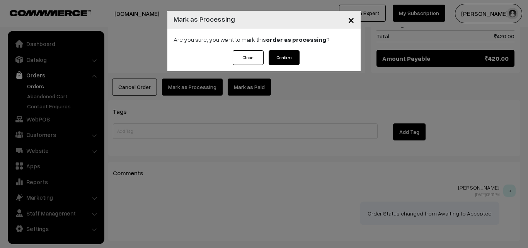
click at [292, 56] on button "Confirm" at bounding box center [284, 57] width 31 height 15
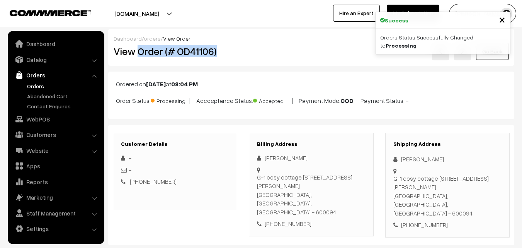
drag, startPoint x: 137, startPoint y: 51, endPoint x: 234, endPoint y: 54, distance: 97.1
click at [233, 54] on h2 "View Order (# OD41106)" at bounding box center [176, 51] width 124 height 12
copy h2 "Order (# OD41106)"
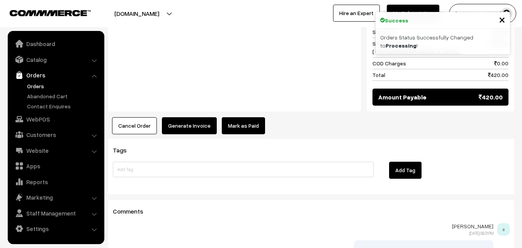
click at [192, 117] on button "Generate Invoice" at bounding box center [189, 125] width 55 height 17
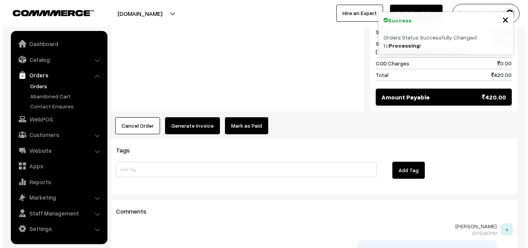
scroll to position [622, 0]
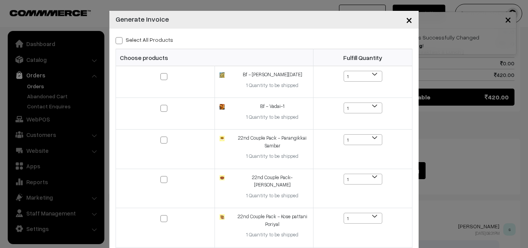
click at [157, 36] on label "Select All Products" at bounding box center [145, 40] width 58 height 8
click at [121, 37] on input "Select All Products" at bounding box center [118, 39] width 5 height 5
checkbox input "true"
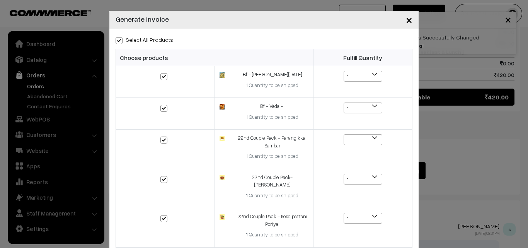
checkbox input "true"
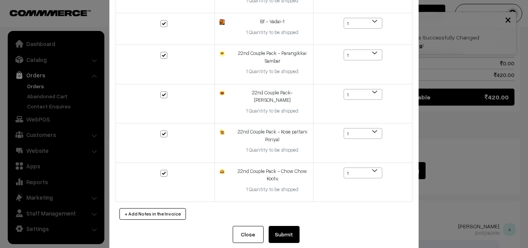
scroll to position [97, 0]
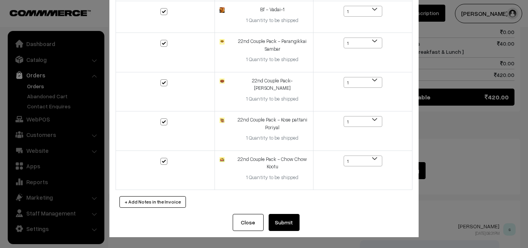
click at [283, 228] on button "Submit" at bounding box center [284, 222] width 31 height 17
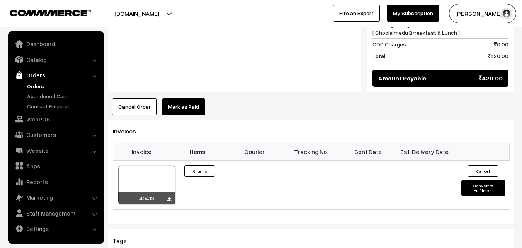
scroll to position [696, 0]
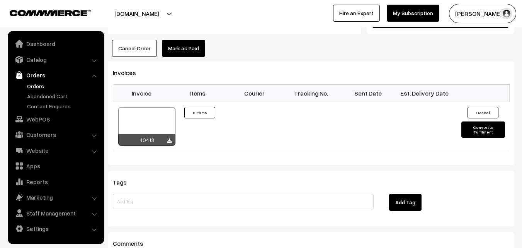
click at [153, 87] on table "Invoice Items Courier Tracking No. Sent Date Est. Delivery Date 40413 Invoice #…" at bounding box center [311, 117] width 397 height 66
click at [151, 113] on div at bounding box center [146, 126] width 57 height 39
click at [37, 86] on link "Orders" at bounding box center [63, 86] width 77 height 8
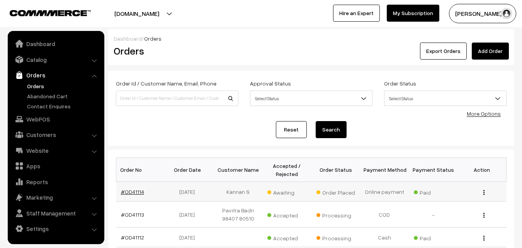
click at [132, 194] on link "#OD41114" at bounding box center [132, 191] width 23 height 7
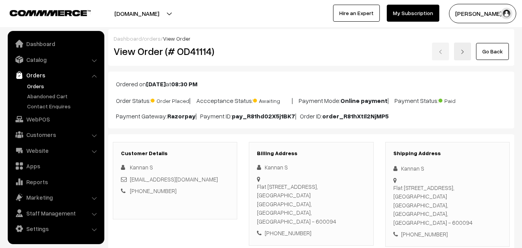
scroll to position [116, 0]
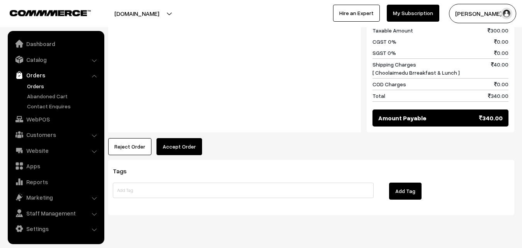
click at [187, 138] on button "Accept Order" at bounding box center [180, 146] width 46 height 17
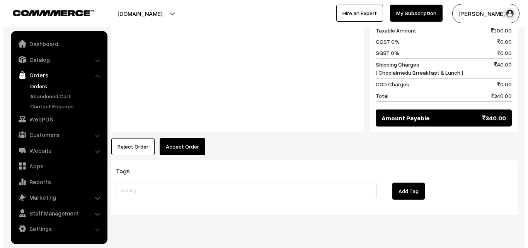
scroll to position [475, 0]
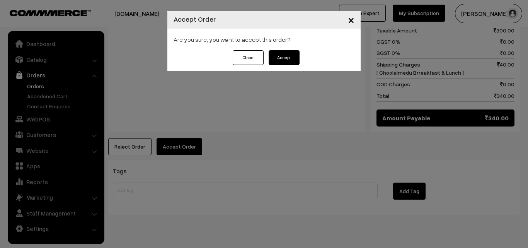
click at [289, 64] on button "Accept" at bounding box center [284, 57] width 31 height 15
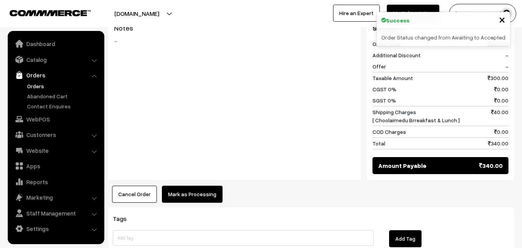
click at [184, 186] on button "Mark as Processing" at bounding box center [192, 194] width 61 height 17
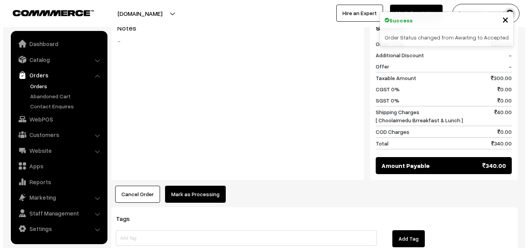
scroll to position [427, 0]
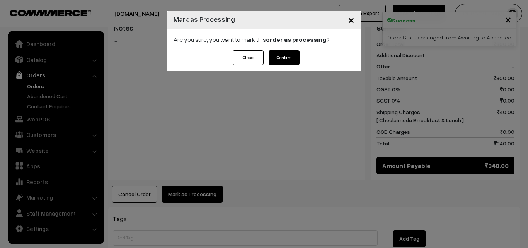
click at [283, 66] on div "Close Confirm" at bounding box center [263, 60] width 193 height 21
click at [282, 54] on button "Confirm" at bounding box center [284, 57] width 31 height 15
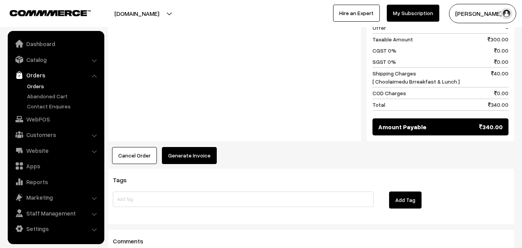
click at [194, 147] on button "Generate Invoice" at bounding box center [189, 155] width 55 height 17
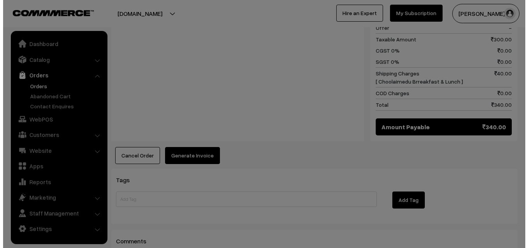
scroll to position [466, 0]
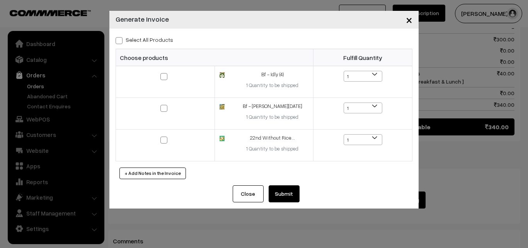
drag, startPoint x: 158, startPoint y: 44, endPoint x: 159, endPoint y: 36, distance: 7.8
click at [158, 43] on div "Select All Products" at bounding box center [264, 39] width 297 height 9
click at [159, 36] on label "Select All Products" at bounding box center [145, 40] width 58 height 8
click at [121, 37] on input "Select All Products" at bounding box center [118, 39] width 5 height 5
checkbox input "true"
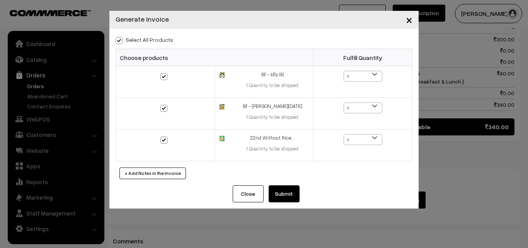
checkbox input "true"
click at [284, 199] on button "Submit" at bounding box center [284, 193] width 31 height 17
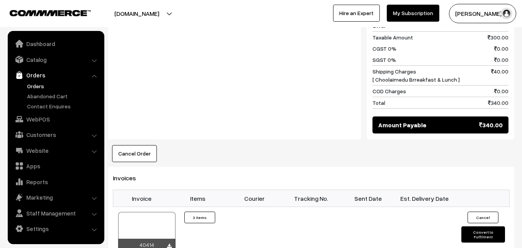
click at [36, 83] on link "Orders" at bounding box center [63, 86] width 77 height 8
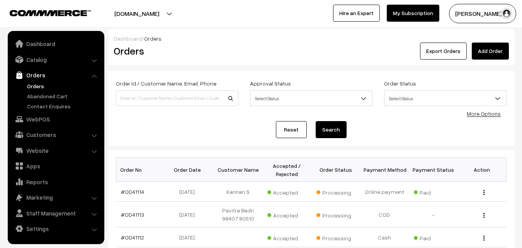
click at [39, 86] on link "Orders" at bounding box center [63, 86] width 77 height 8
click at [28, 84] on link "Orders" at bounding box center [63, 86] width 77 height 8
click at [41, 122] on link "WebPOS" at bounding box center [56, 119] width 92 height 14
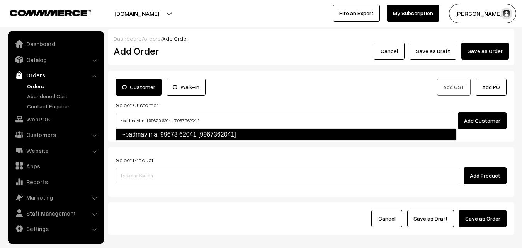
type input "~padmavimal 99673 62041 [9967362041]"
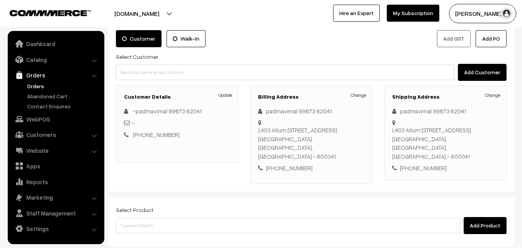
scroll to position [132, 0]
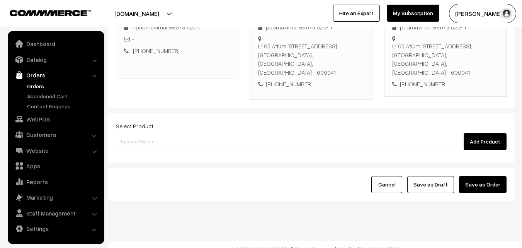
click at [175, 143] on div "Select Product Add Product" at bounding box center [311, 137] width 406 height 49
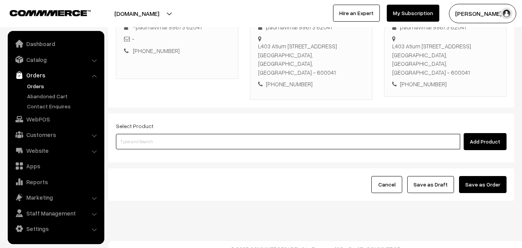
click at [175, 134] on input at bounding box center [288, 141] width 344 height 15
paste input "22nd Without Rice..."
type input "22nd Without Rice..."
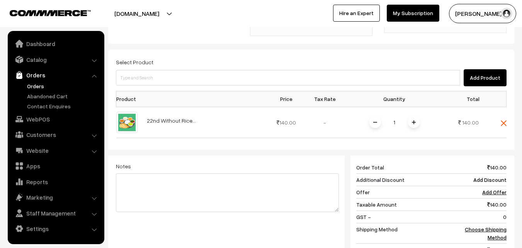
scroll to position [312, 0]
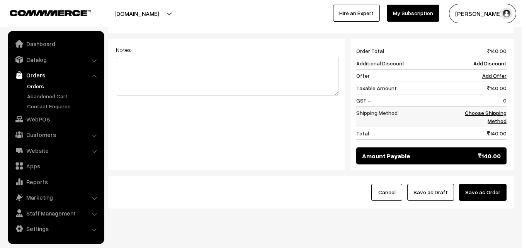
click at [500, 110] on td "Choose Shipping Method" at bounding box center [483, 116] width 48 height 20
click at [505, 109] on link "Choose Shipping Method" at bounding box center [486, 116] width 42 height 15
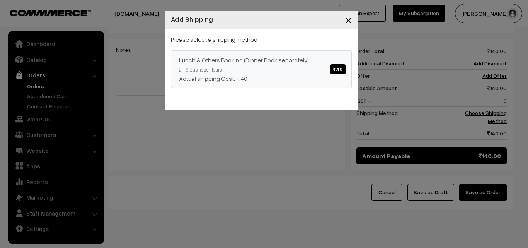
click at [284, 73] on link "Lunch & Others Booking (Dinner Book separately) ₹.40 2 - 8 Business Hours Actua…" at bounding box center [261, 69] width 181 height 38
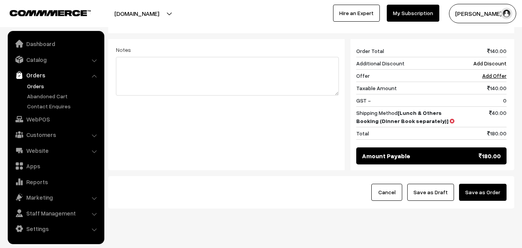
click at [429, 184] on button "Save as Draft" at bounding box center [430, 192] width 47 height 17
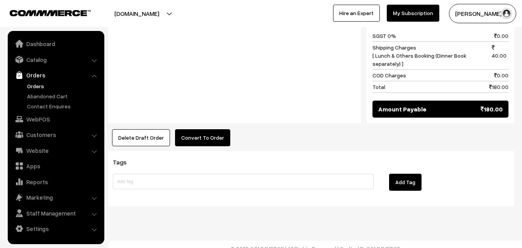
drag, startPoint x: 186, startPoint y: 110, endPoint x: 192, endPoint y: 126, distance: 16.8
click at [187, 110] on div "Notes -" at bounding box center [234, 39] width 253 height 170
click at [192, 129] on button "Convert To Order" at bounding box center [202, 137] width 55 height 17
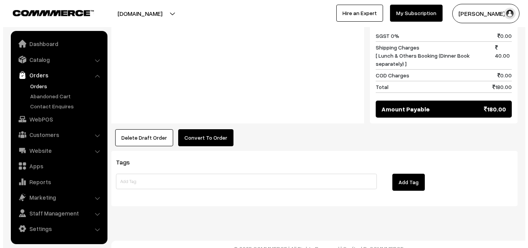
scroll to position [390, 0]
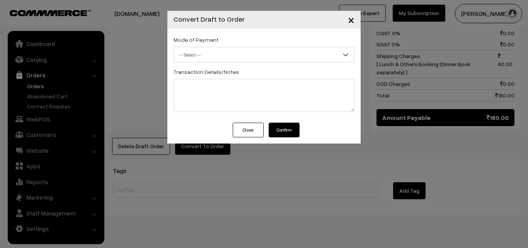
click at [230, 56] on span "-- Select --" at bounding box center [264, 55] width 180 height 14
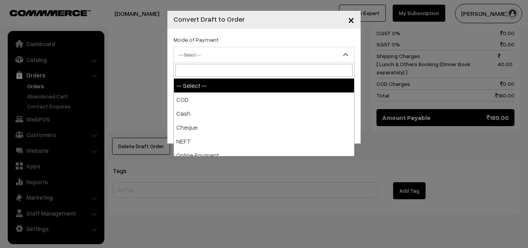
select select "1"
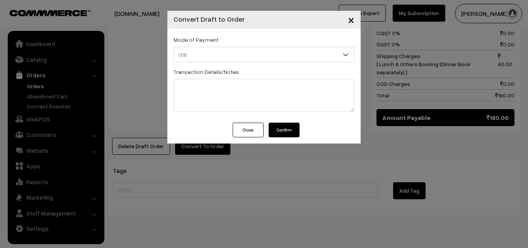
click at [295, 127] on button "Confirm" at bounding box center [284, 130] width 31 height 15
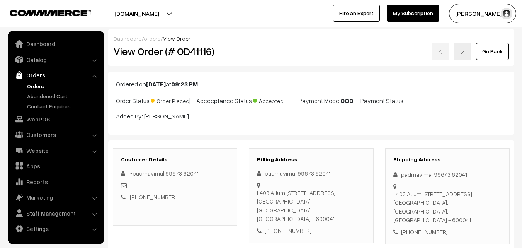
scroll to position [390, 0]
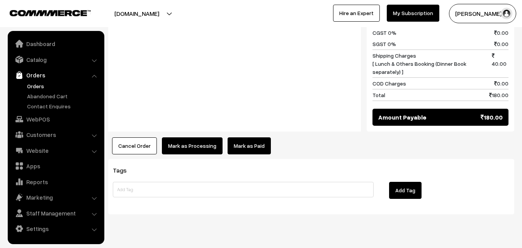
click at [182, 145] on button "Mark as Processing" at bounding box center [192, 145] width 61 height 17
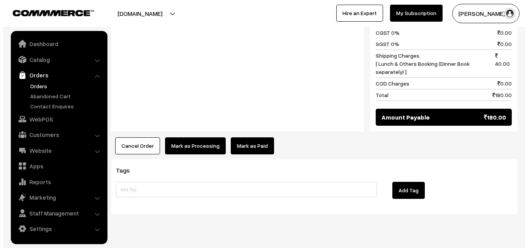
scroll to position [390, 0]
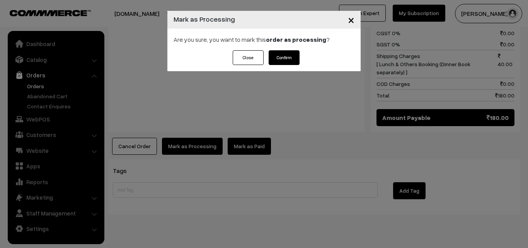
click at [287, 58] on button "Confirm" at bounding box center [284, 57] width 31 height 15
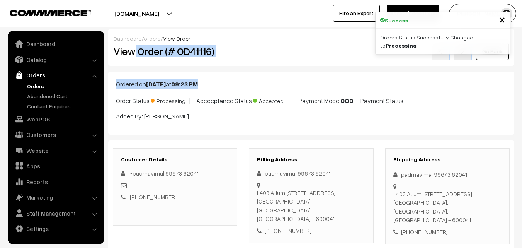
drag, startPoint x: 136, startPoint y: 54, endPoint x: 255, endPoint y: 70, distance: 120.0
click at [222, 52] on h2 "View Order (# OD41116)" at bounding box center [176, 51] width 124 height 12
copy h2 "Order (# OD41116)"
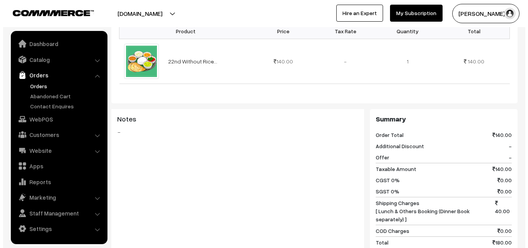
scroll to position [309, 0]
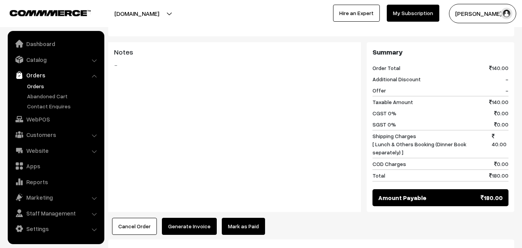
click at [192, 218] on button "Generate Invoice" at bounding box center [189, 226] width 55 height 17
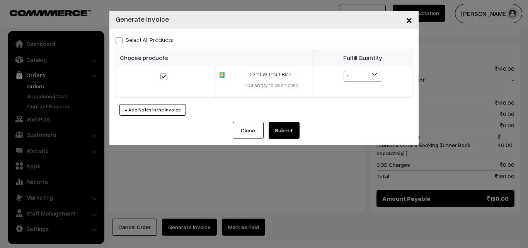
click at [286, 131] on button "Submit" at bounding box center [284, 130] width 31 height 17
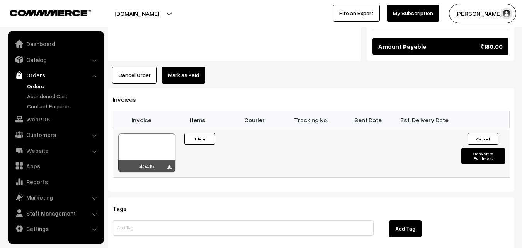
scroll to position [502, 0]
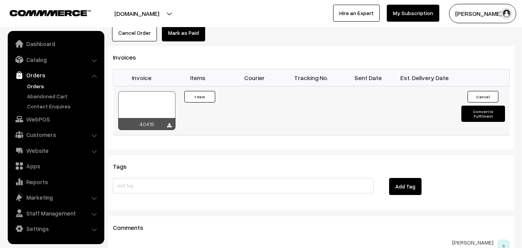
click at [143, 102] on div at bounding box center [146, 110] width 57 height 39
click at [46, 120] on link "WebPOS" at bounding box center [56, 119] width 92 height 14
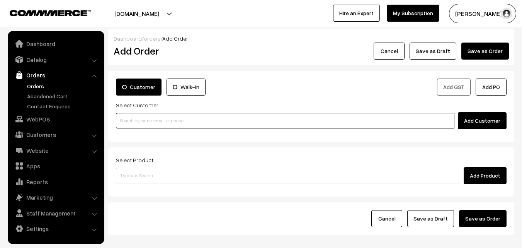
click at [151, 120] on input at bounding box center [285, 120] width 339 height 15
paste input "94452 08403"
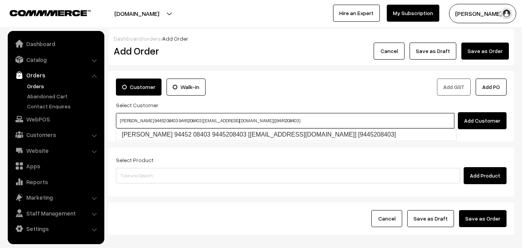
type input "Chandranath 94452 08403 9445208403 [test464@gmail.com] [9445208403]"
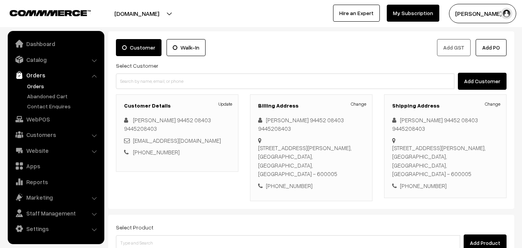
scroll to position [132, 0]
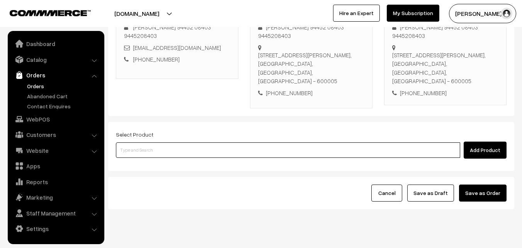
click at [206, 142] on input at bounding box center [288, 149] width 344 height 15
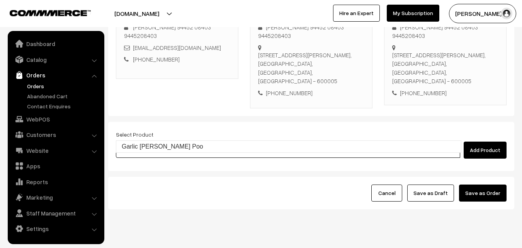
type input "Garlic Appala Poo"
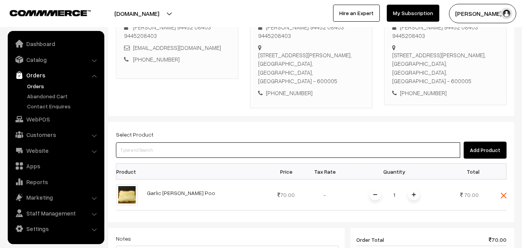
click at [214, 142] on input at bounding box center [288, 149] width 344 height 15
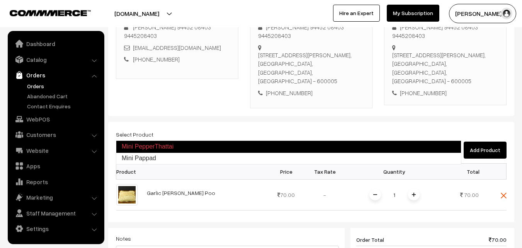
type input "Mini Pappad"
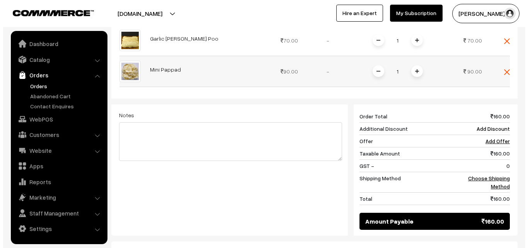
scroll to position [287, 0]
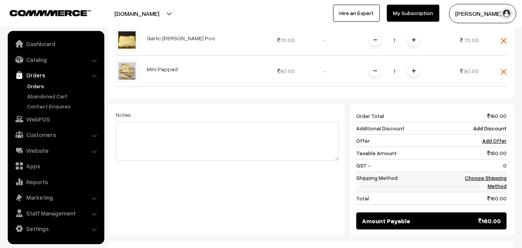
click at [499, 174] on link "Choose Shipping Method" at bounding box center [486, 181] width 42 height 15
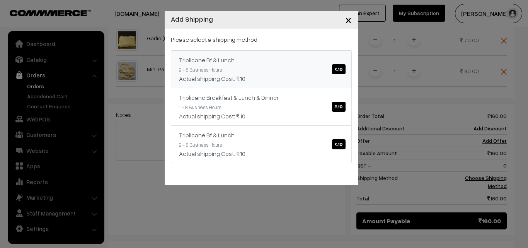
click at [300, 68] on link "Triplicane Bf & Lunch ₹.10 2 - 8 Business Hours Actual shipping Cost: ₹.10" at bounding box center [261, 69] width 181 height 38
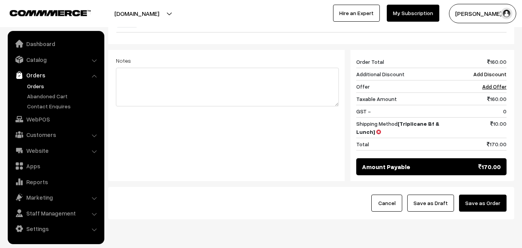
scroll to position [343, 0]
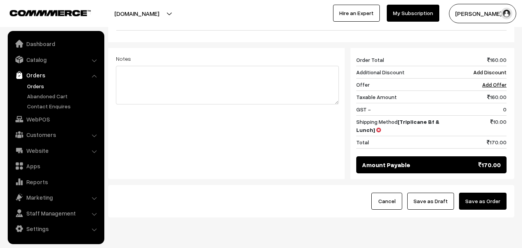
click at [445, 187] on div "Cancel Save as Draft Save as Order" at bounding box center [311, 201] width 406 height 32
click at [448, 192] on button "Save as Draft" at bounding box center [430, 200] width 47 height 17
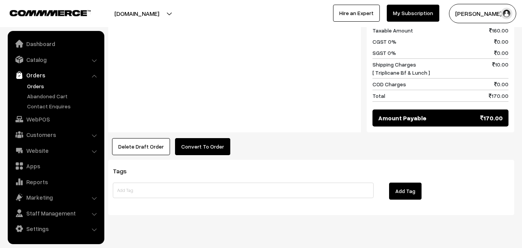
click at [200, 138] on button "Convert To Order" at bounding box center [202, 146] width 55 height 17
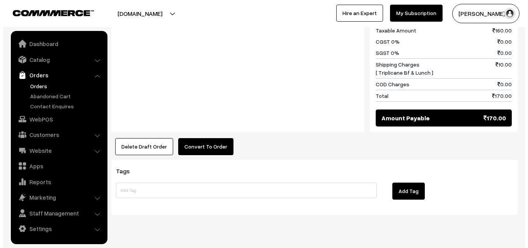
scroll to position [435, 0]
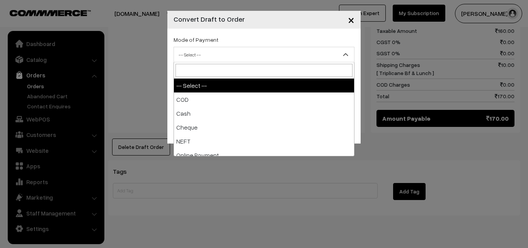
click at [221, 59] on span "-- Select --" at bounding box center [264, 55] width 180 height 14
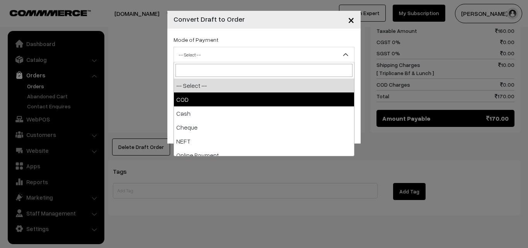
select select "1"
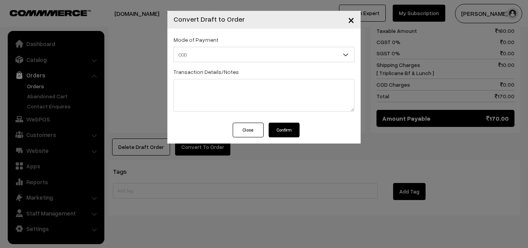
click at [295, 128] on button "Confirm" at bounding box center [284, 130] width 31 height 15
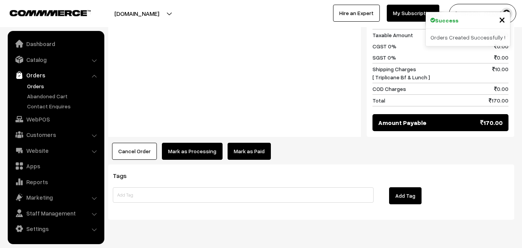
scroll to position [434, 0]
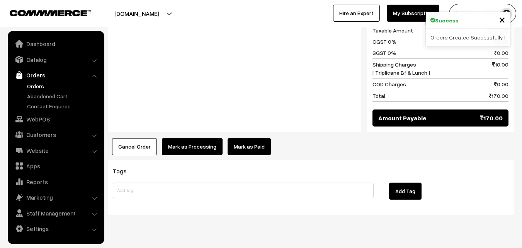
click at [196, 138] on button "Mark as Processing" at bounding box center [192, 146] width 61 height 17
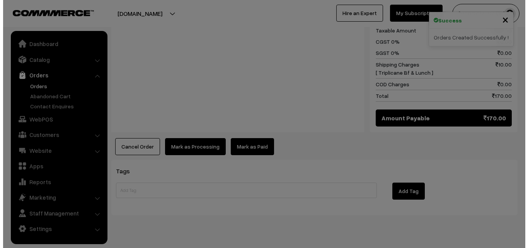
scroll to position [435, 0]
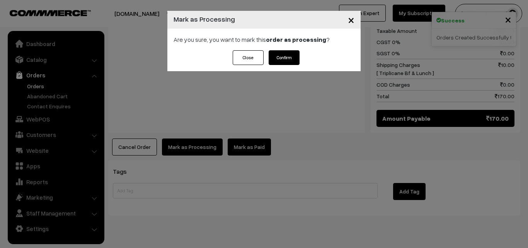
click at [291, 65] on button "Confirm" at bounding box center [284, 57] width 31 height 15
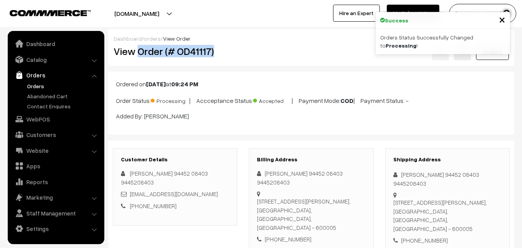
drag, startPoint x: 140, startPoint y: 52, endPoint x: 228, endPoint y: 57, distance: 88.3
click at [228, 57] on h2 "View Order (# OD41117)" at bounding box center [176, 51] width 124 height 12
copy h2 "Order (# OD41117)"
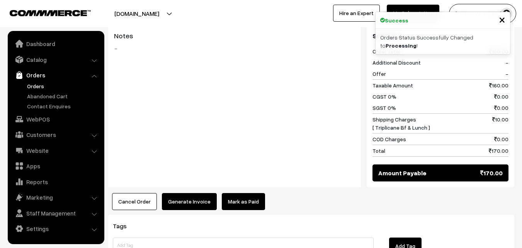
scroll to position [387, 0]
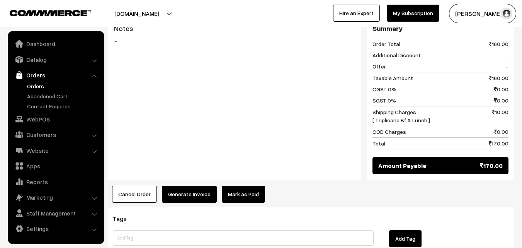
drag, startPoint x: 188, startPoint y: 189, endPoint x: 192, endPoint y: 175, distance: 14.4
click at [192, 186] on button "Generate Invoice" at bounding box center [189, 194] width 55 height 17
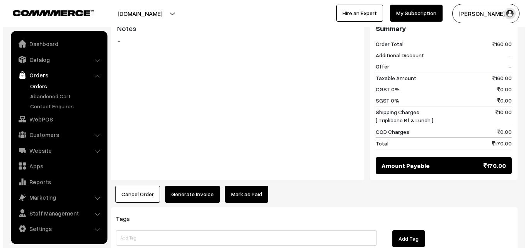
scroll to position [388, 0]
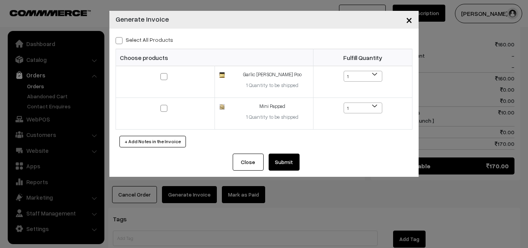
click at [162, 39] on label "Select All Products" at bounding box center [145, 40] width 58 height 8
click at [121, 39] on input "Select All Products" at bounding box center [118, 39] width 5 height 5
checkbox input "true"
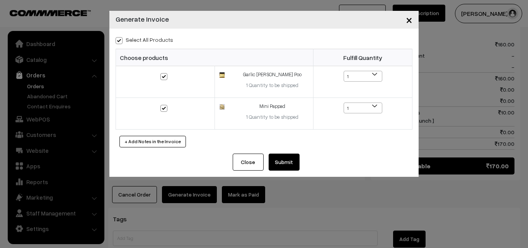
drag, startPoint x: 284, startPoint y: 166, endPoint x: 284, endPoint y: 158, distance: 7.7
click at [284, 164] on button "Submit" at bounding box center [284, 161] width 31 height 17
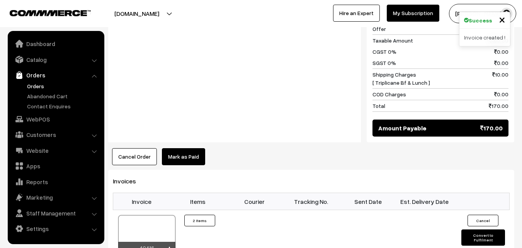
scroll to position [425, 0]
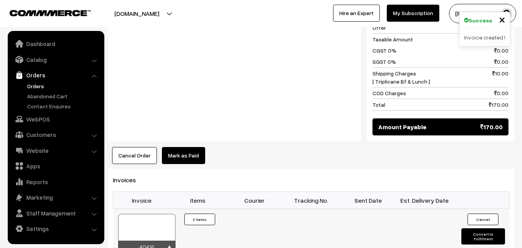
click at [153, 214] on div at bounding box center [146, 233] width 57 height 39
click at [45, 116] on link "WebPOS" at bounding box center [56, 119] width 92 height 14
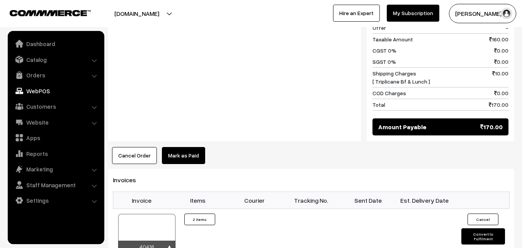
drag, startPoint x: 155, startPoint y: 114, endPoint x: 150, endPoint y: 114, distance: 4.6
click at [154, 114] on div "Notes -" at bounding box center [234, 61] width 253 height 162
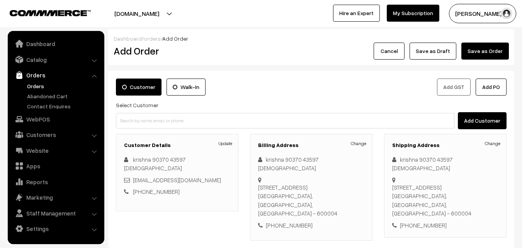
scroll to position [132, 0]
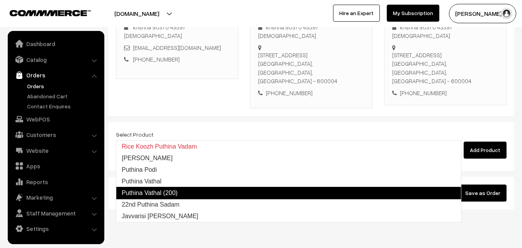
type input "22nd Puthina Sadam"
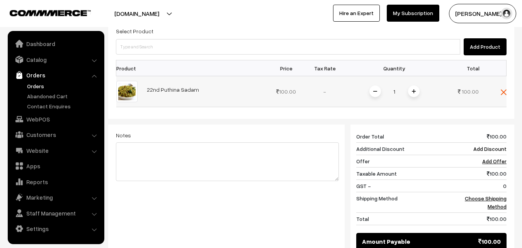
scroll to position [320, 0]
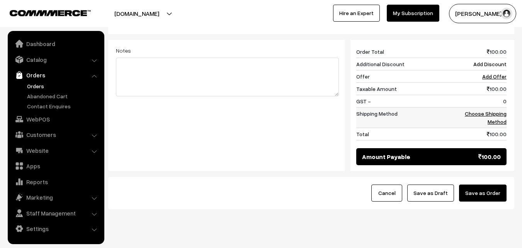
drag, startPoint x: 484, startPoint y: 107, endPoint x: 496, endPoint y: 101, distance: 13.0
click at [485, 107] on td "Choose Shipping Method" at bounding box center [483, 117] width 48 height 20
click at [497, 110] on link "Choose Shipping Method" at bounding box center [486, 117] width 42 height 15
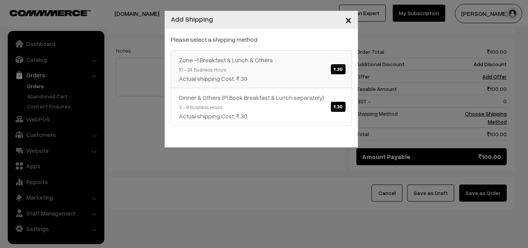
click at [303, 70] on link "Zone -1 Breakfast & Lunch & Others ₹.30 10 - 24 Business Hours Actual shipping …" at bounding box center [261, 69] width 181 height 38
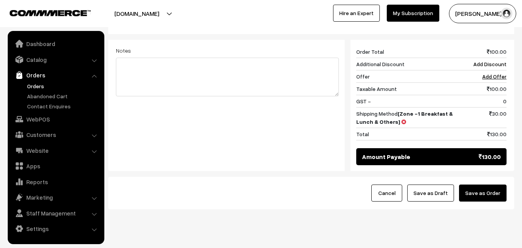
click at [443, 184] on button "Save as Draft" at bounding box center [430, 192] width 47 height 17
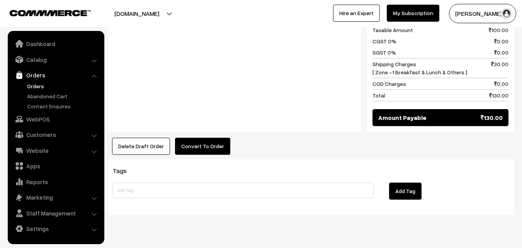
click at [189, 138] on button "Convert To Order" at bounding box center [202, 146] width 55 height 17
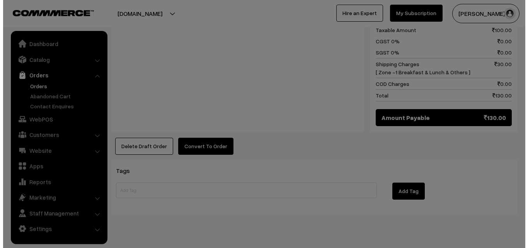
scroll to position [390, 0]
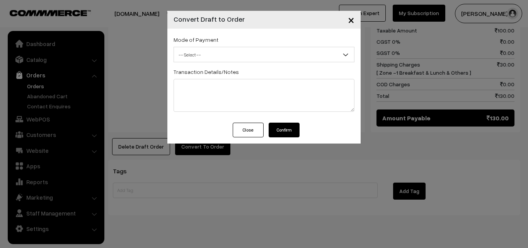
click at [216, 53] on span "-- Select --" at bounding box center [264, 55] width 180 height 14
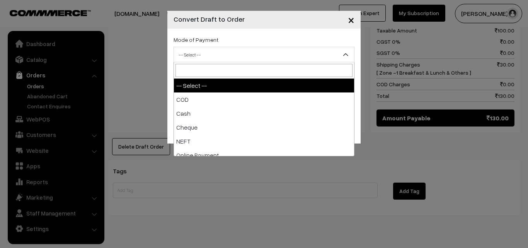
select select "1"
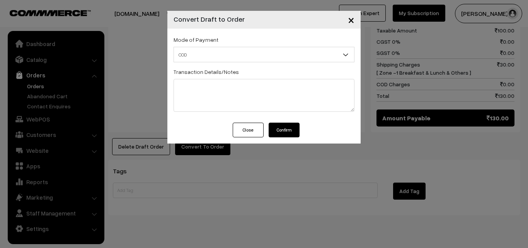
drag, startPoint x: 276, startPoint y: 121, endPoint x: 280, endPoint y: 135, distance: 14.8
click at [277, 125] on div "× Convert Draft to Order Mode of Payment -- Select -- COD Close Confirm" at bounding box center [263, 77] width 193 height 133
click at [280, 135] on button "Confirm" at bounding box center [284, 130] width 31 height 15
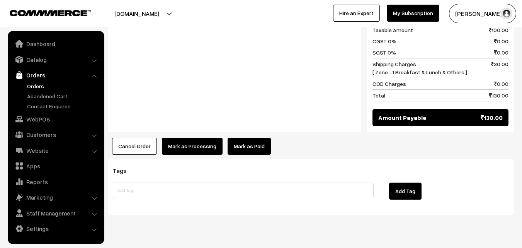
click at [204, 138] on button "Mark as Processing" at bounding box center [192, 146] width 61 height 17
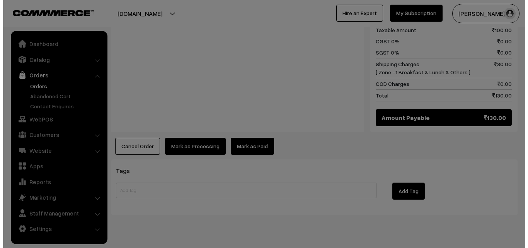
scroll to position [390, 0]
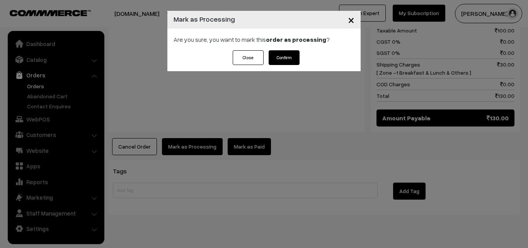
click at [282, 53] on button "Confirm" at bounding box center [284, 57] width 31 height 15
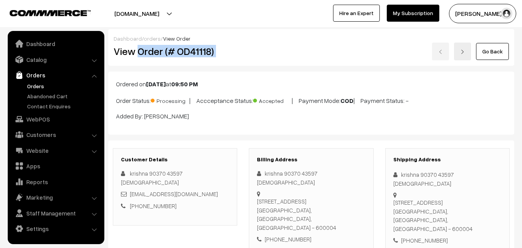
drag, startPoint x: 138, startPoint y: 51, endPoint x: 288, endPoint y: 64, distance: 150.9
click at [305, 63] on div "Dashboard / orders / View Order View Order (# OD41118) Go Back" at bounding box center [311, 47] width 406 height 37
copy div "Order (# OD41118)"
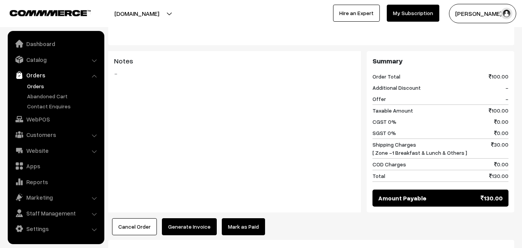
scroll to position [390, 0]
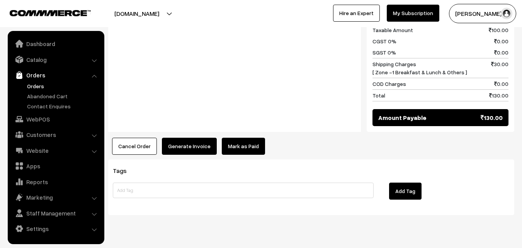
click at [174, 138] on button "Generate Invoice" at bounding box center [189, 146] width 55 height 17
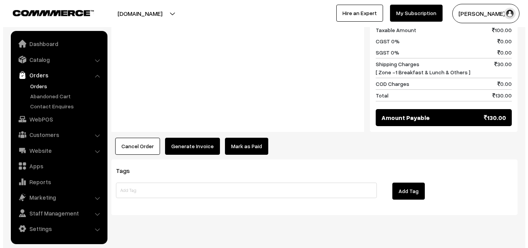
scroll to position [390, 0]
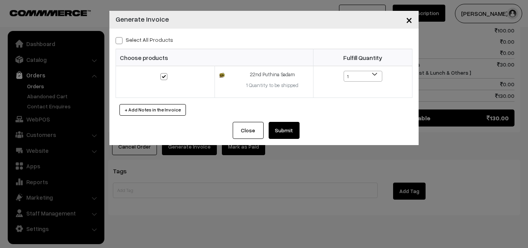
click at [288, 123] on button "Submit" at bounding box center [284, 130] width 31 height 17
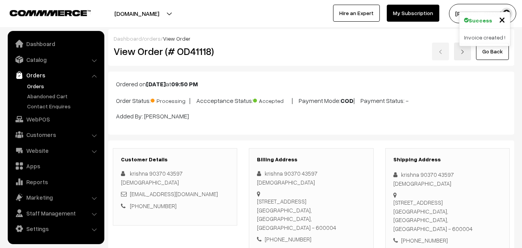
scroll to position [390, 0]
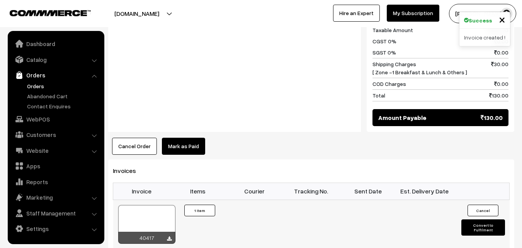
click at [146, 205] on div at bounding box center [146, 224] width 57 height 39
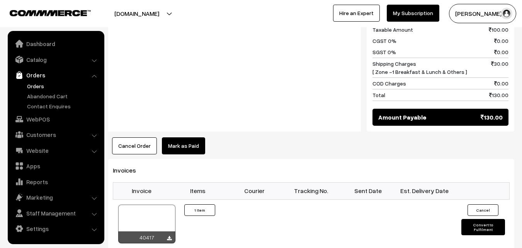
click at [46, 84] on link "Orders" at bounding box center [63, 86] width 77 height 8
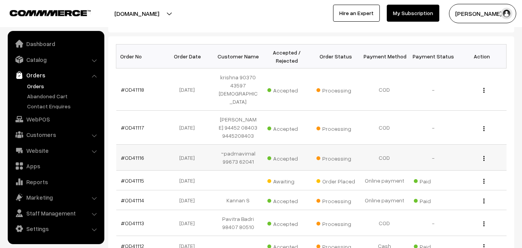
scroll to position [116, 0]
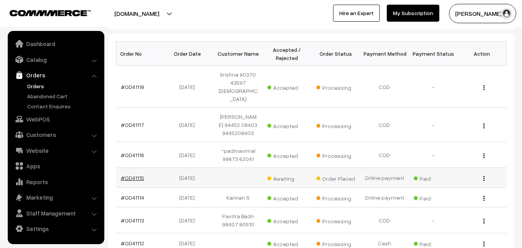
click at [138, 174] on link "#OD41115" at bounding box center [132, 177] width 23 height 7
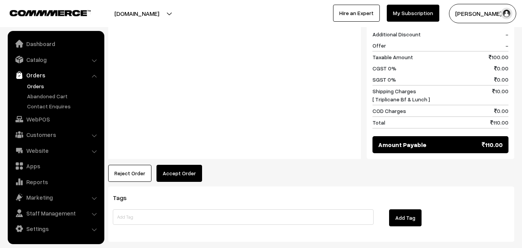
click at [184, 167] on button "Accept Order" at bounding box center [180, 173] width 46 height 17
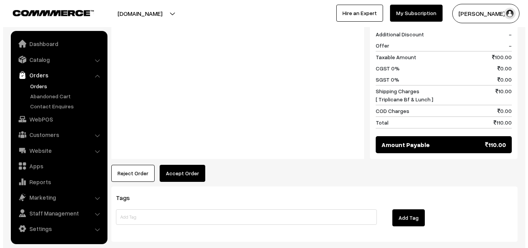
scroll to position [348, 0]
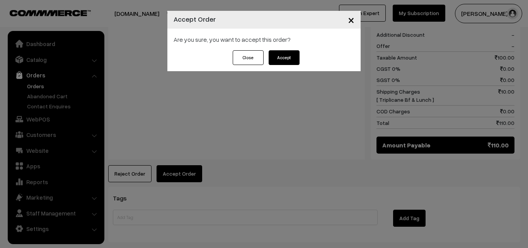
click at [282, 61] on button "Accept" at bounding box center [284, 57] width 31 height 15
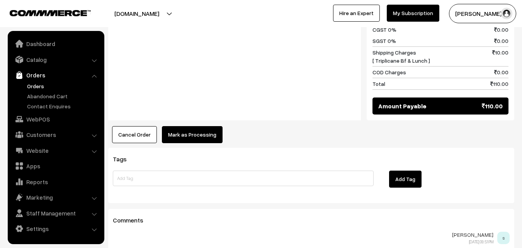
click at [185, 130] on button "Mark as Processing" at bounding box center [192, 134] width 61 height 17
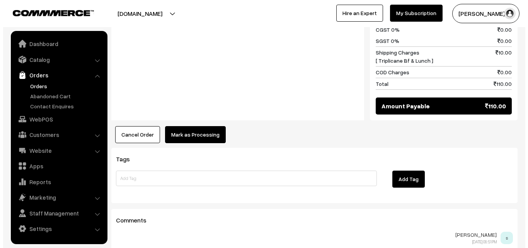
scroll to position [387, 0]
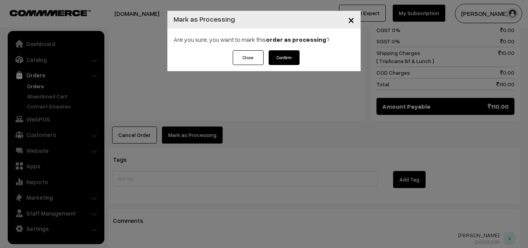
click at [287, 60] on button "Confirm" at bounding box center [284, 57] width 31 height 15
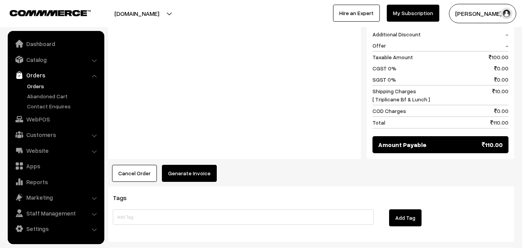
click at [182, 172] on button "Generate Invoice" at bounding box center [189, 173] width 55 height 17
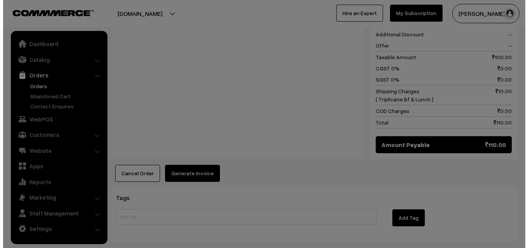
scroll to position [348, 0]
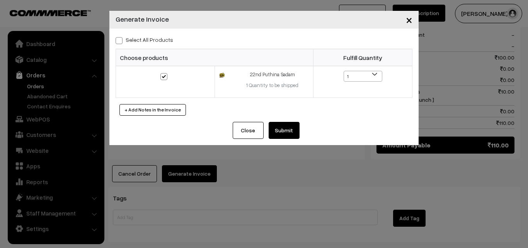
click at [145, 37] on label "Select All Products" at bounding box center [145, 40] width 58 height 8
click at [121, 37] on input "Select All Products" at bounding box center [118, 39] width 5 height 5
checkbox input "true"
click at [286, 128] on button "Submit" at bounding box center [284, 130] width 31 height 17
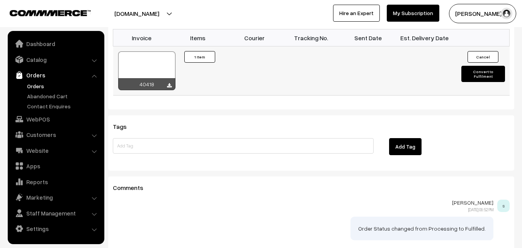
scroll to position [464, 0]
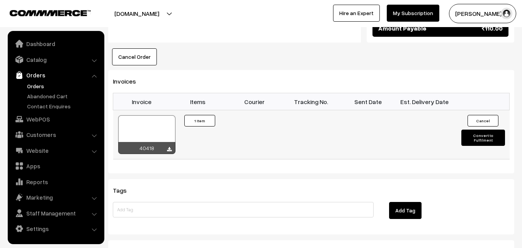
click at [145, 118] on div at bounding box center [146, 134] width 57 height 39
click at [41, 87] on link "Orders" at bounding box center [63, 86] width 77 height 8
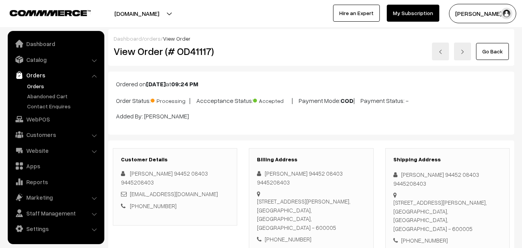
scroll to position [271, 0]
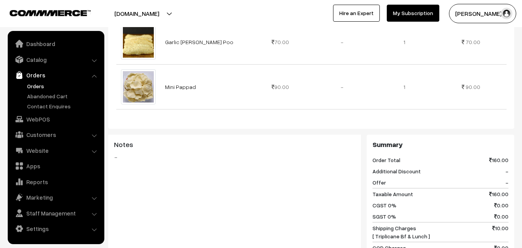
click at [36, 83] on link "Orders" at bounding box center [63, 86] width 77 height 8
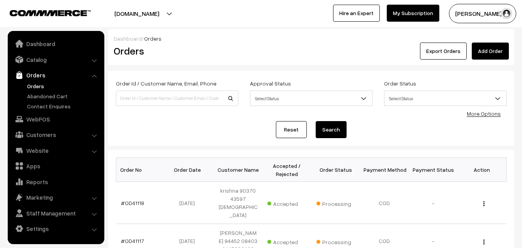
click at [37, 90] on ul "Orders" at bounding box center [56, 96] width 93 height 28
click at [133, 199] on link "#OD41118" at bounding box center [132, 202] width 23 height 7
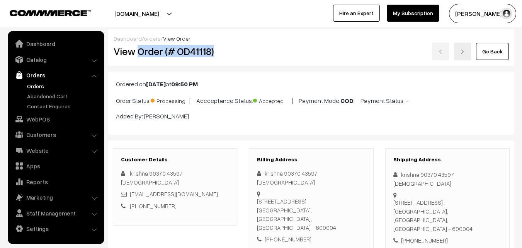
copy h2 "Order (# OD41118)"
drag, startPoint x: 140, startPoint y: 50, endPoint x: 236, endPoint y: 54, distance: 96.3
click at [237, 54] on h2 "View Order (# OD41118)" at bounding box center [176, 51] width 124 height 12
